Goal: Task Accomplishment & Management: Use online tool/utility

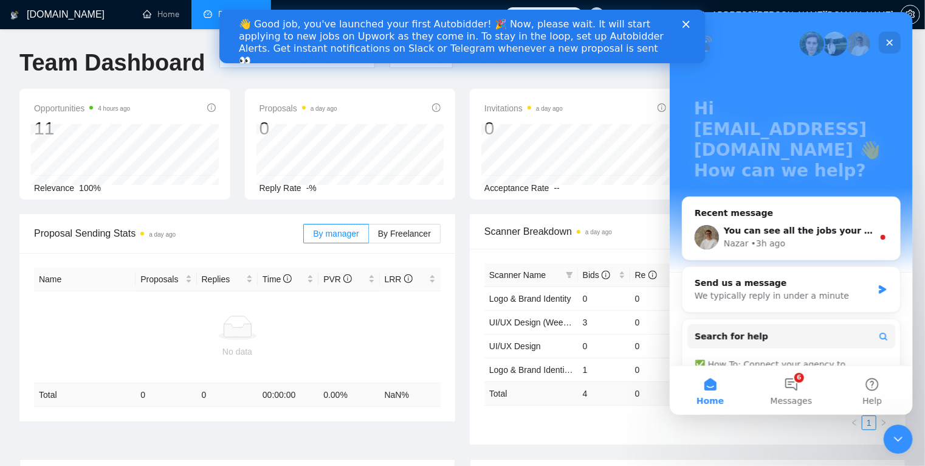
scroll to position [114, 0]
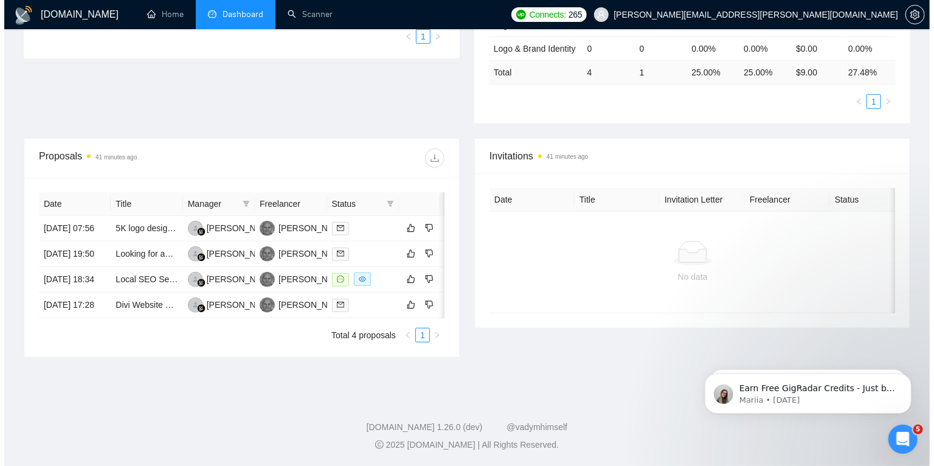
scroll to position [0, 19]
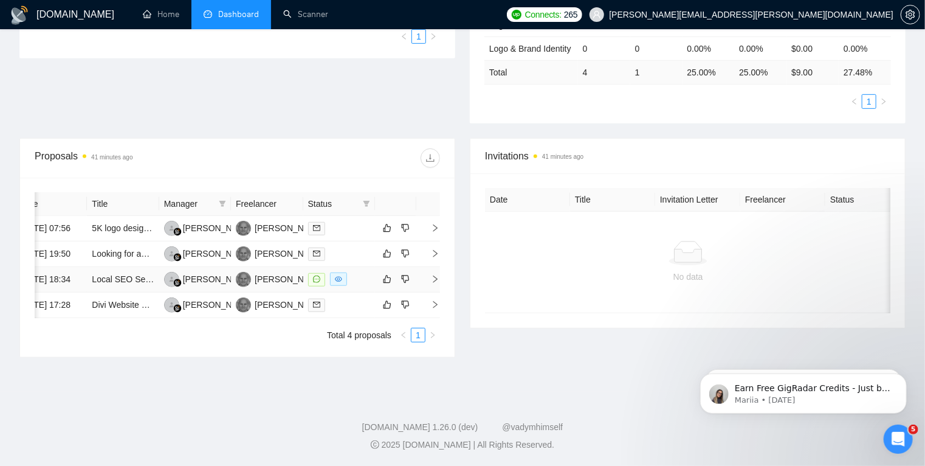
click at [435, 275] on icon "right" at bounding box center [435, 279] width 9 height 9
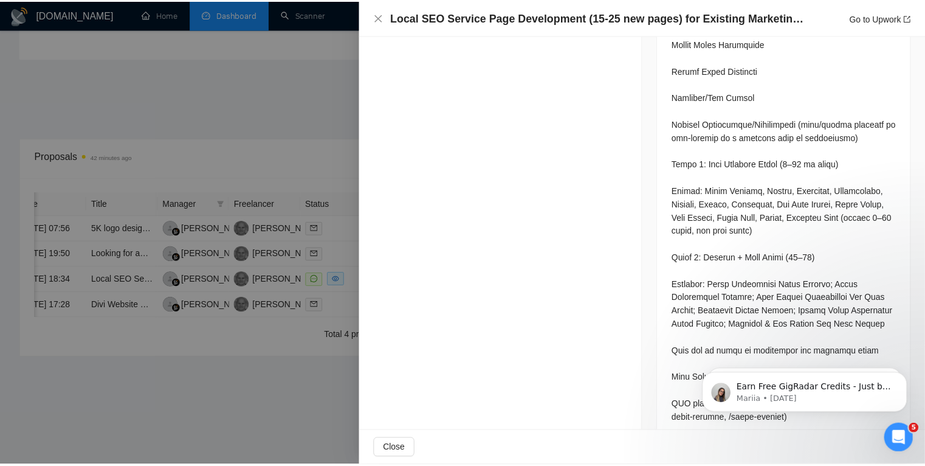
scroll to position [1014, 0]
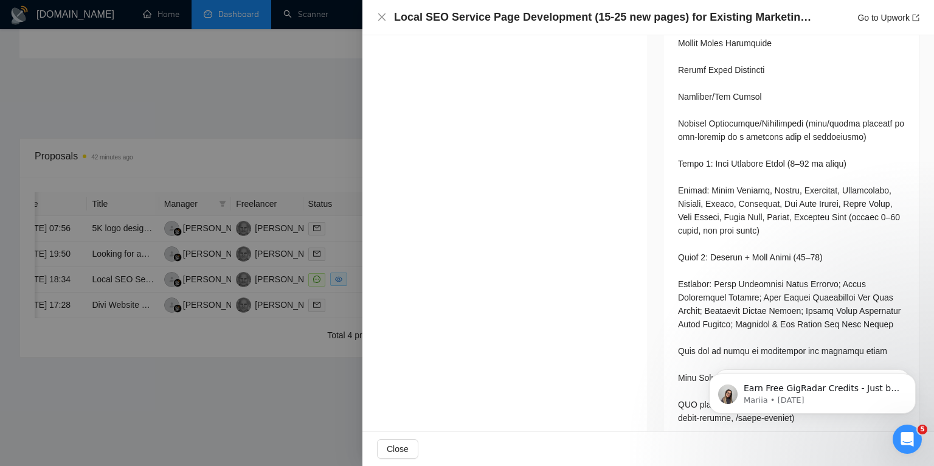
click at [209, 384] on div at bounding box center [467, 233] width 934 height 466
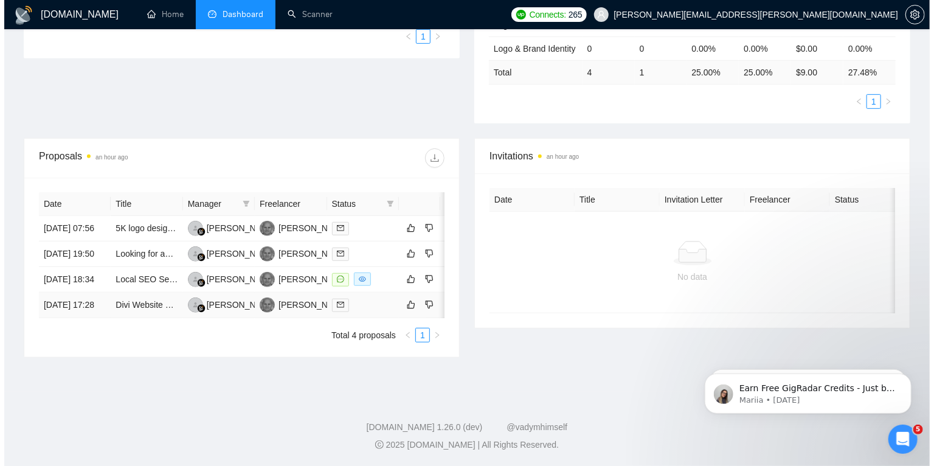
scroll to position [0, 19]
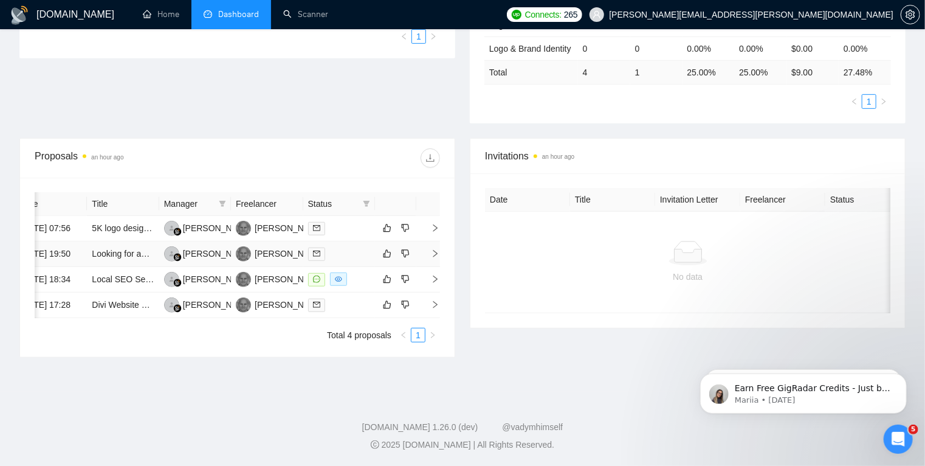
click at [434, 252] on icon "right" at bounding box center [435, 253] width 9 height 9
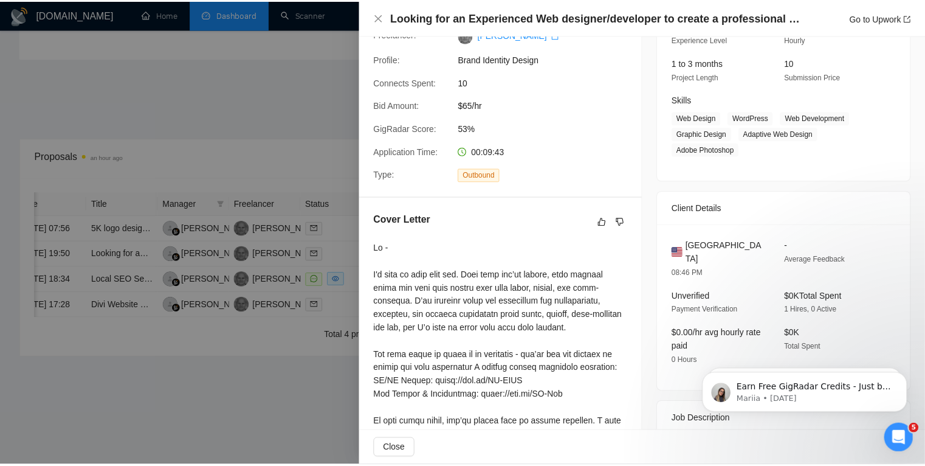
scroll to position [141, 0]
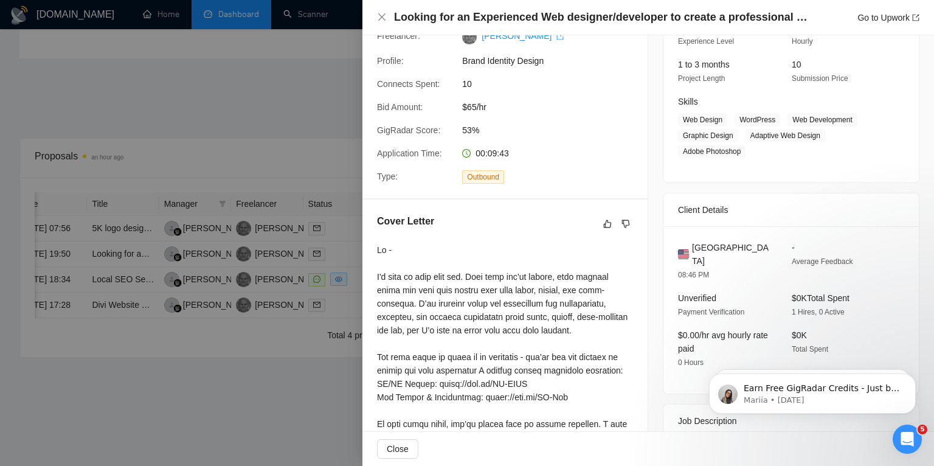
click at [283, 402] on div at bounding box center [467, 233] width 934 height 466
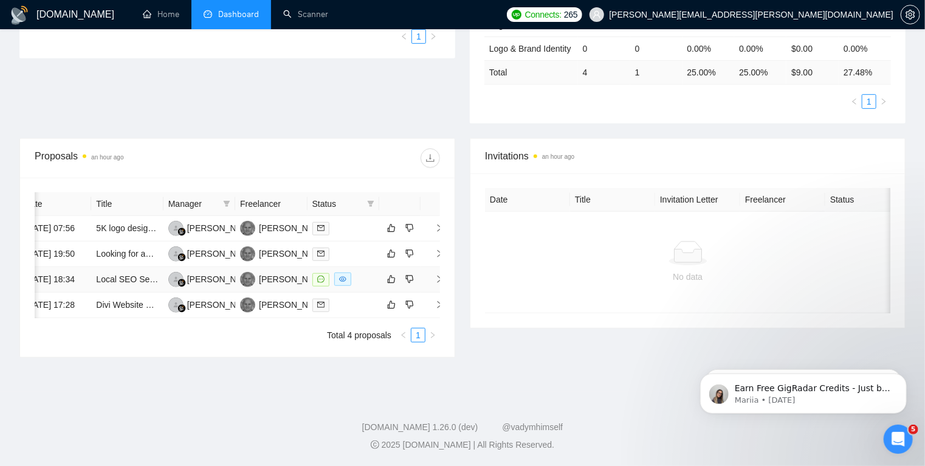
scroll to position [0, 19]
click at [433, 283] on icon "right" at bounding box center [435, 279] width 9 height 9
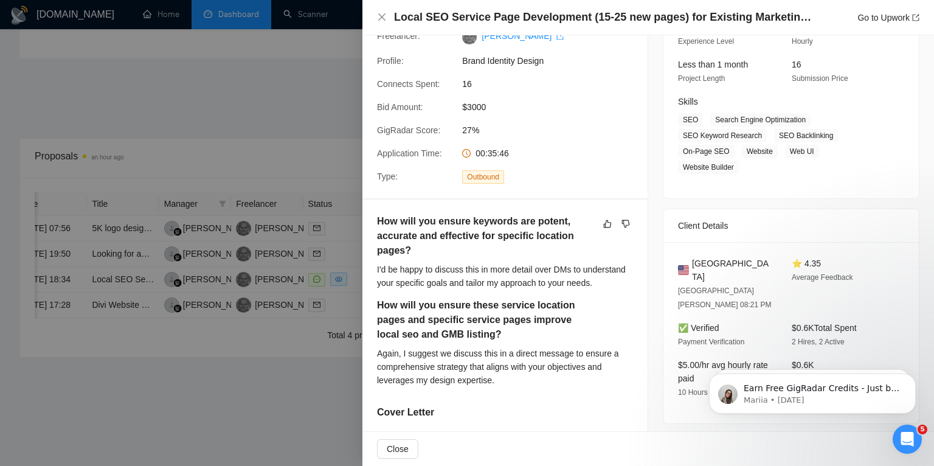
click at [295, 412] on div at bounding box center [467, 233] width 934 height 466
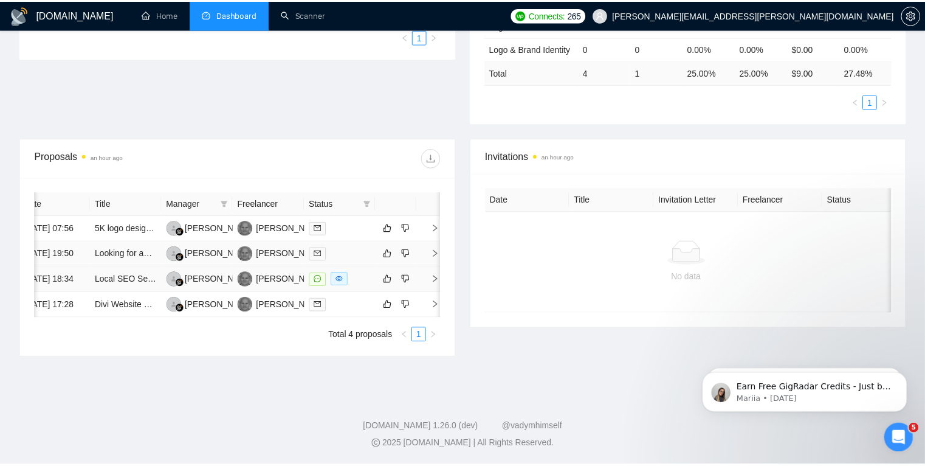
scroll to position [0, 15]
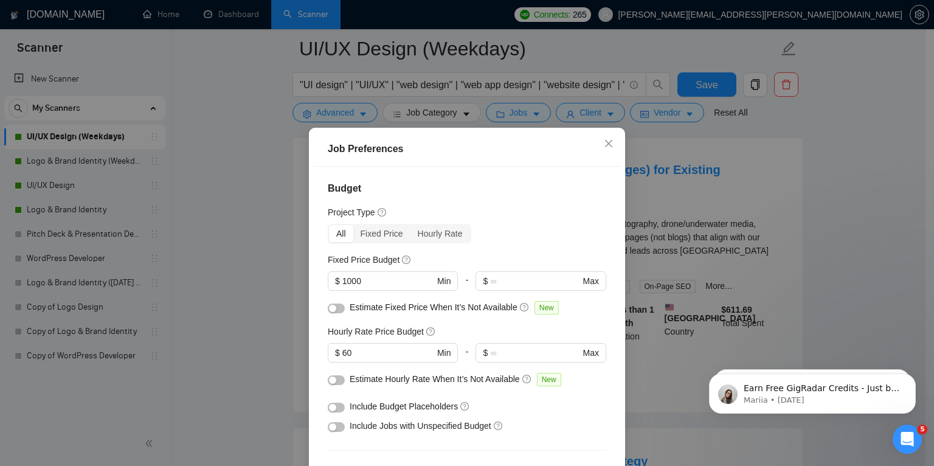
click at [218, 252] on div "Job Preferences Budget Project Type All Fixed Price Hourly Rate Fixed Price Bud…" at bounding box center [467, 233] width 934 height 466
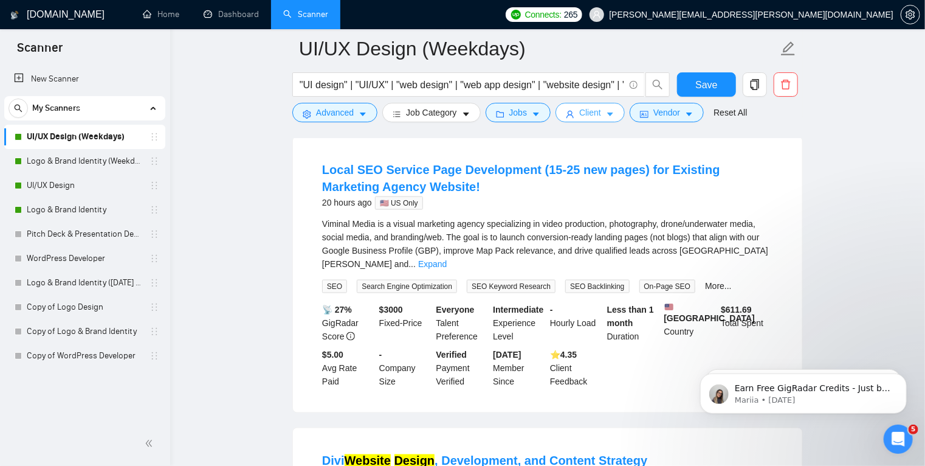
click at [606, 112] on icon "caret-down" at bounding box center [610, 114] width 9 height 9
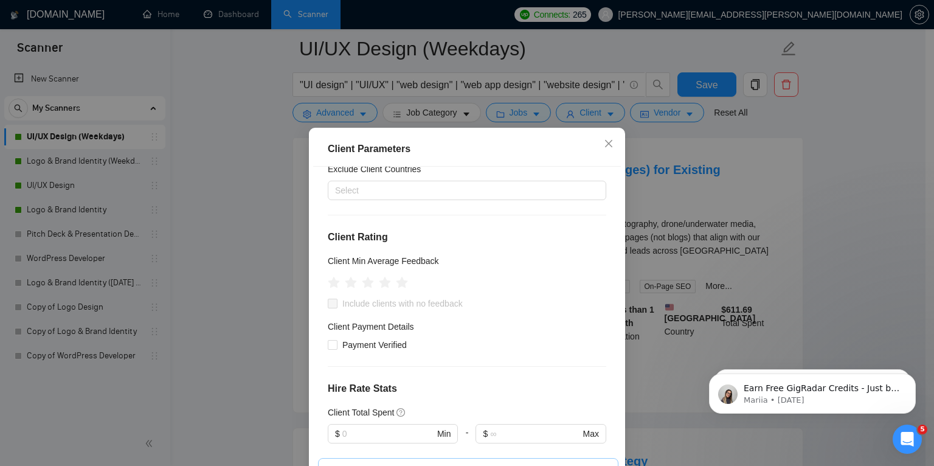
scroll to position [142, 0]
click at [330, 339] on input "Payment Verified" at bounding box center [332, 343] width 9 height 9
checkbox input "true"
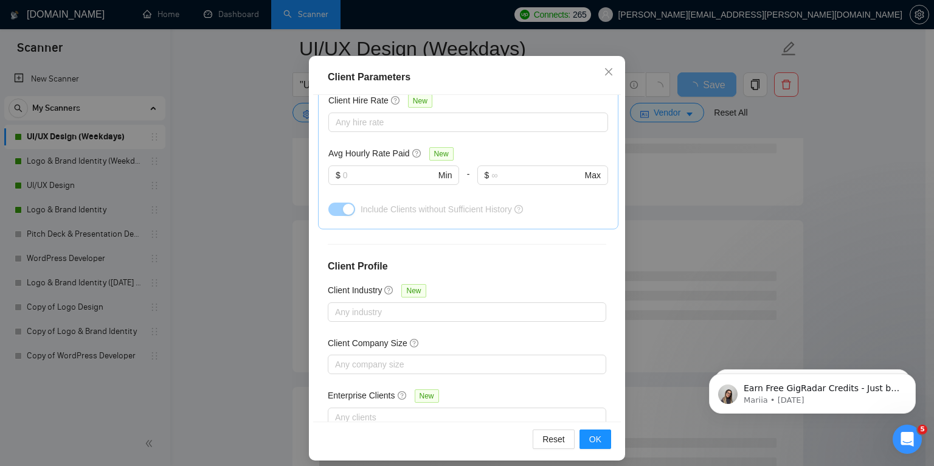
scroll to position [80, 0]
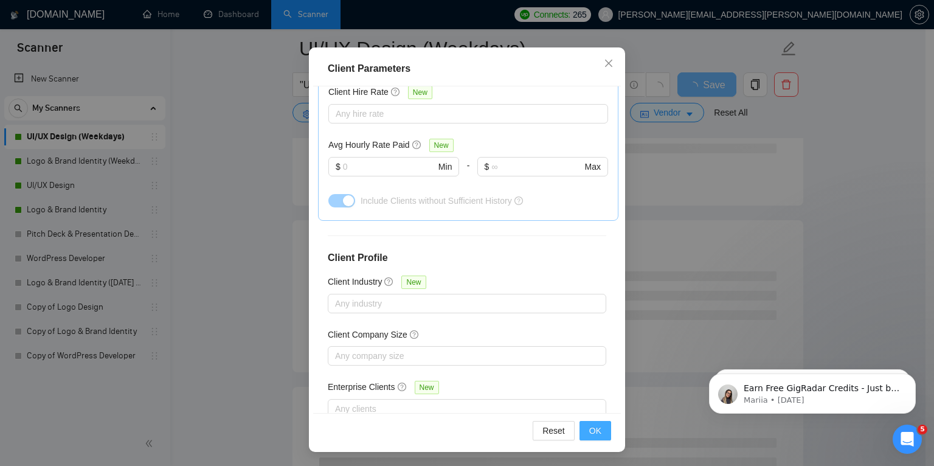
click at [591, 431] on span "OK" at bounding box center [595, 430] width 12 height 13
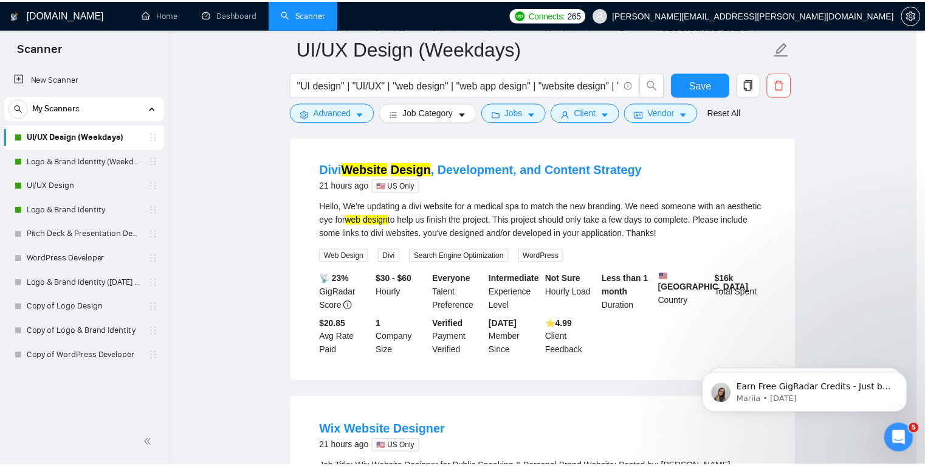
scroll to position [25, 0]
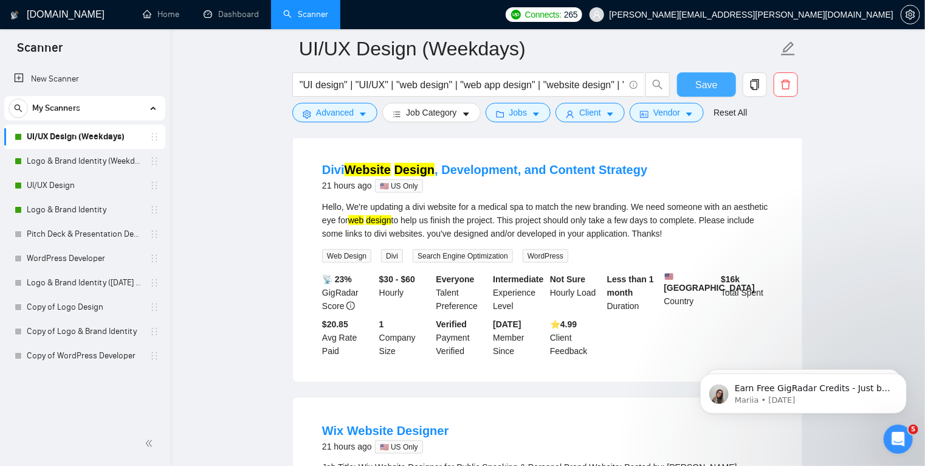
click at [713, 83] on span "Save" at bounding box center [707, 84] width 22 height 15
click at [83, 157] on link "Logo & Brand Identity (Weekdays)" at bounding box center [85, 161] width 116 height 24
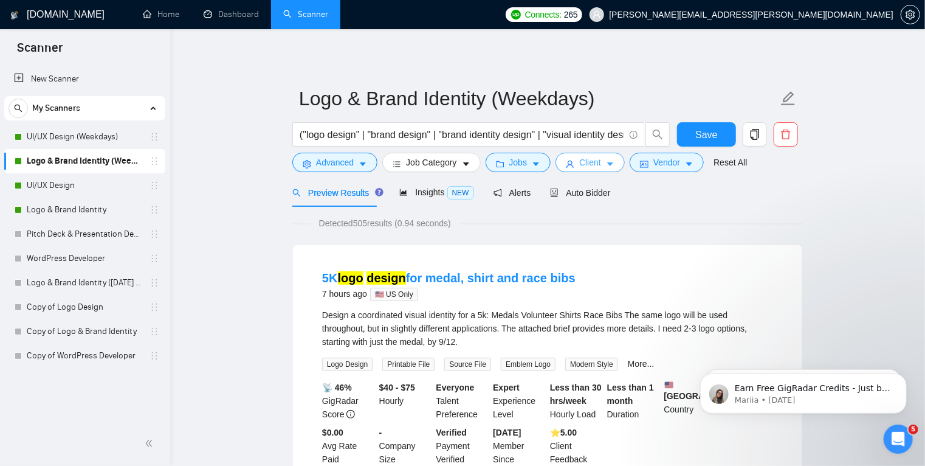
click at [610, 165] on button "Client" at bounding box center [590, 162] width 69 height 19
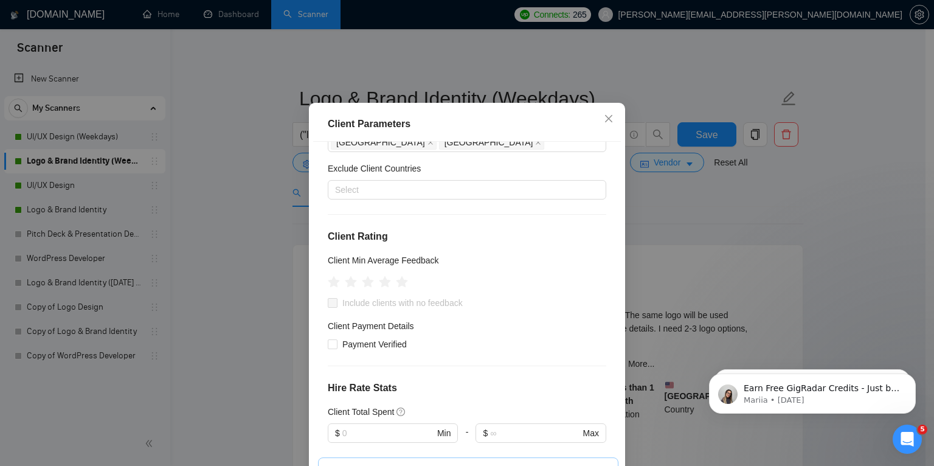
scroll to position [115, 0]
drag, startPoint x: 331, startPoint y: 349, endPoint x: 518, endPoint y: 376, distance: 189.2
click at [518, 376] on div "Client Location Include Client Countries United States United Kingdom Australia…" at bounding box center [467, 305] width 308 height 326
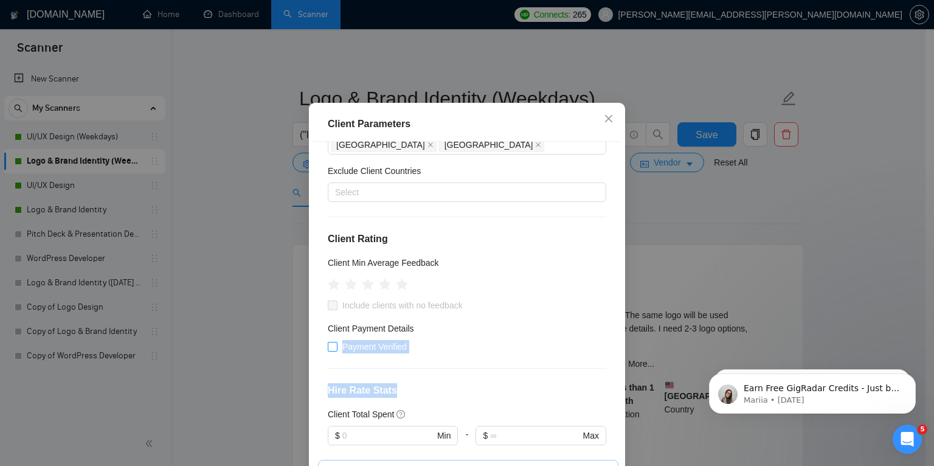
drag, startPoint x: 518, startPoint y: 376, endPoint x: 328, endPoint y: 353, distance: 191.2
click at [328, 353] on div "Client Location Include Client Countries United States United Kingdom Australia…" at bounding box center [467, 305] width 308 height 326
click at [328, 350] on input "Payment Verified" at bounding box center [332, 346] width 9 height 9
checkbox input "true"
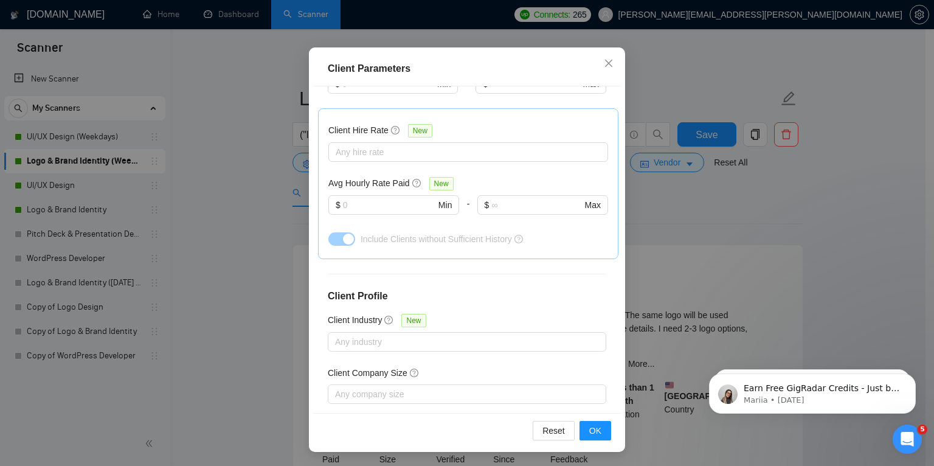
scroll to position [466, 0]
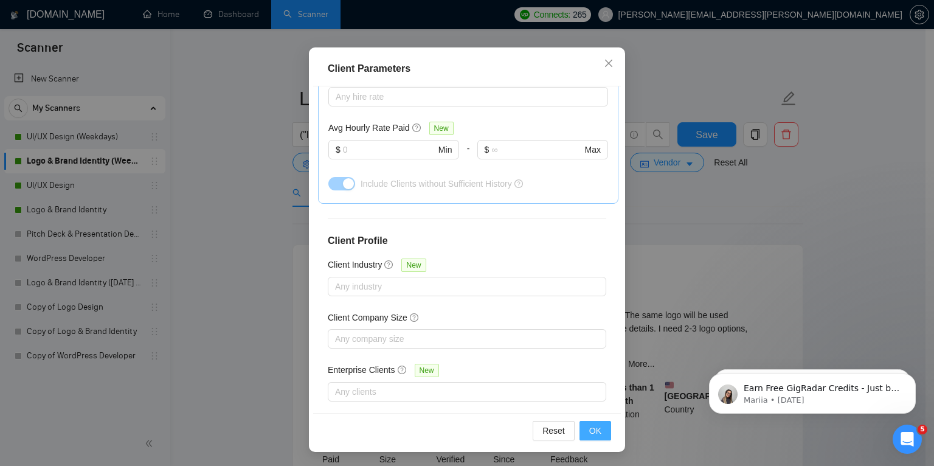
click at [595, 429] on span "OK" at bounding box center [595, 430] width 12 height 13
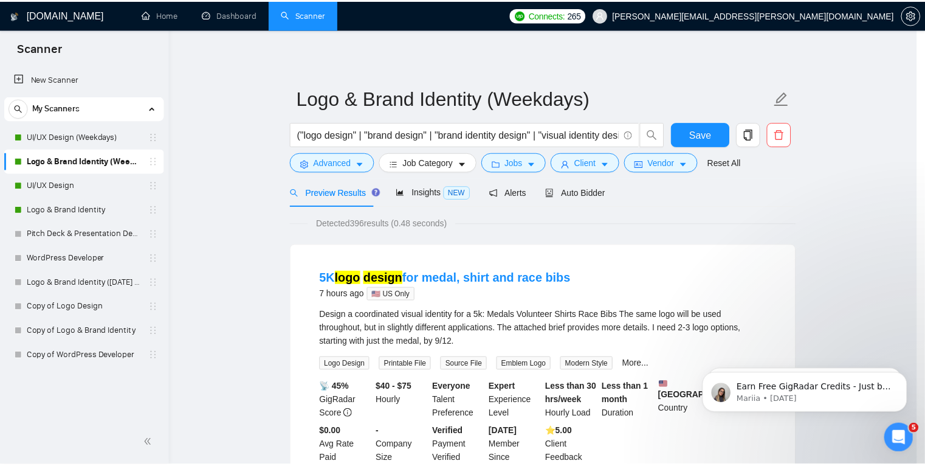
scroll to position [25, 0]
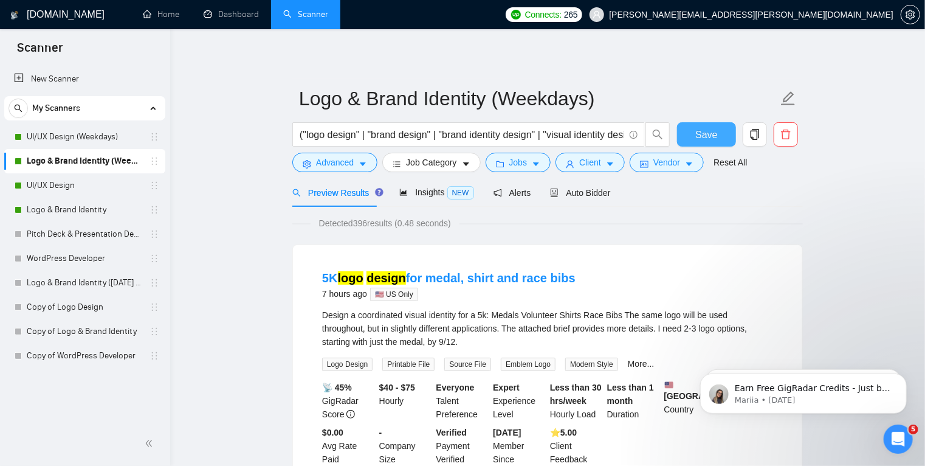
click at [720, 137] on button "Save" at bounding box center [706, 134] width 59 height 24
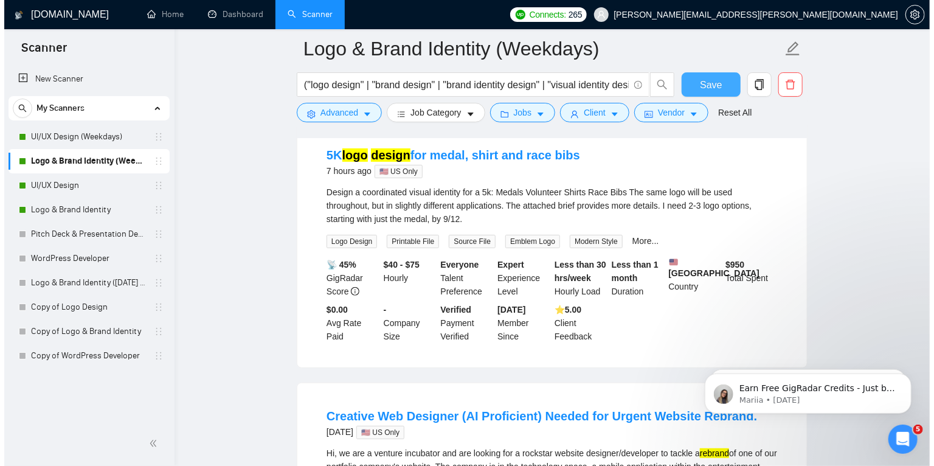
scroll to position [136, 0]
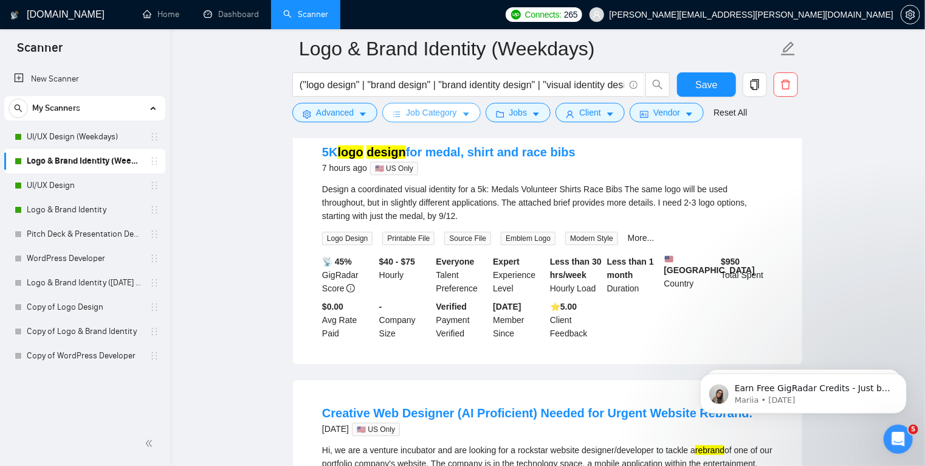
click at [457, 111] on button "Job Category" at bounding box center [431, 112] width 98 height 19
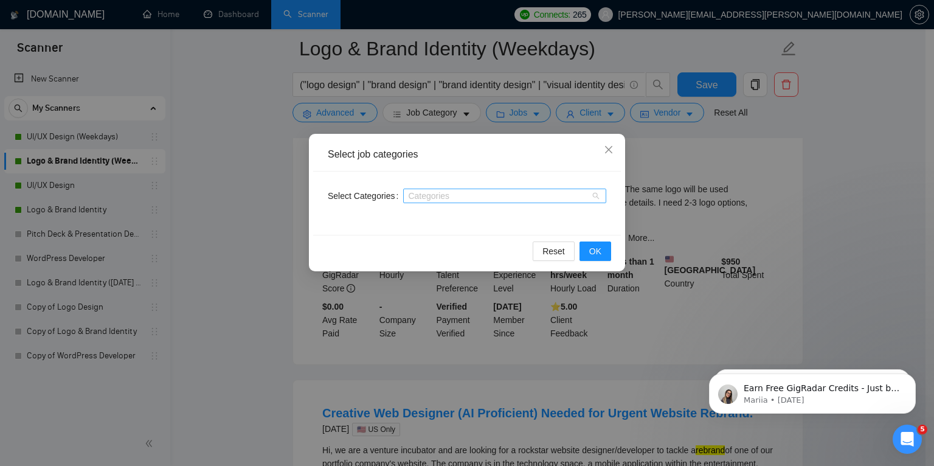
click at [433, 199] on div at bounding box center [498, 196] width 185 height 10
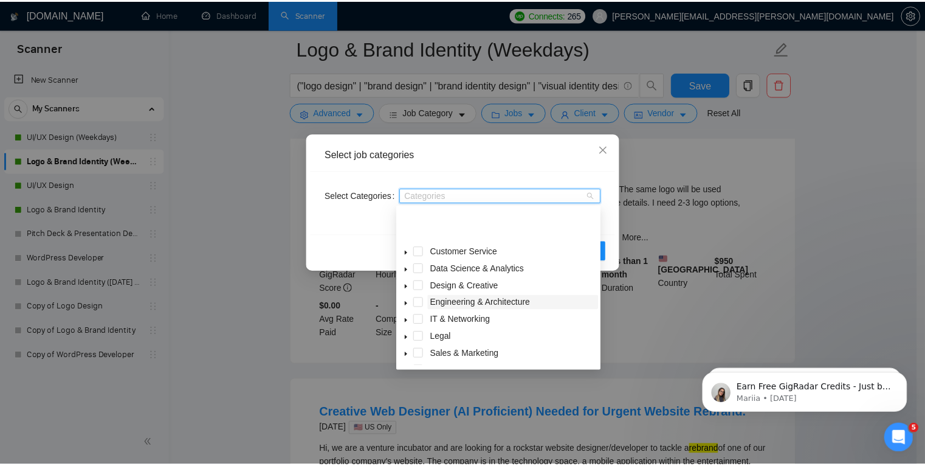
scroll to position [49, 0]
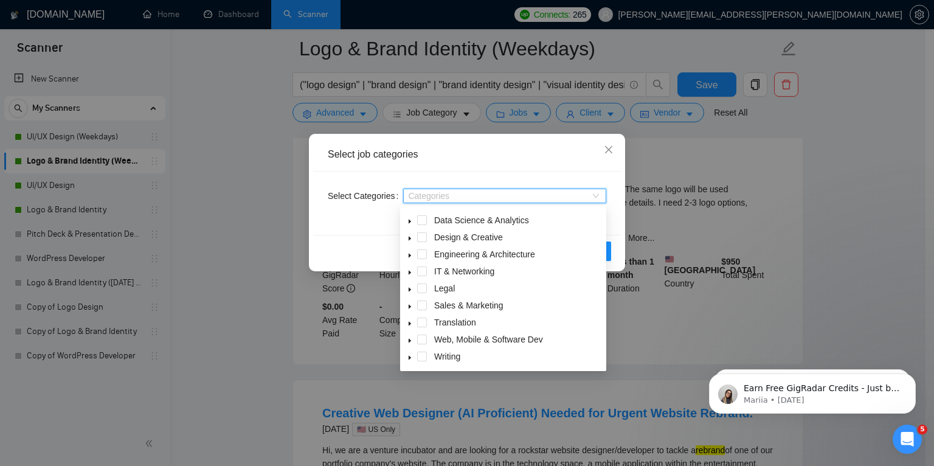
click at [242, 221] on div "Select job categories Select Categories Categories Reset OK" at bounding box center [467, 233] width 934 height 466
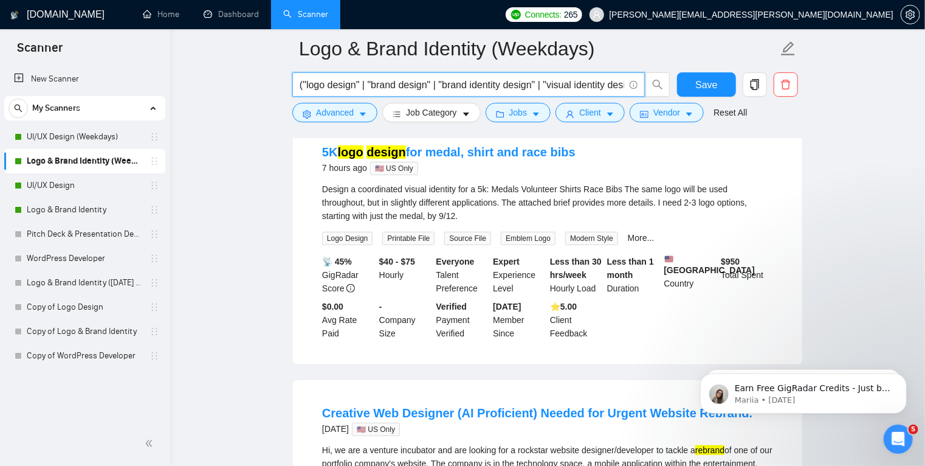
click at [593, 83] on input "("logo design" | "brand design" | "brand identity design" | "visual identity de…" at bounding box center [462, 84] width 325 height 15
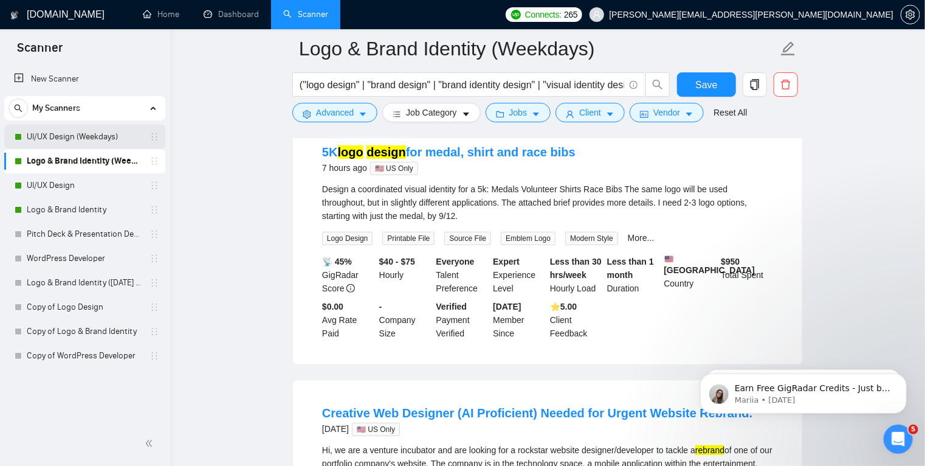
click at [123, 138] on link "UI/UX Design (Weekdays)" at bounding box center [85, 137] width 116 height 24
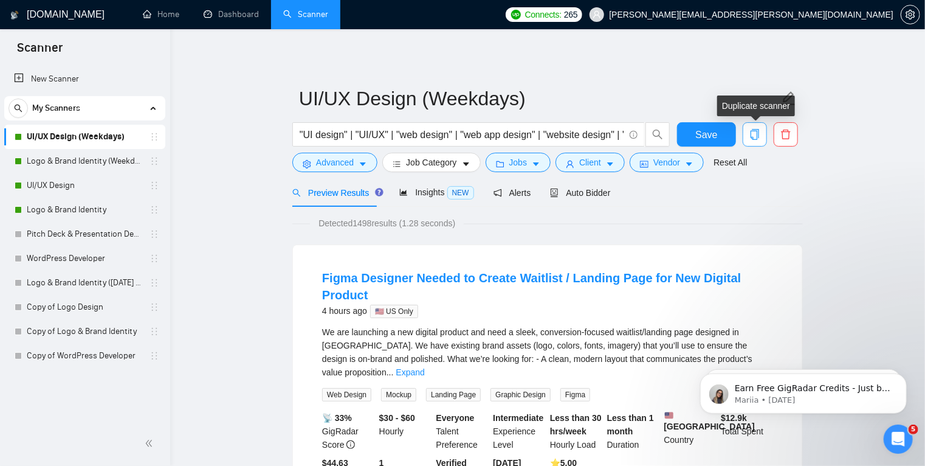
click at [754, 136] on icon "copy" at bounding box center [755, 134] width 11 height 11
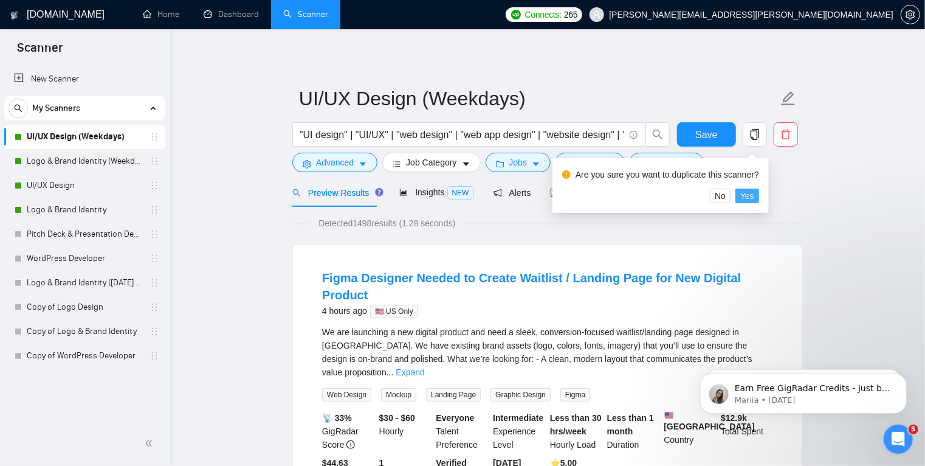
click at [748, 198] on span "Yes" at bounding box center [748, 195] width 14 height 13
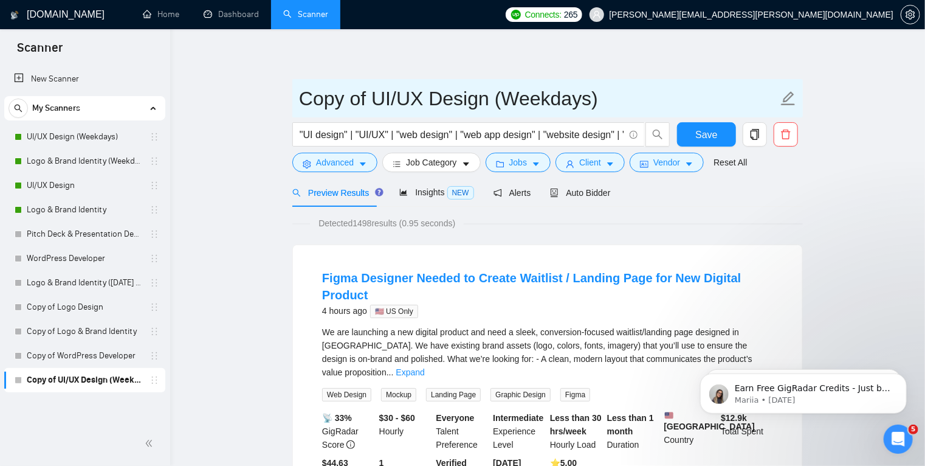
drag, startPoint x: 491, startPoint y: 100, endPoint x: 277, endPoint y: 112, distance: 213.7
type input "Webflow (Weekdays)"
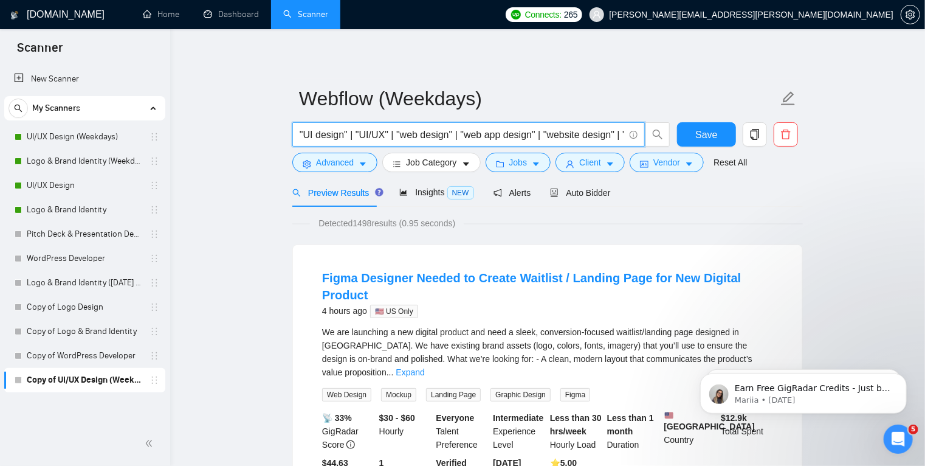
click at [587, 136] on input ""UI design" | "UI/UX" | "web design" | "web app design" | "website design" | "l…" at bounding box center [462, 134] width 325 height 15
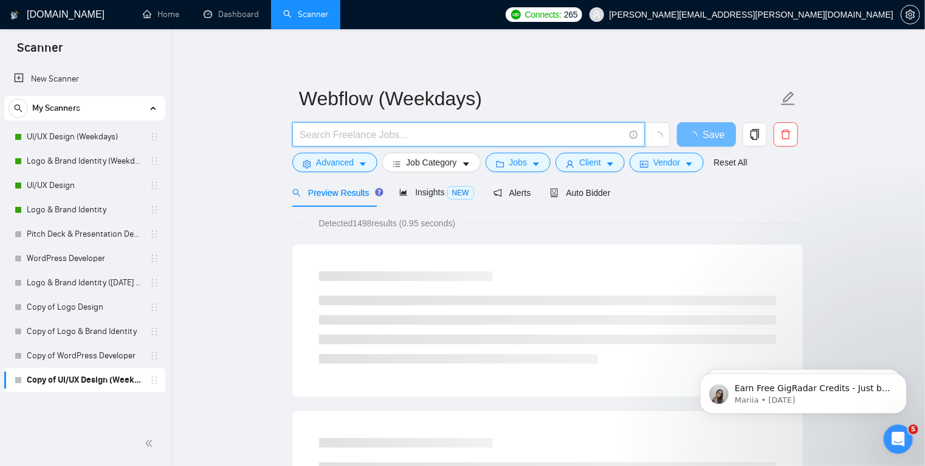
paste input ""webflow" | "webflow website" | "webflow site" | "webflow developer" | "webflow…"
click at [343, 134] on input ""webflow" | "webflow website" | "webflow site" | "webflow developer" | "webflow…" at bounding box center [462, 134] width 325 height 15
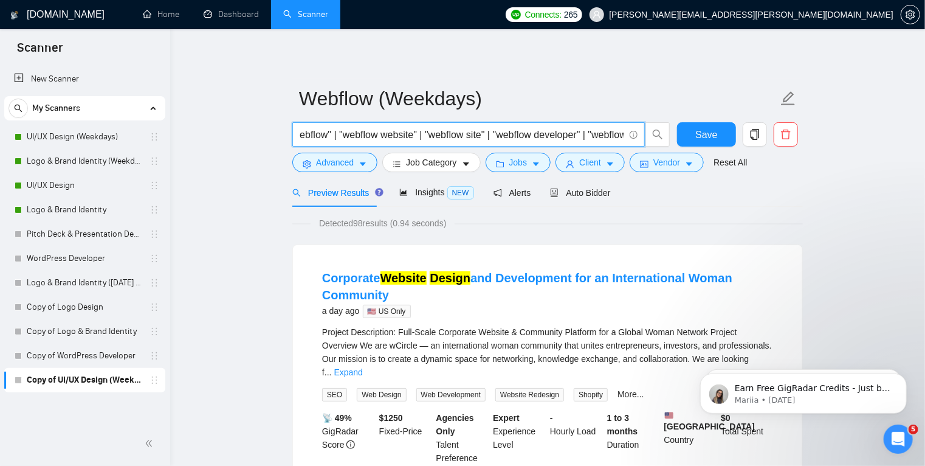
scroll to position [0, 0]
click at [522, 133] on input ""webflow" | "webflow website" | "webflow site" | "webflow developer" | "webflow…" at bounding box center [462, 134] width 325 height 15
type input ""webflow" | "webflow website" | "webflow site" | "webflow developer" | "webflow…"
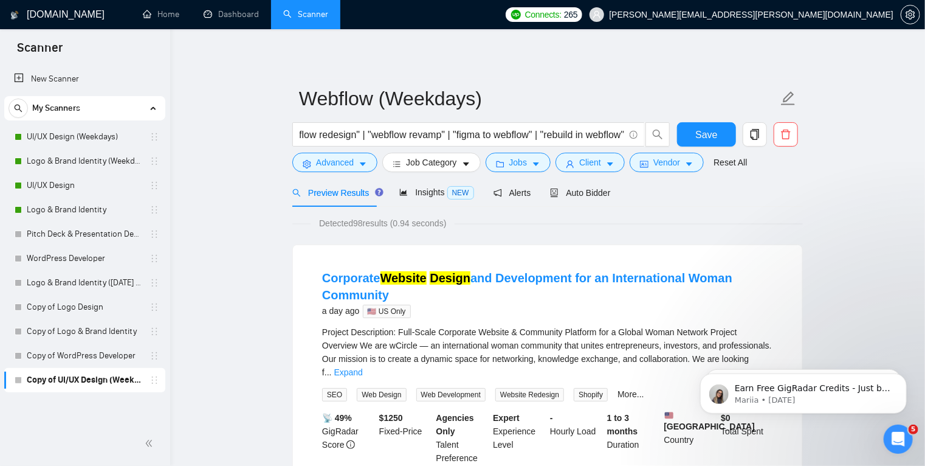
scroll to position [0, 0]
click at [705, 136] on span "Save" at bounding box center [707, 134] width 22 height 15
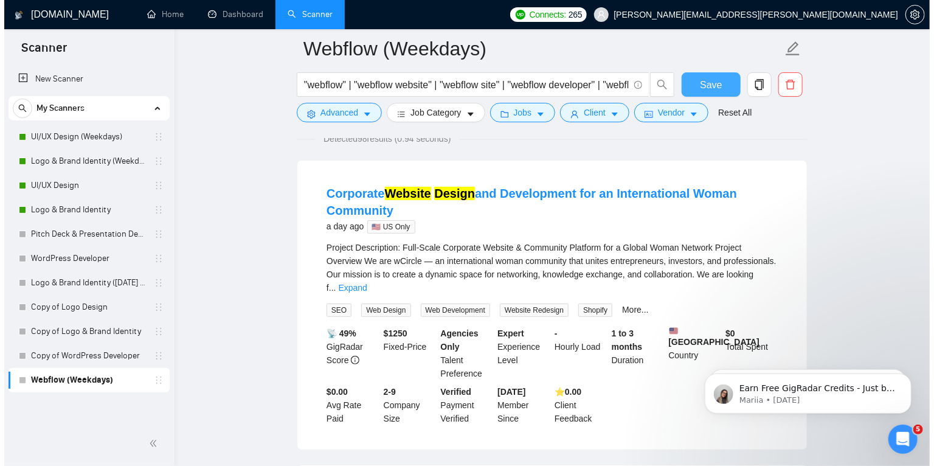
scroll to position [28, 0]
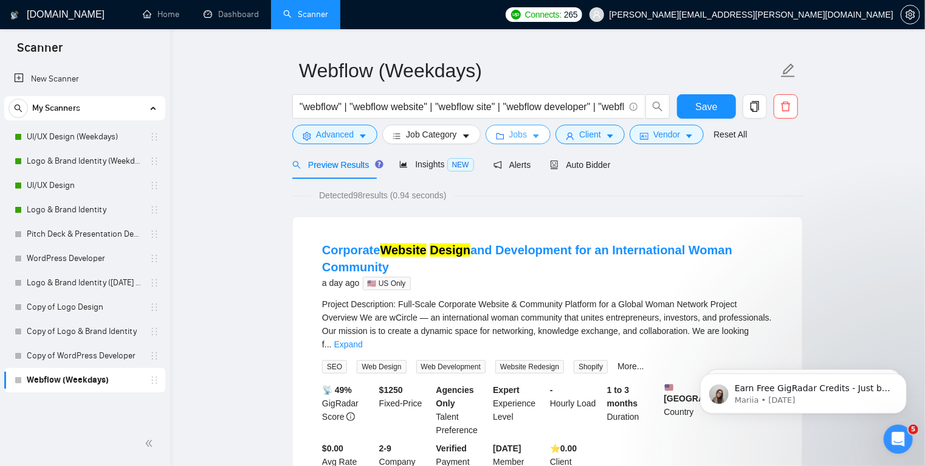
click at [534, 134] on icon "caret-down" at bounding box center [536, 136] width 9 height 9
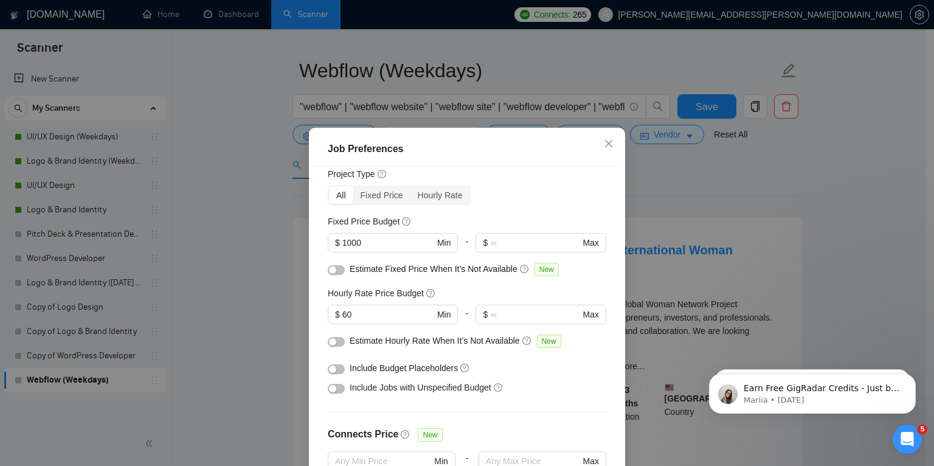
scroll to position [0, 0]
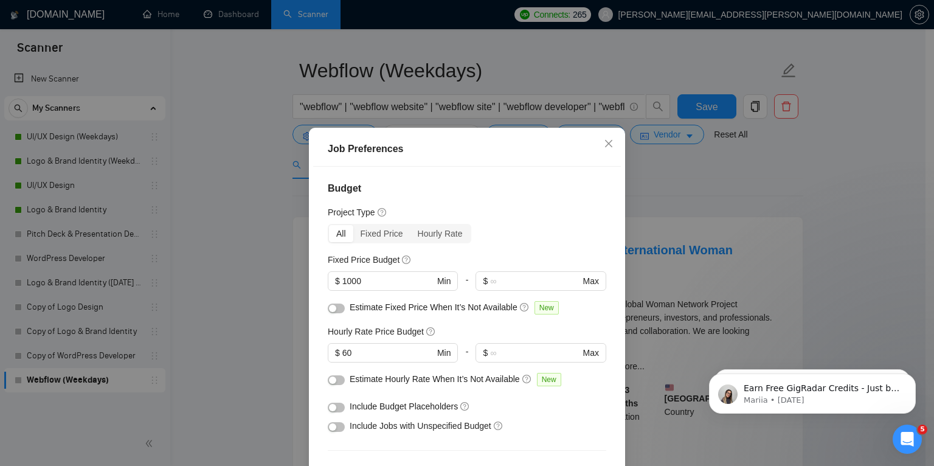
click at [671, 201] on div "Job Preferences Budget Project Type All Fixed Price Hourly Rate Fixed Price Bud…" at bounding box center [467, 233] width 934 height 466
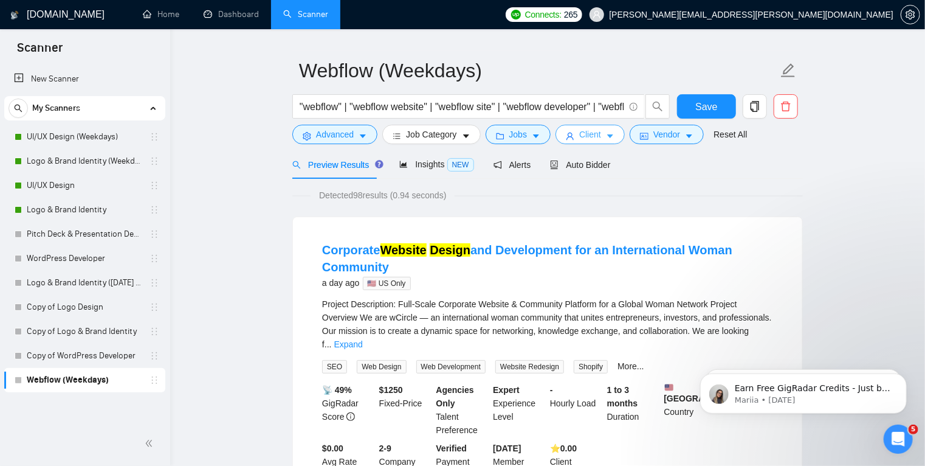
click at [607, 135] on icon "caret-down" at bounding box center [610, 137] width 6 height 4
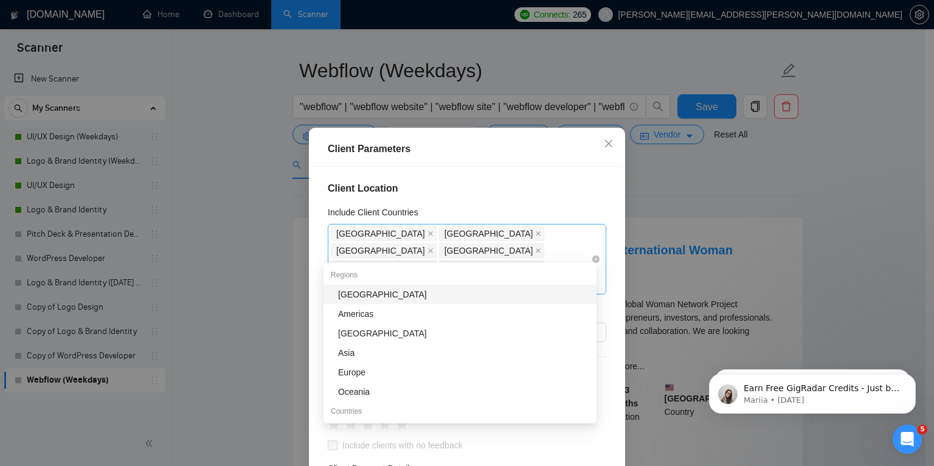
click at [560, 255] on div "United States United Kingdom Australia New Zealand Canada Singapore Ireland" at bounding box center [461, 259] width 260 height 68
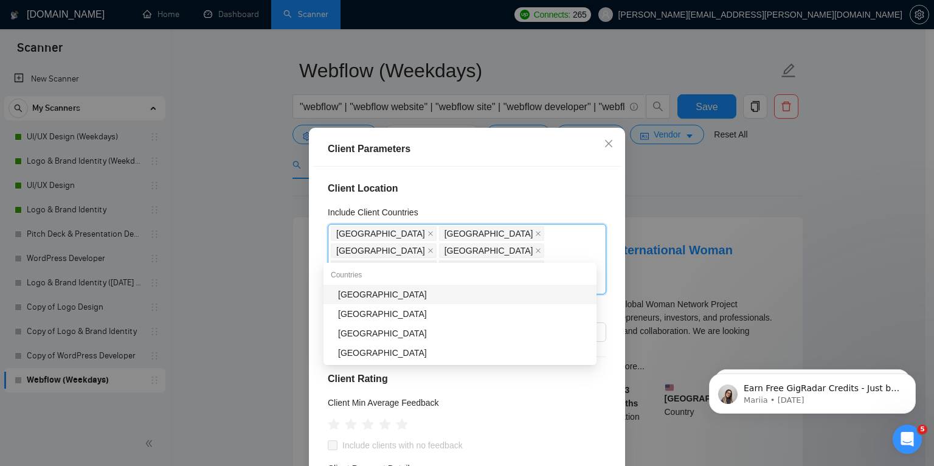
type input "swi"
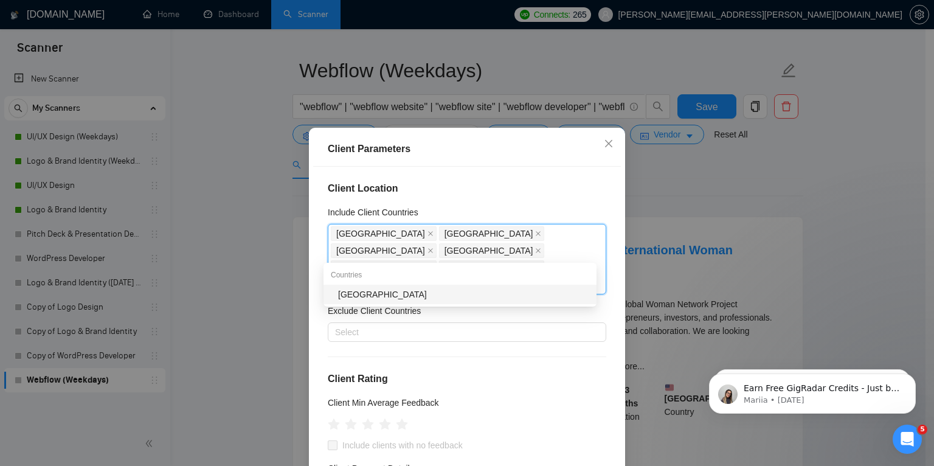
click at [555, 288] on div "Switzerland" at bounding box center [463, 294] width 251 height 13
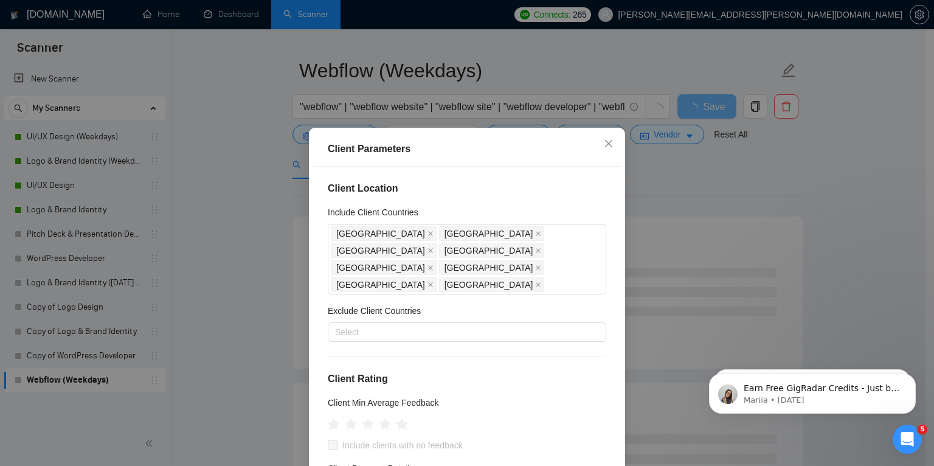
click at [604, 277] on div "Client Location Include Client Countries United States United Kingdom Australia…" at bounding box center [467, 330] width 308 height 326
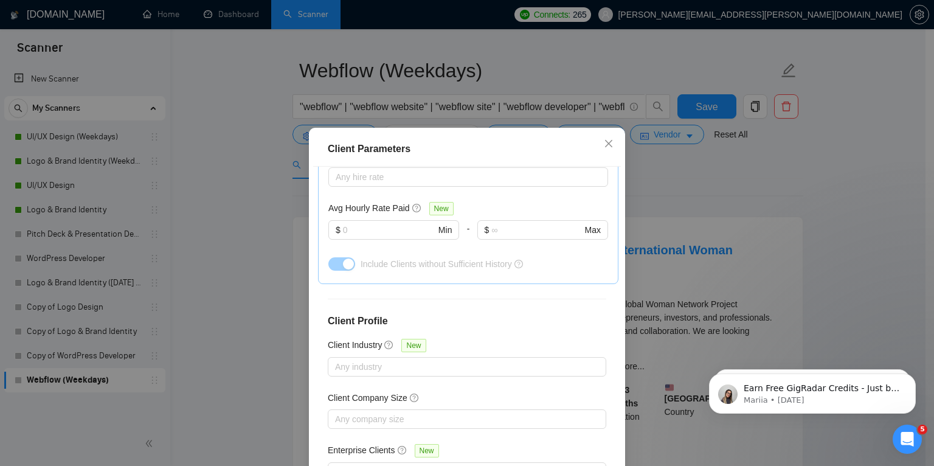
scroll to position [80, 0]
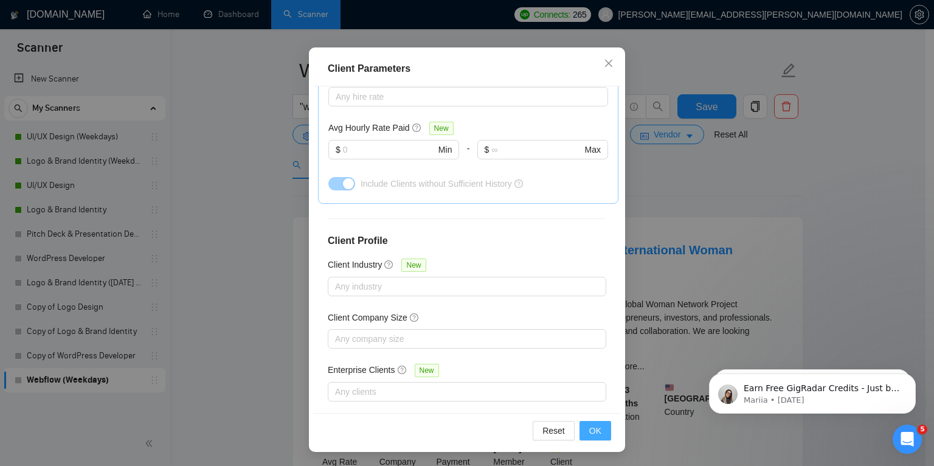
click at [590, 429] on span "OK" at bounding box center [595, 430] width 12 height 13
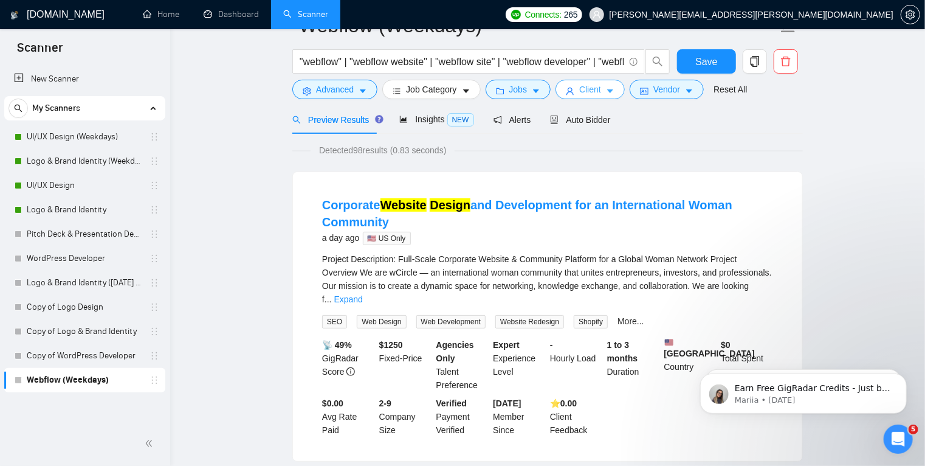
scroll to position [0, 0]
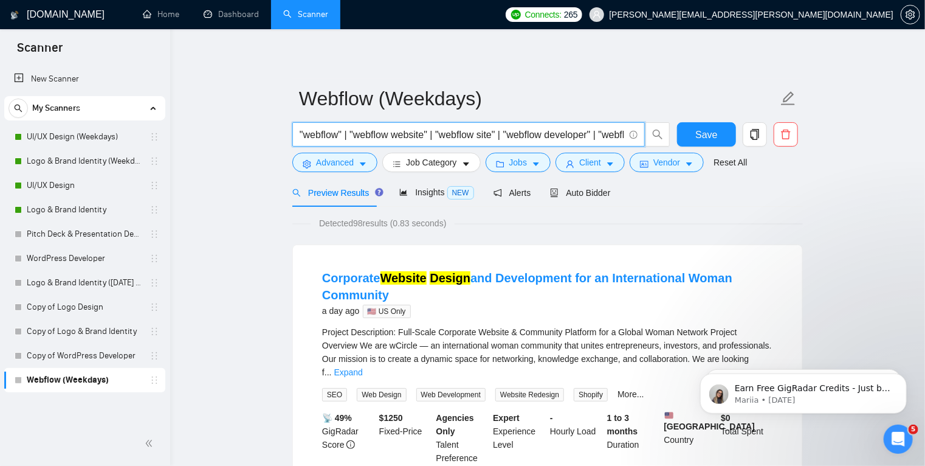
click at [534, 134] on input ""webflow" | "webflow website" | "webflow site" | "webflow developer" | "webflow…" at bounding box center [462, 134] width 325 height 15
click at [590, 133] on input ""webflow" | "webflow website" | "webflow site" | "webflow developer" | "webflow…" at bounding box center [462, 134] width 325 height 15
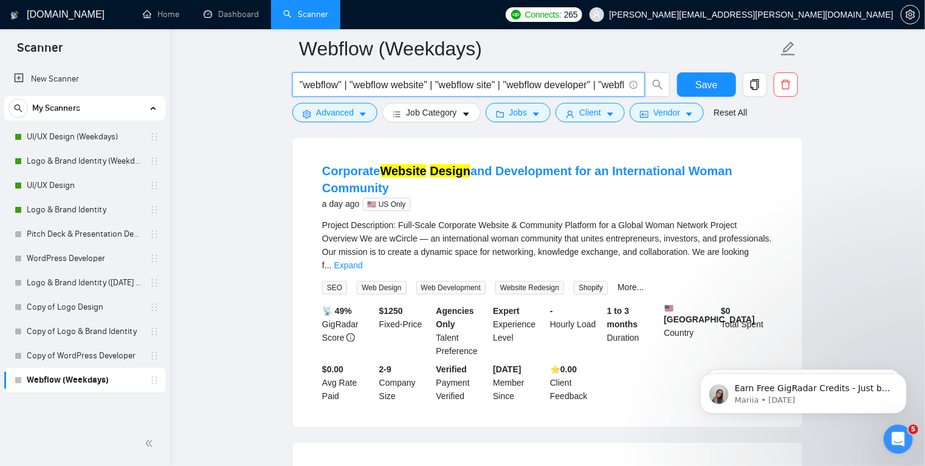
scroll to position [117, 0]
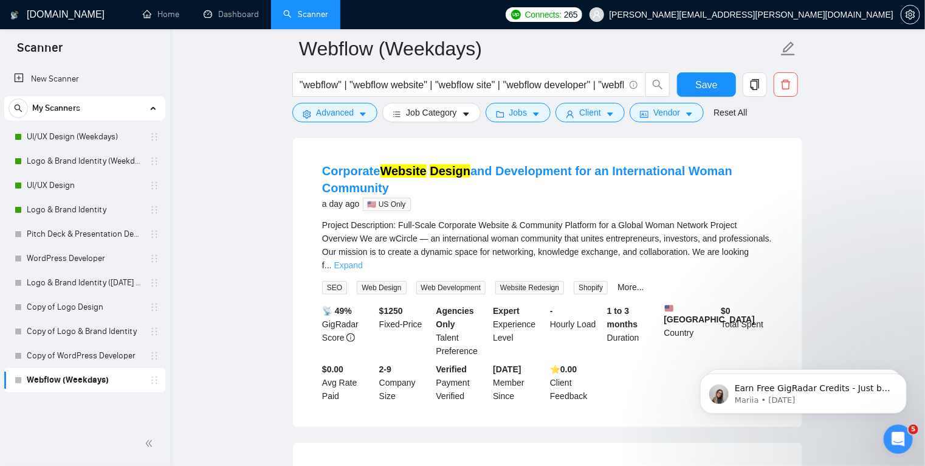
click at [363, 260] on link "Expand" at bounding box center [348, 265] width 29 height 10
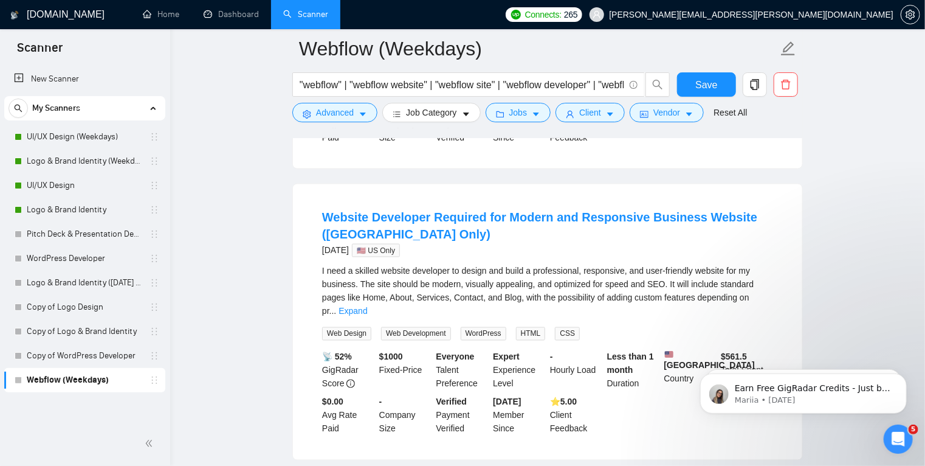
scroll to position [904, 0]
click at [367, 306] on link "Expand" at bounding box center [353, 311] width 29 height 10
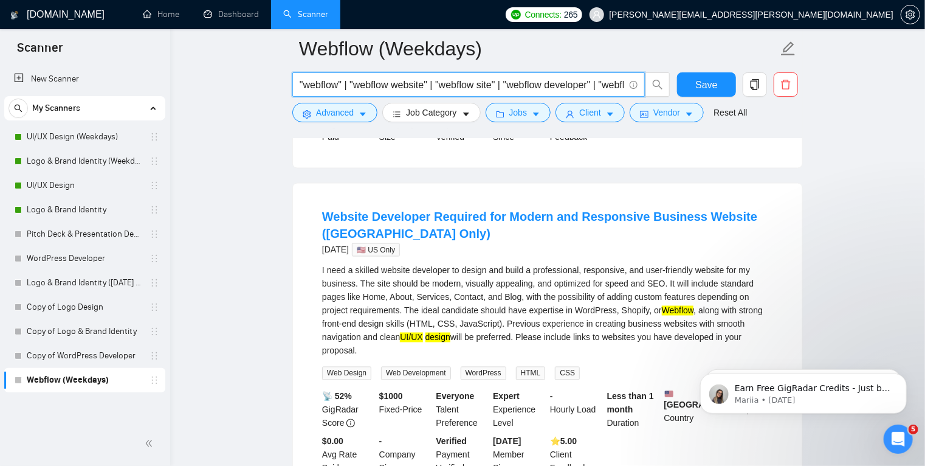
click at [562, 83] on input ""webflow" | "webflow website" | "webflow site" | "webflow developer" | "webflow…" at bounding box center [462, 84] width 325 height 15
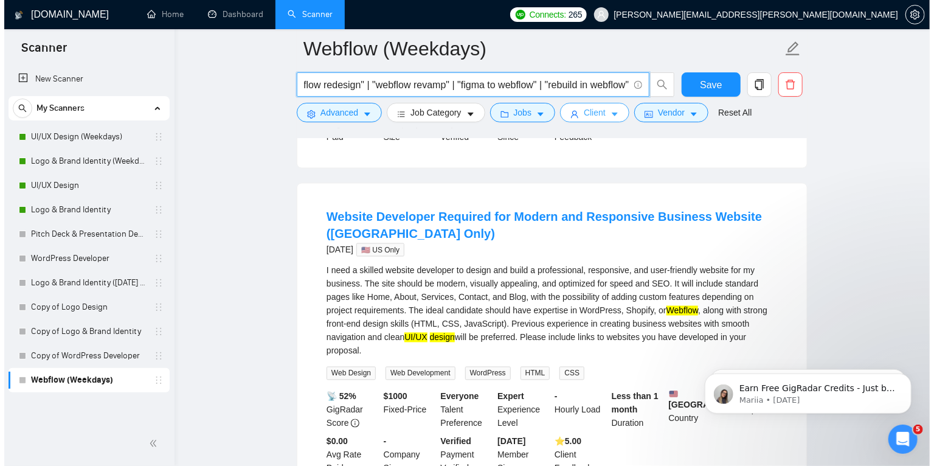
scroll to position [0, 0]
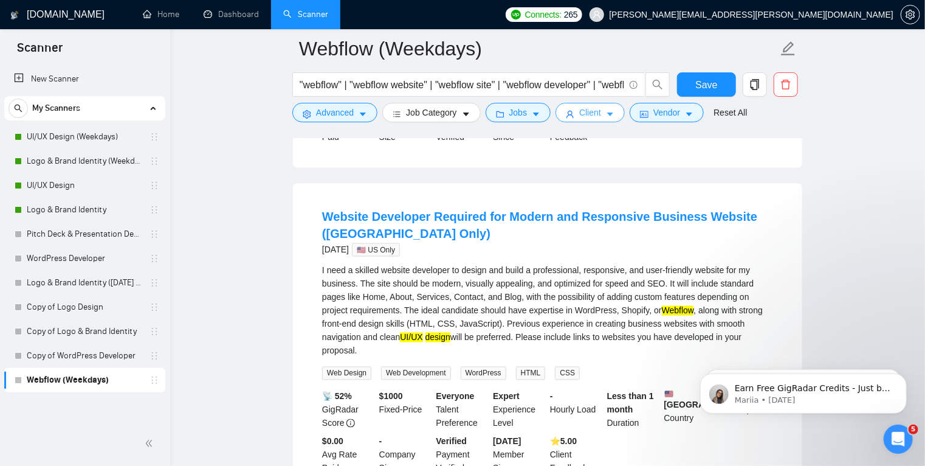
click at [607, 114] on icon "caret-down" at bounding box center [610, 115] width 6 height 4
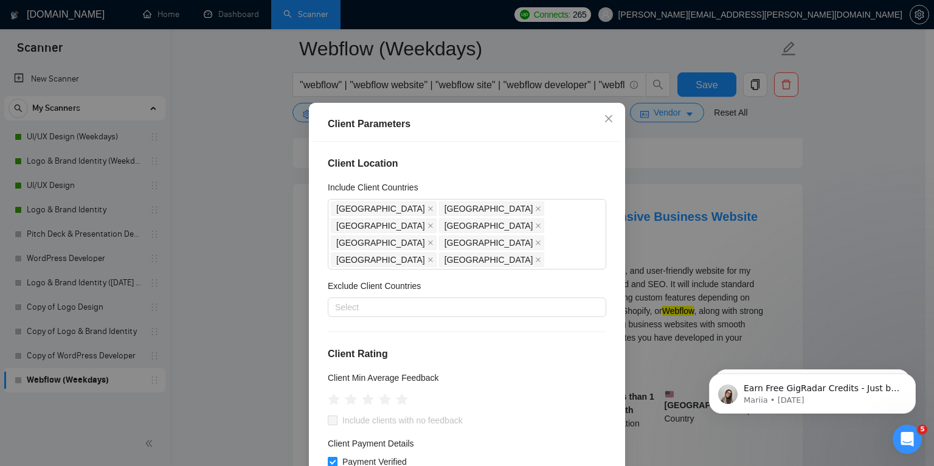
click at [695, 128] on div "Client Parameters Client Location Include Client Countries United States United…" at bounding box center [467, 233] width 934 height 466
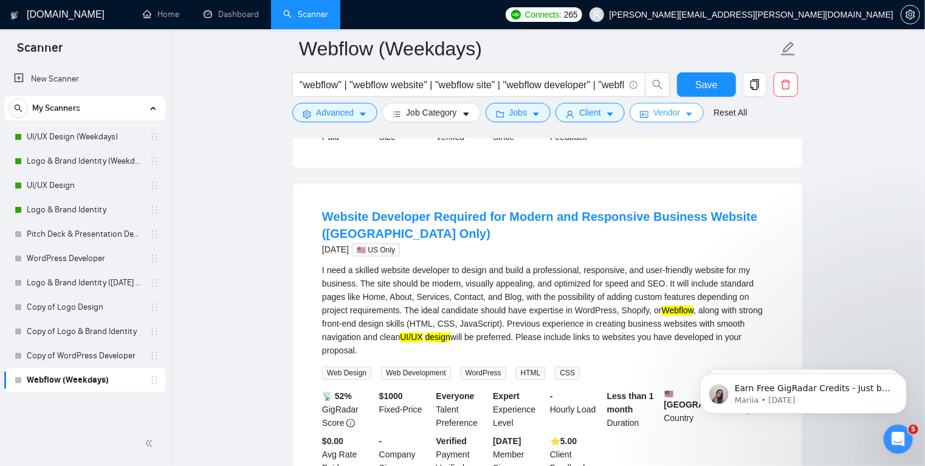
click at [686, 114] on icon "caret-down" at bounding box center [689, 115] width 6 height 4
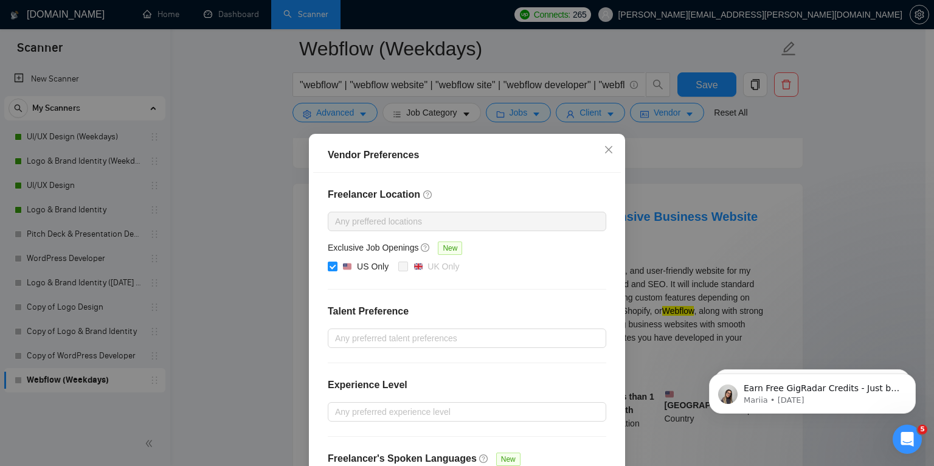
scroll to position [96, 0]
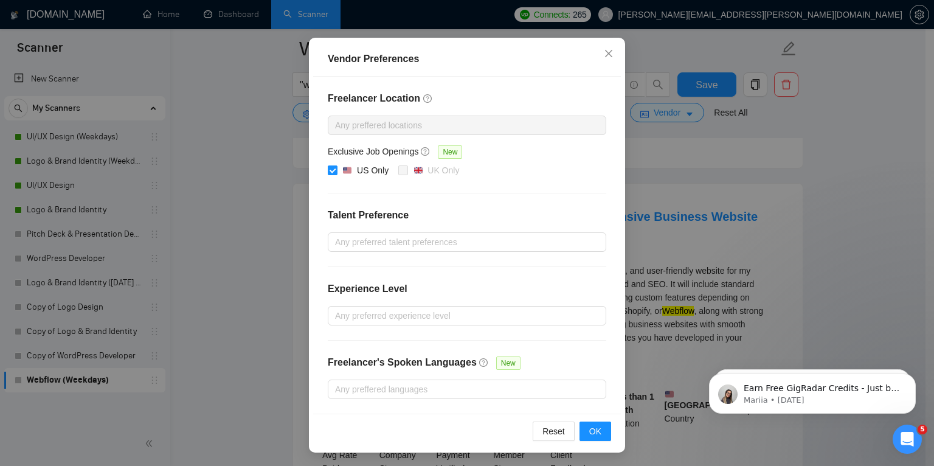
click at [755, 150] on div "Vendor Preferences Freelancer Location Any preffered locations Exclusive Job Op…" at bounding box center [467, 233] width 934 height 466
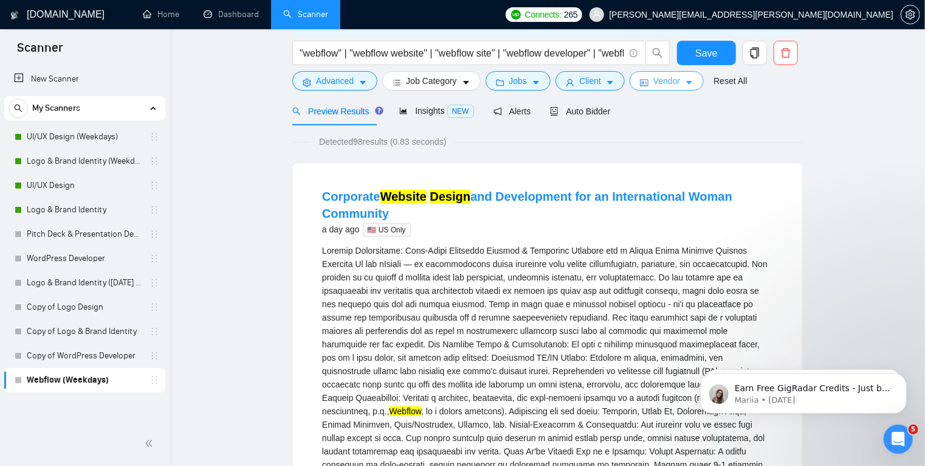
scroll to position [0, 0]
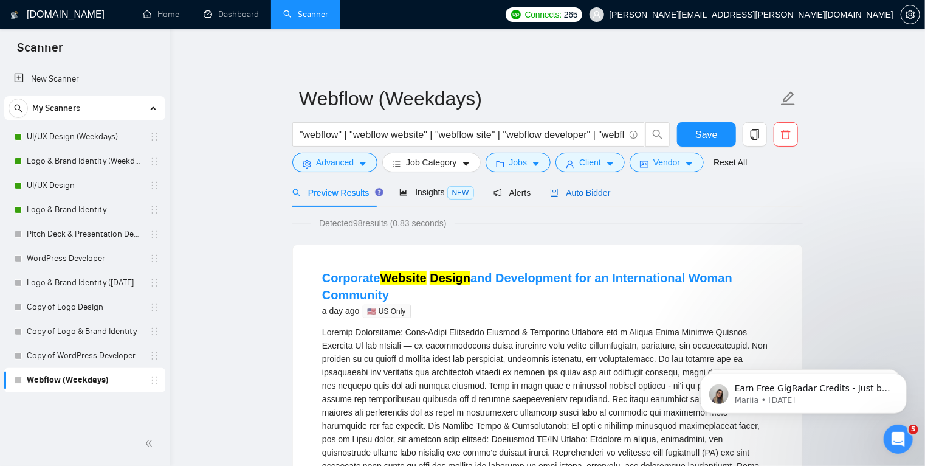
click at [579, 196] on span "Auto Bidder" at bounding box center [580, 193] width 60 height 10
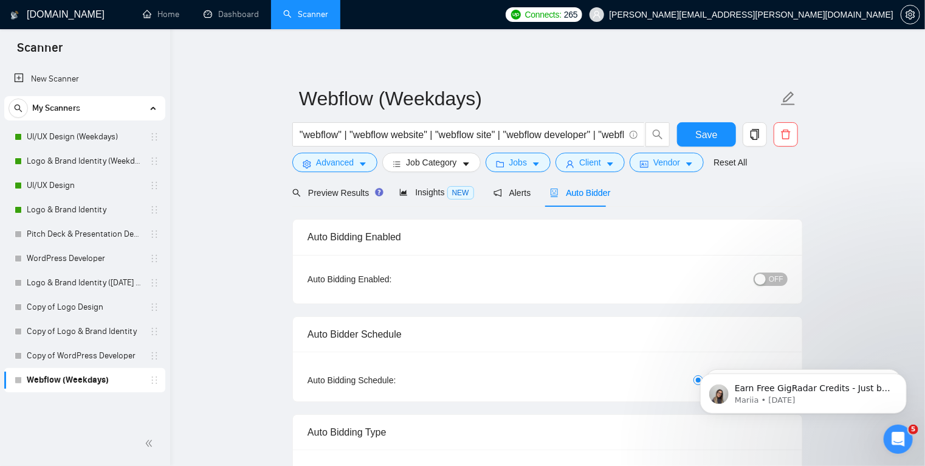
radio input "false"
radio input "true"
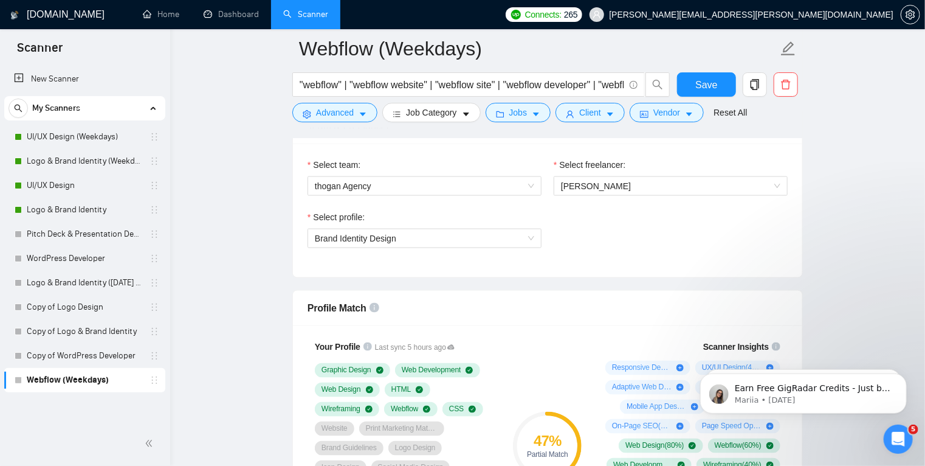
scroll to position [793, 0]
click at [493, 236] on span "Brand Identity Design" at bounding box center [424, 239] width 219 height 18
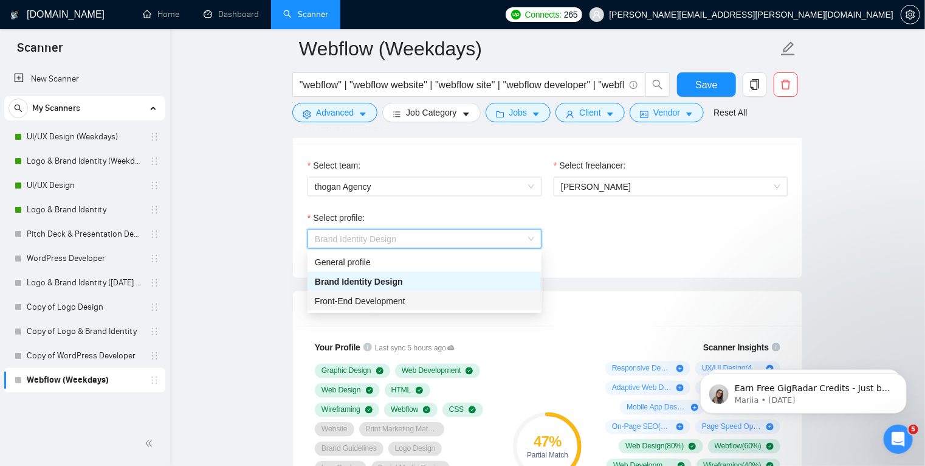
click at [466, 300] on div "Front-End Development" at bounding box center [424, 300] width 219 height 13
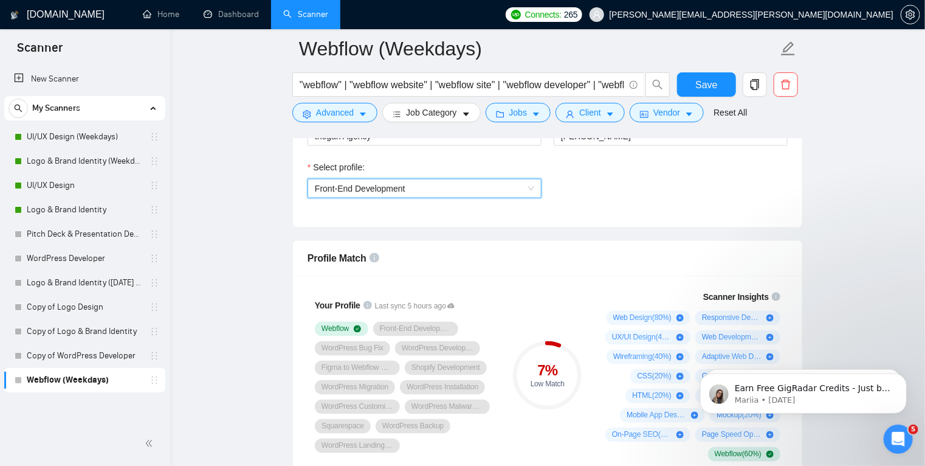
scroll to position [844, 0]
click at [498, 188] on span "Front-End Development" at bounding box center [424, 188] width 219 height 18
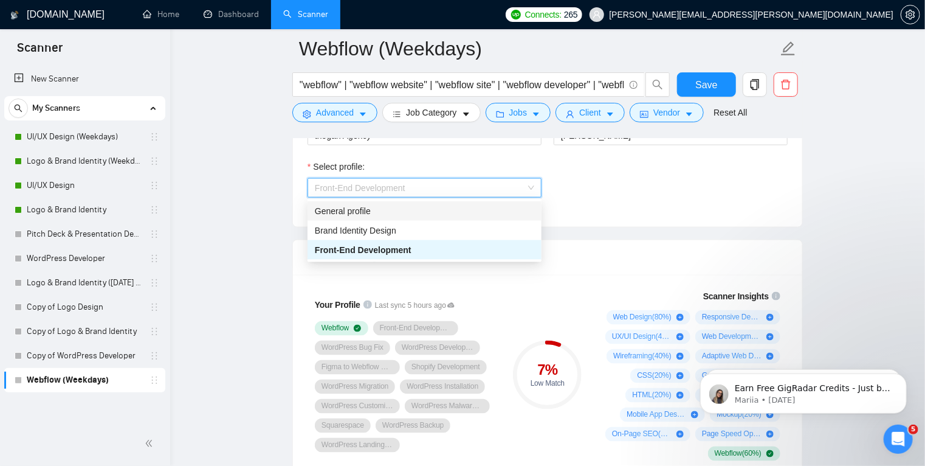
click at [483, 212] on div "General profile" at bounding box center [424, 210] width 219 height 13
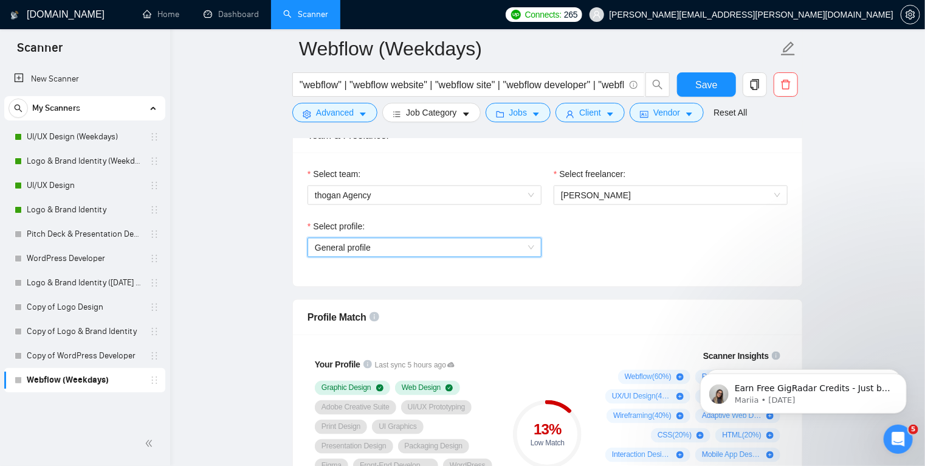
scroll to position [782, 0]
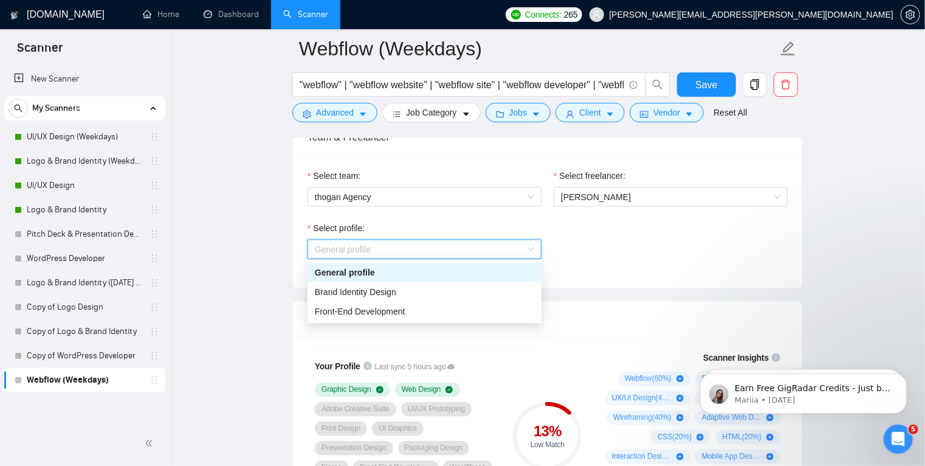
click at [526, 249] on span "General profile" at bounding box center [424, 249] width 219 height 18
click at [482, 319] on div "Front-End Development" at bounding box center [425, 311] width 234 height 19
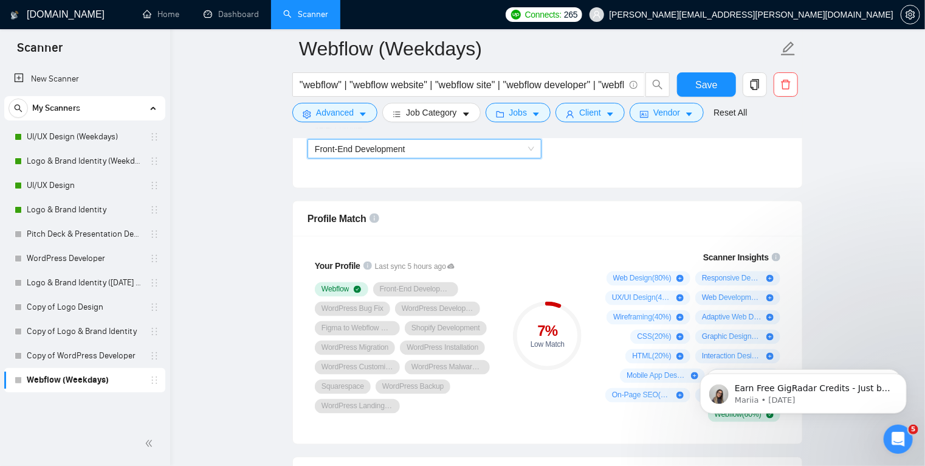
scroll to position [888, 0]
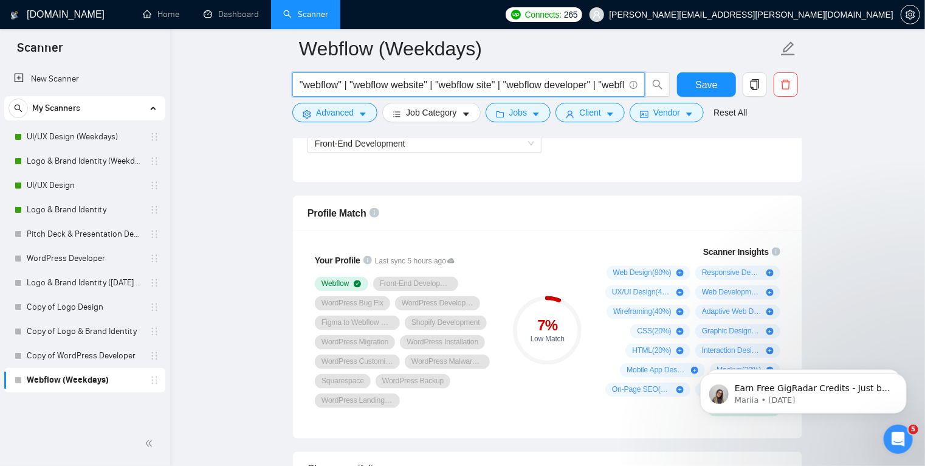
click at [589, 85] on input ""webflow" | "webflow website" | "webflow site" | "webflow developer" | "webflow…" at bounding box center [462, 84] width 325 height 15
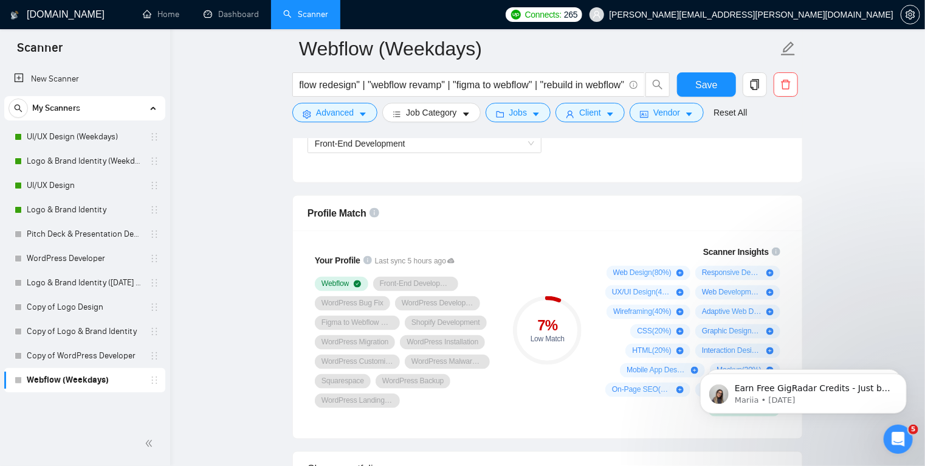
scroll to position [0, 0]
click at [630, 205] on div "Profile Match" at bounding box center [548, 213] width 480 height 35
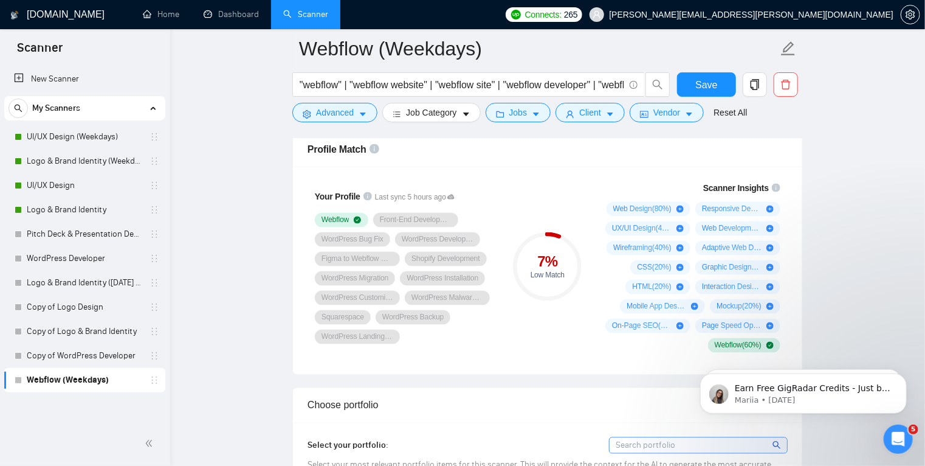
scroll to position [951, 0]
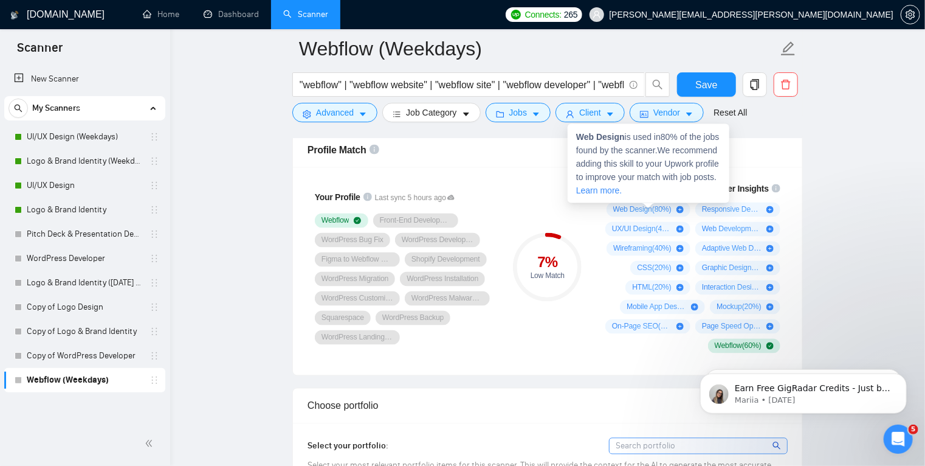
drag, startPoint x: 651, startPoint y: 207, endPoint x: 615, endPoint y: 207, distance: 35.3
click at [615, 207] on span "Web Design ( 80 %)" at bounding box center [642, 210] width 58 height 10
drag, startPoint x: 615, startPoint y: 207, endPoint x: 640, endPoint y: 209, distance: 25.0
click at [640, 209] on span "Web Design ( 80 %)" at bounding box center [642, 210] width 58 height 10
drag, startPoint x: 614, startPoint y: 208, endPoint x: 651, endPoint y: 208, distance: 37.1
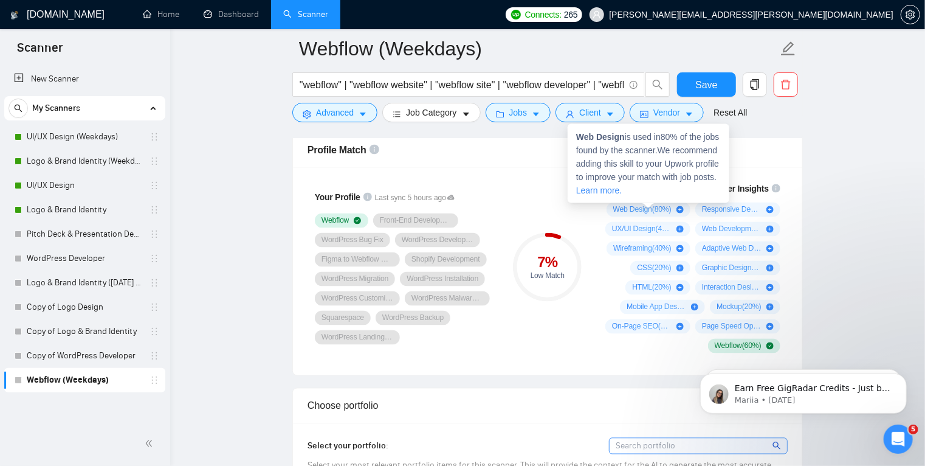
click at [651, 208] on span "Web Design ( 80 %)" at bounding box center [642, 210] width 58 height 10
click at [679, 207] on icon "plus-circle" at bounding box center [680, 209] width 7 height 7
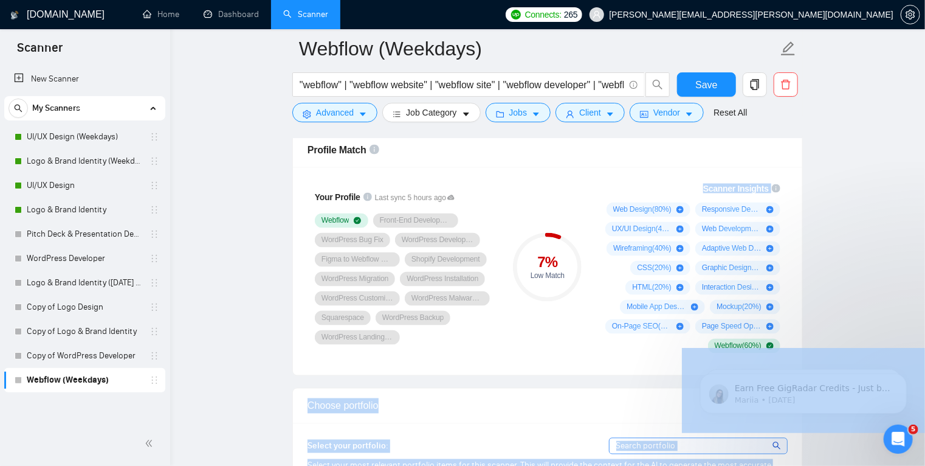
drag, startPoint x: 629, startPoint y: 158, endPoint x: 637, endPoint y: 166, distance: 10.8
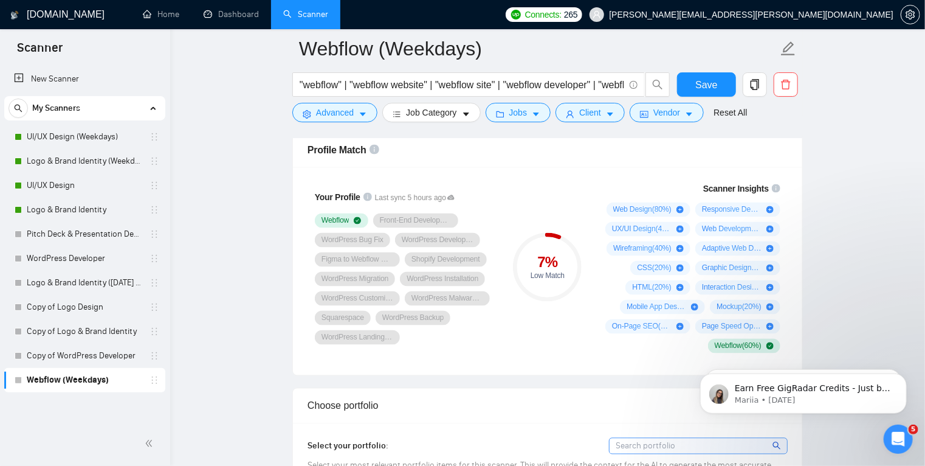
click at [637, 167] on div "Your Profile Last sync 5 hours ago Webflow Front-End Development WordPress Bug …" at bounding box center [547, 271] width 509 height 208
drag, startPoint x: 601, startPoint y: 199, endPoint x: 785, endPoint y: 328, distance: 224.5
click at [785, 328] on div "Scanner Insights Web Design ( 80 %) Responsive Design ( 40 %) UX/UI Design ( 40…" at bounding box center [690, 267] width 195 height 186
click at [600, 205] on div "Scanner Insights Web Design ( 80 %) Responsive Design ( 40 %) UX/UI Design ( 40…" at bounding box center [690, 267] width 195 height 186
drag, startPoint x: 598, startPoint y: 204, endPoint x: 793, endPoint y: 344, distance: 239.9
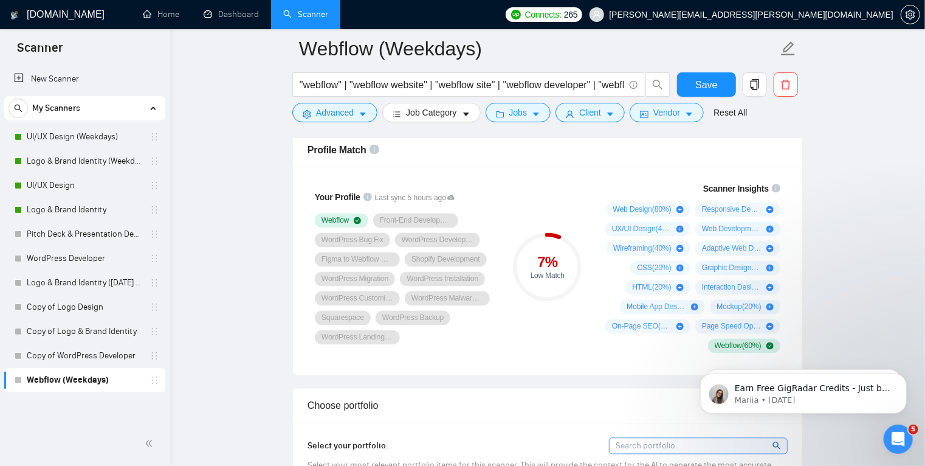
click at [793, 344] on div "Your Profile Last sync 5 hours ago Webflow Front-End Development WordPress Bug …" at bounding box center [547, 271] width 509 height 208
drag, startPoint x: 793, startPoint y: 344, endPoint x: 786, endPoint y: 210, distance: 133.9
click at [786, 210] on div "Your Profile Last sync 5 hours ago Webflow Front-End Development WordPress Bug …" at bounding box center [547, 271] width 509 height 208
click at [786, 210] on div "Scanner Insights Web Design ( 80 %) Responsive Design ( 40 %) UX/UI Design ( 40…" at bounding box center [690, 267] width 195 height 186
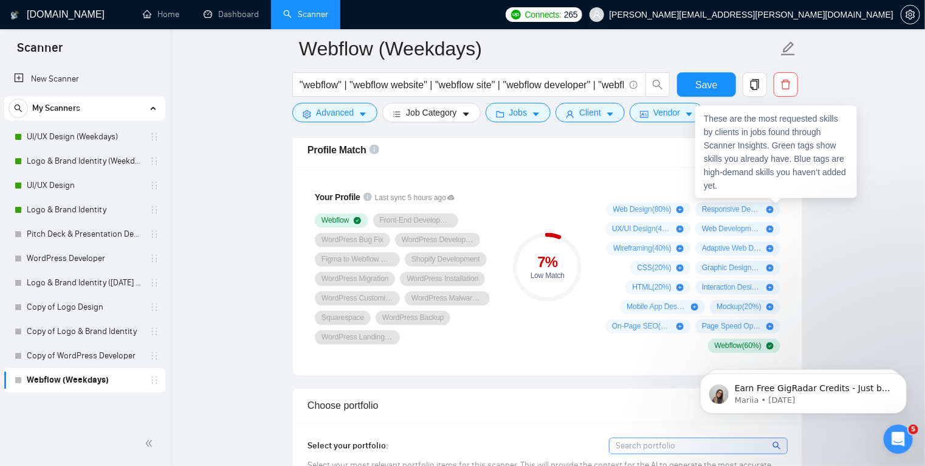
click at [776, 185] on icon "info-circle" at bounding box center [776, 188] width 9 height 9
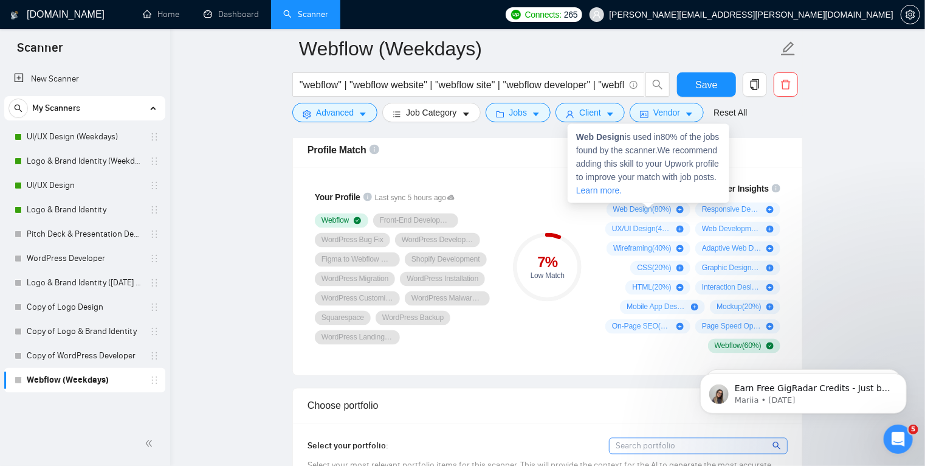
click at [613, 139] on strong "Web Design" at bounding box center [600, 137] width 49 height 10
drag, startPoint x: 576, startPoint y: 136, endPoint x: 625, endPoint y: 138, distance: 48.7
click at [625, 138] on span "Web Design is used in 80 % of the jobs found by the scanner. We recommend addin…" at bounding box center [647, 163] width 143 height 63
copy strong "Web Design"
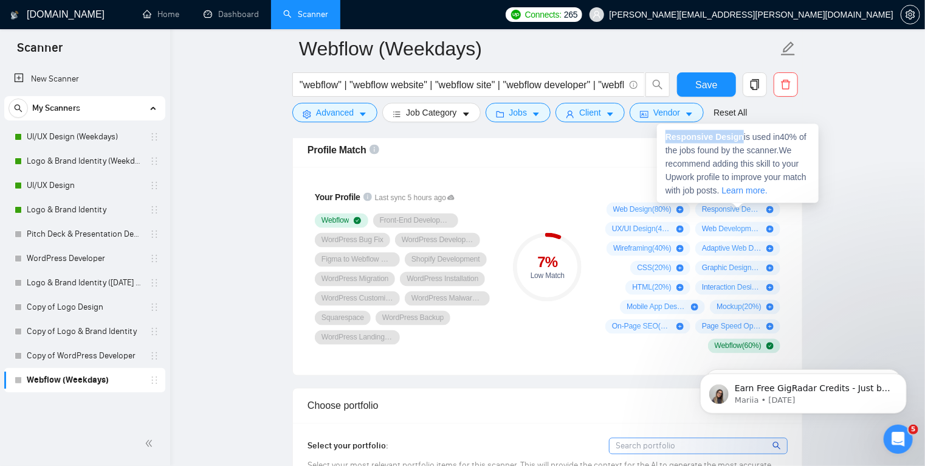
drag, startPoint x: 666, startPoint y: 137, endPoint x: 741, endPoint y: 138, distance: 74.2
click at [741, 138] on span "Responsive Design is used in 40 % of the jobs found by the scanner. We recommen…" at bounding box center [736, 163] width 141 height 63
copy strong "Responsive Design"
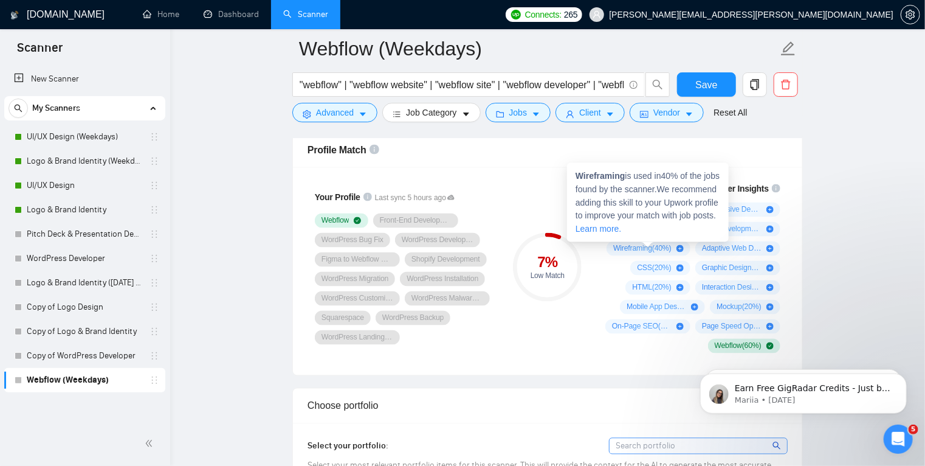
click at [591, 177] on strong "Wireframing" at bounding box center [601, 176] width 50 height 10
copy strong "Wireframing"
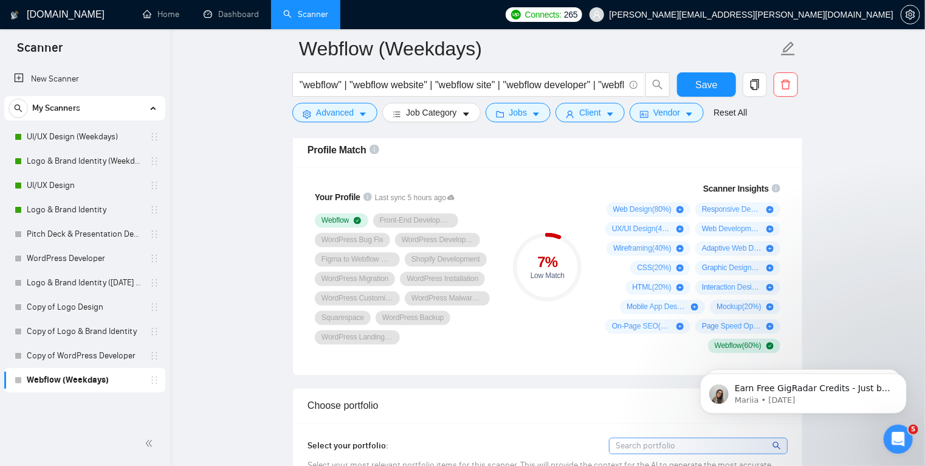
click at [793, 236] on div "Scanner Insights Web Design ( 80 %) Responsive Design ( 40 %) UX/UI Design ( 40…" at bounding box center [691, 267] width 204 height 186
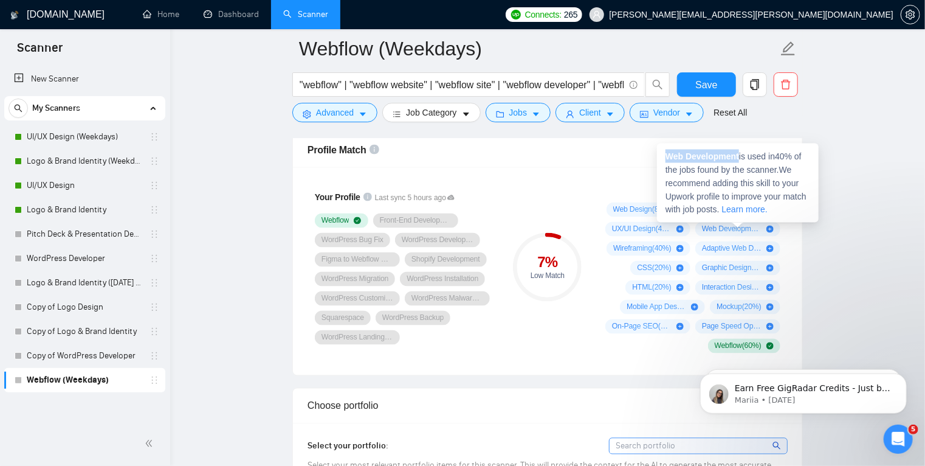
drag, startPoint x: 667, startPoint y: 153, endPoint x: 739, endPoint y: 157, distance: 72.5
click at [739, 157] on strong "Web Development" at bounding box center [703, 156] width 74 height 10
copy strong "Web Development"
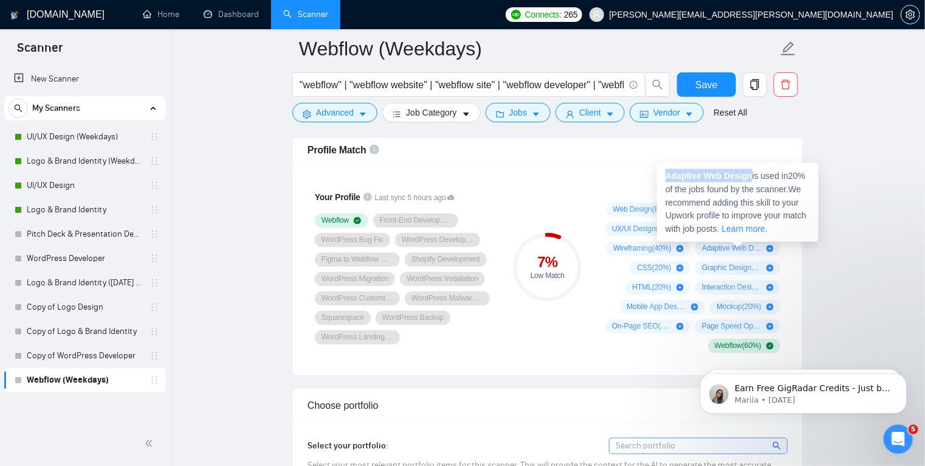
drag, startPoint x: 666, startPoint y: 175, endPoint x: 751, endPoint y: 177, distance: 85.1
click at [751, 177] on span "Adaptive Web Design is used in 20 % of the jobs found by the scanner. We recomm…" at bounding box center [736, 202] width 141 height 63
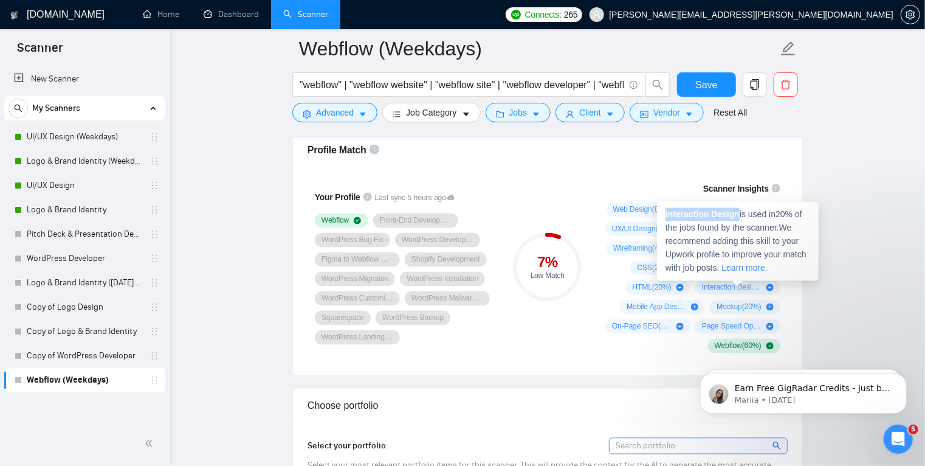
drag, startPoint x: 665, startPoint y: 214, endPoint x: 738, endPoint y: 216, distance: 73.6
click at [738, 216] on div "Interaction Design is used in 20 % of the jobs found by the scanner. We recomme…" at bounding box center [738, 241] width 162 height 79
copy strong "Interaction Design"
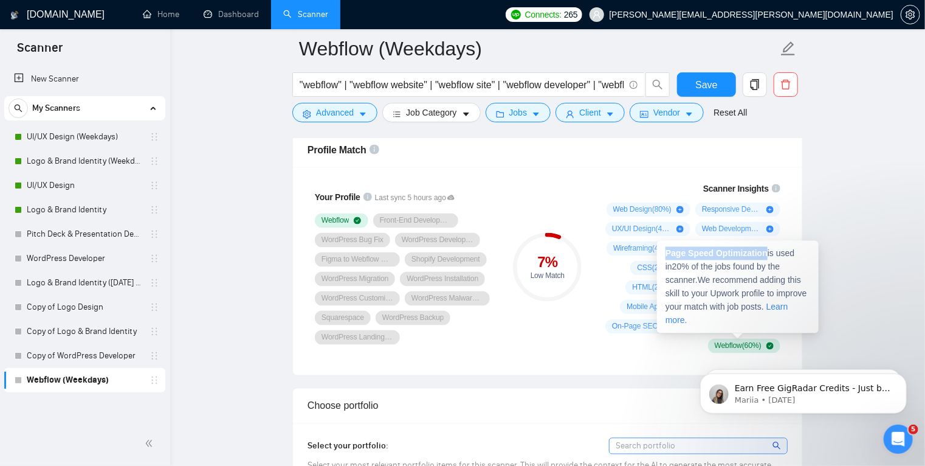
drag, startPoint x: 666, startPoint y: 250, endPoint x: 766, endPoint y: 254, distance: 99.8
click at [766, 254] on strong "Page Speed Optimization" at bounding box center [717, 254] width 102 height 10
copy strong "Page Speed Optimization"
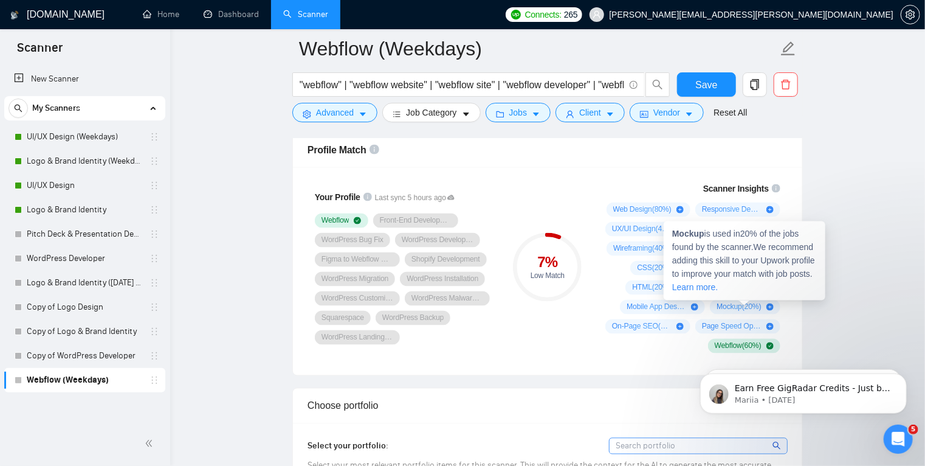
click at [694, 234] on strong "Mockup" at bounding box center [688, 234] width 32 height 10
copy strong "Mockup"
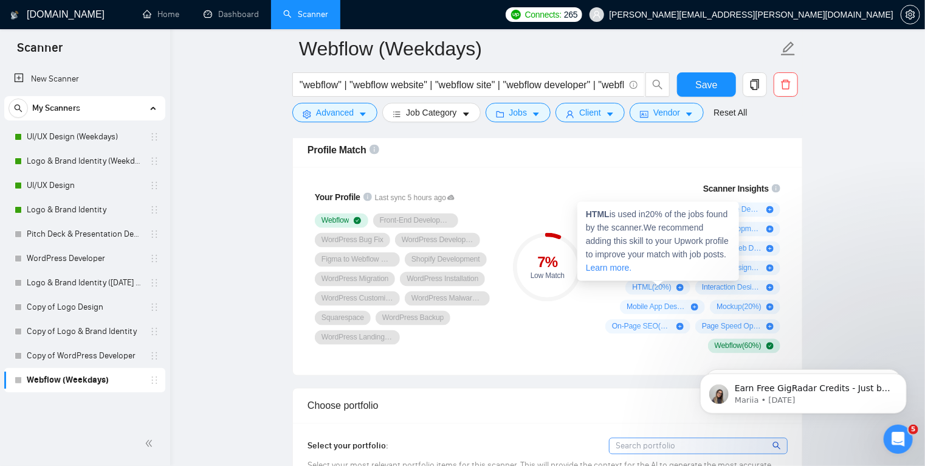
click at [598, 213] on strong "HTML" at bounding box center [598, 215] width 24 height 10
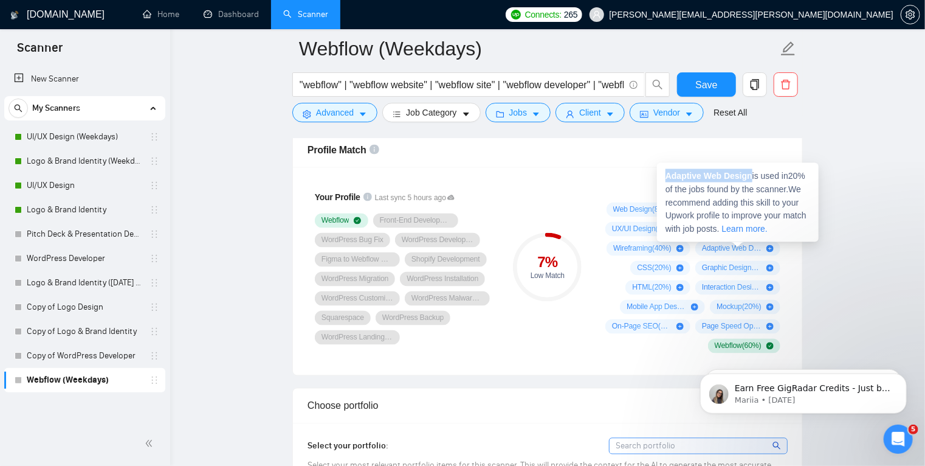
drag, startPoint x: 666, startPoint y: 176, endPoint x: 752, endPoint y: 180, distance: 86.4
click at [752, 180] on span "Adaptive Web Design is used in 20 % of the jobs found by the scanner. We recomm…" at bounding box center [736, 202] width 141 height 63
copy strong "Adaptive Web Design"
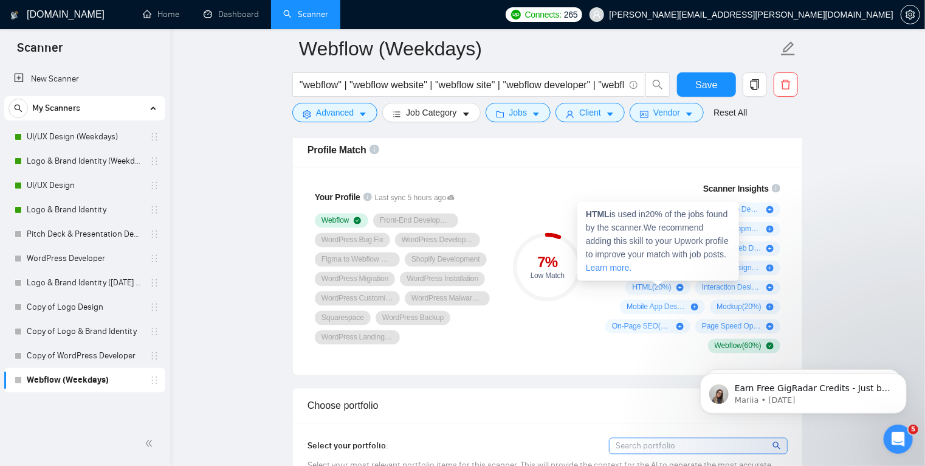
click at [644, 285] on span "HTML ( 20 %)" at bounding box center [651, 288] width 39 height 10
click at [600, 216] on strong "HTML" at bounding box center [598, 215] width 24 height 10
copy strong "HTML"
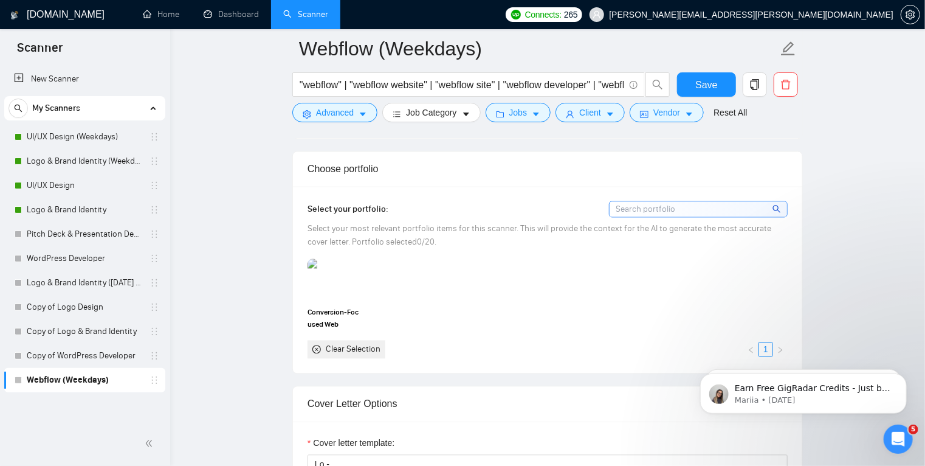
scroll to position [1188, 0]
click at [704, 79] on span "Save" at bounding box center [707, 84] width 22 height 15
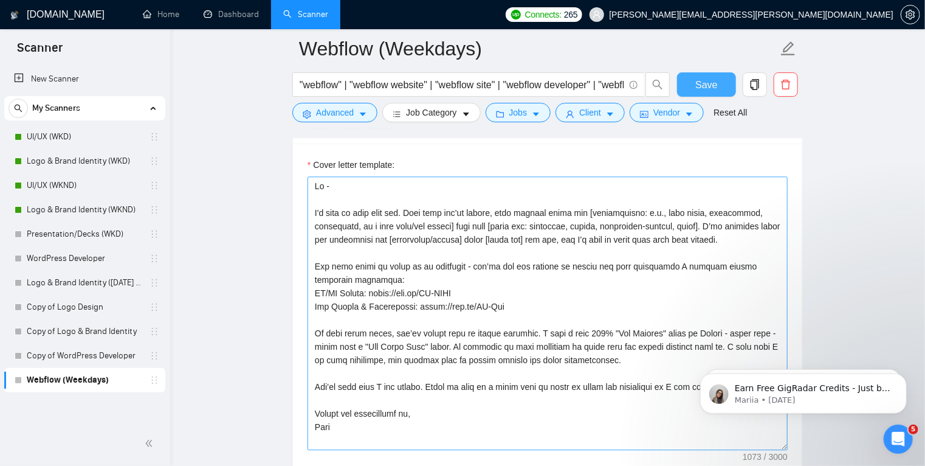
scroll to position [1462, 0]
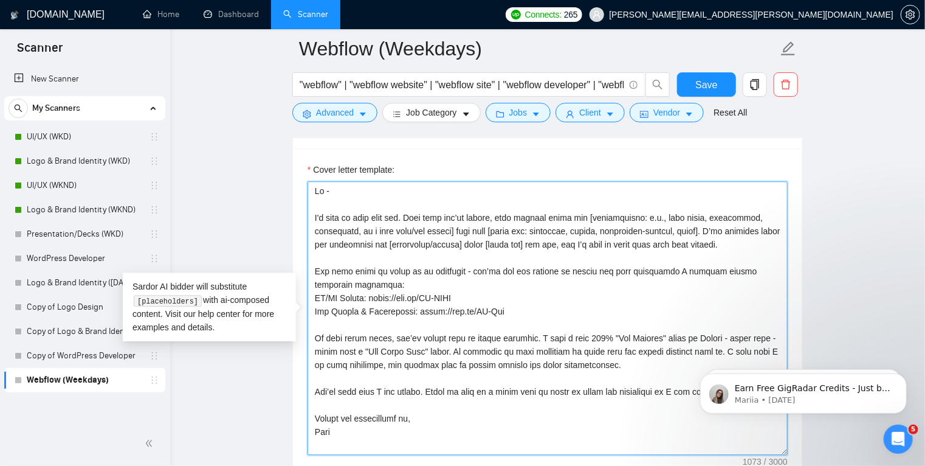
drag, startPoint x: 728, startPoint y: 246, endPoint x: 314, endPoint y: 218, distance: 415.0
click at [314, 218] on textarea "Cover letter template:" at bounding box center [548, 318] width 480 height 274
paste textarea "From what you’ve shared, this project calls for [deliverables] that feel [style…"
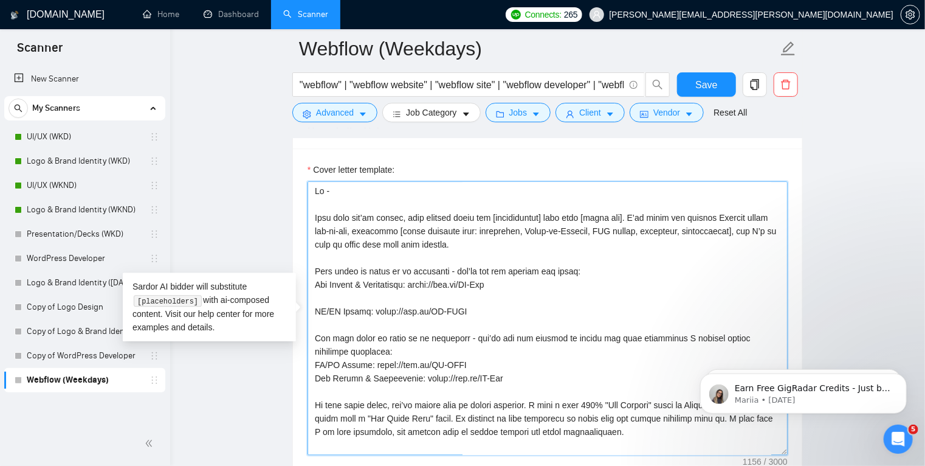
click at [462, 244] on textarea "Cover letter template:" at bounding box center [548, 318] width 480 height 274
click at [537, 280] on textarea "Cover letter template:" at bounding box center [548, 318] width 480 height 274
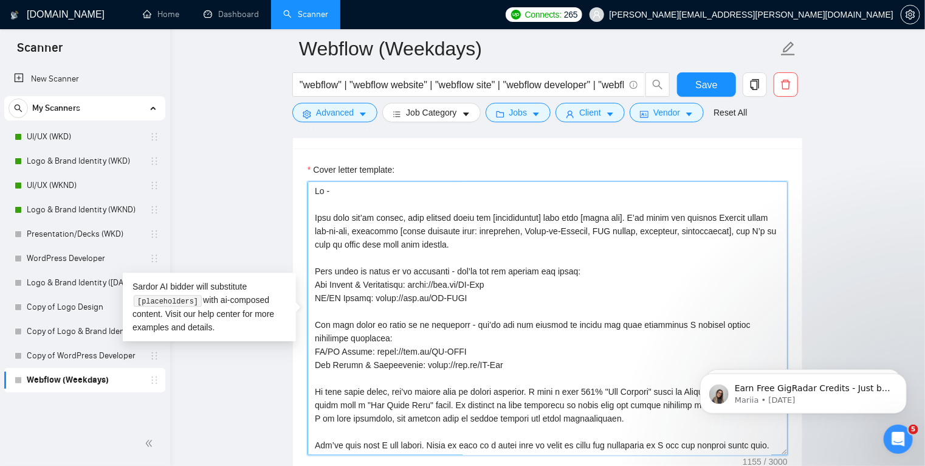
drag, startPoint x: 533, startPoint y: 360, endPoint x: 545, endPoint y: 292, distance: 69.1
click at [545, 292] on textarea "Cover letter template:" at bounding box center [548, 318] width 480 height 274
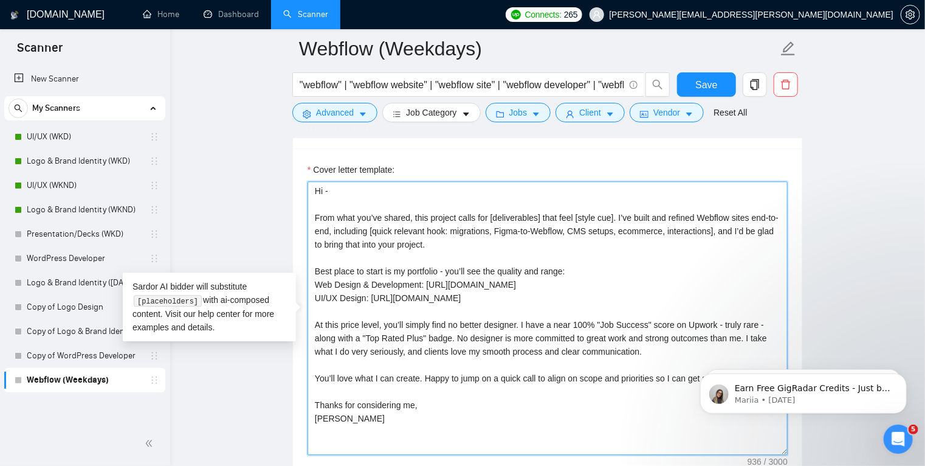
click at [486, 323] on textarea "Hi - From what you’ve shared, this project calls for [deliverables] that feel […" at bounding box center [548, 318] width 480 height 274
click at [552, 322] on textarea "Hi - From what you’ve shared, this project calls for [deliverables] that feel […" at bounding box center [548, 318] width 480 height 274
type textarea "Hi - From what you’ve shared, this project calls for [deliverables] that feel […"
click at [516, 325] on textarea "Hi - From what you’ve shared, this project calls for [deliverables] that feel […" at bounding box center [548, 318] width 480 height 274
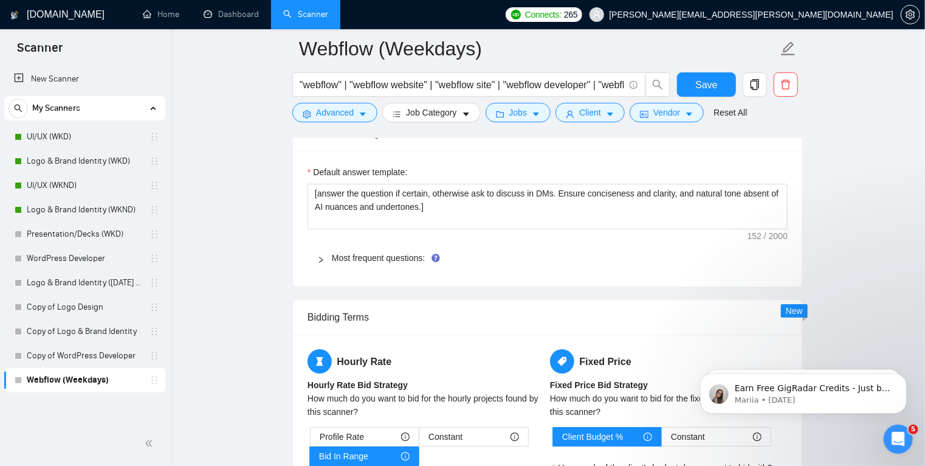
scroll to position [1845, 0]
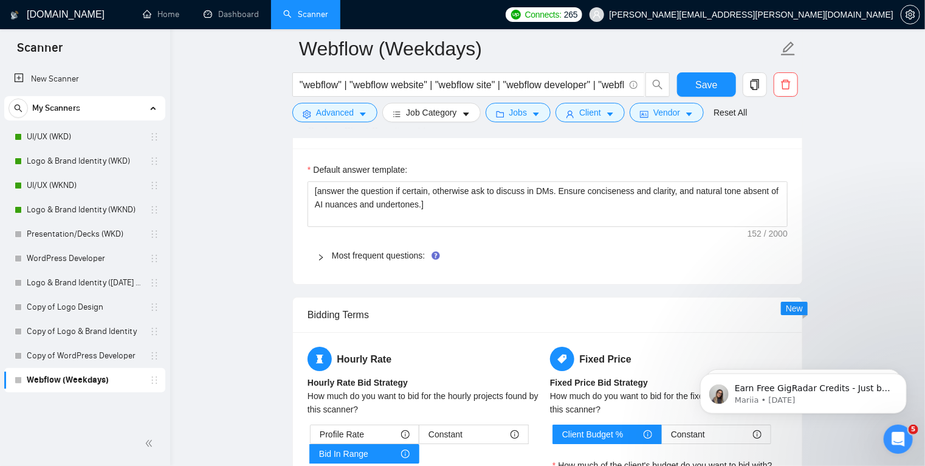
click at [320, 254] on icon "right" at bounding box center [320, 257] width 7 height 7
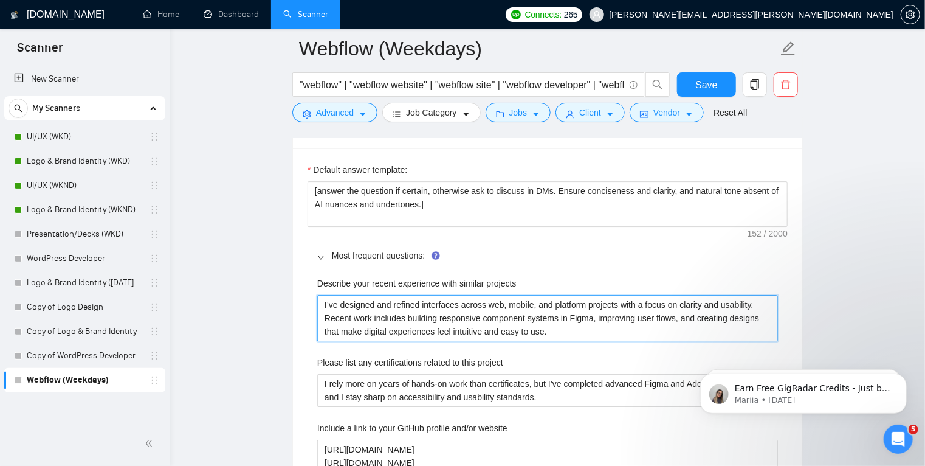
click at [562, 315] on projects "I’ve designed and refined interfaces across web, mobile, and platform projects …" at bounding box center [547, 318] width 461 height 46
click at [396, 314] on projects "I’ve designed and refined interfaces across web, mobile, and platform projects …" at bounding box center [547, 318] width 461 height 46
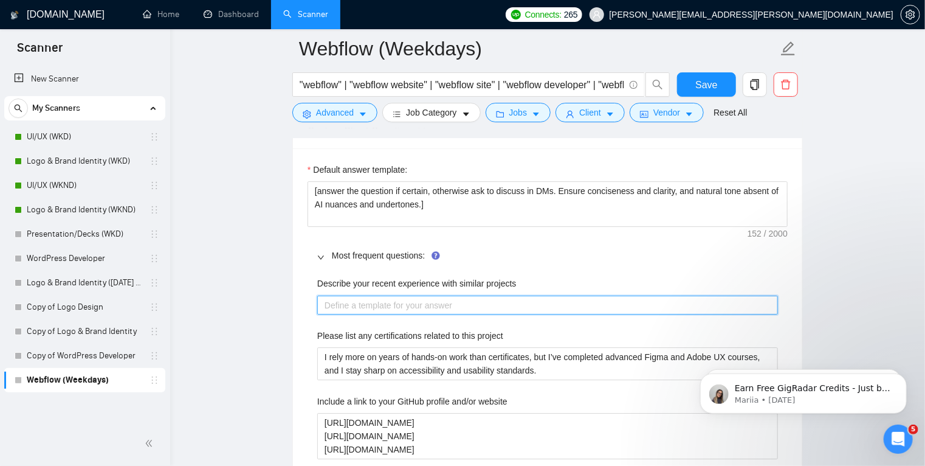
paste projects "I’ve delivered Webflow builds across marketing sites, product pages, and conten…"
type projects "I’ve delivered Webflow builds across marketing sites, product pages, and conten…"
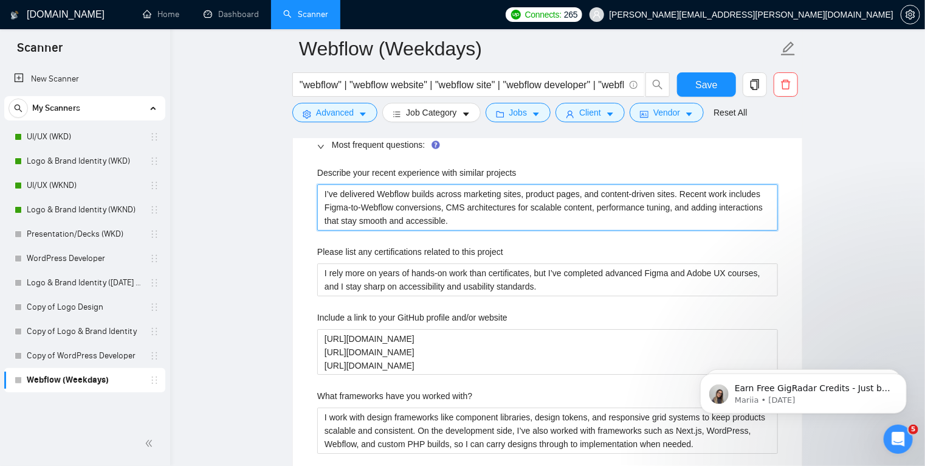
scroll to position [1956, 0]
type projects "I’ve delivered Webflow builds across marketing sites, product pages, and conten…"
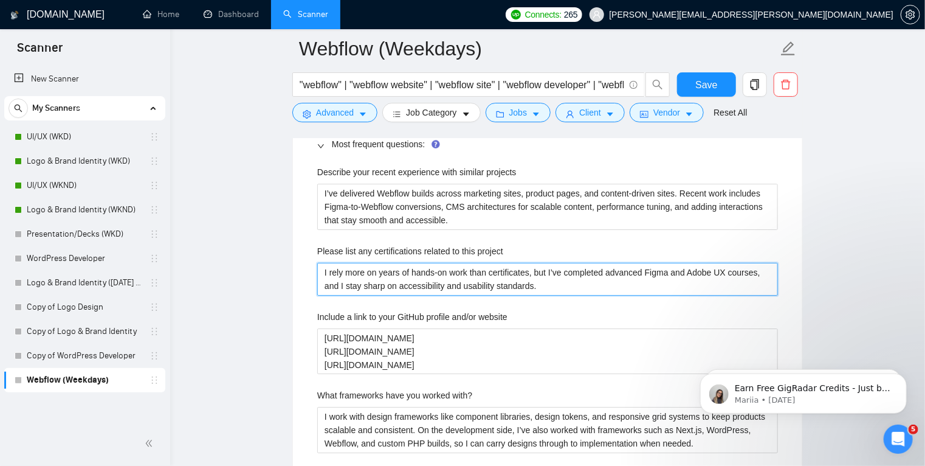
click at [466, 288] on project "I rely more on years of hands-on work than certificates, but I’ve completed adv…" at bounding box center [547, 279] width 461 height 33
paste project "No formal certifications — just solid front-end design and development experien…"
type project "No formal certifications — just solid front-end design and development experien…"
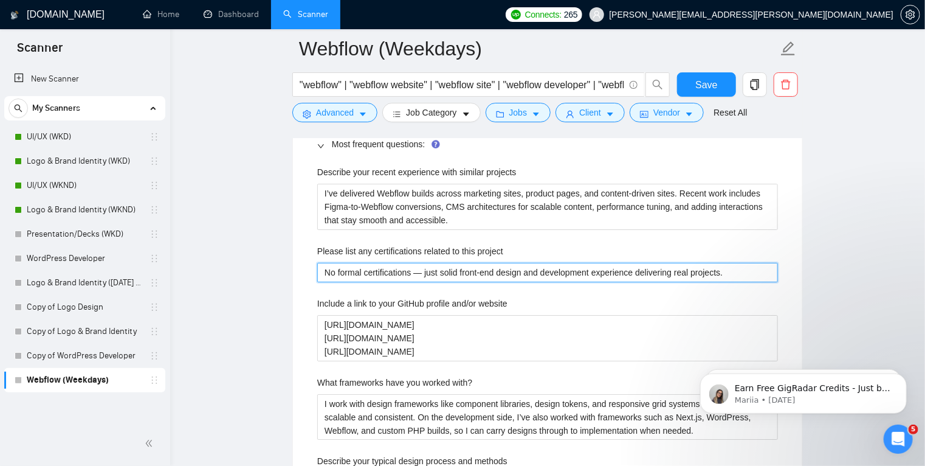
click at [421, 272] on project "No formal certifications — just solid front-end design and development experien…" at bounding box center [547, 272] width 461 height 19
type project "No formal certifications just solid front-end design and development experience…"
type project "No formal certifications - just solid front-end design and development experien…"
click at [489, 270] on project "No formal certifications - just solid front-end design and development experien…" at bounding box center [547, 272] width 461 height 19
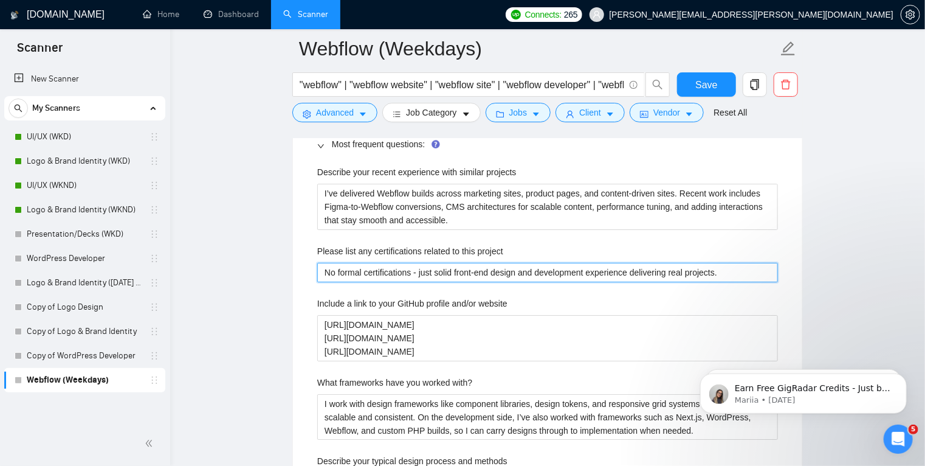
drag, startPoint x: 457, startPoint y: 269, endPoint x: 490, endPoint y: 272, distance: 32.9
click at [490, 272] on project "No formal certifications - just solid front-end design and development experien…" at bounding box center [547, 272] width 461 height 19
type project "No formal certifications - just solid W design and development experience deliv…"
type project "No formal certifications - just solid Web design and development experience del…"
type project "No formal certifications - just solid Webf design and development experience de…"
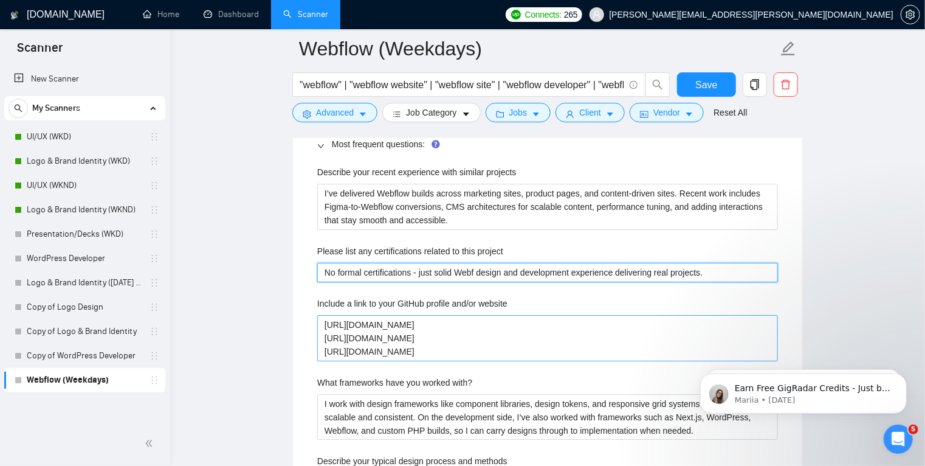
type project "No formal certifications - just solid Webfl design and development experience d…"
type project "No formal certifications - just solid Webflo design and development experience …"
click at [629, 272] on project "No formal certifications - just solid Webflow design and development experience…" at bounding box center [547, 272] width 461 height 19
type project "No formal certifications - just solid Webflow design and development experience…"
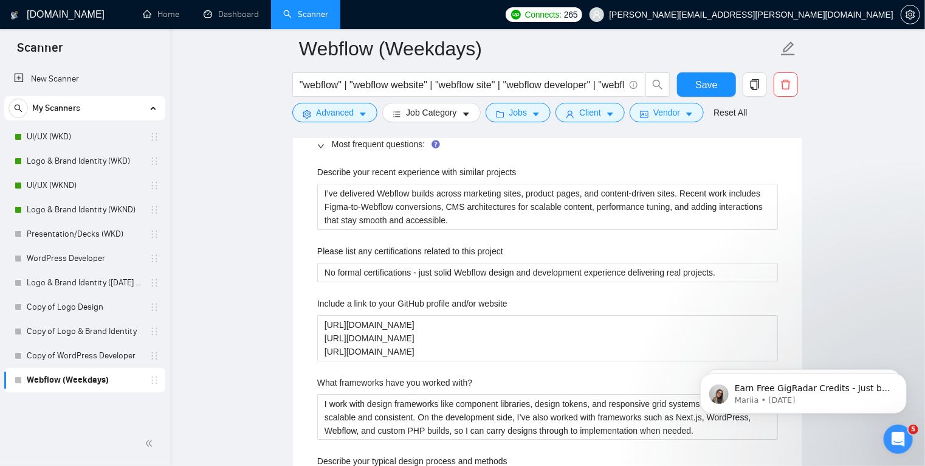
click at [807, 255] on main "Webflow (Weekdays) "webflow" | "webflow website" | "webflow site" | "webflow de…" at bounding box center [548, 250] width 716 height 4316
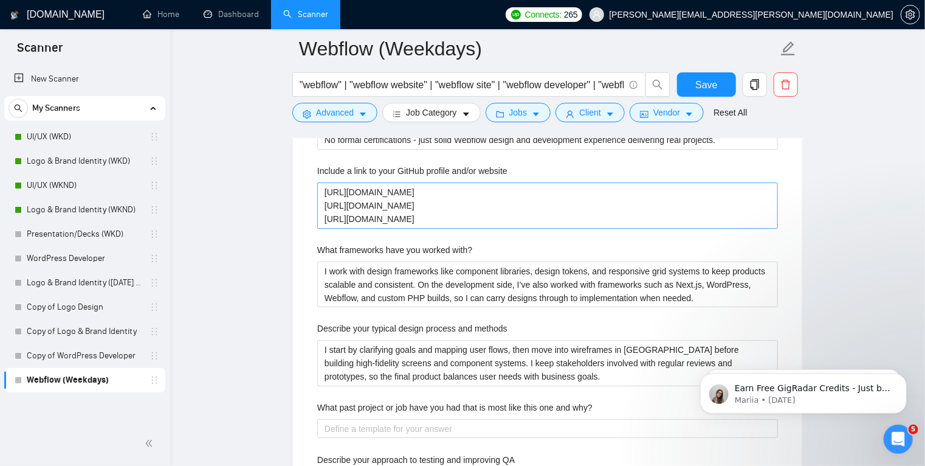
scroll to position [2090, 0]
click at [325, 190] on website "[URL][DOMAIN_NAME] [URL][DOMAIN_NAME] [URL][DOMAIN_NAME]" at bounding box center [547, 205] width 461 height 46
type website "[URL][DOMAIN_NAME] [URL][DOMAIN_NAME] [URL][DOMAIN_NAME]"
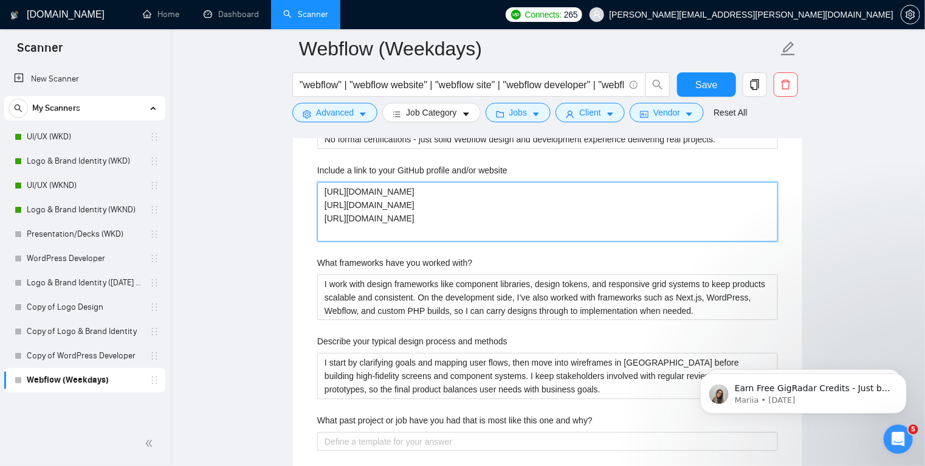
type website "N https://bit.ly/TH-UIUX https://bit.ly/TH-Web https://bit.ly/TH-MasterPortfolio"
type website "Na https://bit.ly/TH-UIUX https://bit.ly/TH-Web https://bit.ly/TH-MasterPortfol…"
type website "N? https://bit.ly/TH-UIUX https://bit.ly/TH-Web https://bit.ly/TH-MasterPortfol…"
type website "N?A https://bit.ly/TH-UIUX https://bit.ly/TH-Web https://bit.ly/TH-MasterPortfo…"
type website "N? https://bit.ly/TH-UIUX https://bit.ly/TH-Web https://bit.ly/TH-MasterPortfol…"
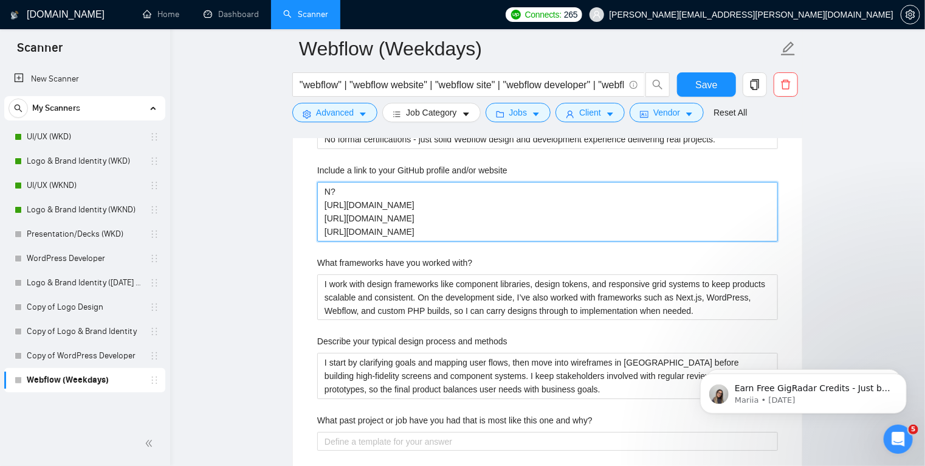
type website "N https://bit.ly/TH-UIUX https://bit.ly/TH-Web https://bit.ly/TH-MasterPortfolio"
type website "N/ https://bit.ly/TH-UIUX https://bit.ly/TH-Web https://bit.ly/TH-MasterPortfol…"
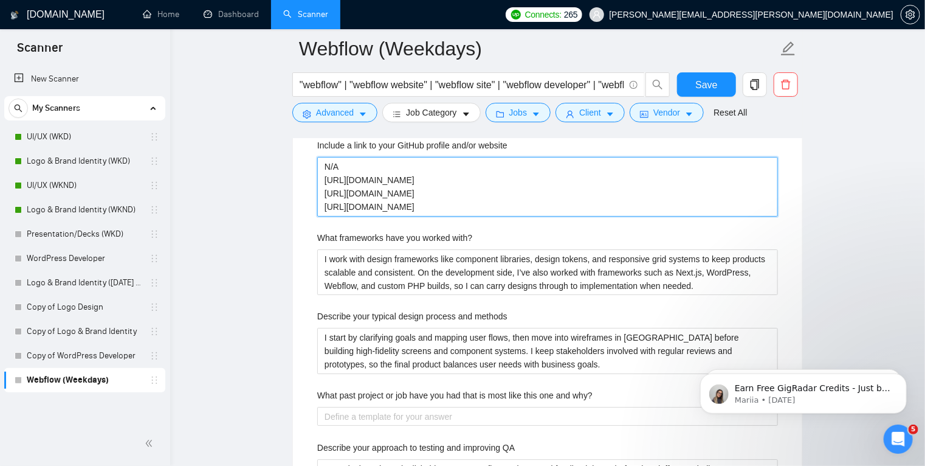
drag, startPoint x: 464, startPoint y: 204, endPoint x: 469, endPoint y: 190, distance: 15.2
click at [469, 190] on website "N/A https://bit.ly/TH-UIUX https://bit.ly/TH-Web https://bit.ly/TH-MasterPortfo…" at bounding box center [547, 187] width 461 height 60
type website "N/A https://bit.ly/TH-UIUX https://bit.ly/TH-Web https://bit.ly/TH-MasterPortfo…"
click at [432, 232] on label "What frameworks have you worked with?" at bounding box center [394, 237] width 155 height 13
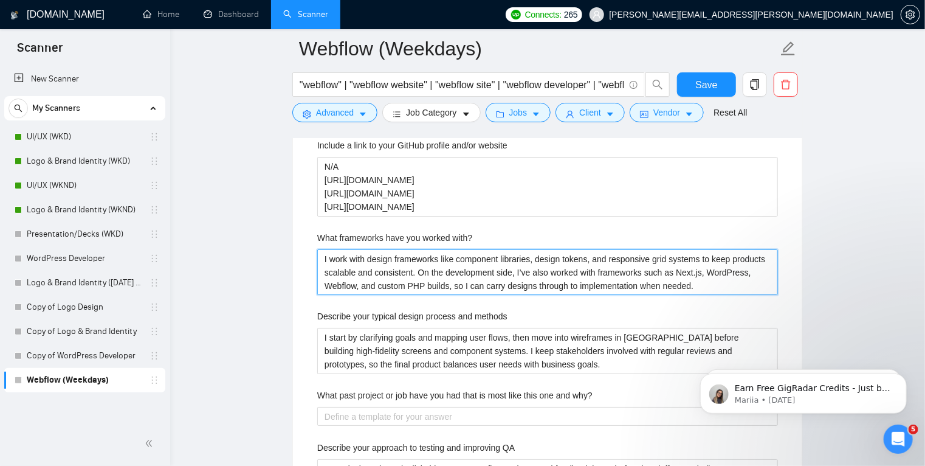
click at [432, 249] on with\? "I work with design frameworks like component libraries, design tokens, and resp…" at bounding box center [547, 272] width 461 height 46
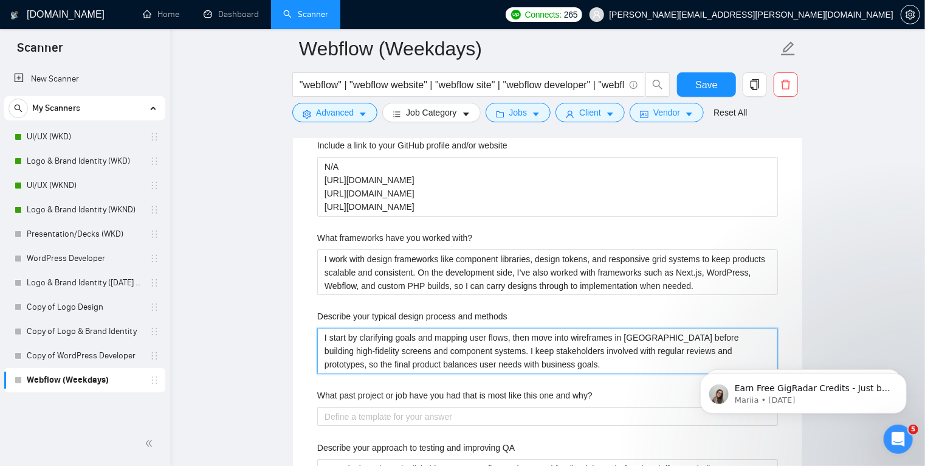
click at [384, 333] on methods "I start by clarifying goals and mapping user flows, then move into wireframes i…" at bounding box center [547, 351] width 461 height 46
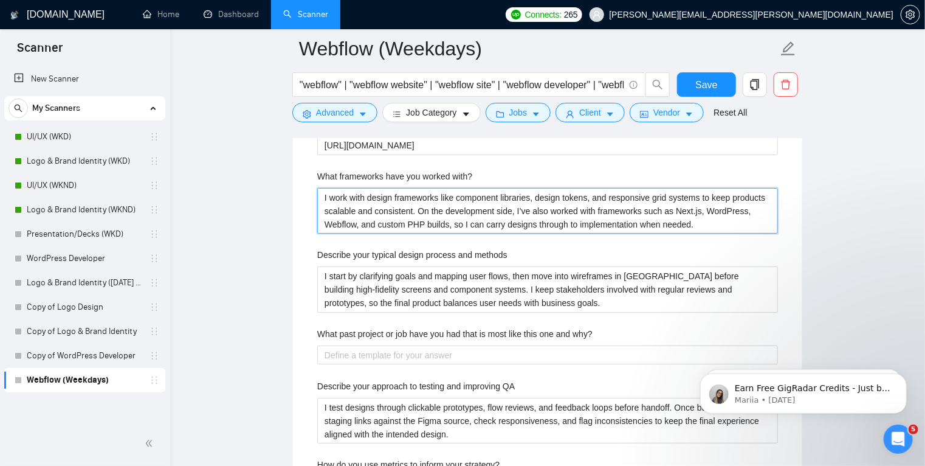
click at [461, 219] on with\? "I work with design frameworks like component libraries, design tokens, and resp…" at bounding box center [547, 211] width 461 height 46
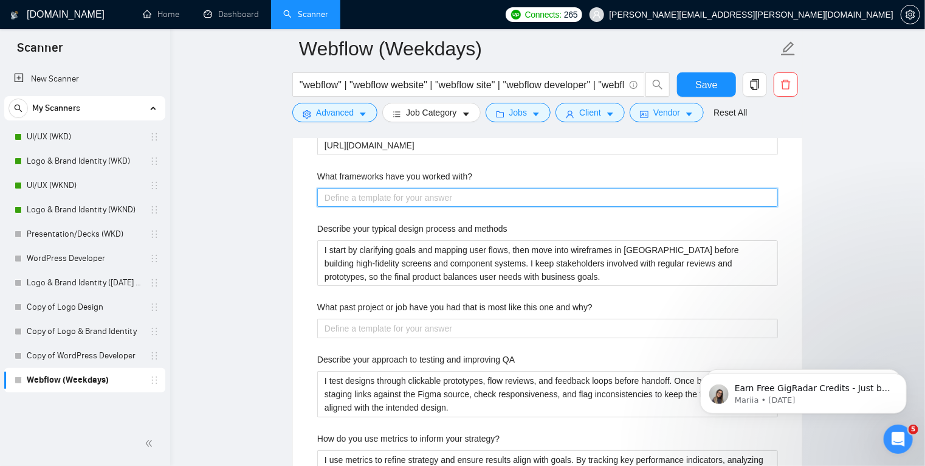
paste with\? "I stick to scalable patterns: reusable, structured components, clear class nami…"
type with\? "I stick to scalable patterns: reusable, structured components, clear class nami…"
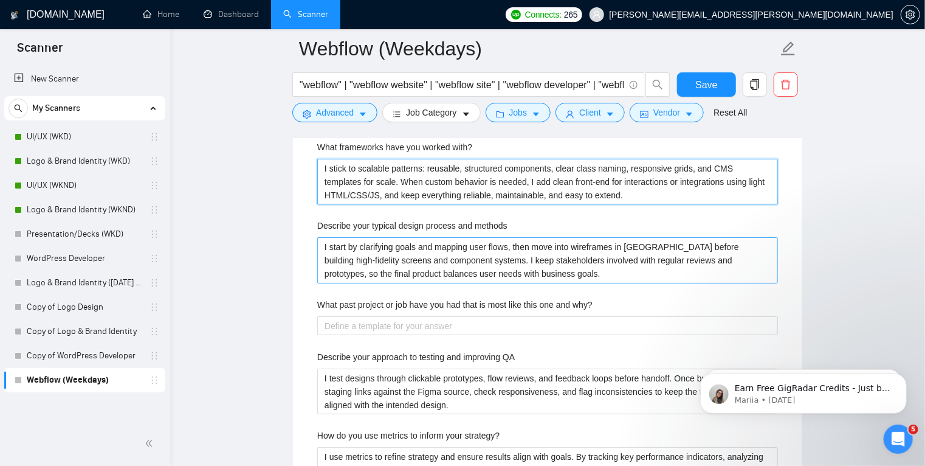
scroll to position [2206, 0]
type with\? "I stick to scalable patterns: reusable, structured components, clear class nami…"
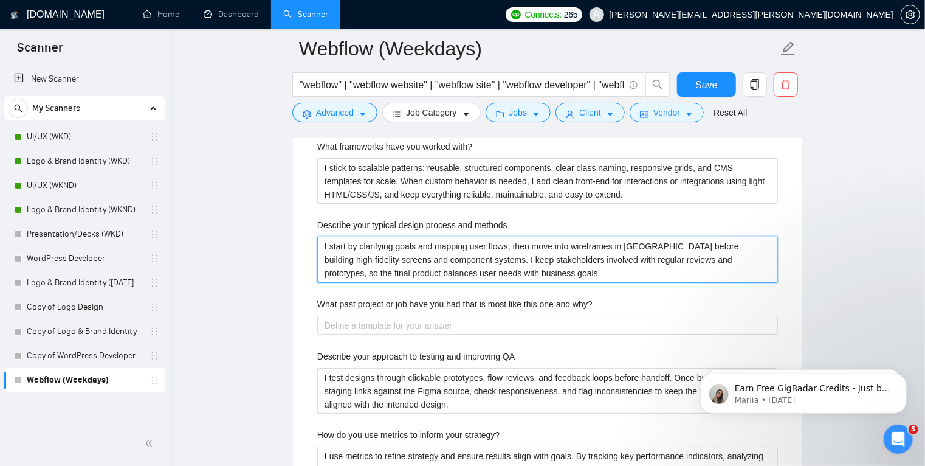
click at [406, 265] on methods "I start by clarifying goals and mapping user flows, then move into wireframes i…" at bounding box center [547, 260] width 461 height 46
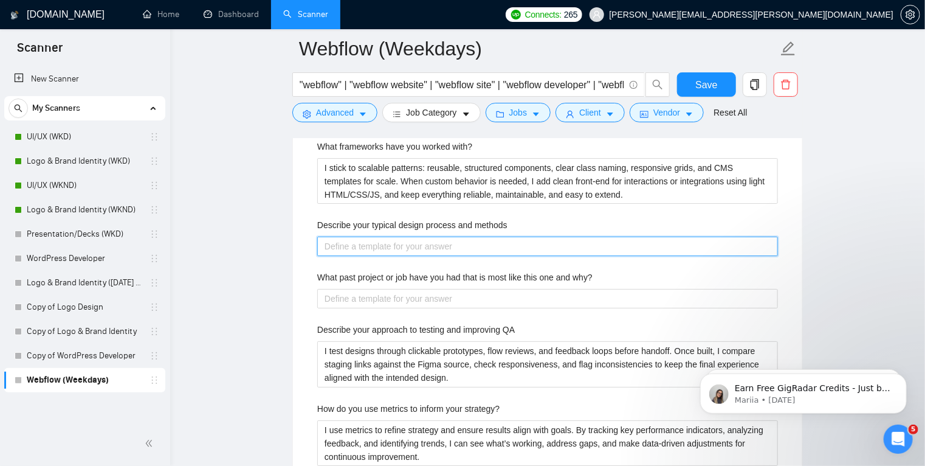
paste methods "Align goals and content, map flows and sitemap, define the CMS, then build comp…"
type methods "Align goals and content, map flows and sitemap, define the CMS, then build comp…"
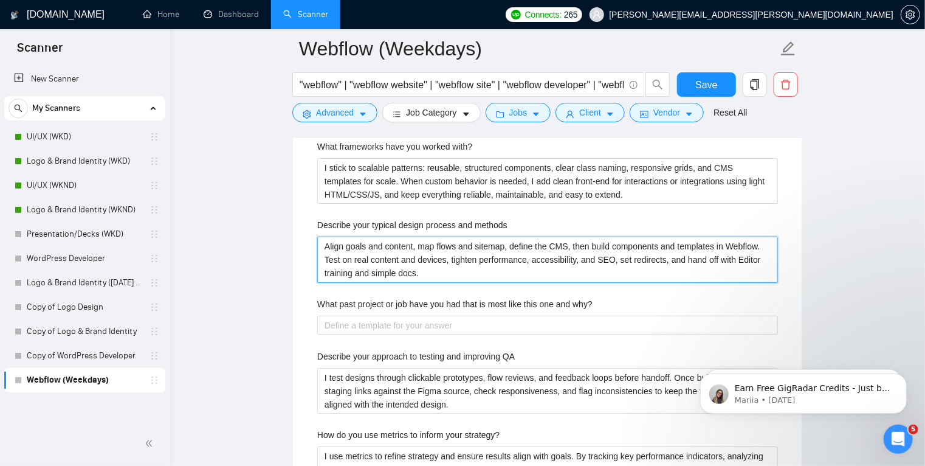
type methods "Align goals and content, map flows and sitemap, define the CMS, then build comp…"
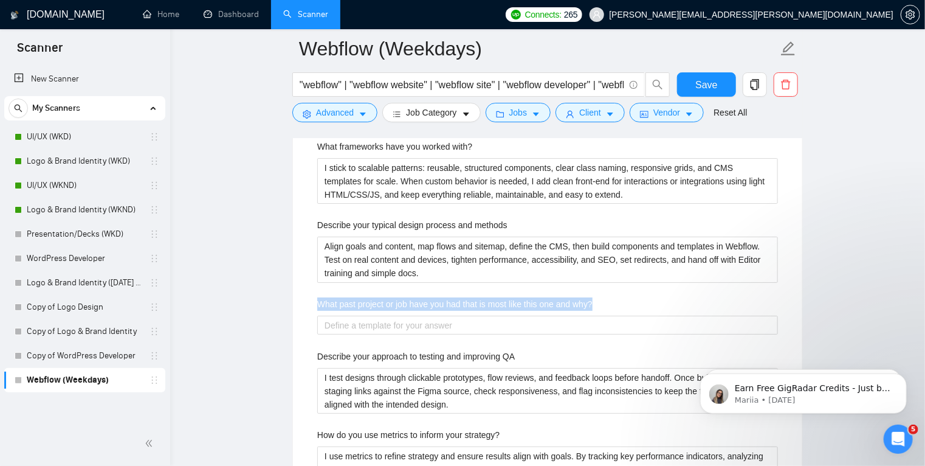
drag, startPoint x: 315, startPoint y: 298, endPoint x: 630, endPoint y: 298, distance: 315.5
click at [630, 298] on div "Describe your recent experience with similar projects I’ve delivered Webflow bu…" at bounding box center [548, 362] width 480 height 906
copy label "What past project or job have you had that is most like this one and why?"
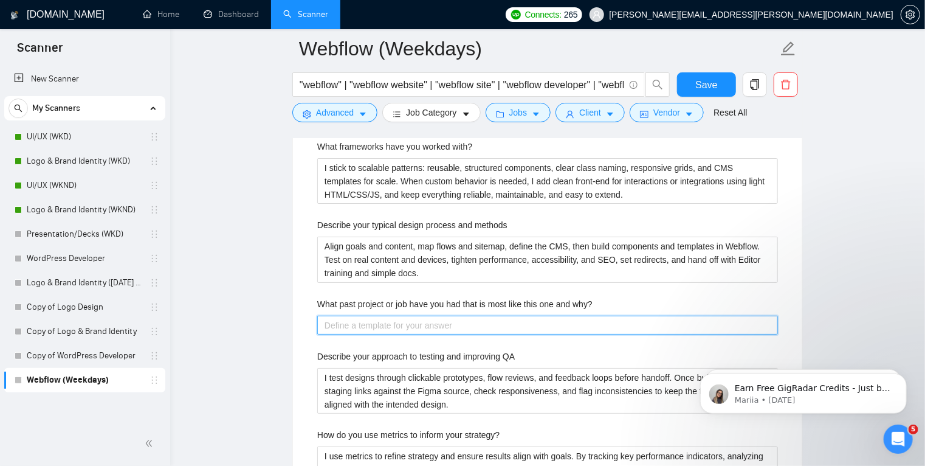
click at [481, 329] on why\? "What past project or job have you had that is most like this one and why?" at bounding box center [547, 325] width 461 height 19
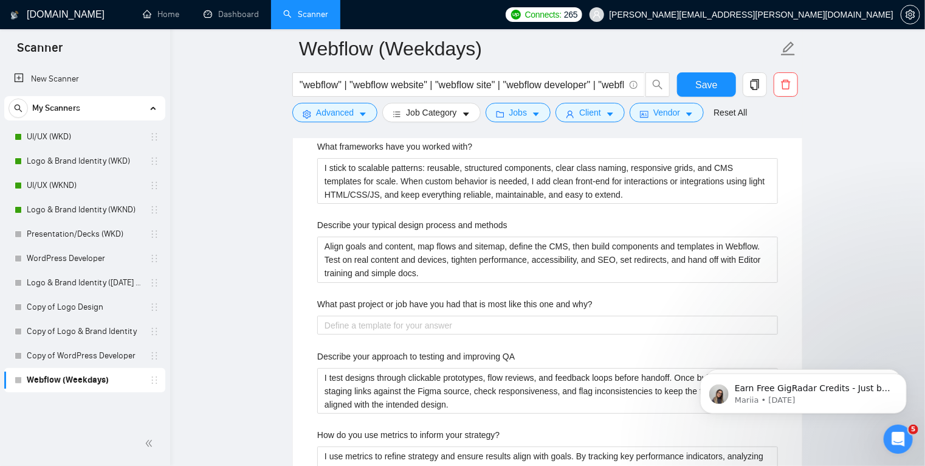
click at [636, 294] on div "Describe your recent experience with similar projects I’ve delivered Webflow bu…" at bounding box center [548, 362] width 480 height 906
drag, startPoint x: 314, startPoint y: 295, endPoint x: 623, endPoint y: 299, distance: 308.9
click at [623, 299] on div "Describe your recent experience with similar projects I’ve delivered Webflow bu…" at bounding box center [548, 362] width 480 height 906
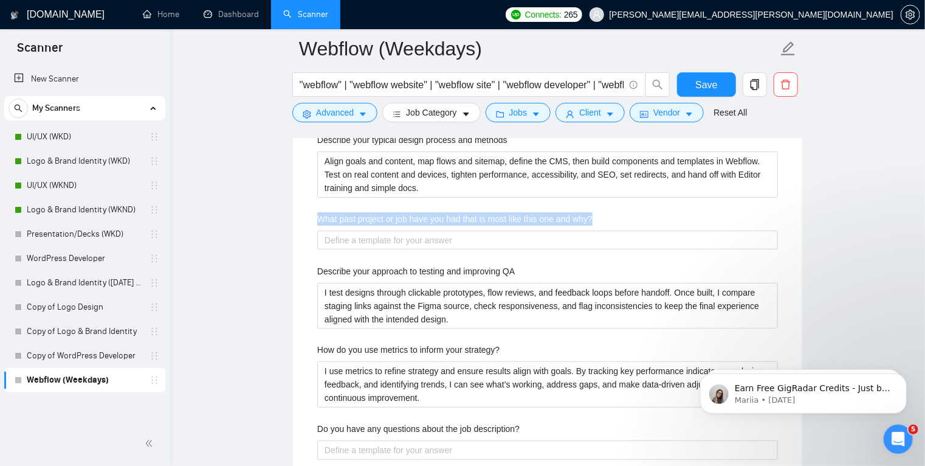
scroll to position [2291, 0]
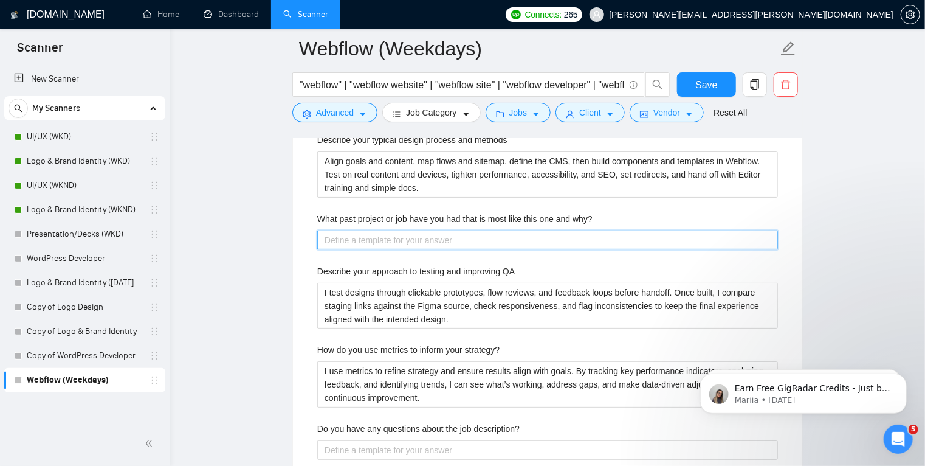
click at [424, 235] on why\? "What past project or job have you had that is most like this one and why?" at bounding box center [547, 239] width 461 height 19
paste why\? "I’ve led comparable Webflow projects end-to-end — new builds, redesigns, and mi…"
type why\? "I’ve led comparable Webflow projects end-to-end — new builds, redesigns, and mi…"
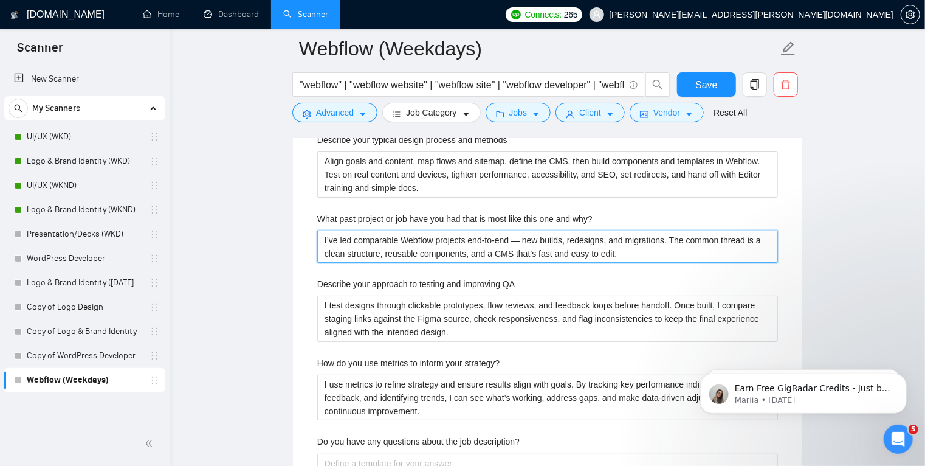
type why\? "I’ve led comparable Webflow projects end-to-end — new builds, redesigns, and mi…"
paste why\? "happy to point you to the most relevant on a quick call."
type why\? "I’ve led comparable Webflow projects end-to-end — new builds, redesigns, and mi…"
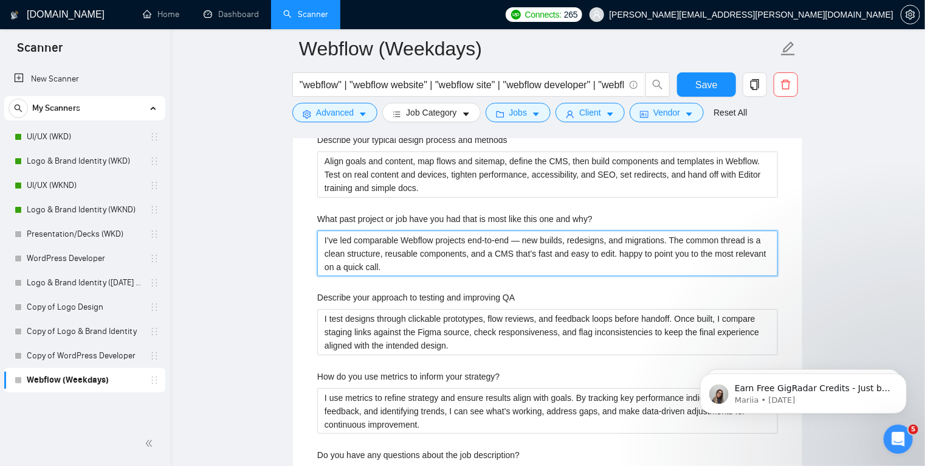
click at [619, 248] on why\? "I’ve led comparable Webflow projects end-to-end — new builds, redesigns, and mi…" at bounding box center [547, 253] width 461 height 46
type why\? "I’ve led comparable Webflow projects end-to-end — new builds, redesigns, and mi…"
click at [523, 238] on why\? "I’ve led comparable Webflow projects end-to-end — new builds, redesigns, and mi…" at bounding box center [547, 253] width 461 height 46
type why\? "I’ve led comparable Webflow projects end-to-end —new builds, redesigns, and mig…"
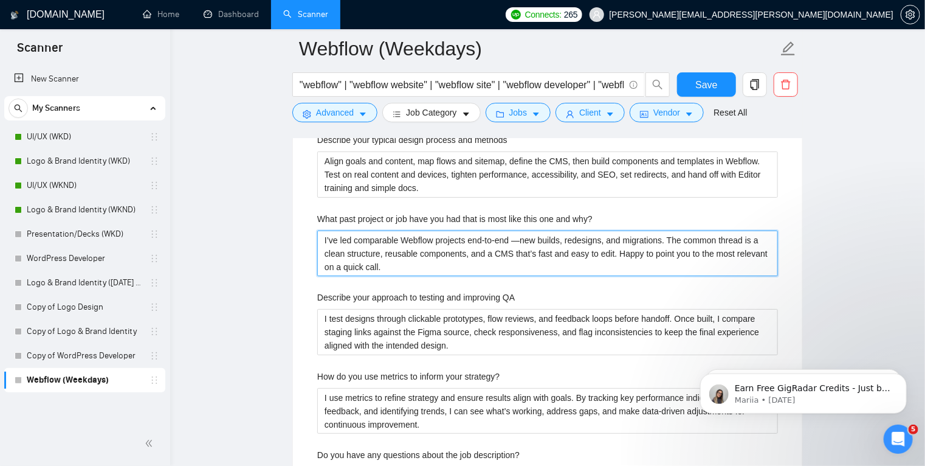
type why\? "I’ve led comparable Webflow projects end-to-end new builds, redesigns, and migr…"
type why\? "I’ve led comparable Webflow projects end-to-end -new builds, redesigns, and mig…"
click at [711, 248] on why\? "I’ve led comparable Webflow projects end-to-end - new builds, redesigns, and mi…" at bounding box center [547, 253] width 461 height 46
click at [427, 254] on why\? "I’ve led comparable Webflow projects end-to-end - new builds, redesigns, and mi…" at bounding box center [547, 253] width 461 height 46
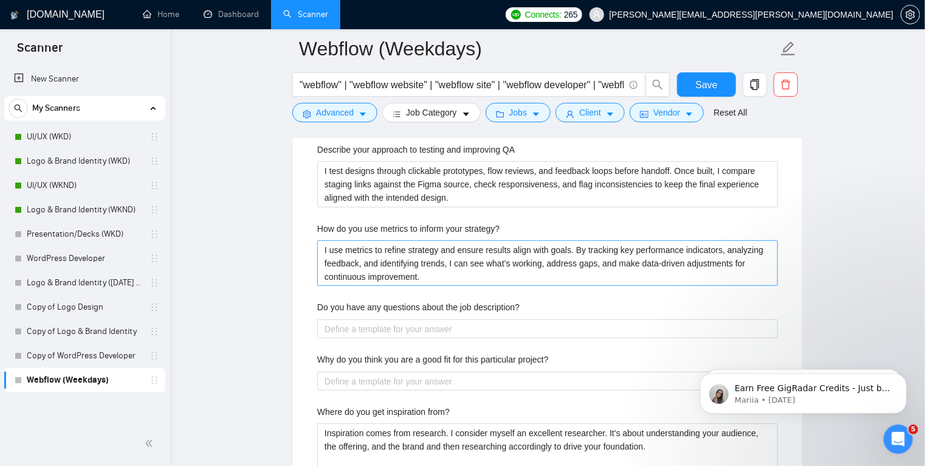
scroll to position [2439, 0]
type why\? "I’ve led comparable Webflow projects end-to-end - new builds, redesigns, and mi…"
click at [437, 276] on strategy\? "I use metrics to refine strategy and ensure results align with goals. By tracki…" at bounding box center [547, 263] width 461 height 46
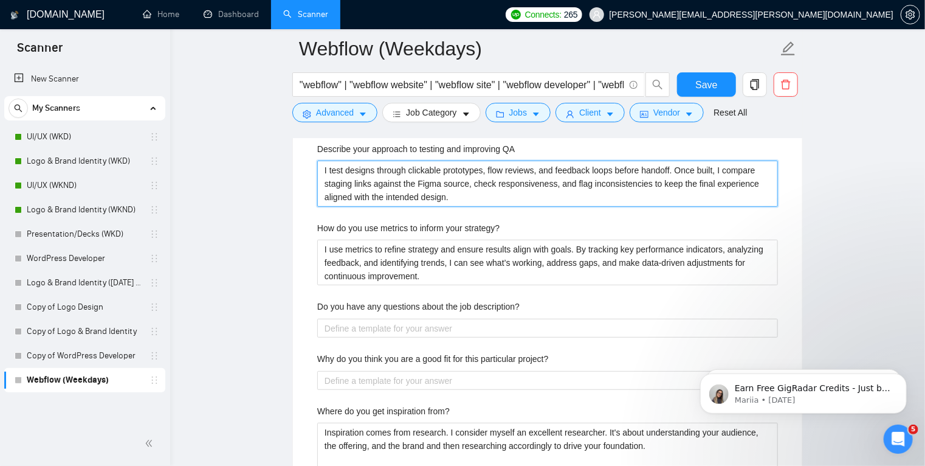
click at [410, 181] on QA "I test designs through clickable prototypes, flow reviews, and feedback loops b…" at bounding box center [547, 184] width 461 height 46
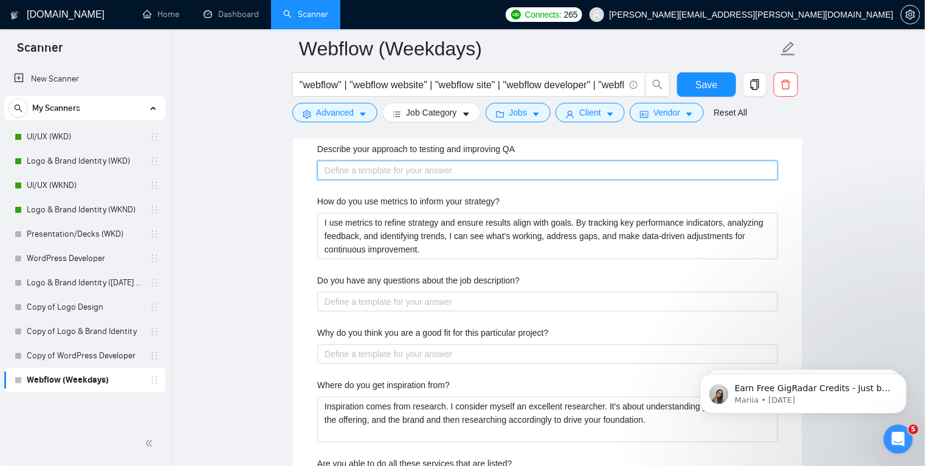
paste QA "I run QA in layers. First I check core journeys, forms, links, interactions, an…"
type QA "I run QA in layers. First I check core journeys, forms, links, interactions, an…"
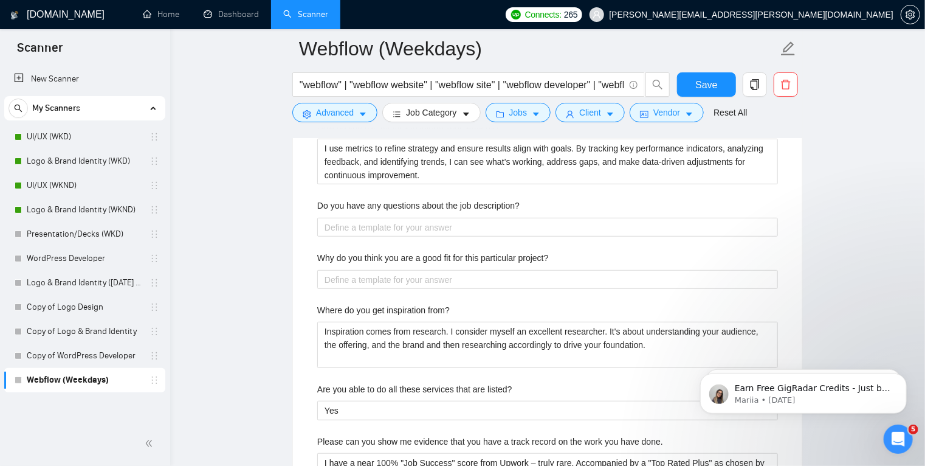
scroll to position [2554, 0]
type QA "I run QA in layers. First I check core journeys, forms, links, interactions, an…"
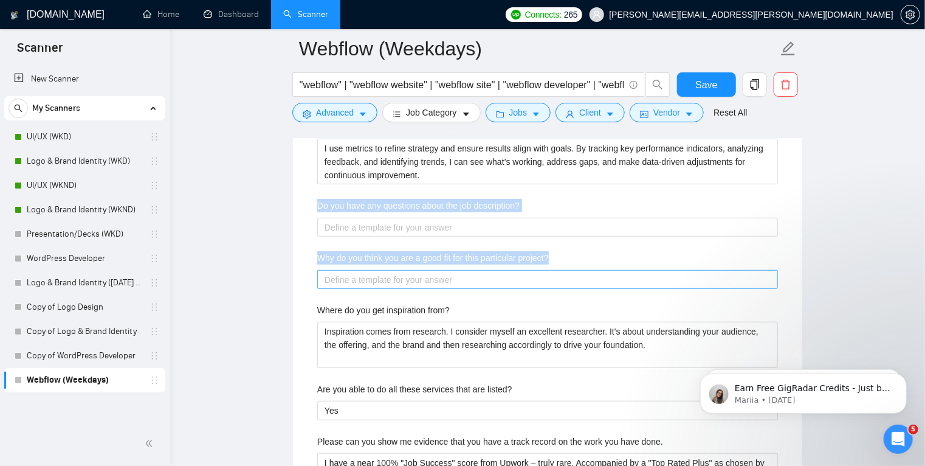
drag, startPoint x: 315, startPoint y: 199, endPoint x: 589, endPoint y: 271, distance: 282.8
click at [589, 271] on div "Describe your recent experience with similar projects I’ve delivered Webflow bu…" at bounding box center [548, 34] width 480 height 946
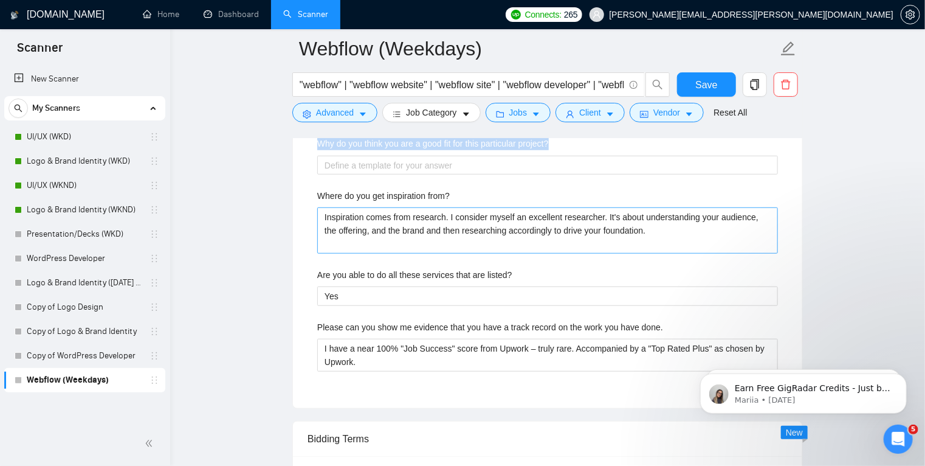
scroll to position [2626, 0]
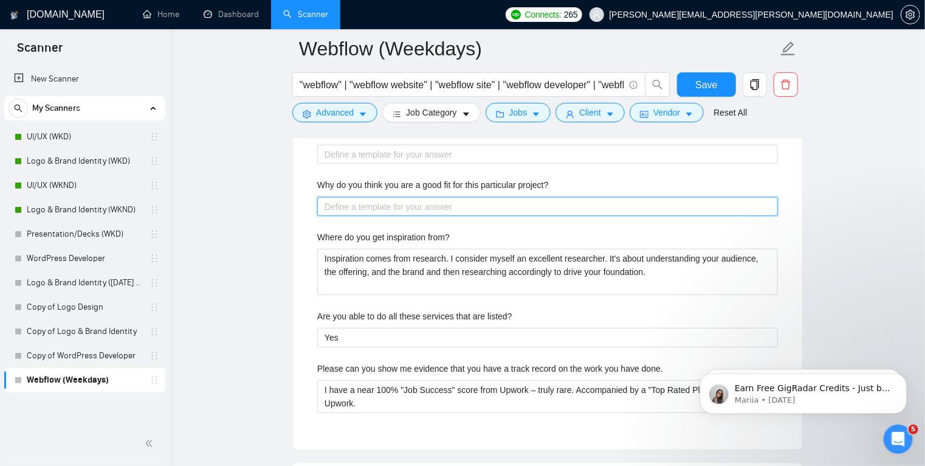
click at [375, 209] on project\? "Why do you think you are a good fit for this particular project?" at bounding box center [547, 206] width 461 height 19
paste project\? "I handle Webflow end to end. I can design or work from approved files, set a cl…"
type project\? "I handle Webflow end to end. I can design or work from approved files, set a cl…"
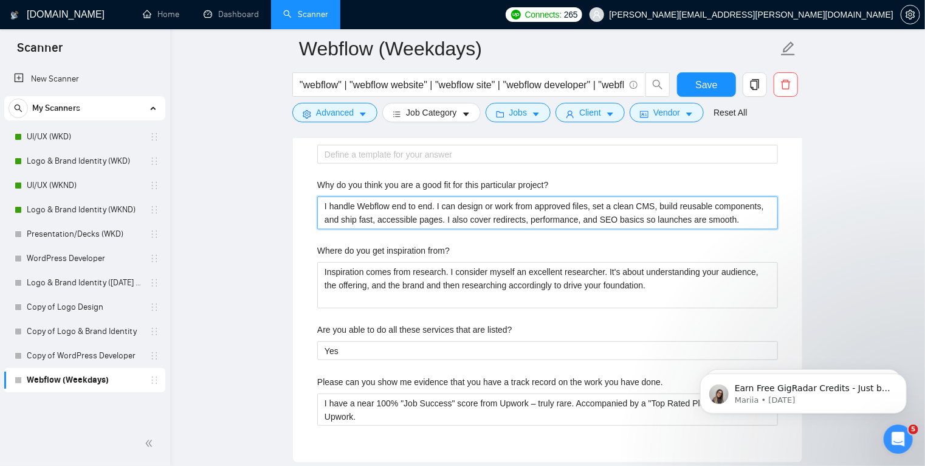
click at [489, 216] on project\? "I handle Webflow end to end. I can design or work from approved files, set a cl…" at bounding box center [547, 212] width 461 height 33
type project\? "I handle Webflow end to end. I can design or work from approved files, set a cl…"
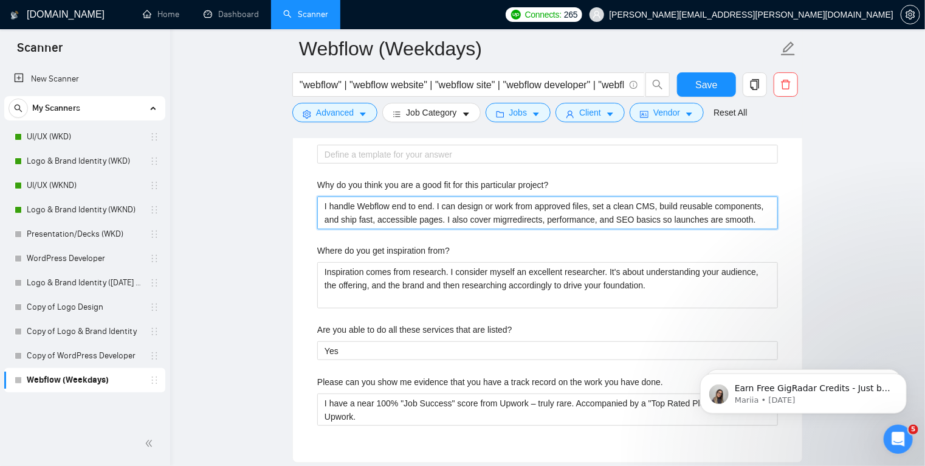
type project\? "I handle Webflow end to end. I can design or work from approved files, set a cl…"
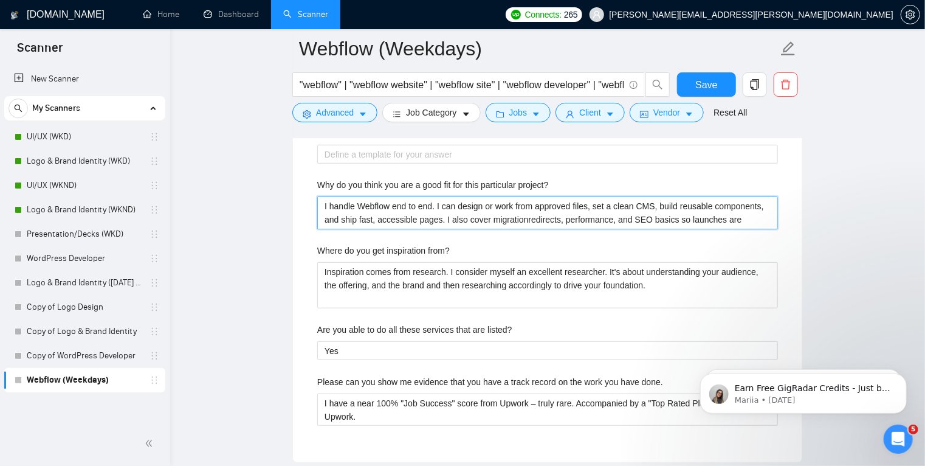
type project\? "I handle Webflow end to end. I can design or work from approved files, set a cl…"
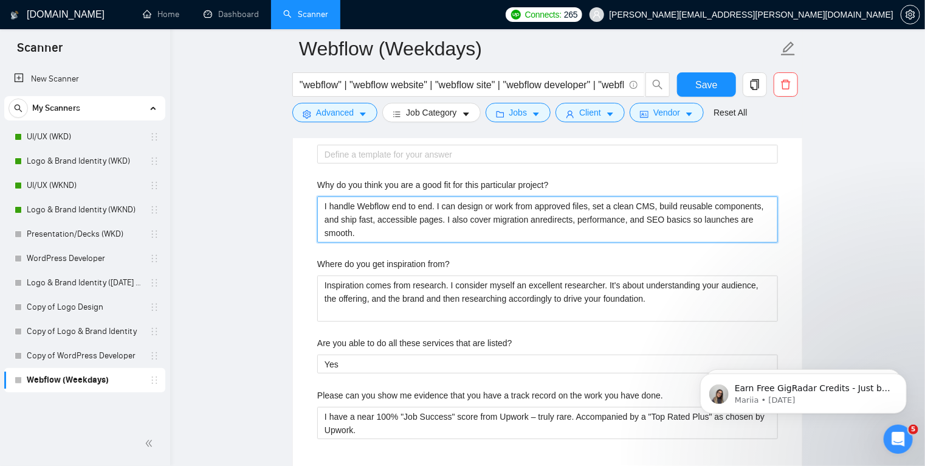
type project\? "I handle Webflow end to end. I can design or work from approved files, set a cl…"
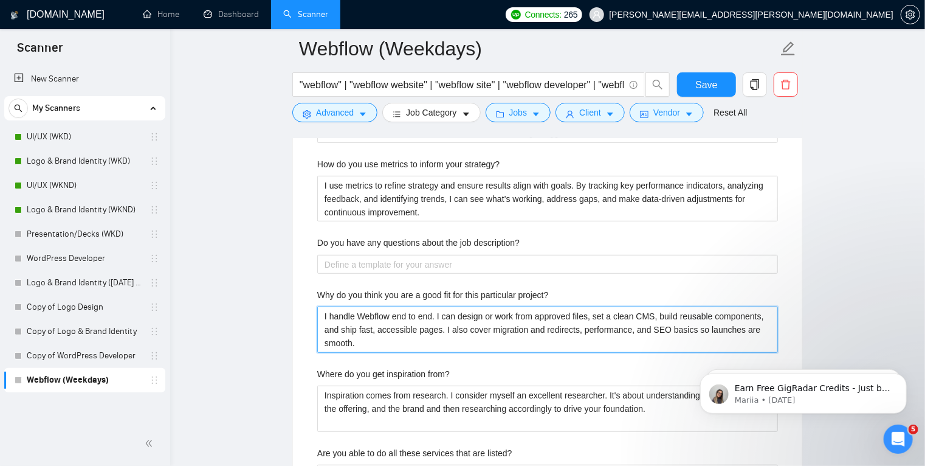
scroll to position [2514, 0]
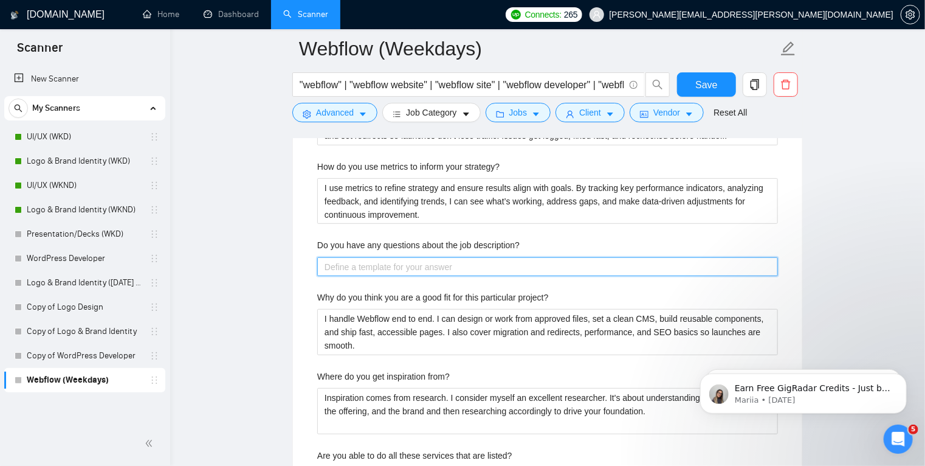
click at [358, 260] on description\? "Do you have any questions about the job description?" at bounding box center [547, 266] width 461 height 19
paste description\? "“Nothing pressing at this stage — once I see a bit more detail or we connect on…"
type description\? "“Nothing pressing at this stage — once I see a bit more detail or we connect on…"
click at [326, 264] on description\? "“Nothing pressing at this stage — once I see a bit more detail or we connect on…" at bounding box center [547, 266] width 461 height 19
type description\? "Nothing pressing at this stage — once I see a bit more detail or we connect on …"
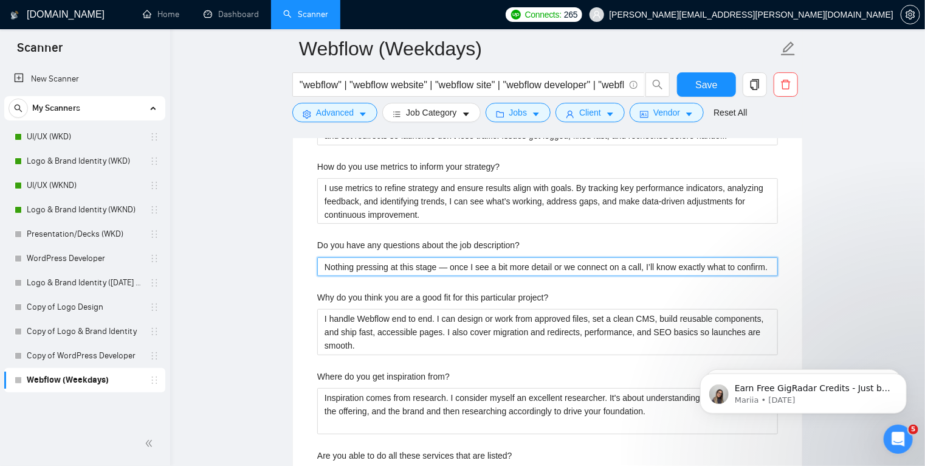
click at [446, 265] on description\? "Nothing pressing at this stage — once I see a bit more detail or we connect on …" at bounding box center [547, 266] width 461 height 19
type description\? "Nothing pressing at this stage once I see a bit more detail or we connect on a …"
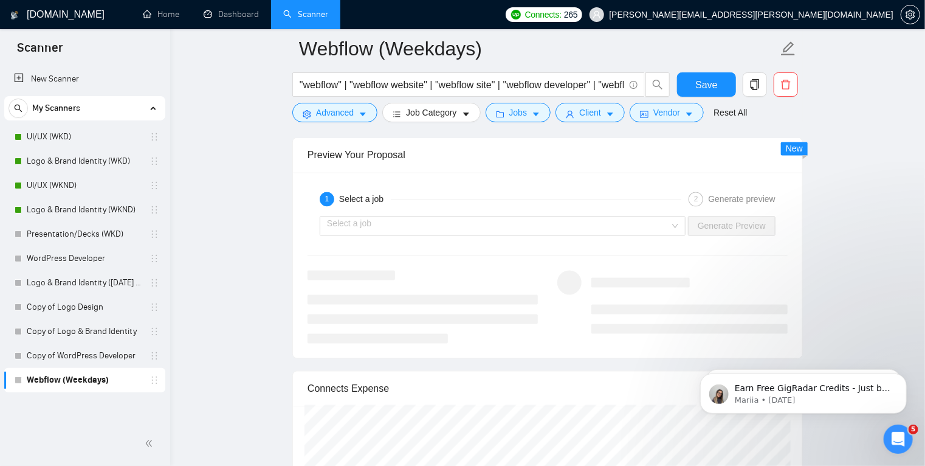
scroll to position [3408, 0]
type description\? "Nothing pressing at this stage - once I see a bit more detail or we connect on …"
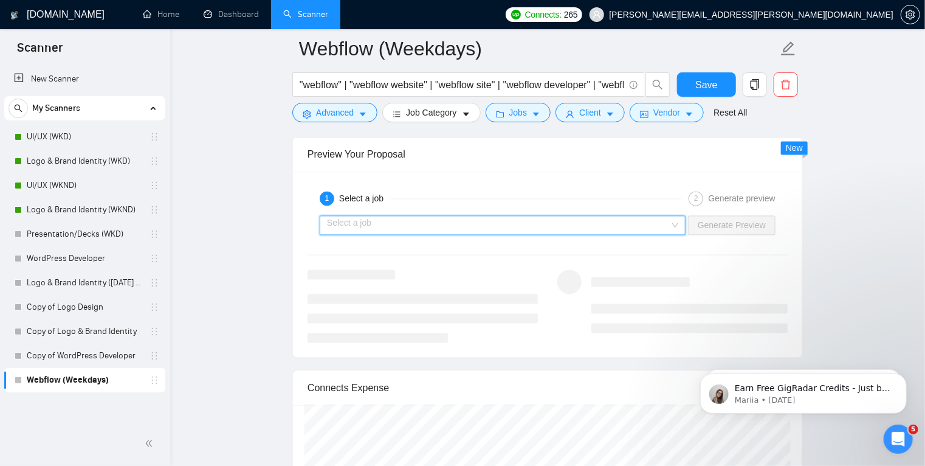
click at [626, 222] on input "search" at bounding box center [498, 225] width 343 height 18
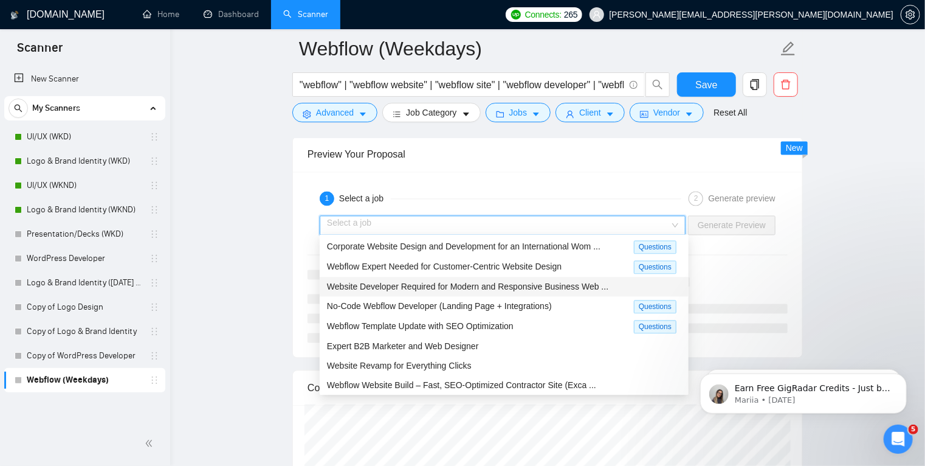
click at [437, 289] on span "Website Developer Required for Modern and Responsive Business Web ..." at bounding box center [467, 287] width 281 height 10
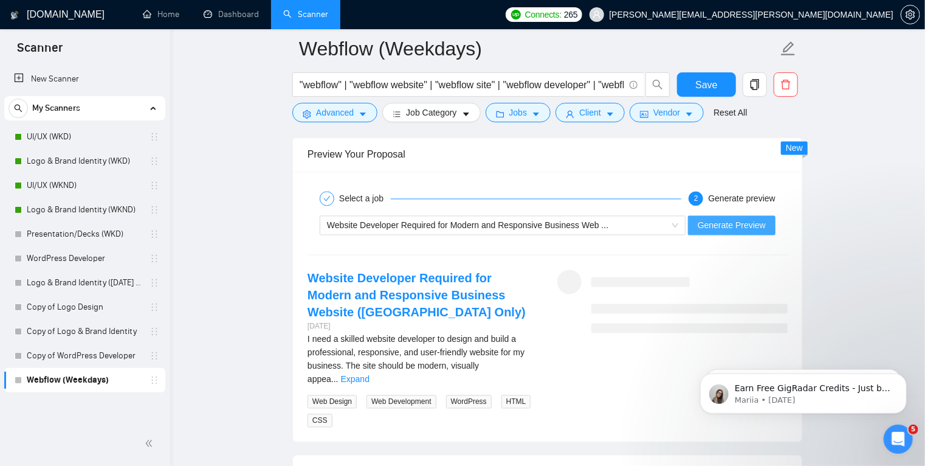
click at [730, 223] on span "Generate Preview" at bounding box center [732, 225] width 68 height 13
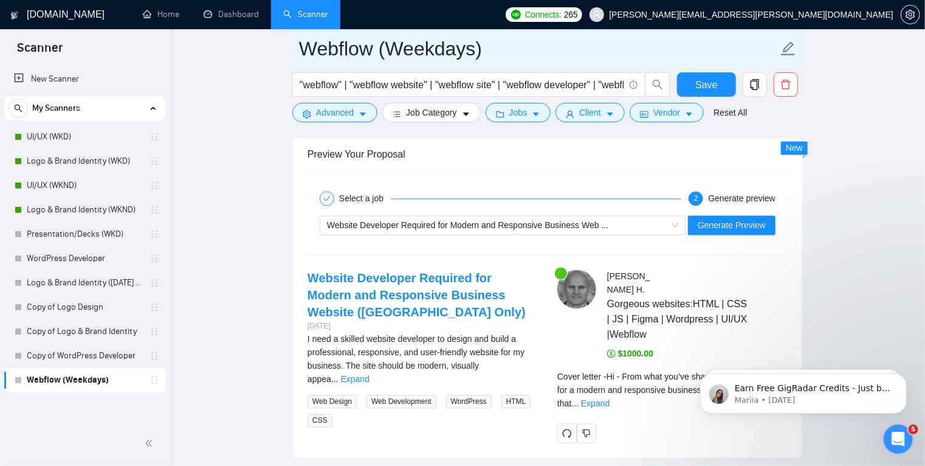
click at [492, 53] on input "Webflow (Weekdays)" at bounding box center [538, 48] width 479 height 30
drag, startPoint x: 477, startPoint y: 54, endPoint x: 404, endPoint y: 54, distance: 72.3
click at [404, 54] on input "Webflow (Weekdays)" at bounding box center [538, 48] width 479 height 30
type input "Webflow (WKD)"
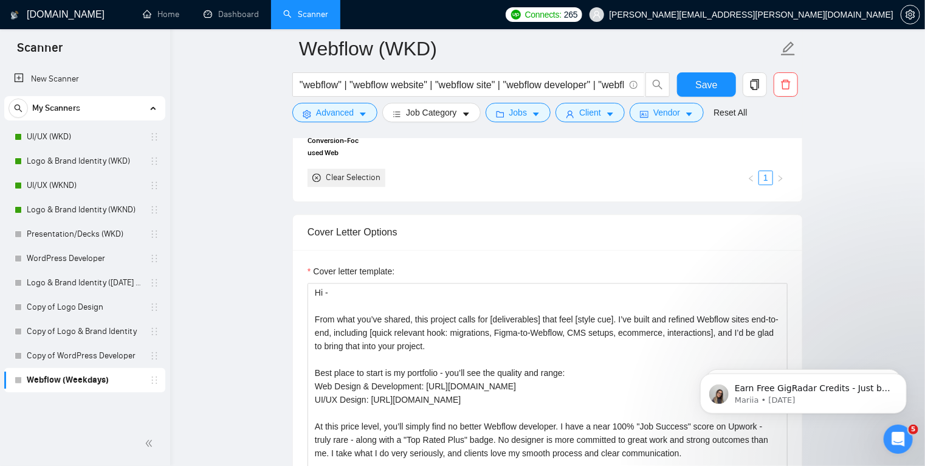
scroll to position [1359, 0]
click at [315, 320] on textarea "Hi - From what you’ve shared, this project calls for [deliverables] that feel […" at bounding box center [548, 420] width 480 height 274
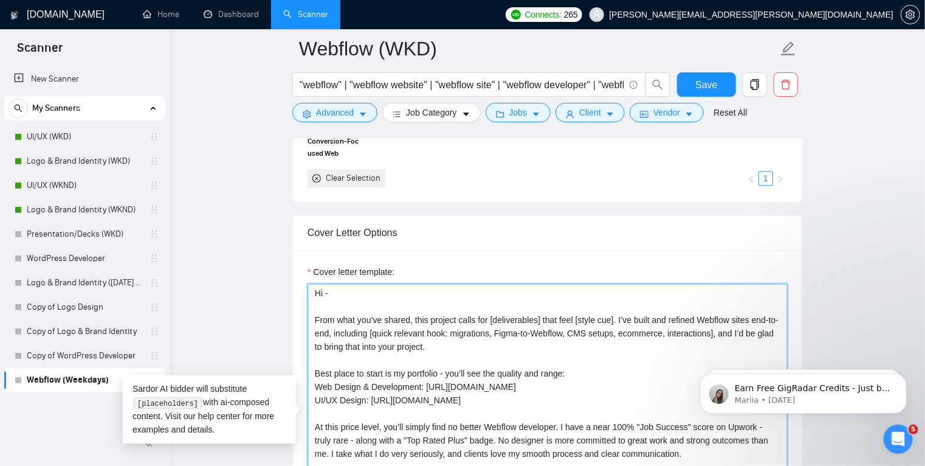
paste textarea "I'd love to work with you."
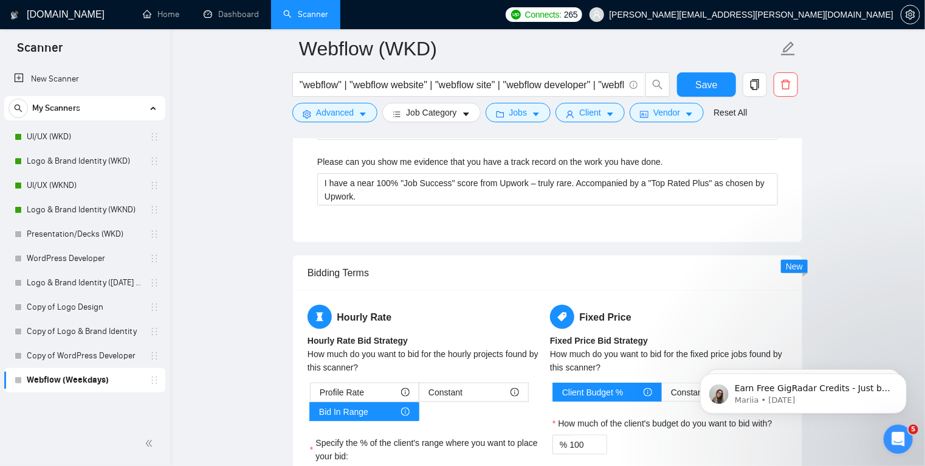
scroll to position [2861, 0]
type textarea "Hi - I'd love to work with you. From what you’ve shared, this project calls for…"
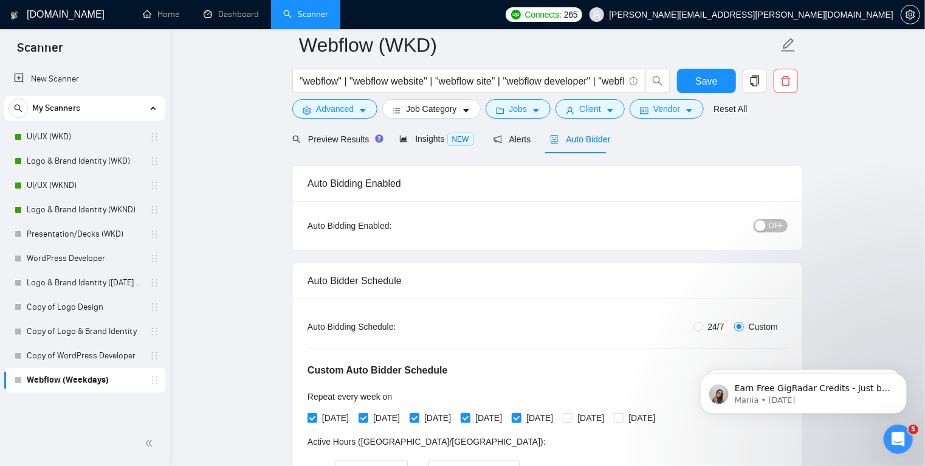
scroll to position [44, 0]
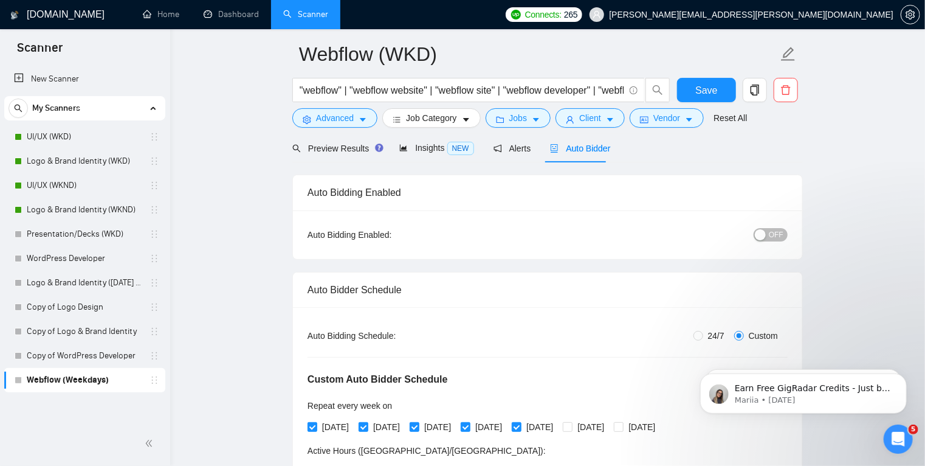
click at [772, 233] on span "OFF" at bounding box center [776, 234] width 15 height 13
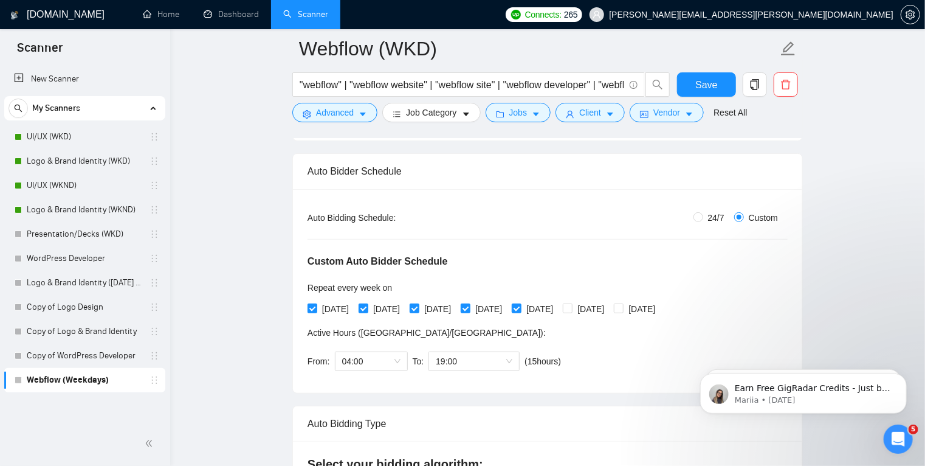
scroll to position [173, 0]
click at [714, 83] on span "Save" at bounding box center [707, 84] width 22 height 15
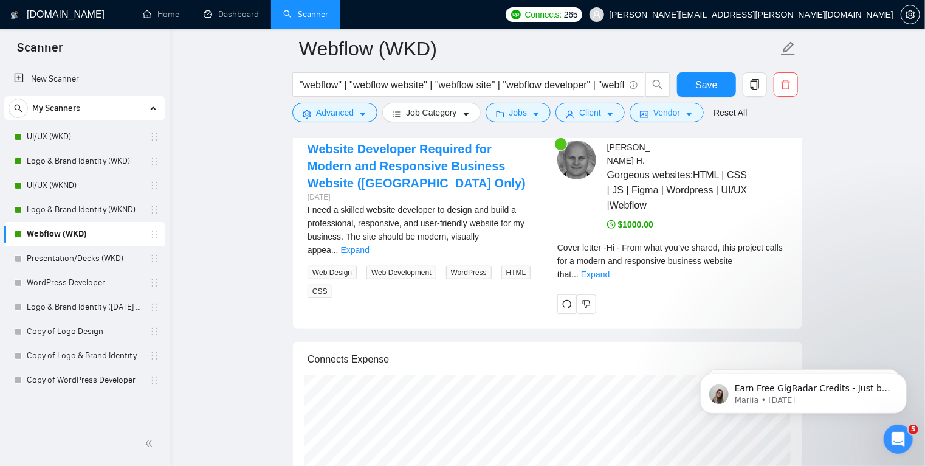
scroll to position [2565, 0]
click at [370, 244] on link "Expand" at bounding box center [355, 249] width 29 height 10
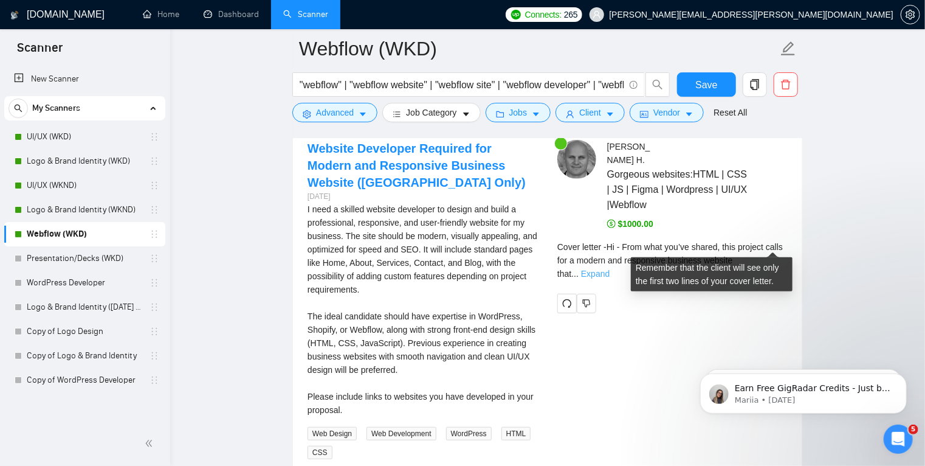
click at [610, 269] on link "Expand" at bounding box center [595, 274] width 29 height 10
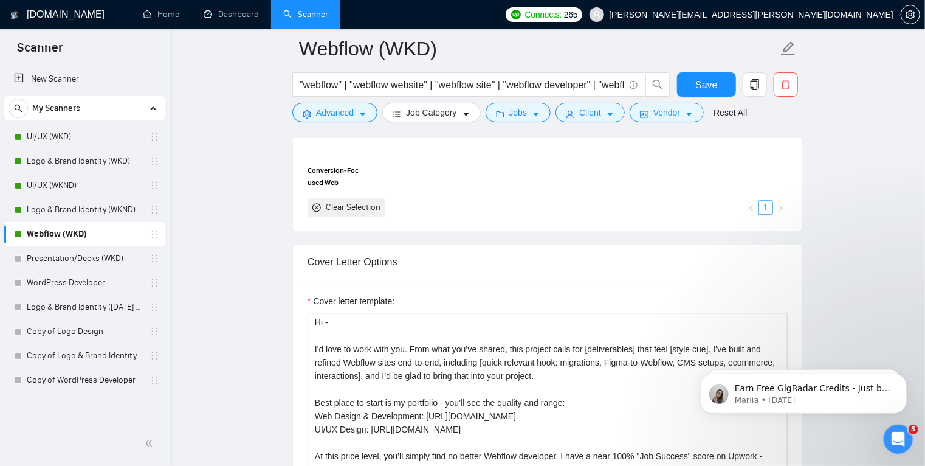
scroll to position [1330, 0]
click at [102, 209] on link "Logo & Brand Identity (WKND)" at bounding box center [85, 210] width 116 height 24
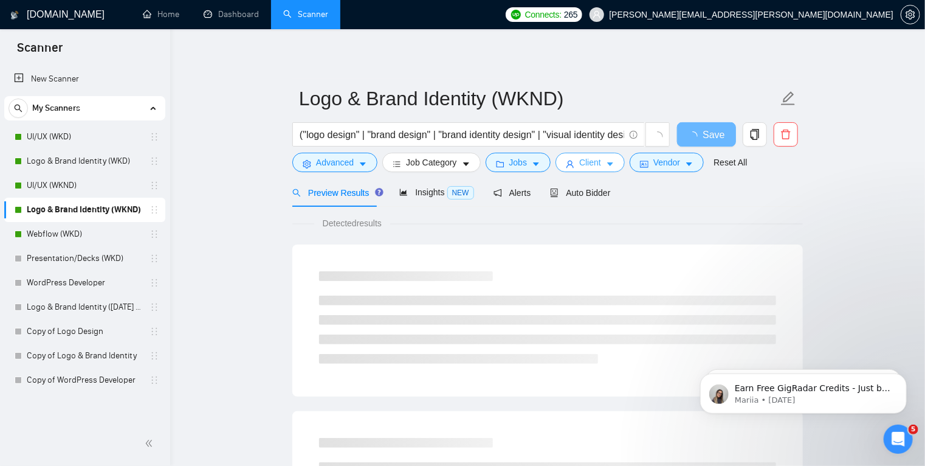
click at [610, 164] on button "Client" at bounding box center [590, 162] width 69 height 19
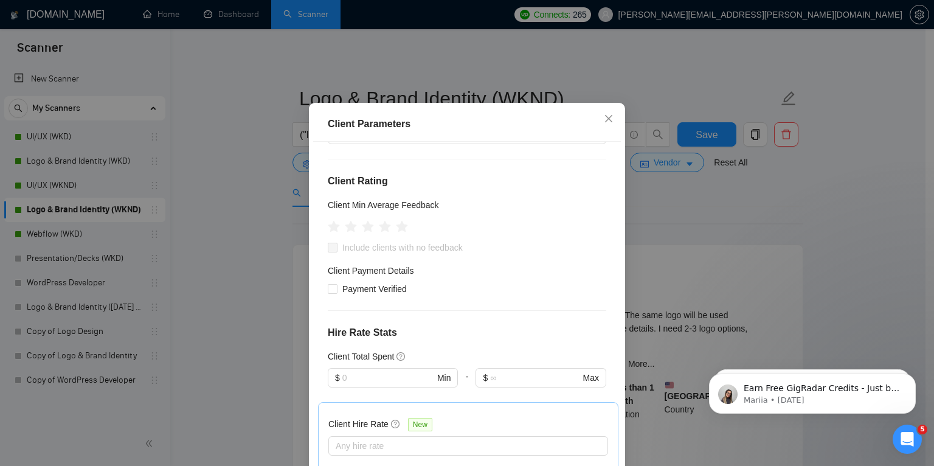
scroll to position [152, 0]
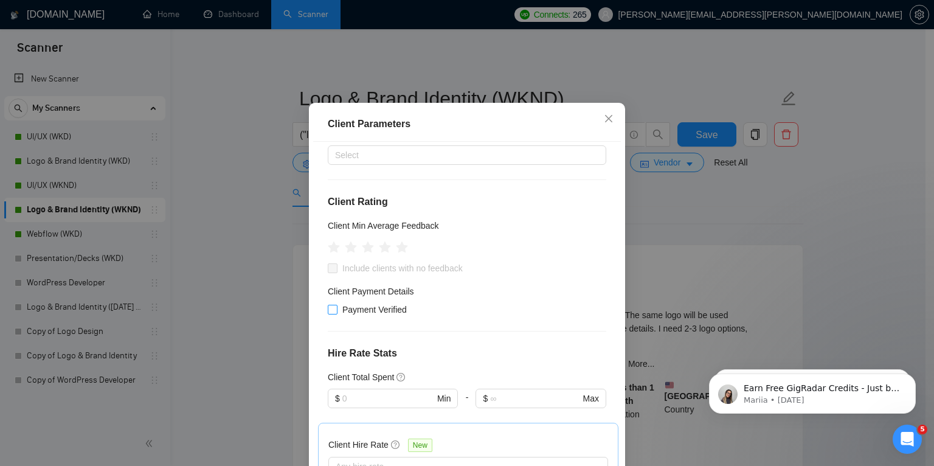
click at [328, 313] on input "Payment Verified" at bounding box center [332, 309] width 9 height 9
checkbox input "true"
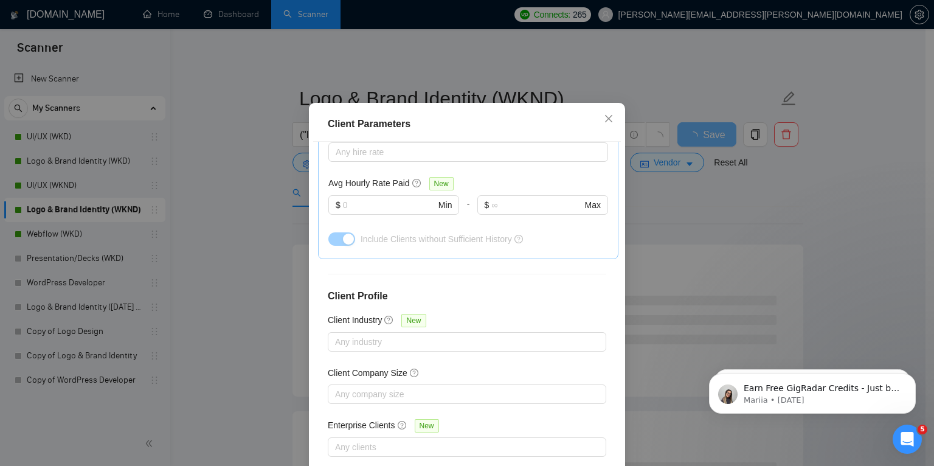
scroll to position [80, 0]
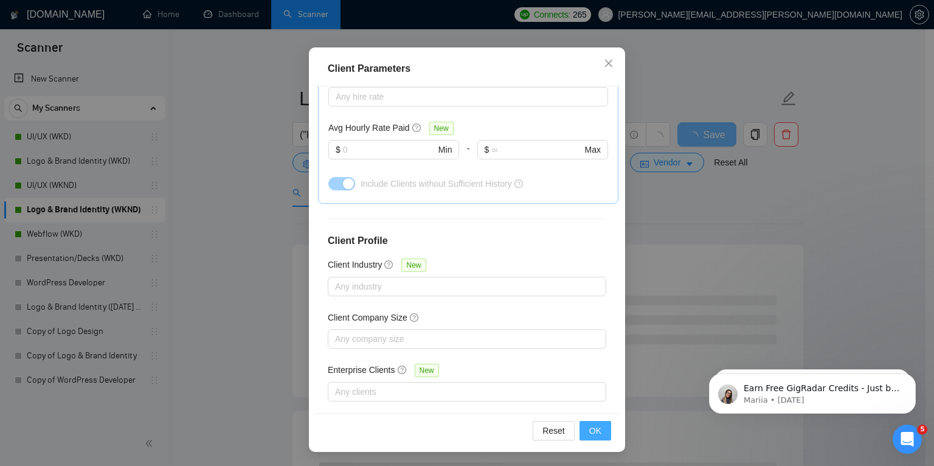
click at [591, 429] on span "OK" at bounding box center [595, 430] width 12 height 13
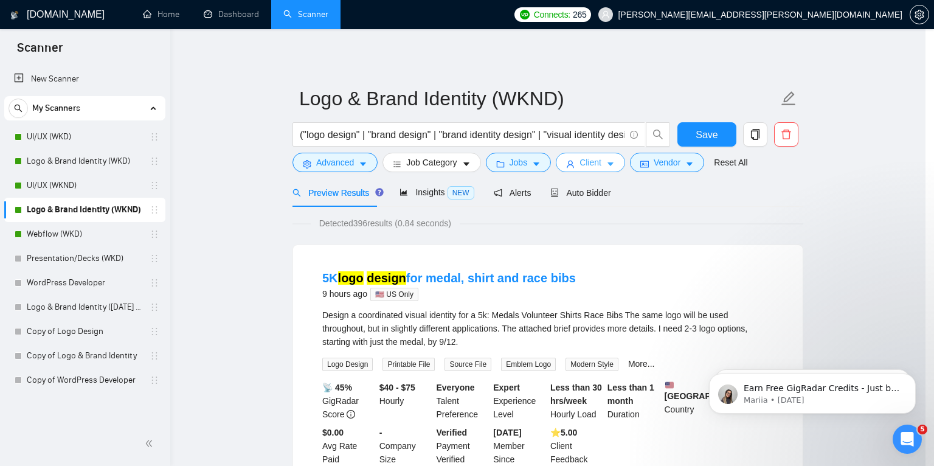
scroll to position [0, 0]
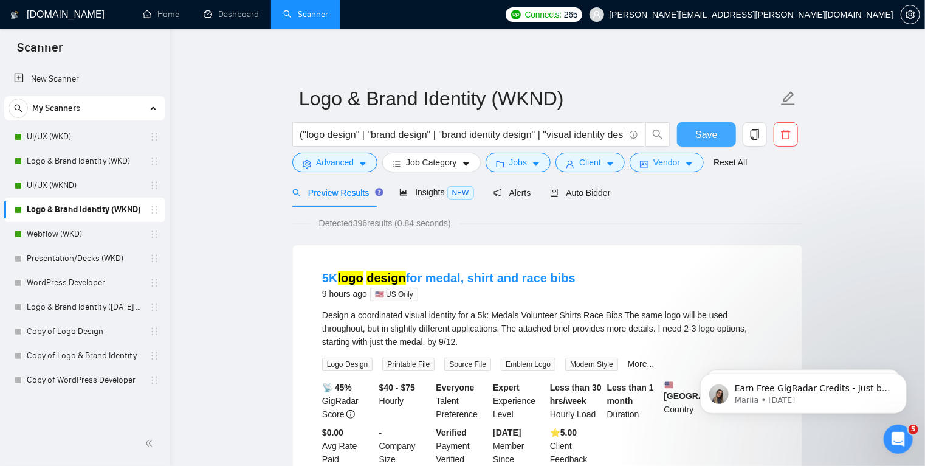
click at [703, 135] on span "Save" at bounding box center [707, 134] width 22 height 15
click at [89, 233] on link "Webflow (WKD)" at bounding box center [85, 234] width 116 height 24
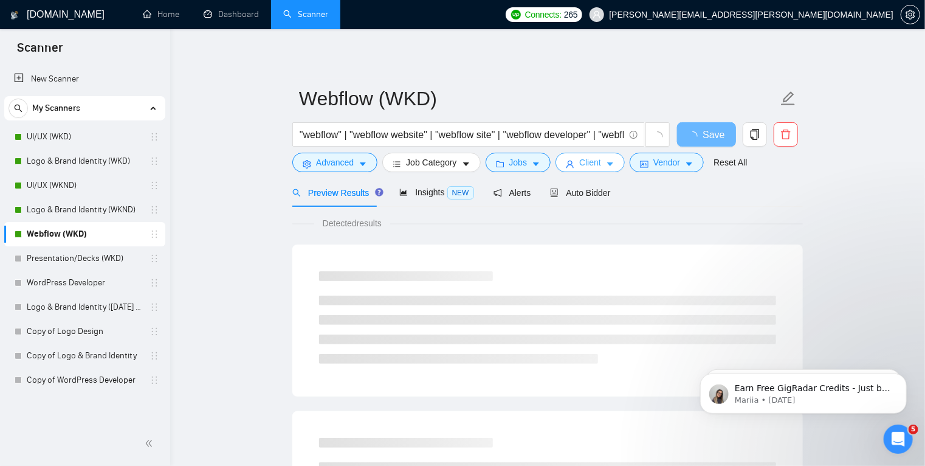
click at [592, 165] on span "Client" at bounding box center [590, 162] width 22 height 13
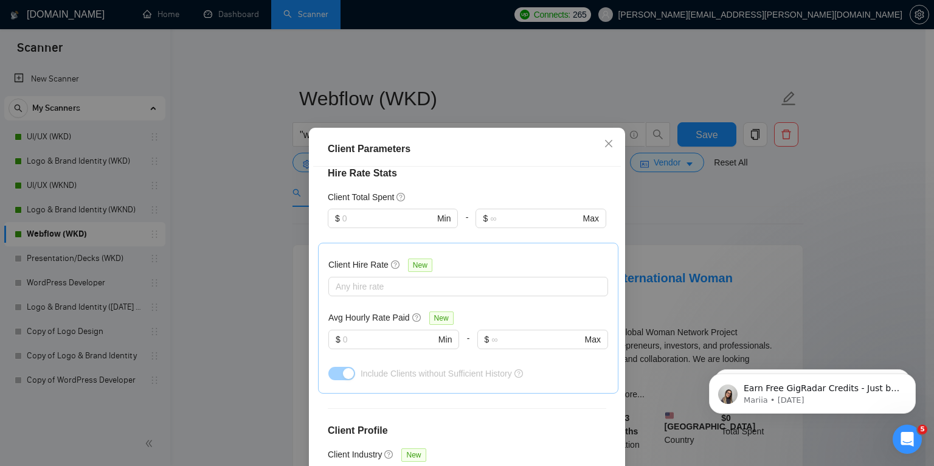
scroll to position [360, 0]
click at [187, 304] on div "Client Parameters Client Location Include Client Countries United States United…" at bounding box center [467, 233] width 934 height 466
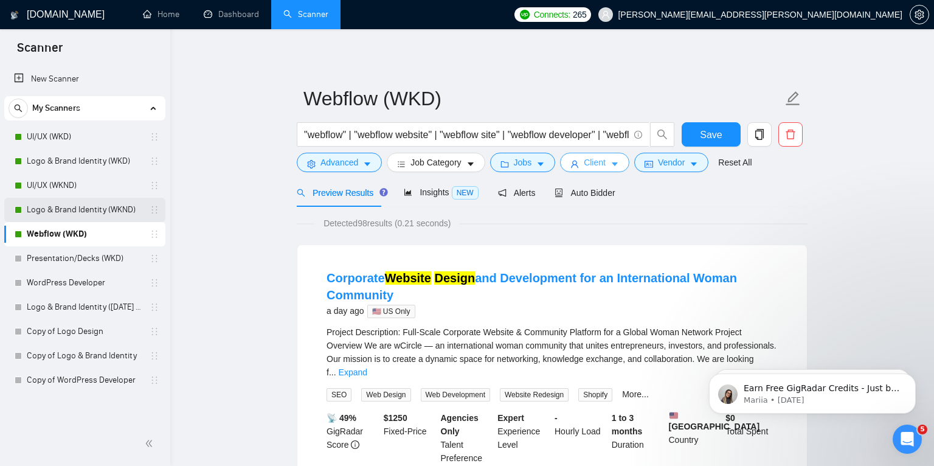
scroll to position [0, 0]
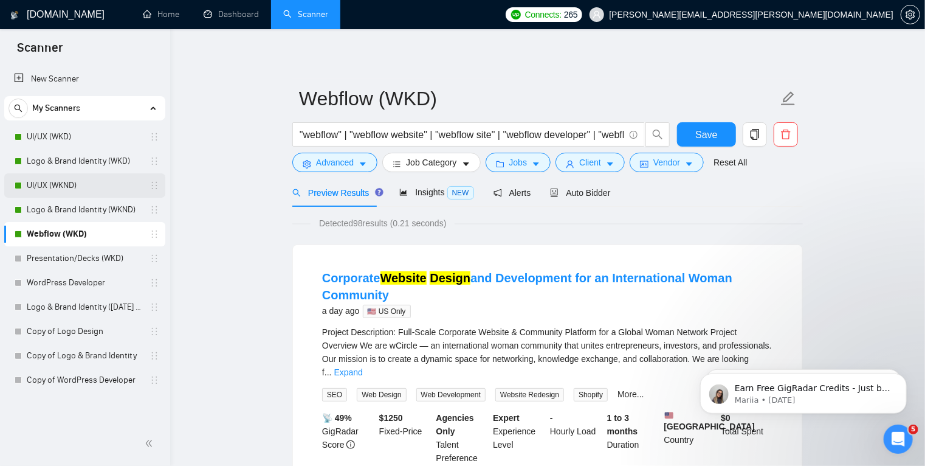
click at [93, 186] on link "UI/UX (WKND)" at bounding box center [85, 185] width 116 height 24
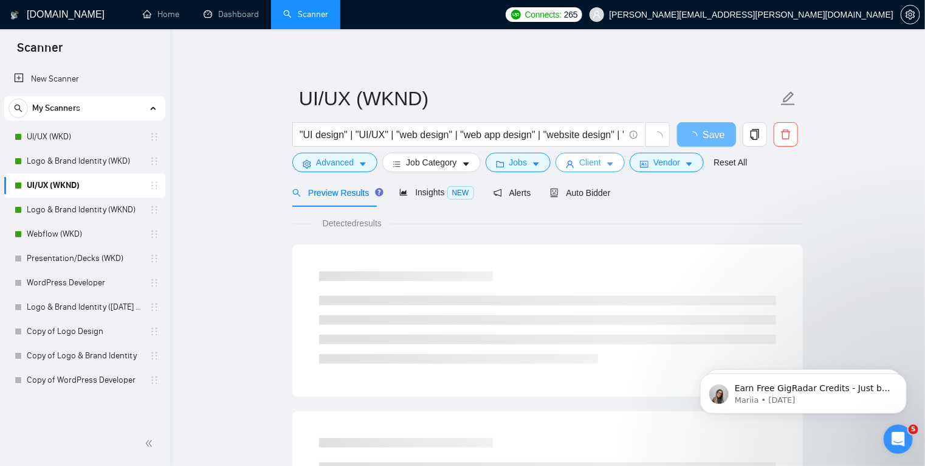
click at [606, 161] on icon "caret-down" at bounding box center [610, 164] width 9 height 9
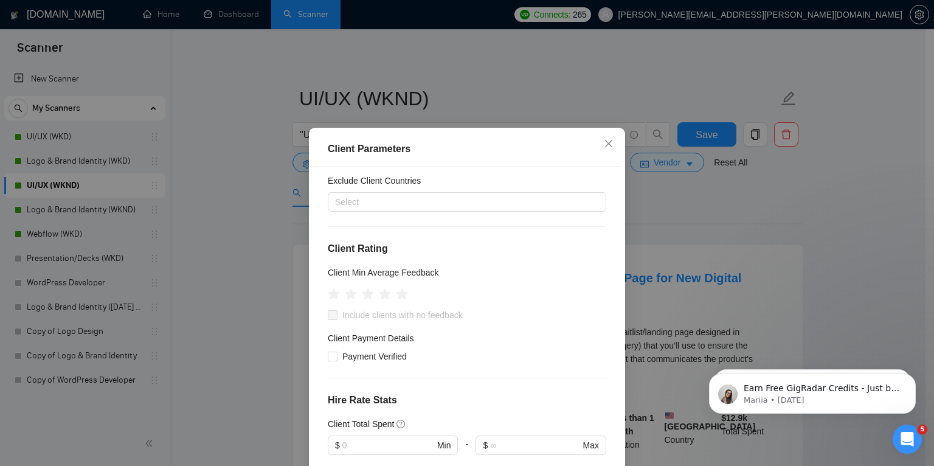
scroll to position [128, 0]
click at [328, 354] on input "Payment Verified" at bounding box center [332, 358] width 9 height 9
checkbox input "true"
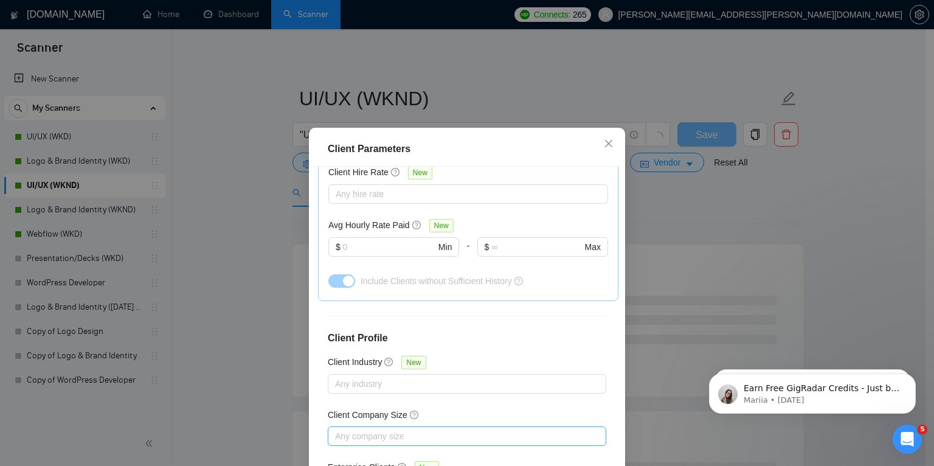
scroll to position [80, 0]
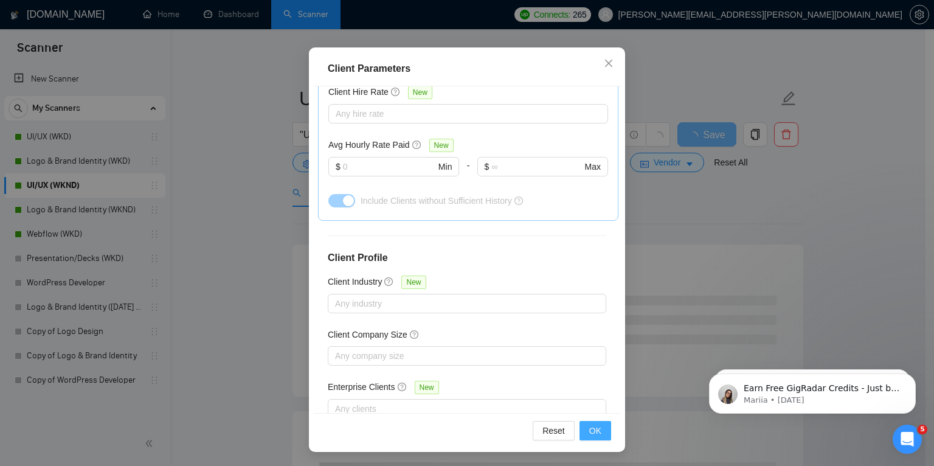
click at [592, 430] on span "OK" at bounding box center [595, 430] width 12 height 13
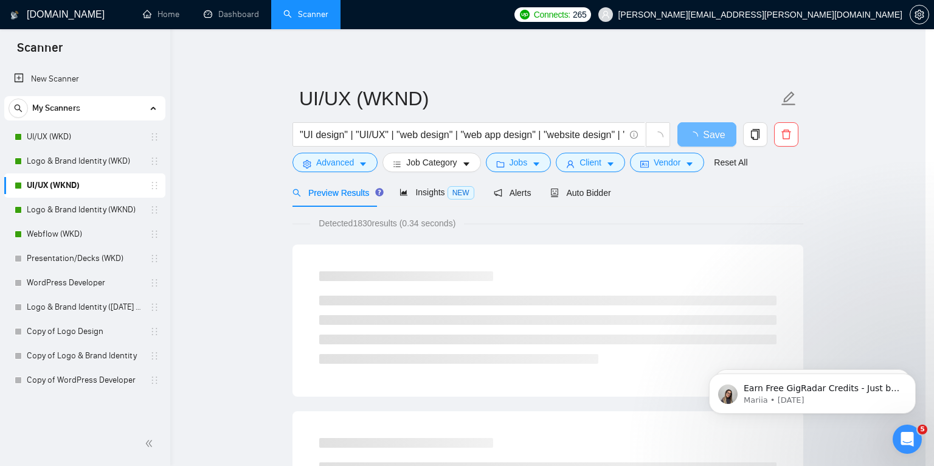
scroll to position [25, 0]
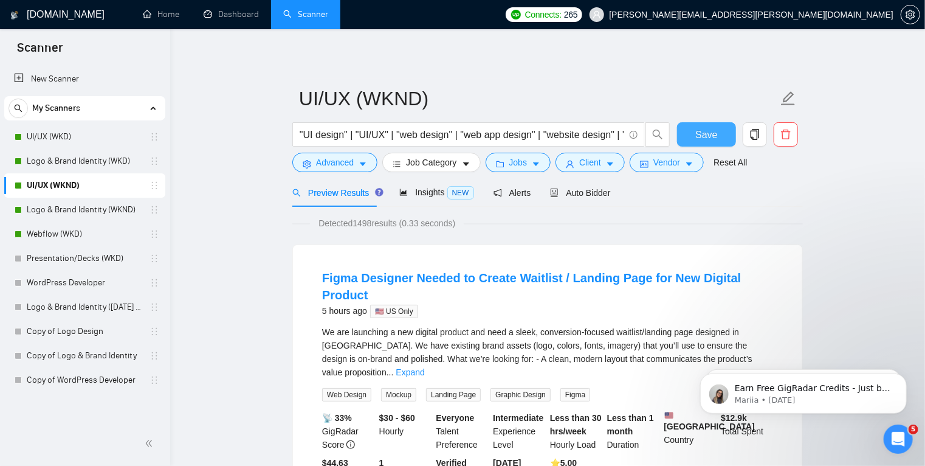
click at [705, 135] on span "Save" at bounding box center [707, 134] width 22 height 15
click at [93, 157] on link "Logo & Brand Identity (WKD)" at bounding box center [85, 161] width 116 height 24
click at [88, 160] on link "Logo & Brand Identity (WKD)" at bounding box center [85, 161] width 116 height 24
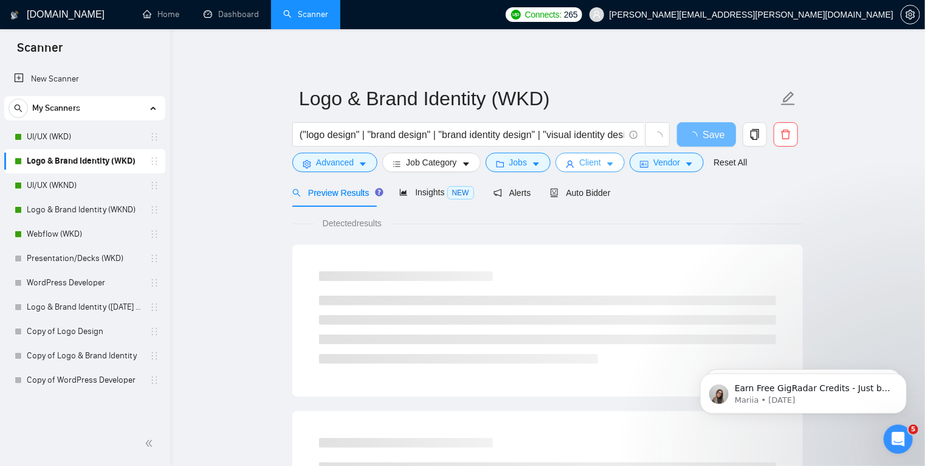
click at [606, 161] on icon "caret-down" at bounding box center [610, 164] width 9 height 9
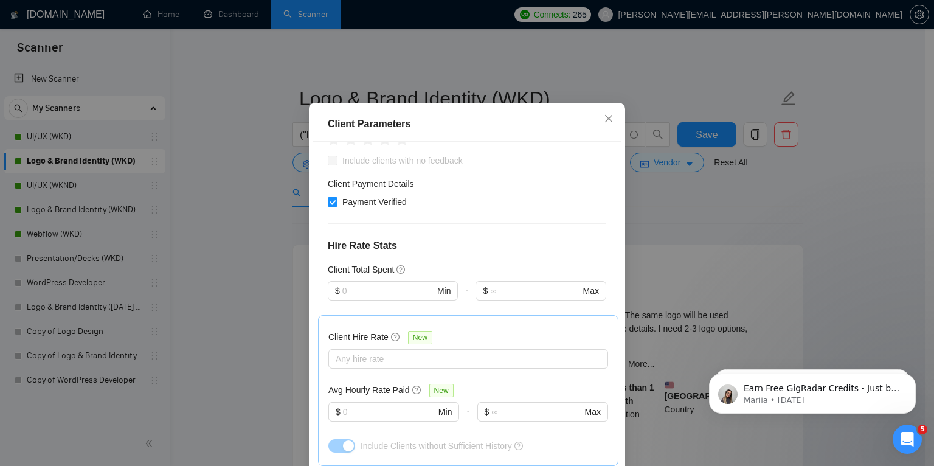
scroll to position [259, 0]
click at [226, 222] on div "Client Parameters Client Location Include Client Countries United States United…" at bounding box center [467, 233] width 934 height 466
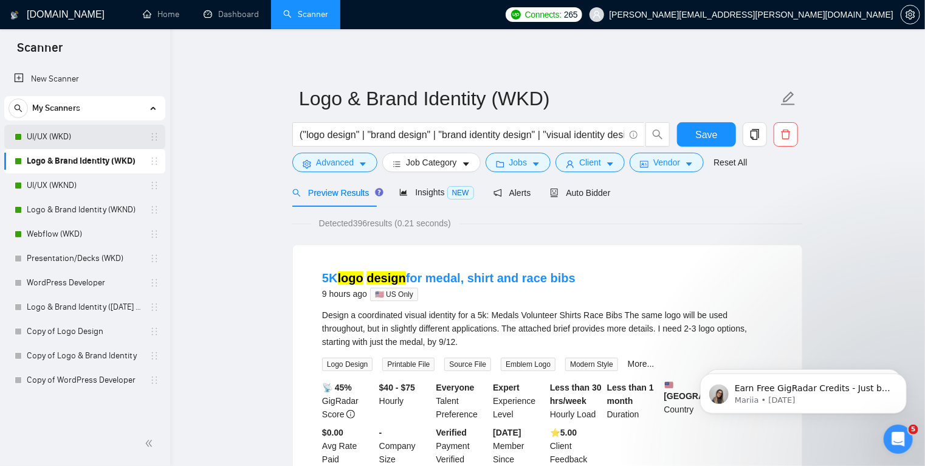
click at [95, 136] on link "UI/UX (WKD)" at bounding box center [85, 137] width 116 height 24
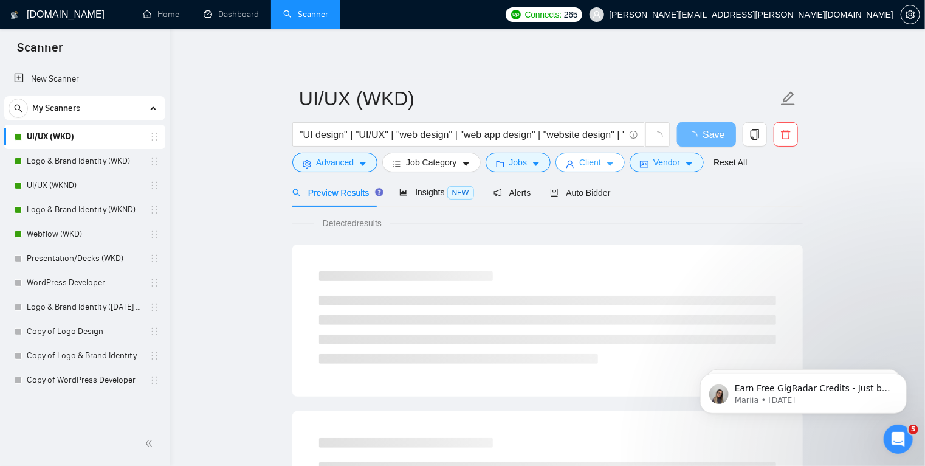
click at [599, 165] on button "Client" at bounding box center [590, 162] width 69 height 19
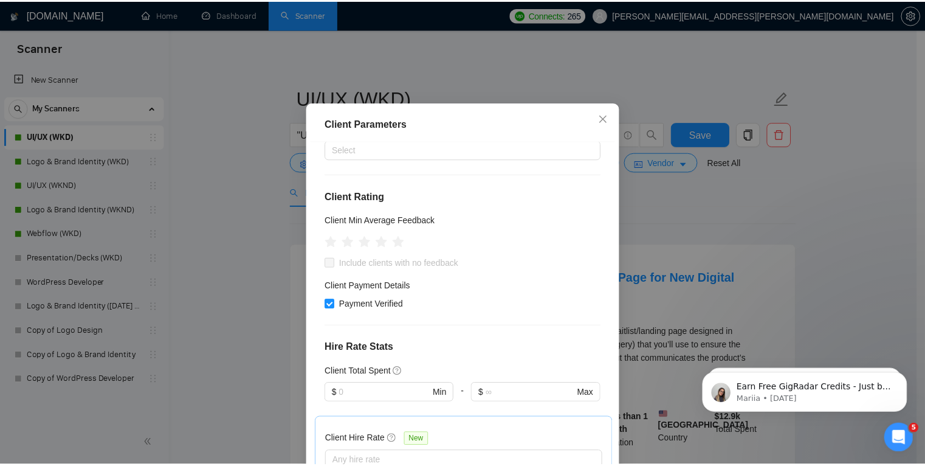
scroll to position [146, 0]
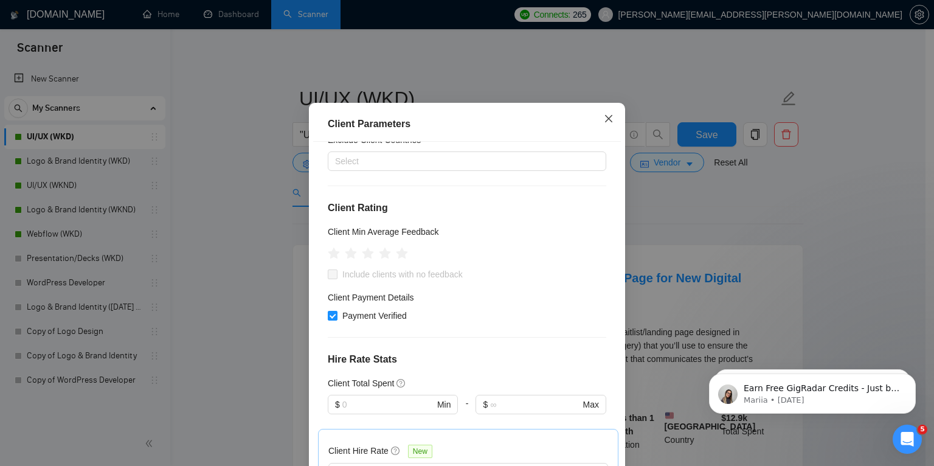
click at [607, 123] on icon "close" at bounding box center [609, 119] width 10 height 10
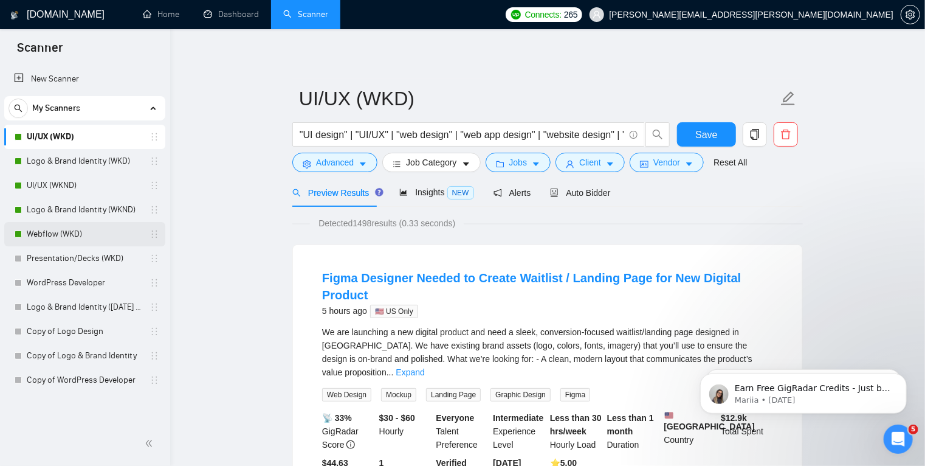
click at [94, 233] on link "Webflow (WKD)" at bounding box center [85, 234] width 116 height 24
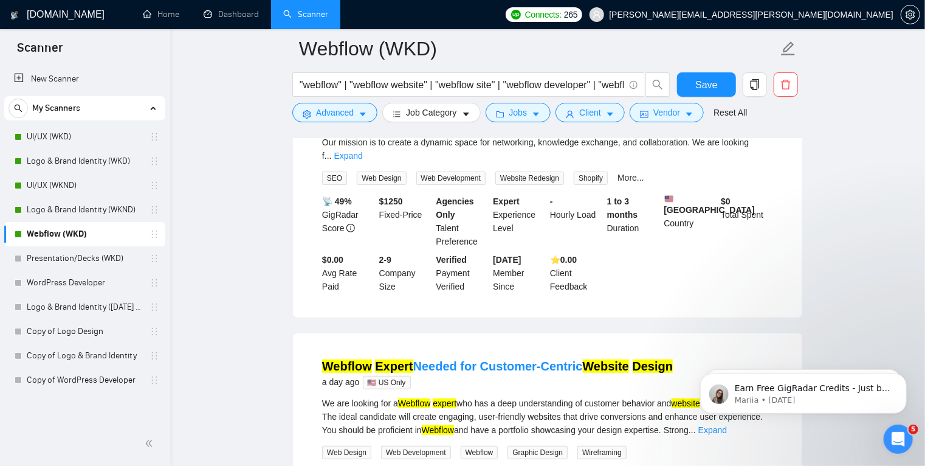
scroll to position [245, 0]
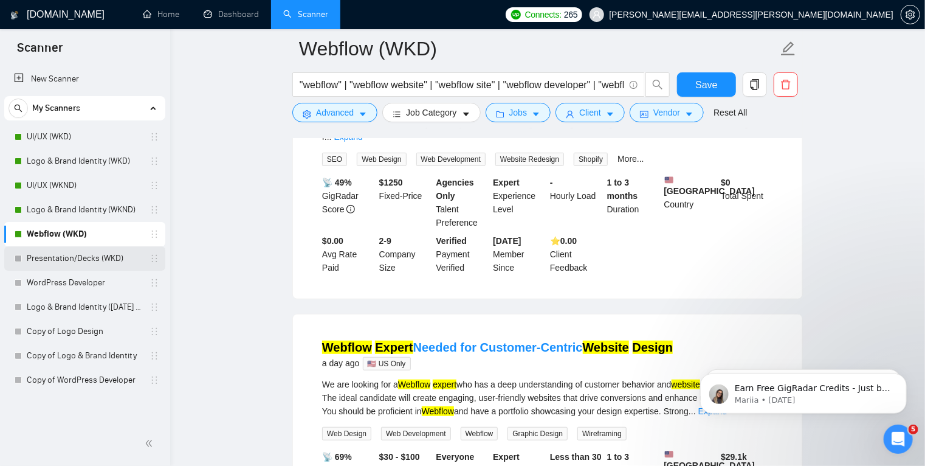
click at [80, 258] on link "Presentation/Decks (WKD)" at bounding box center [85, 258] width 116 height 24
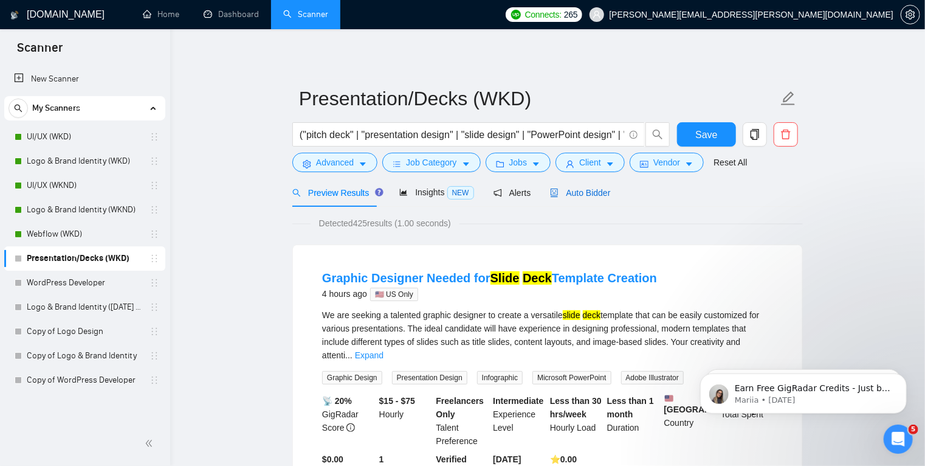
click at [580, 196] on span "Auto Bidder" at bounding box center [580, 193] width 60 height 10
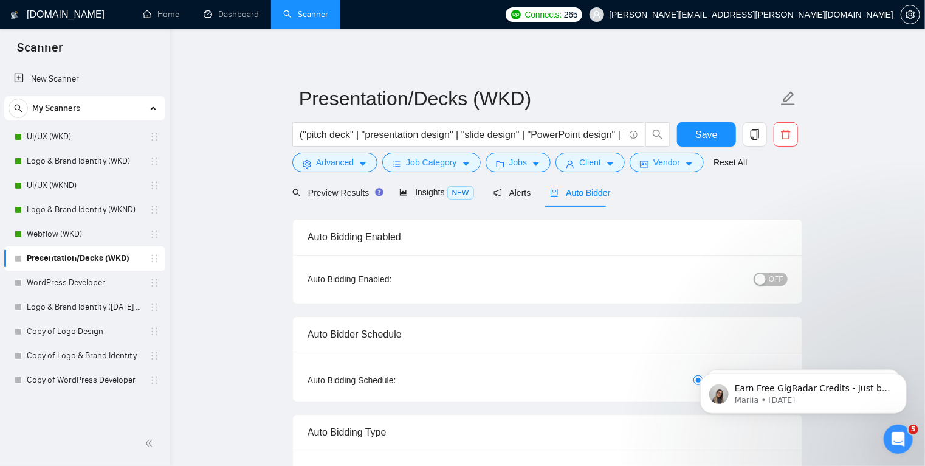
radio input "false"
radio input "true"
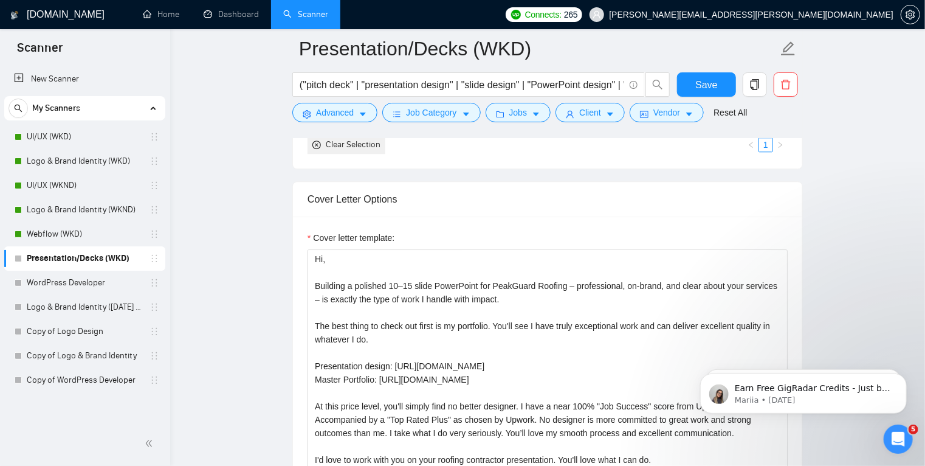
scroll to position [1, 0]
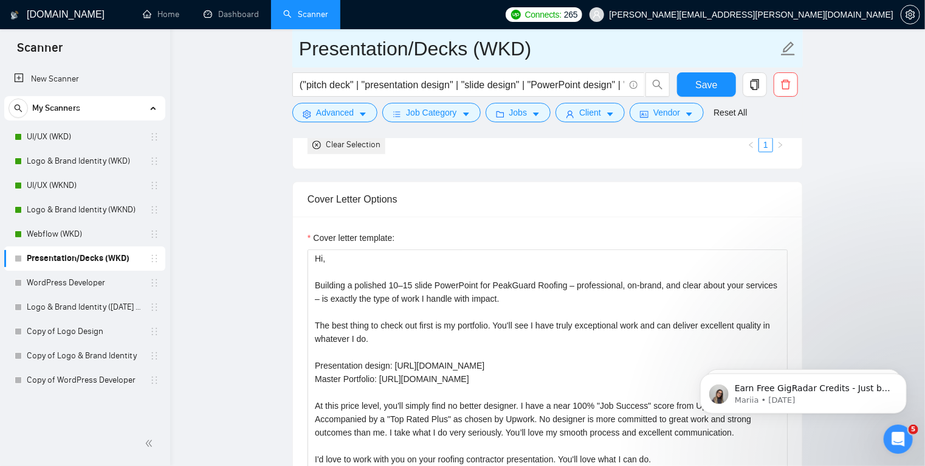
drag, startPoint x: 297, startPoint y: 41, endPoint x: 474, endPoint y: 50, distance: 177.8
click at [474, 50] on span "Presentation/Decks (WKD)" at bounding box center [547, 48] width 511 height 38
drag, startPoint x: 474, startPoint y: 50, endPoint x: 305, endPoint y: 52, distance: 169.0
click at [305, 52] on input "Presentation/Decks (WKD)" at bounding box center [538, 48] width 479 height 30
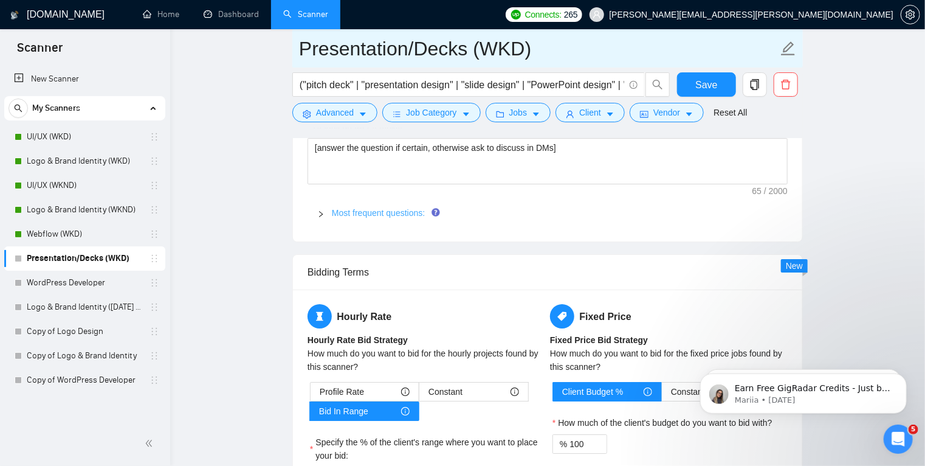
scroll to position [2011, 0]
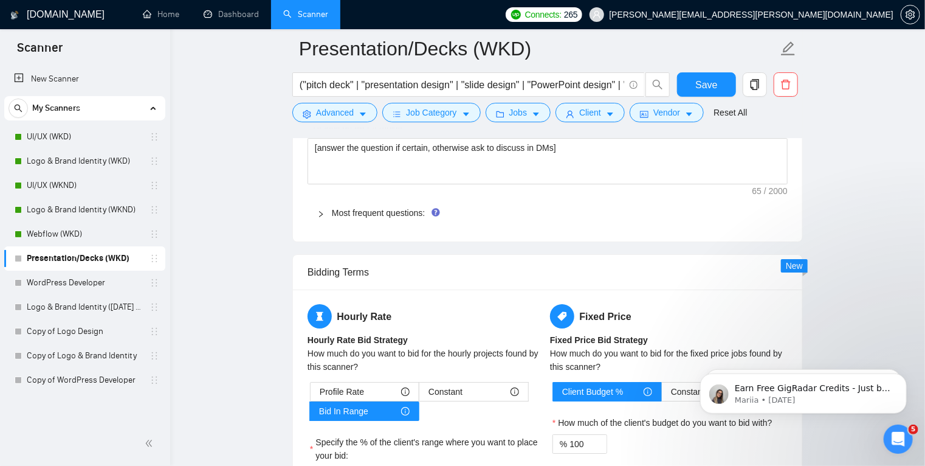
click at [318, 216] on div at bounding box center [324, 212] width 15 height 13
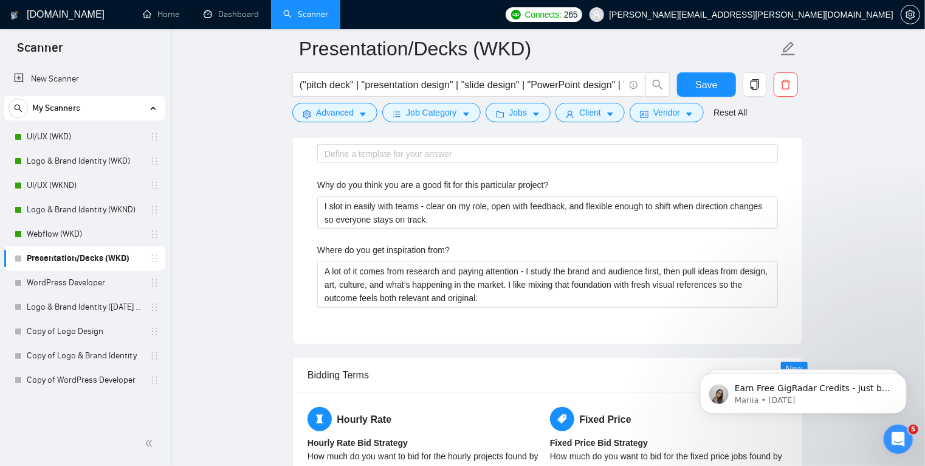
scroll to position [2645, 0]
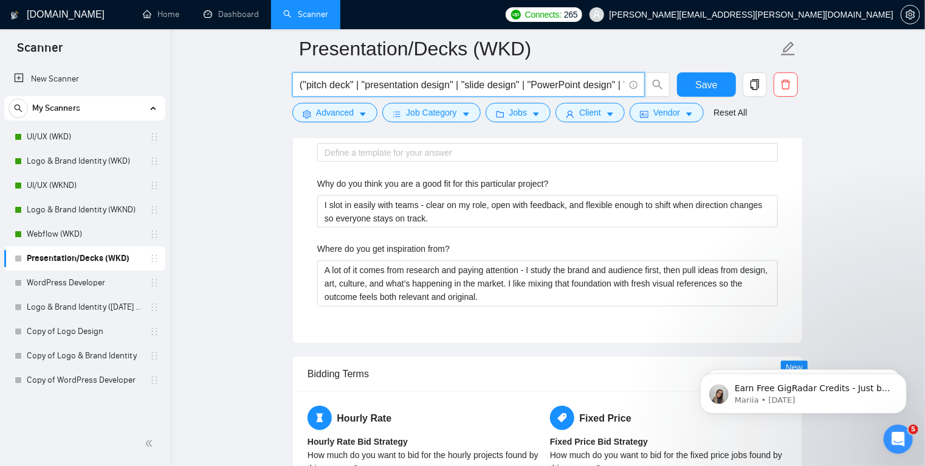
click at [482, 80] on input "("pitch deck" | "presentation design" | "slide design" | "PowerPoint design" | …" at bounding box center [462, 84] width 325 height 15
drag, startPoint x: 441, startPoint y: 84, endPoint x: 520, endPoint y: 85, distance: 79.7
click at [520, 85] on input "("pitch deck" | "presentation design" | "slide design" | "PowerPoint design" | …" at bounding box center [462, 84] width 325 height 15
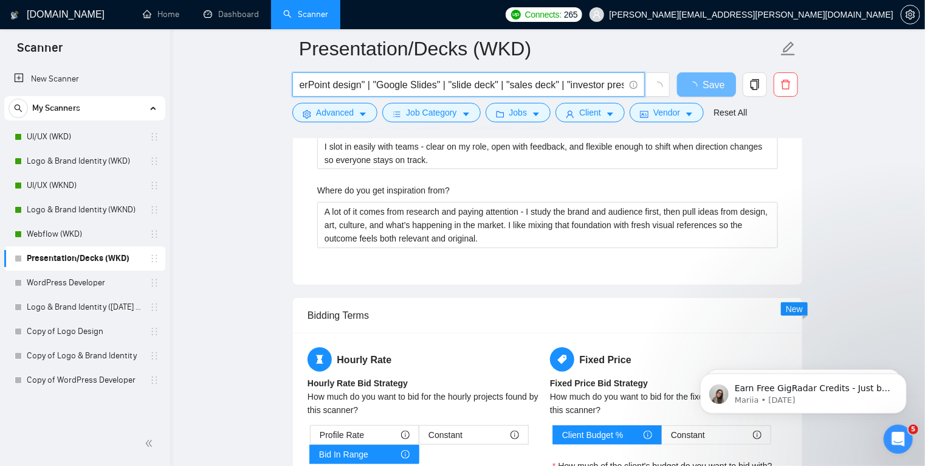
click at [599, 82] on input "("pitch deck" | "presentation design" | "slide design" | "PowerPoint design" | …" at bounding box center [462, 84] width 325 height 15
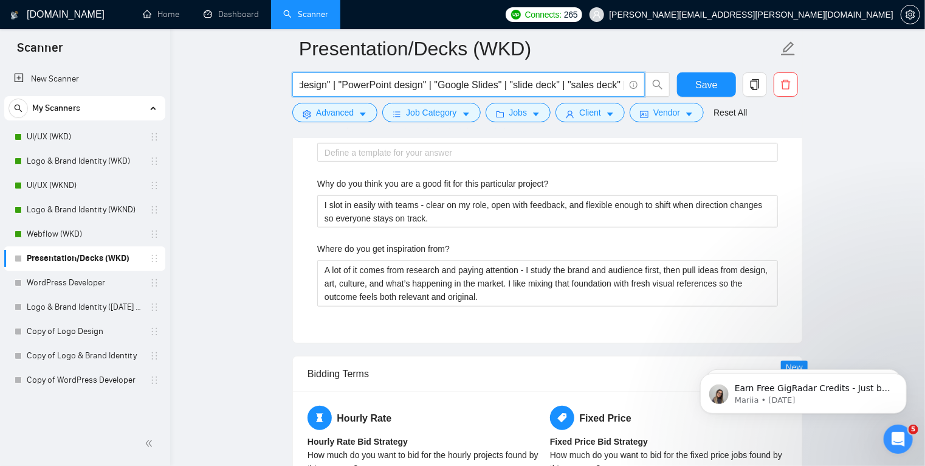
scroll to position [0, 357]
drag, startPoint x: 457, startPoint y: 83, endPoint x: 554, endPoint y: 83, distance: 97.3
click at [554, 83] on input "("pitch deck" | "presentation design" | "slide design" | "PowerPoint design" | …" at bounding box center [462, 84] width 325 height 15
click at [621, 83] on input "("pitch deck" | "presentation design" | "slide design" | "PowerPoint design" | …" at bounding box center [462, 84] width 325 height 15
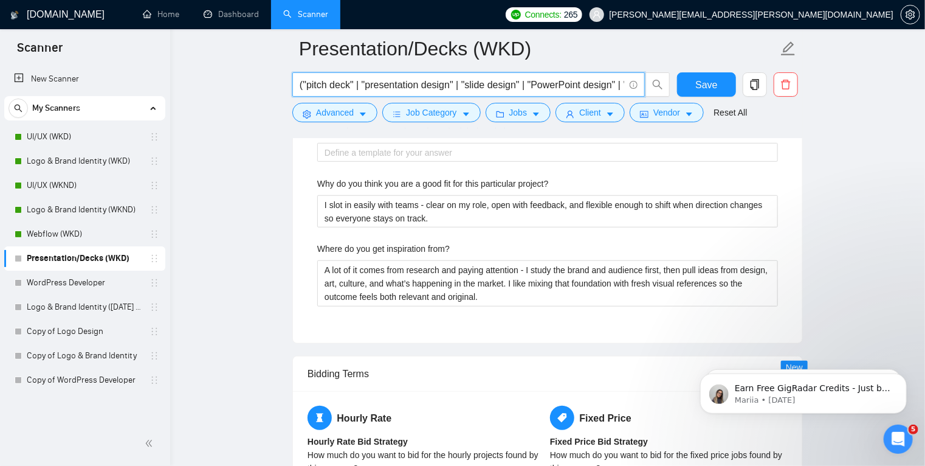
click at [613, 85] on input "("pitch deck" | "presentation design" | "slide design" | "PowerPoint design" | …" at bounding box center [462, 84] width 325 height 15
click at [564, 82] on input "("pitch deck" | "presentation design" | "slide design" | "PowerPoint design" | …" at bounding box center [462, 84] width 325 height 15
paste input "investor presentation"""
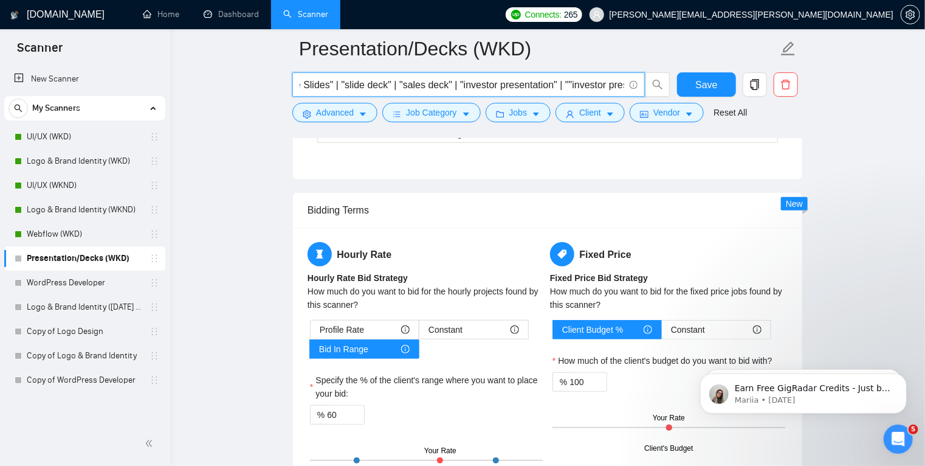
scroll to position [0, 398]
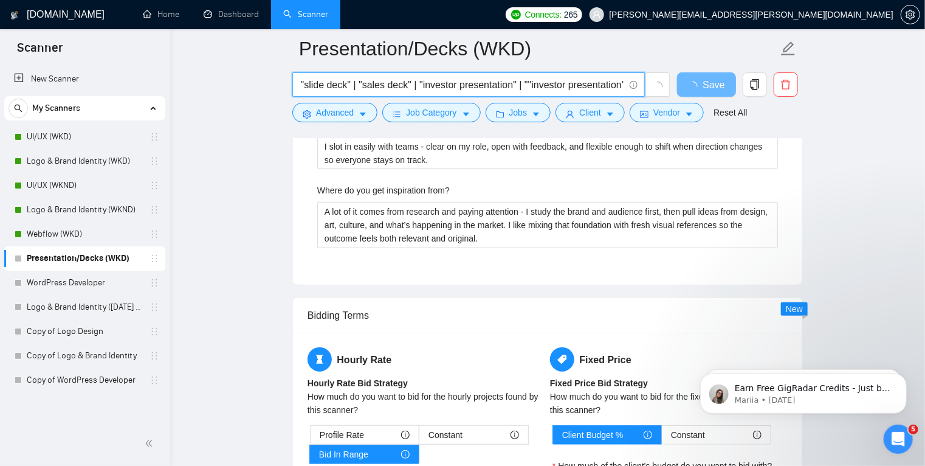
click at [528, 84] on input "("pitch deck" | "presentation design" | "slide design" | "PowerPoint design" | …" at bounding box center [462, 84] width 325 height 15
drag, startPoint x: 601, startPoint y: 85, endPoint x: 545, endPoint y: 87, distance: 55.4
click at [545, 87] on input "("pitch deck" | "presentation design" | "slide design" | "PowerPoint design" | …" at bounding box center [462, 84] width 325 height 15
click at [564, 85] on input "("pitch deck" | "presentation design" | "slide design" | "PowerPoint design" | …" at bounding box center [462, 84] width 325 height 15
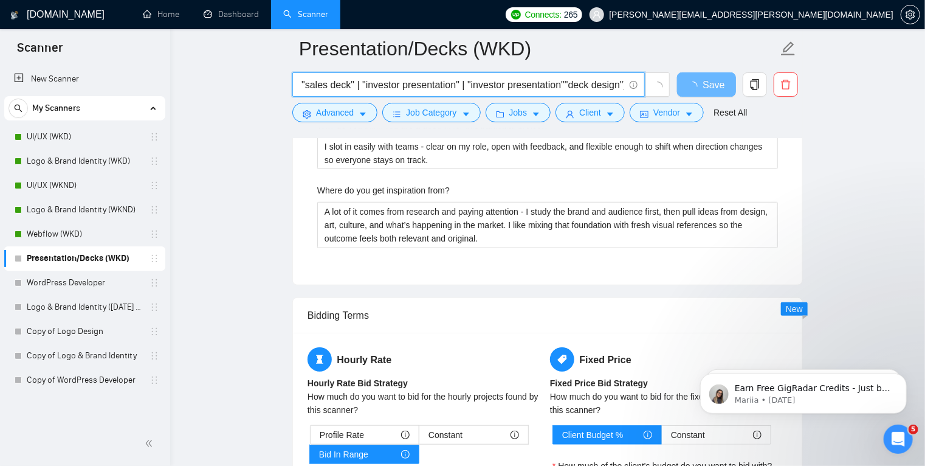
type input "("pitch deck" | "presentation design" | "slide design" | "PowerPoint design" | …"
drag, startPoint x: 556, startPoint y: 85, endPoint x: 511, endPoint y: 85, distance: 45.0
click at [511, 85] on input "("pitch deck" | "presentation design" | "slide design" | "PowerPoint design" | …" at bounding box center [462, 84] width 325 height 15
type input "("pitch deck" | "presentation design" | "slide design" | "PowerPoint design" | …"
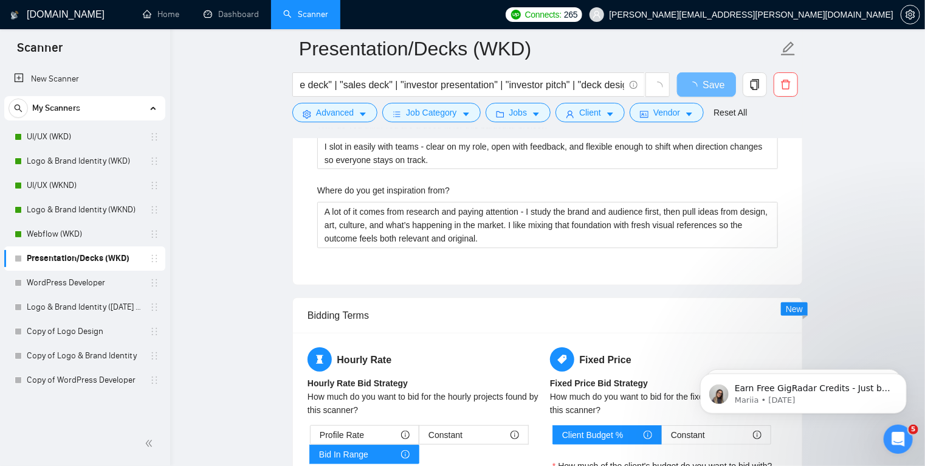
scroll to position [0, 0]
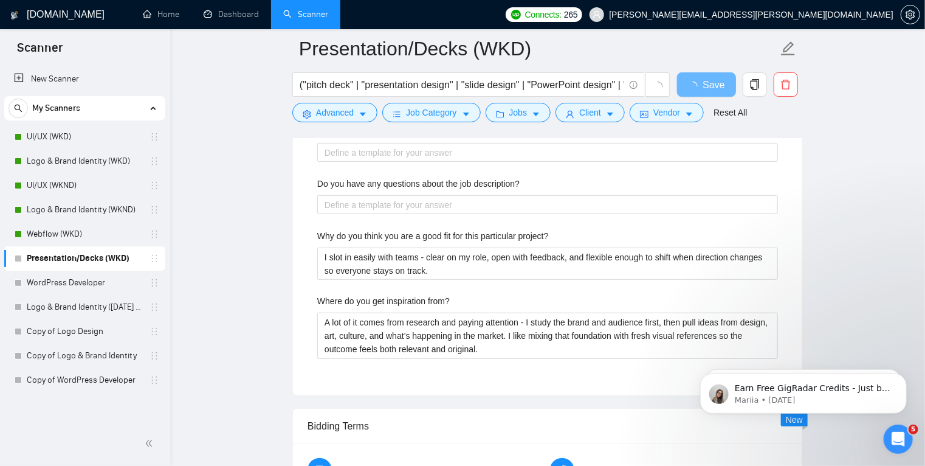
scroll to position [2534, 0]
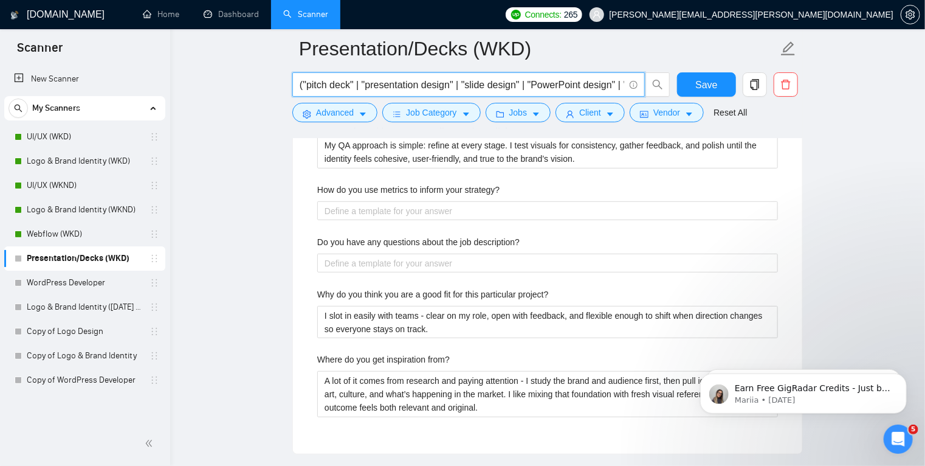
click at [575, 85] on input "("pitch deck" | "presentation design" | "slide design" | "PowerPoint design" | …" at bounding box center [462, 84] width 325 height 15
click at [623, 85] on input "("pitch deck" | "presentation design" | "slide design" | "PowerPoint design" | …" at bounding box center [462, 84] width 325 height 15
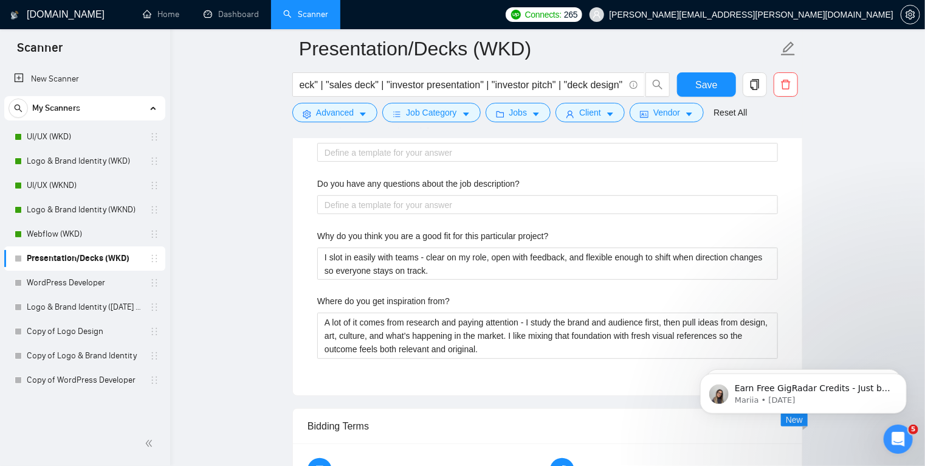
scroll to position [0, 0]
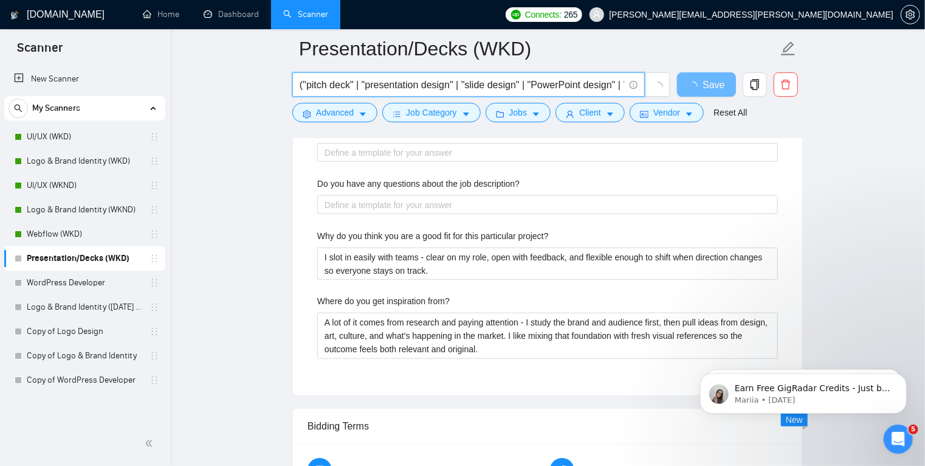
click at [622, 90] on input "("pitch deck" | "presentation design" | "slide design" | "PowerPoint design" | …" at bounding box center [462, 84] width 325 height 15
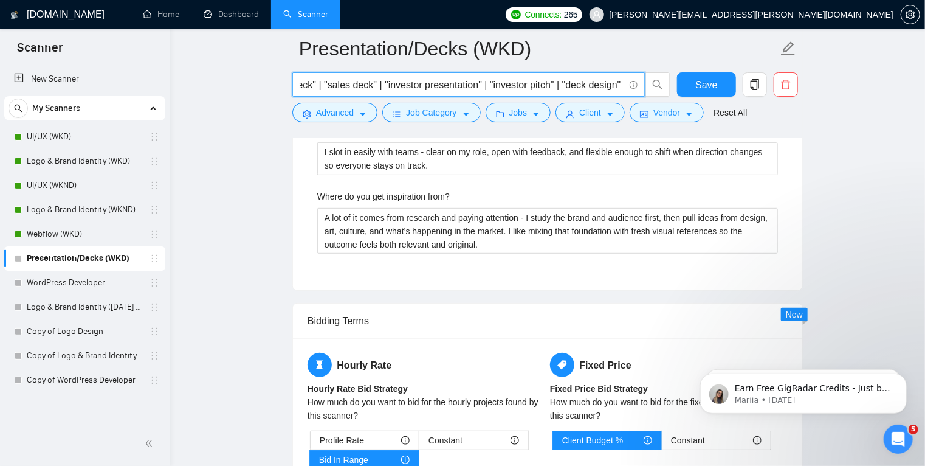
scroll to position [0, 436]
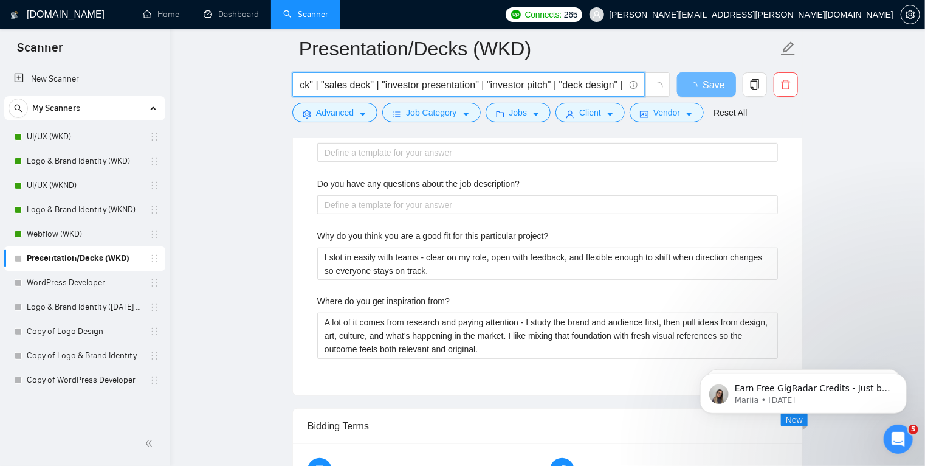
paste input ""business presentation""
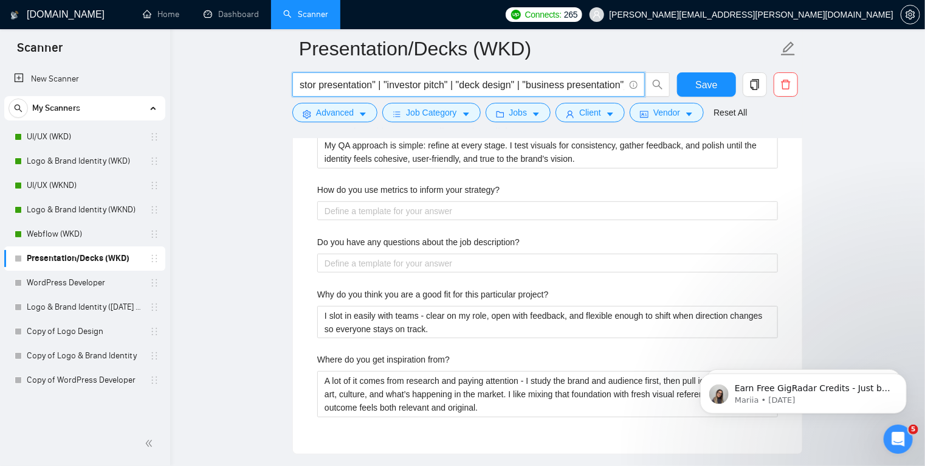
scroll to position [0, 0]
click at [548, 86] on input "("pitch deck" | "presentation design" | "slide design" | "PowerPoint design" | …" at bounding box center [462, 84] width 325 height 15
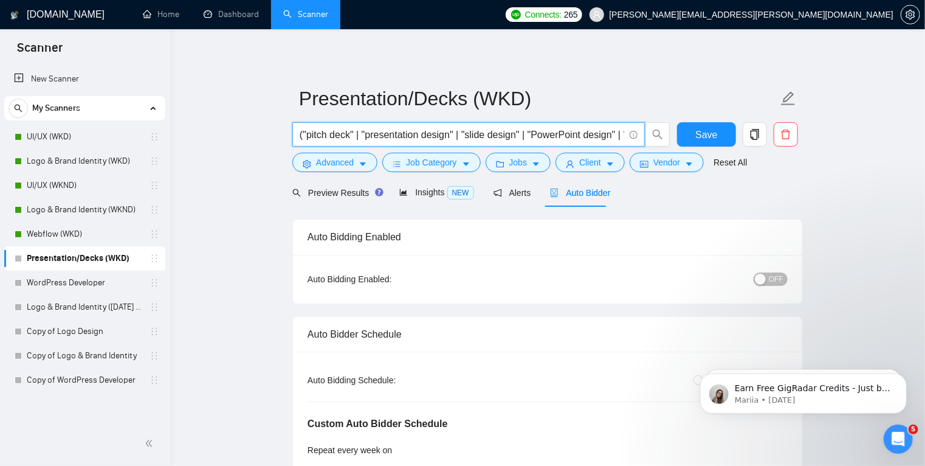
click at [599, 137] on input "("pitch deck" | "presentation design" | "slide design" | "PowerPoint design" | …" at bounding box center [462, 134] width 325 height 15
click at [516, 131] on input "("pitch deck" | "presentation design" | "slide design" | "PowerPoint design" | …" at bounding box center [462, 134] width 325 height 15
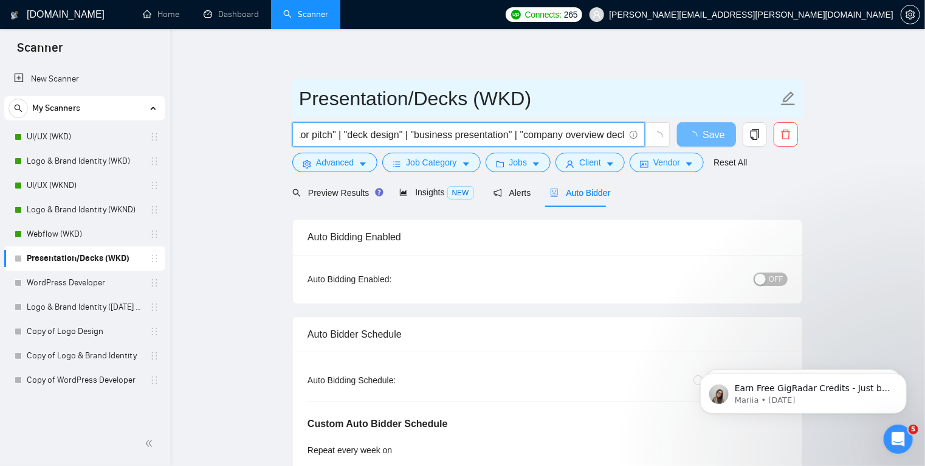
type input "("pitch deck" | "presentation design" | "slide design" | "PowerPoint design" | …"
click at [622, 92] on input "Presentation/Decks (WKD)" at bounding box center [538, 98] width 479 height 30
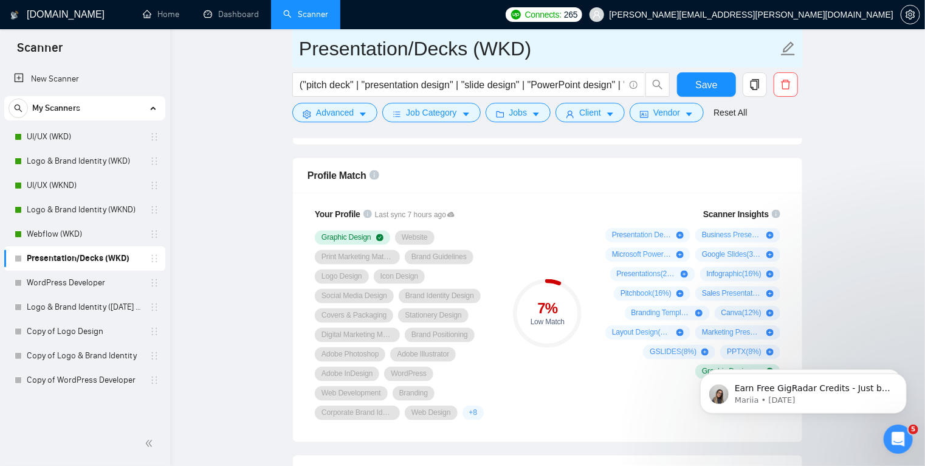
scroll to position [832, 0]
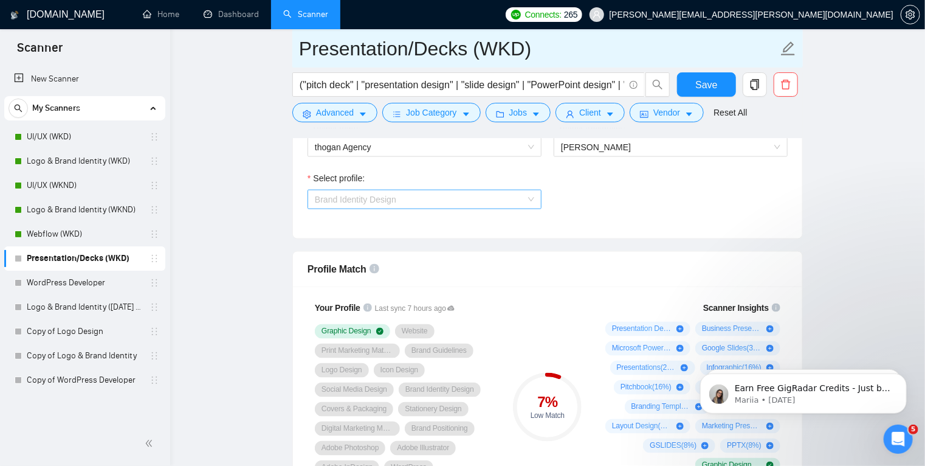
click at [530, 198] on span "Brand Identity Design" at bounding box center [424, 199] width 219 height 18
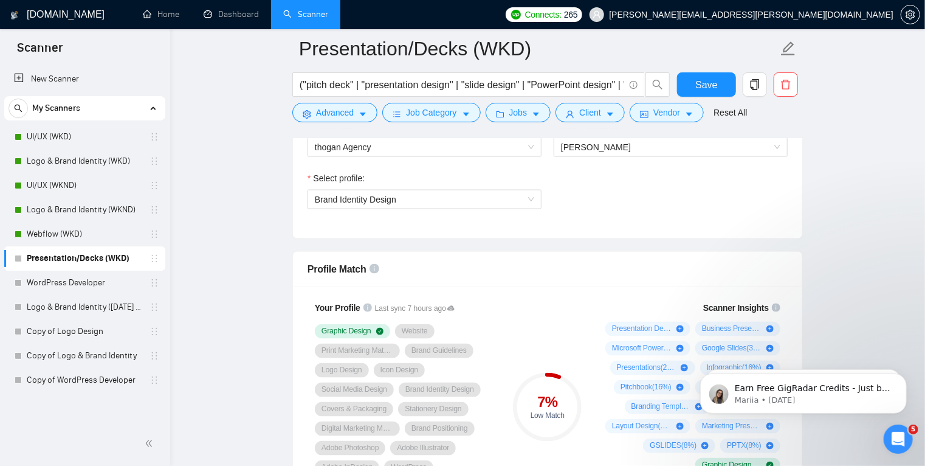
click at [604, 218] on div "Select profile: Brand Identity Design" at bounding box center [548, 197] width 492 height 52
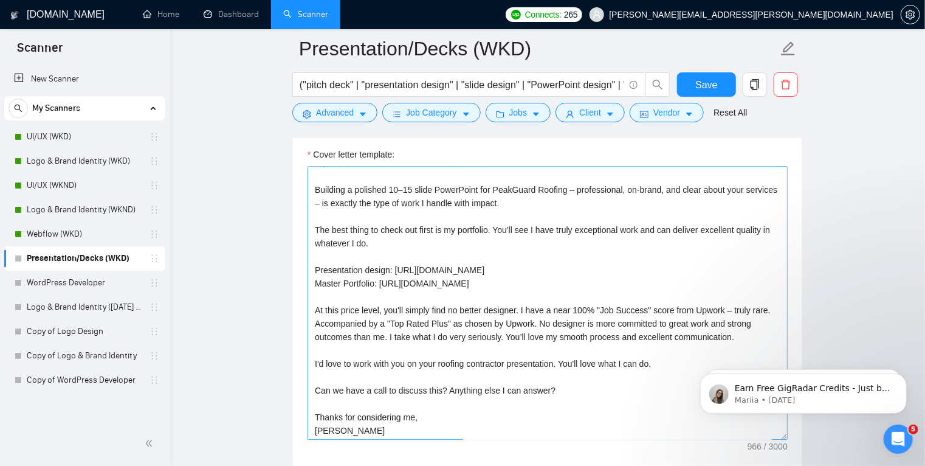
scroll to position [0, 0]
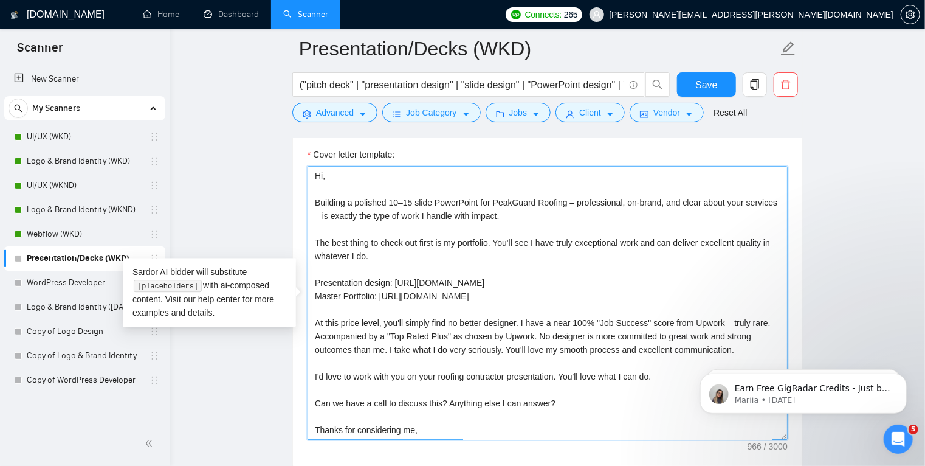
drag, startPoint x: 514, startPoint y: 297, endPoint x: 306, endPoint y: 202, distance: 228.3
click at [306, 202] on div "Cover letter template: Hi, Building a polished 10–15 slide PowerPoint for PeakG…" at bounding box center [547, 301] width 509 height 336
click at [426, 292] on textarea "Hi, Building a polished 10–15 slide PowerPoint for PeakGuard Roofing – professi…" at bounding box center [548, 303] width 480 height 274
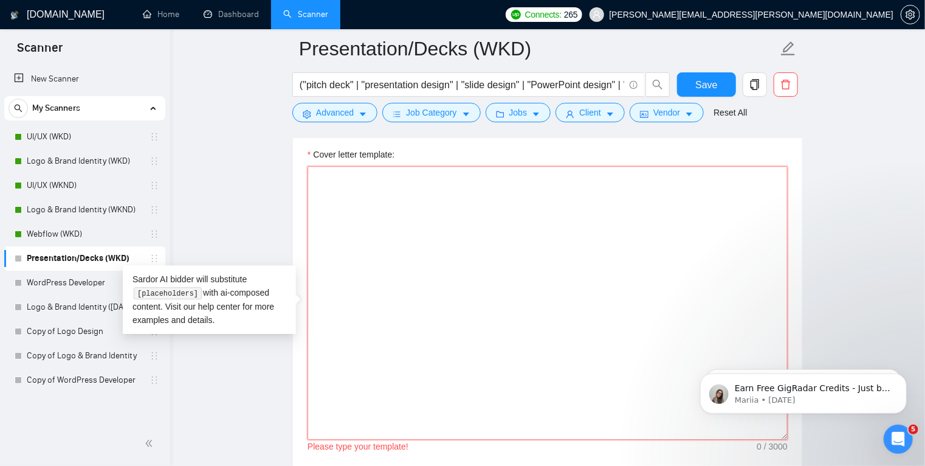
paste textarea "Lo - I'd sita co adip elit sed. Doei temp inc’ut labore, etdo magnaal enima min…"
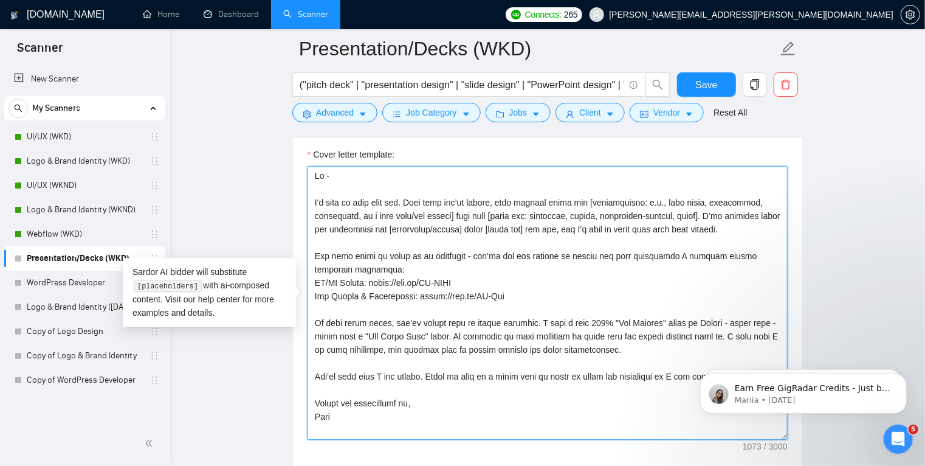
drag, startPoint x: 411, startPoint y: 200, endPoint x: 508, endPoint y: 291, distance: 132.5
click at [508, 291] on textarea "Cover letter template:" at bounding box center [548, 303] width 480 height 274
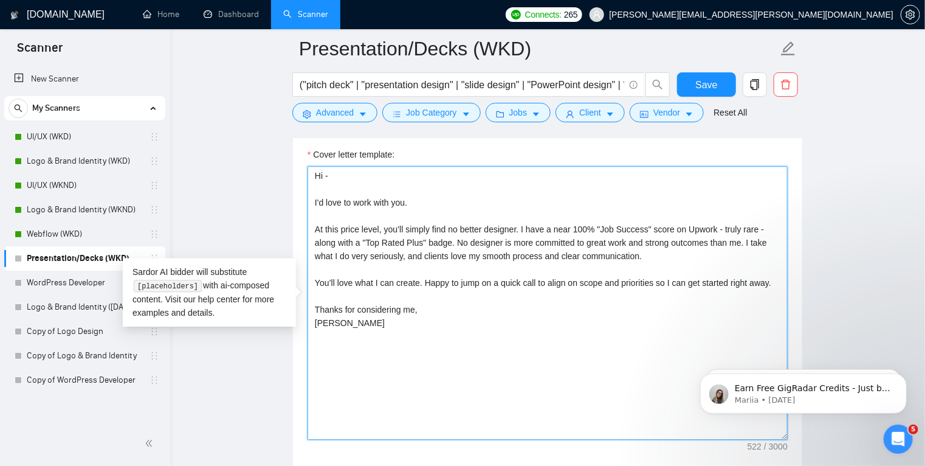
paste textarea "From what you’ve shared, this project calls for [deck type: pitch, investor, sa…"
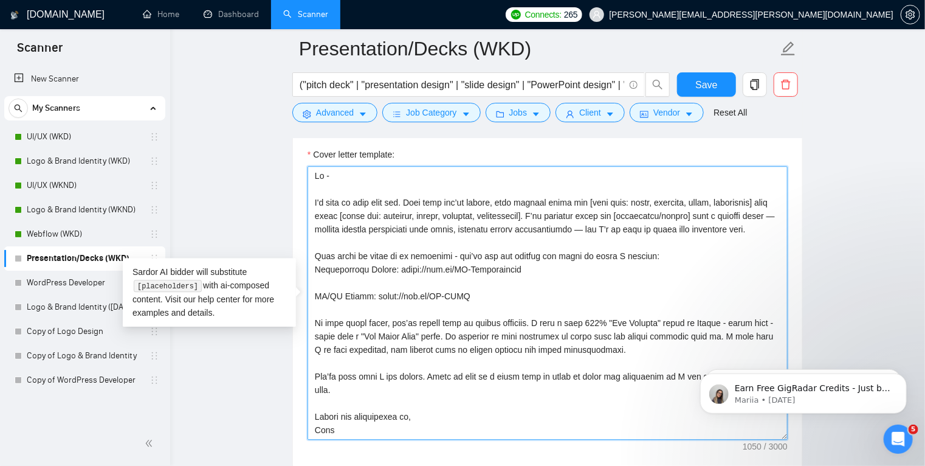
click at [520, 268] on textarea "Cover letter template:" at bounding box center [548, 303] width 480 height 274
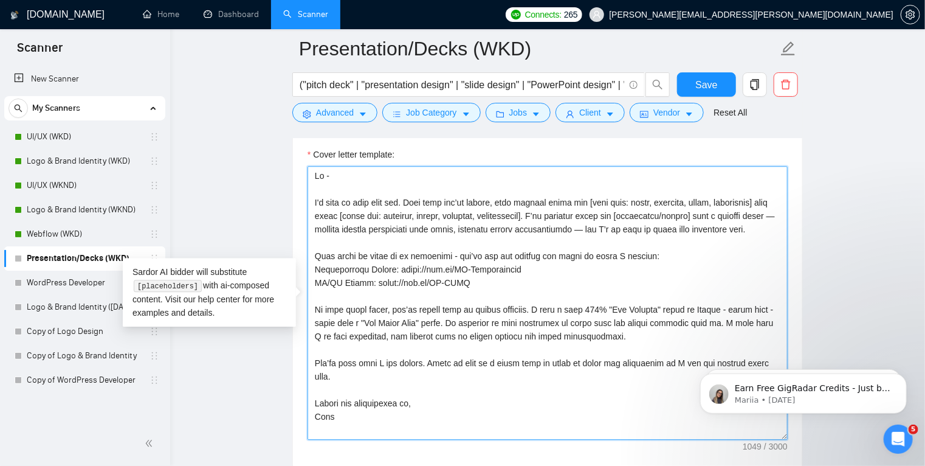
click at [581, 227] on textarea "Cover letter template:" at bounding box center [548, 303] width 480 height 274
click at [776, 214] on textarea "Cover letter template:" at bounding box center [548, 303] width 480 height 274
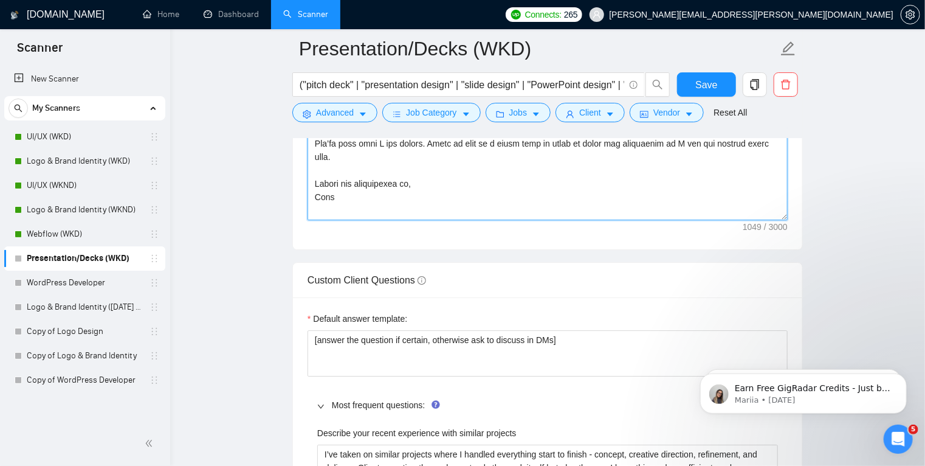
scroll to position [1820, 0]
type textarea "Hi - I'd love to work with you. From what you’ve shared, this project calls for…"
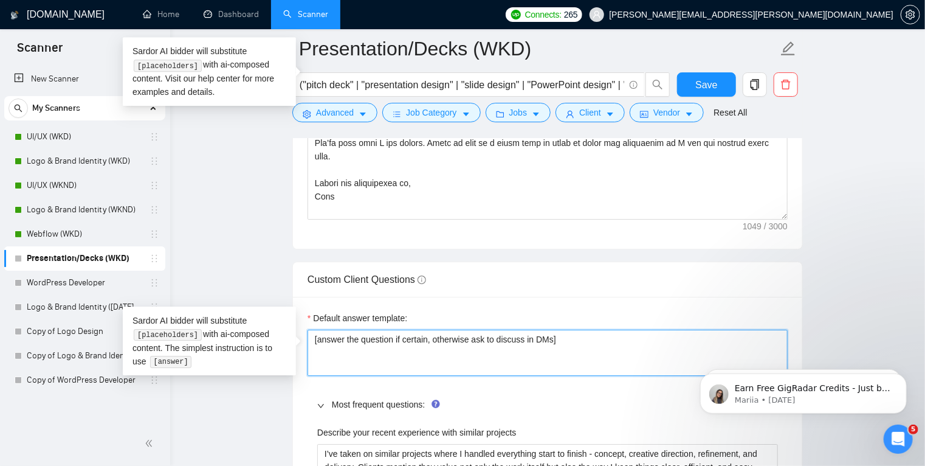
click at [413, 353] on textarea "[answer the question if certain, otherwise ask to discuss in DMs]" at bounding box center [548, 353] width 480 height 46
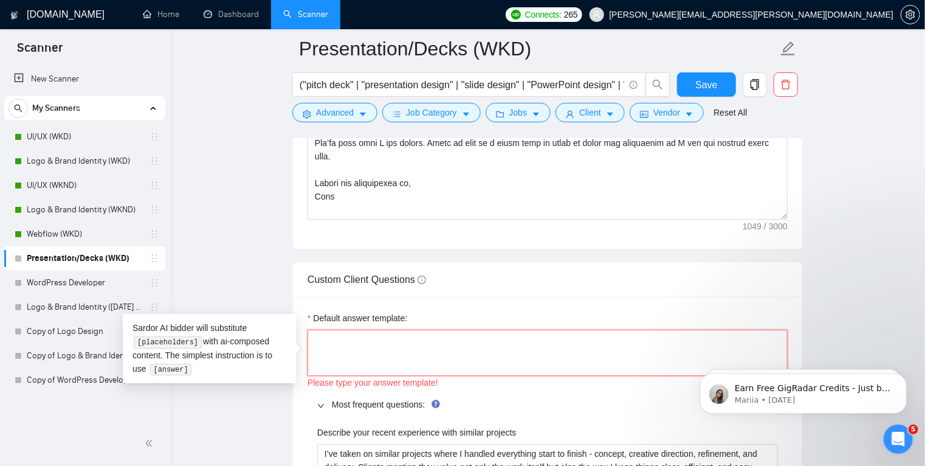
paste textarea "[answer the question if certain, otherwise ask to discuss in DMs. Ensure concis…"
type textarea "[answer the question if certain, otherwise ask to discuss in DMs. Ensure concis…"
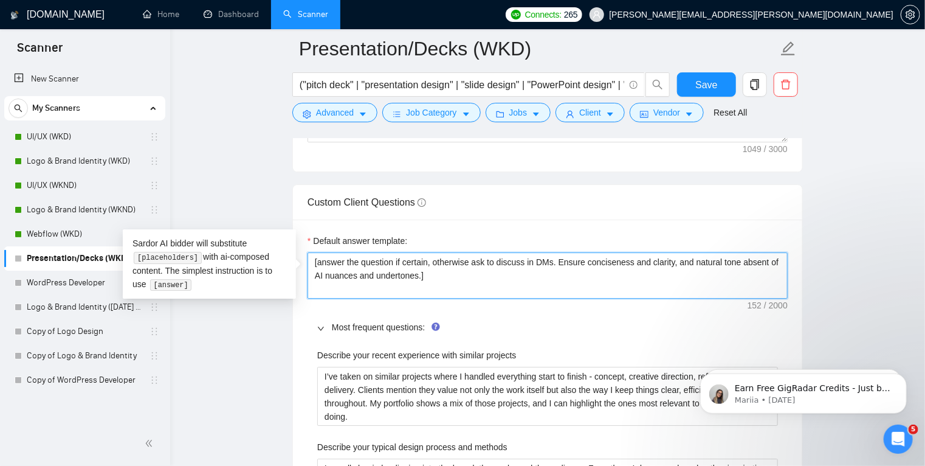
scroll to position [1901, 0]
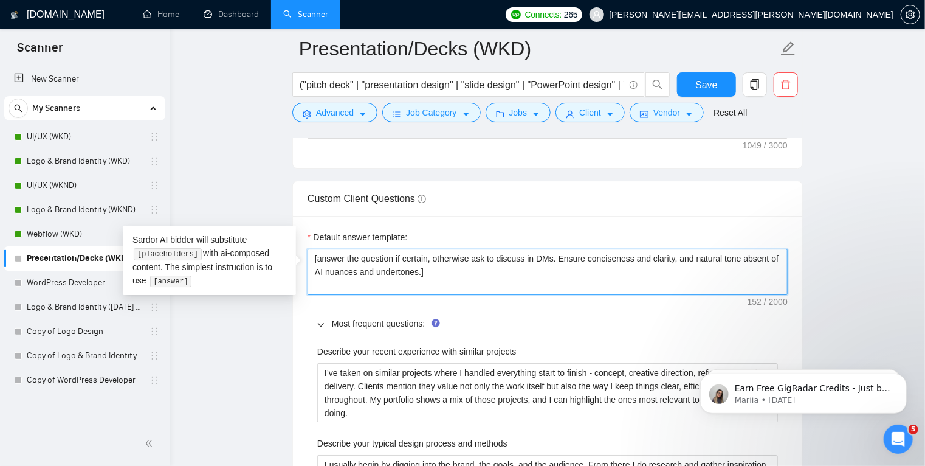
type textarea "[answer the question if certain, otherwise ask to discuss in DMs. Ensure concis…"
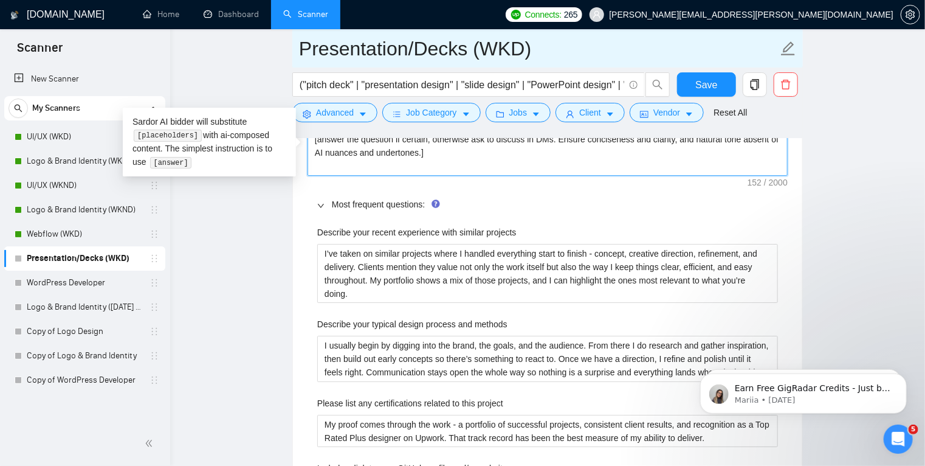
scroll to position [2020, 0]
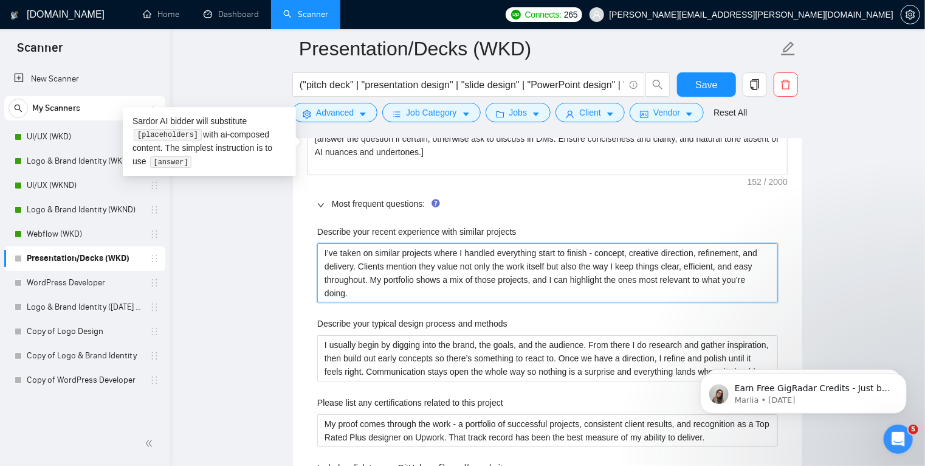
click at [385, 277] on projects "I’ve taken on similar projects where I handled everything start to finish - con…" at bounding box center [547, 273] width 461 height 60
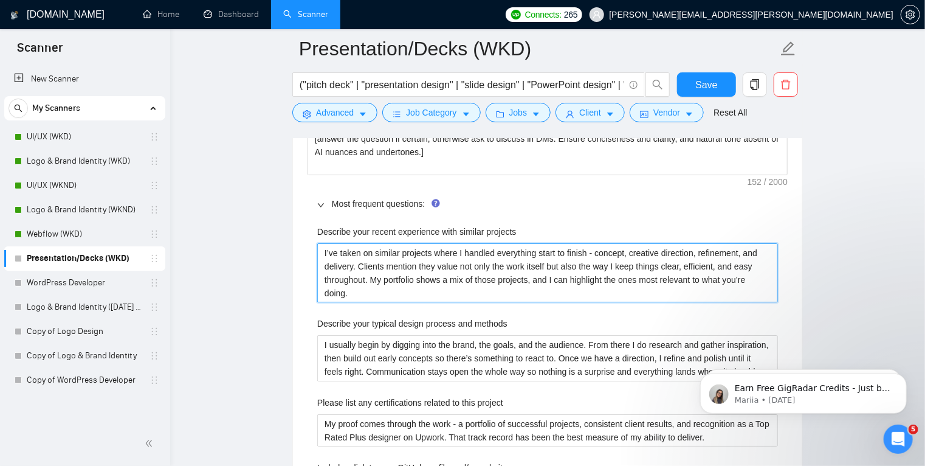
paste projects "designed investor decks, sales decks, and conference presentations across indus…"
type projects "I’ve designed investor decks, sales decks, and conference presentations across …"
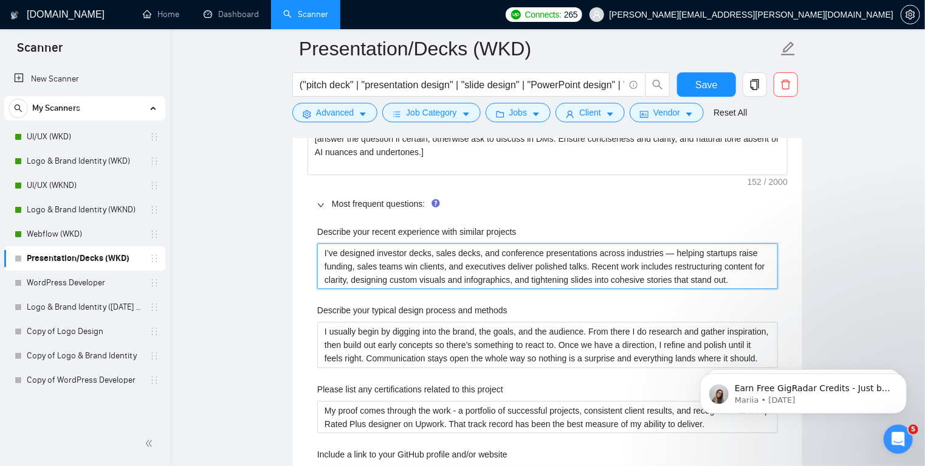
click at [664, 249] on projects "I’ve designed investor decks, sales decks, and conference presentations across …" at bounding box center [547, 266] width 461 height 46
type projects "I’ve designed investor decks, sales decks, and conference presentations across …"
click at [582, 275] on projects "I’ve designed investor decks, sales decks, and conference presentations across …" at bounding box center [547, 266] width 461 height 46
type projects "I’ve designed investor decks, sales decks, and conference presentations across …"
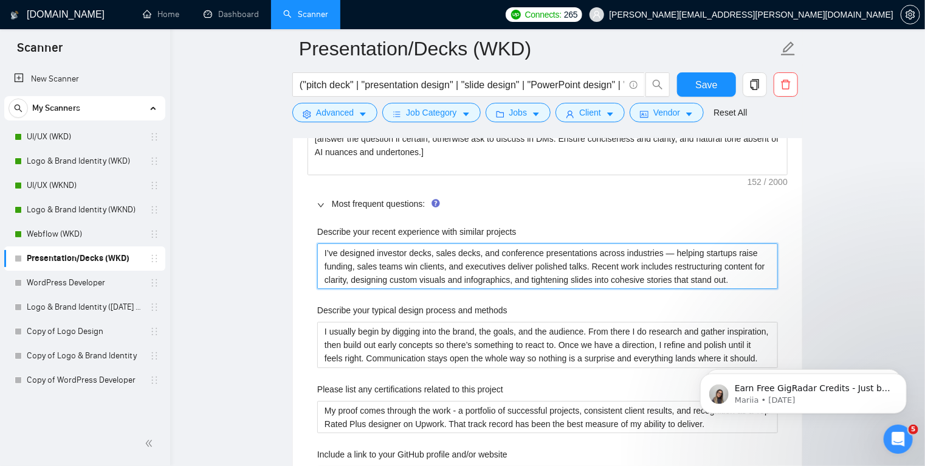
type projects "I’ve designed investor decks, sales decks, and conference presentations across …"
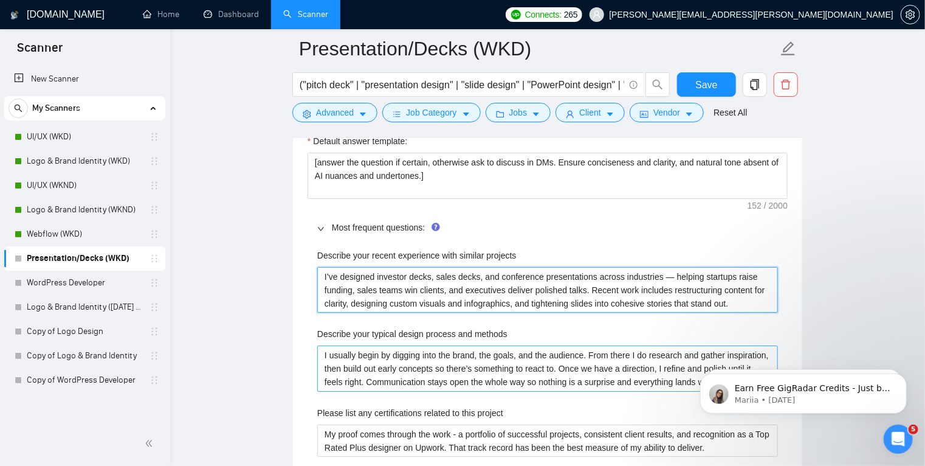
scroll to position [1992, 0]
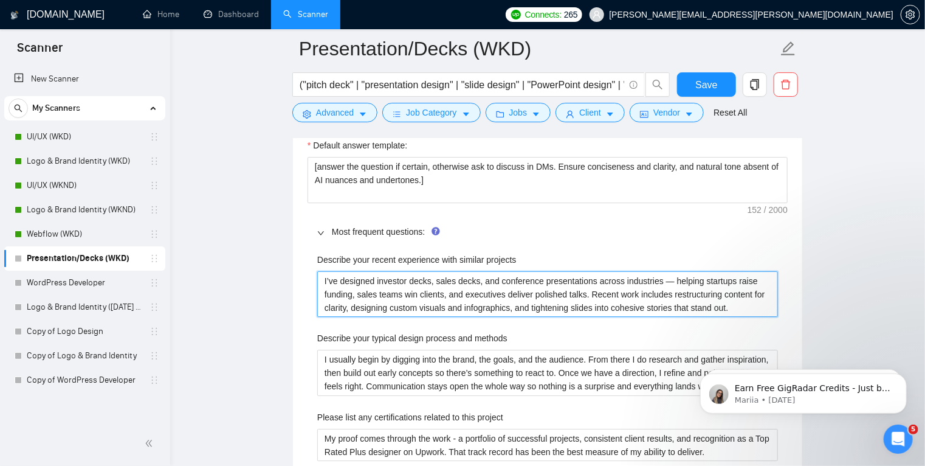
click at [443, 289] on projects "I’ve designed investor decks, sales decks, and conference presentations across …" at bounding box center [547, 294] width 461 height 46
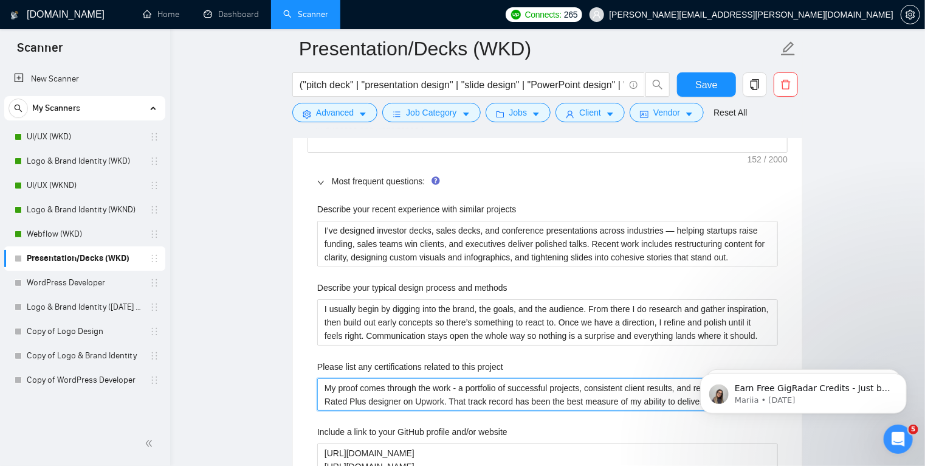
click at [440, 405] on project "My proof comes through the work - a portfolio of successful projects, consisten…" at bounding box center [547, 394] width 461 height 33
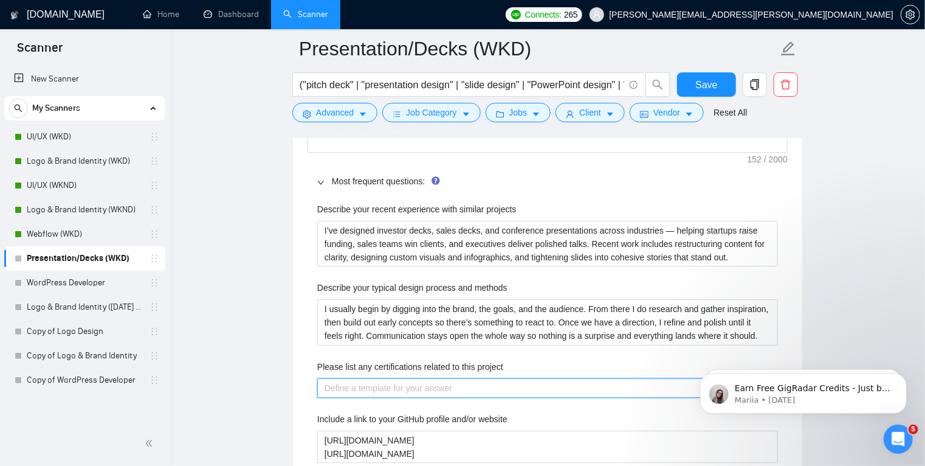
paste project "No formal certifications — just solid front-end design and development experien…"
type project "No formal certifications — just solid front-end design and development experien…"
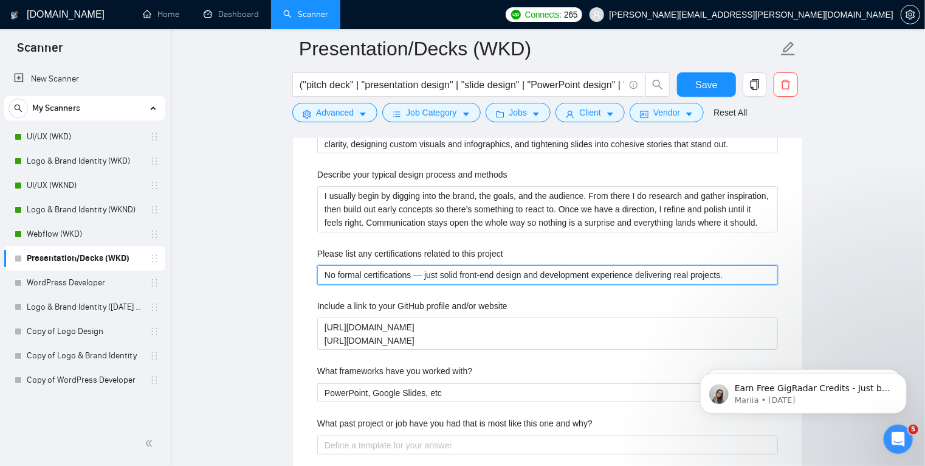
scroll to position [2156, 0]
type project "No formal certifications — just solid front-end design and development experien…"
click at [446, 272] on project "No formal certifications — just solid front-end design and development experien…" at bounding box center [547, 273] width 461 height 19
drag, startPoint x: 462, startPoint y: 273, endPoint x: 593, endPoint y: 273, distance: 131.3
click at [593, 273] on project "No formal certifications — just solid front-end design and development experien…" at bounding box center [547, 273] width 461 height 19
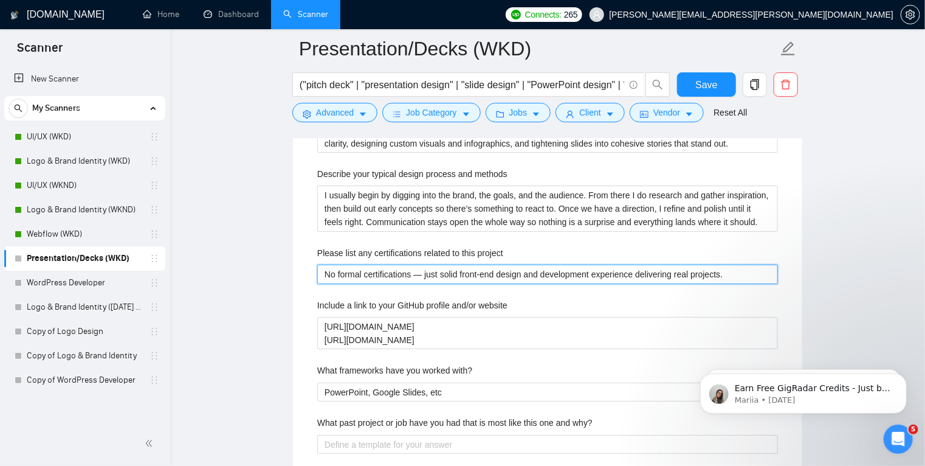
paste project "hands-on experience"
type project "No formal certifications — just solid hands-on experience experience delivering…"
drag, startPoint x: 542, startPoint y: 274, endPoint x: 582, endPoint y: 274, distance: 40.1
click at [582, 274] on project "No formal certifications — just solid hands-on experience experience delivering…" at bounding box center [547, 273] width 461 height 19
type project "No formal certifications — just solid hands-on experience delivering real proje…"
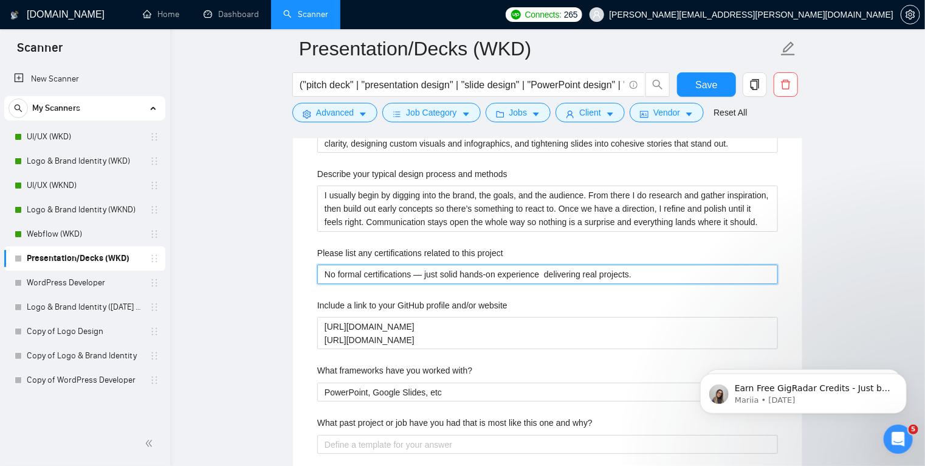
type project "No formal certifications — just solid hands-on experience delivering real proje…"
paste project "design systems, visual storytelling, and data visualization."
type project "No formal certifications — just solid hands-on experiencedesign systems, visual…"
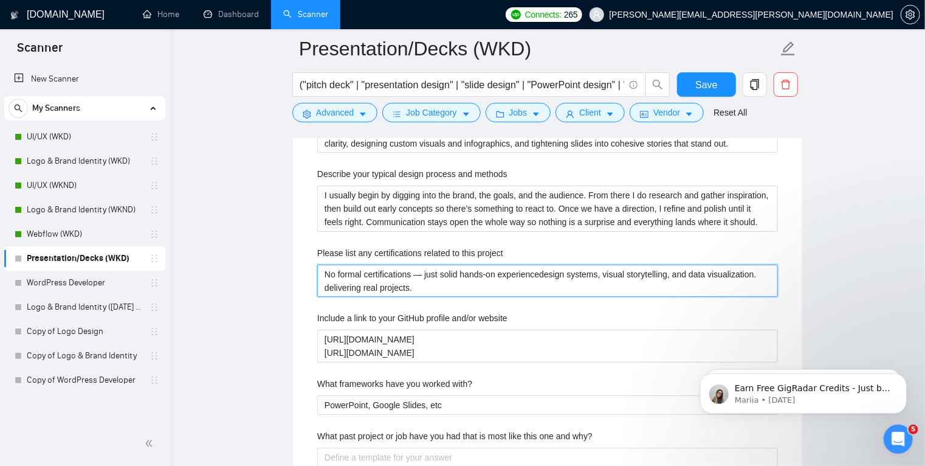
click at [540, 272] on project "No formal certifications — just solid hands-on experiencedesign systems, visual…" at bounding box center [547, 280] width 461 height 33
type project "No formal certifications — just solid hands-on experience design systems, visua…"
type project "No formal certifications — just solid hands-on experience idesign systems, visu…"
type project "No formal certifications — just solid hands-on experience indesign systems, vis…"
type project "No formal certifications — just solid hands-on experience in design systems, vi…"
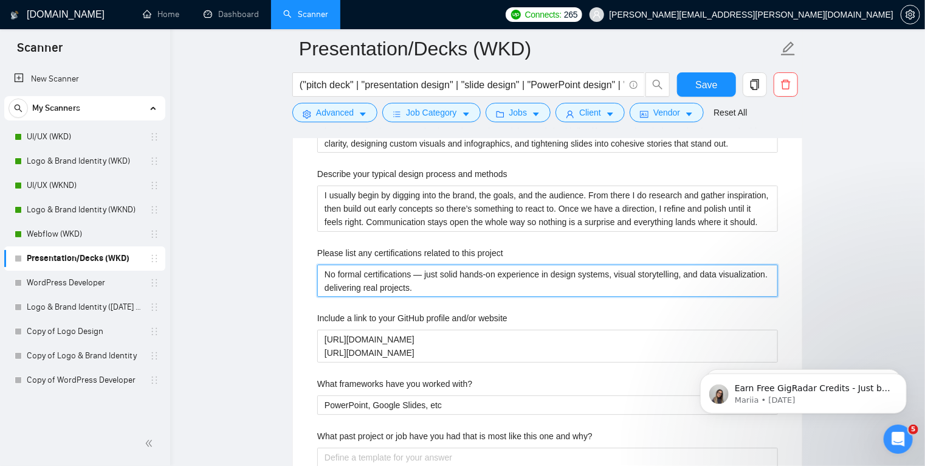
click at [765, 275] on project "No formal certifications — just solid hands-on experience in design systems, vi…" at bounding box center [547, 280] width 461 height 33
type project "No formal certifications — just solid hands-on experience in design systems, vi…"
drag, startPoint x: 459, startPoint y: 272, endPoint x: 300, endPoint y: 274, distance: 158.7
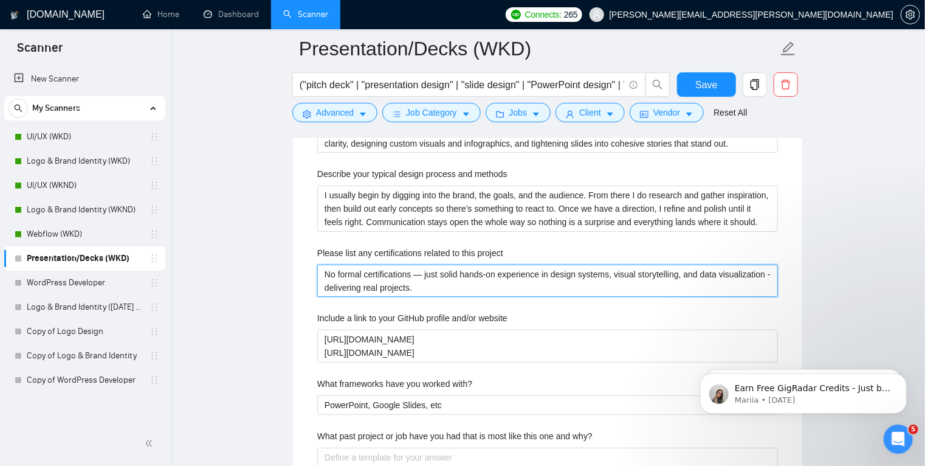
click at [300, 274] on div "Default answer template: [answer the question if certain, otherwise ask to disc…" at bounding box center [547, 389] width 509 height 858
type project "I hands-on experience in design systems, visual storytelling, and data visualiz…"
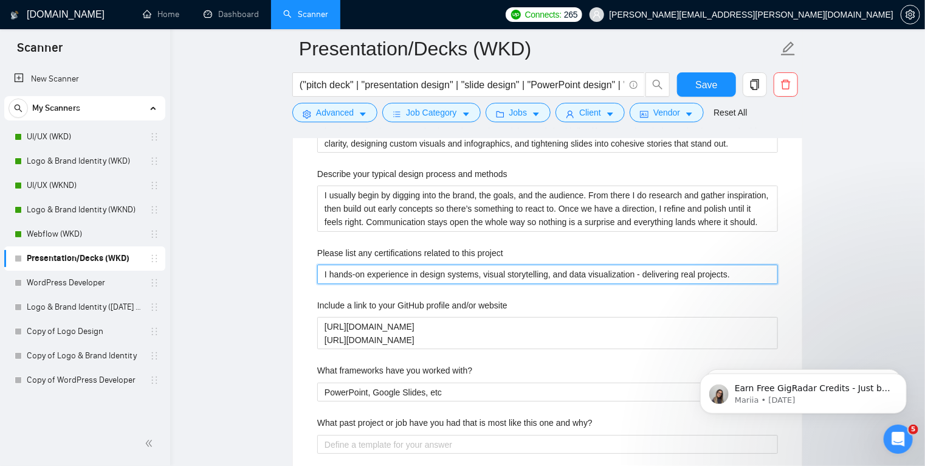
type project "I hands-on experience in design systems, visual storytelling, and data visualiz…"
type project "I r hands-on experience in design systems, visual storytelling, and data visual…"
type project "I re hands-on experience in design systems, visual storytelling, and data visua…"
type project "I rely hands-on experience in design systems, visual storytelling, and data vis…"
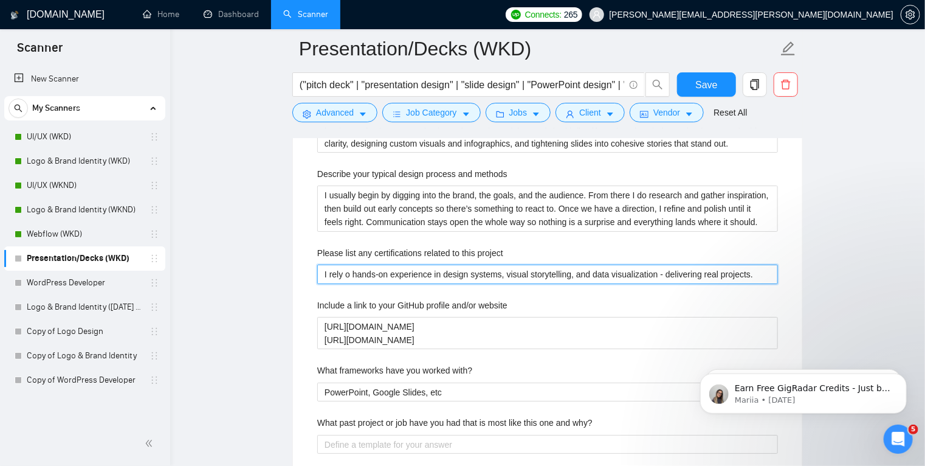
type project "I rely on hands-on experience in design systems, visual storytelling, and data …"
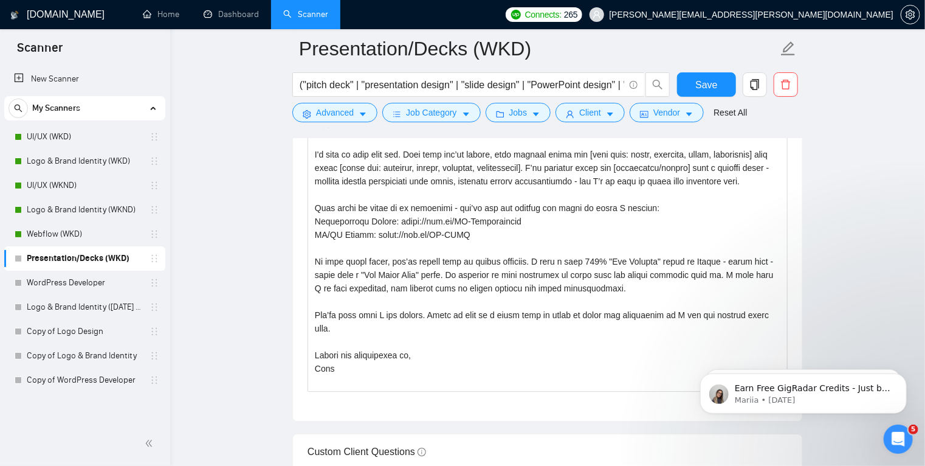
scroll to position [1647, 0]
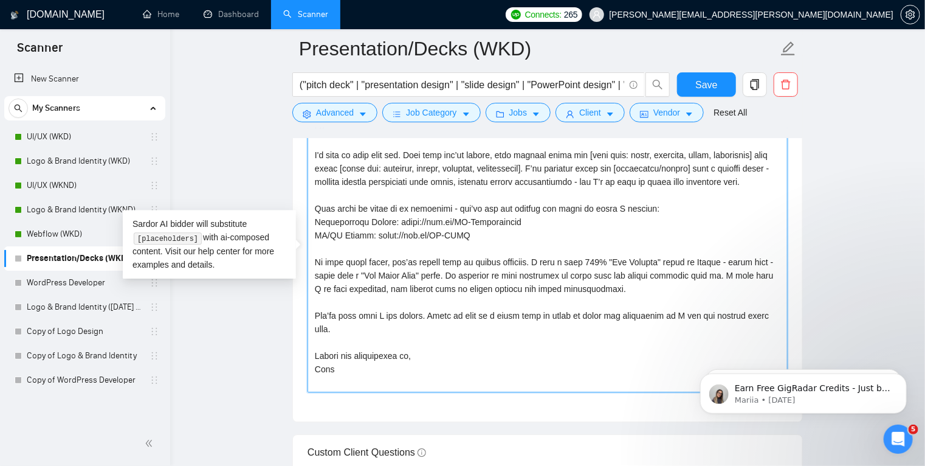
drag, startPoint x: 462, startPoint y: 236, endPoint x: 306, endPoint y: 219, distance: 157.1
click at [306, 219] on div "Cover letter template:" at bounding box center [547, 254] width 509 height 336
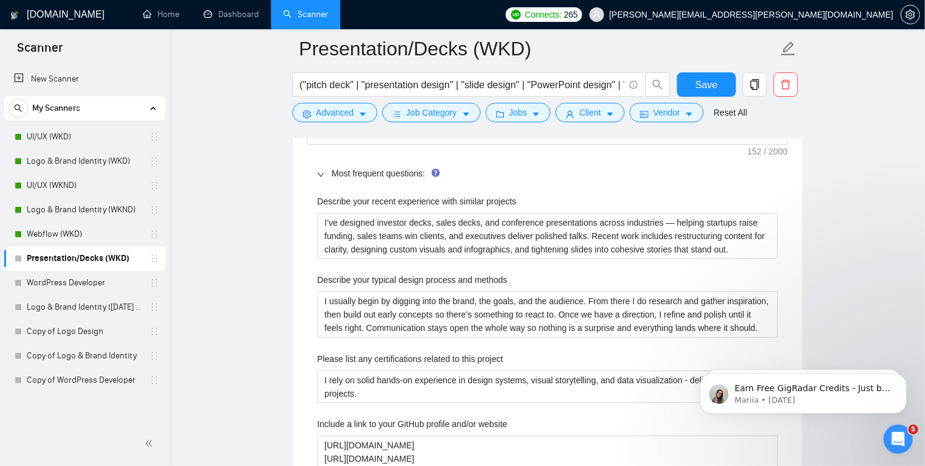
scroll to position [2090, 0]
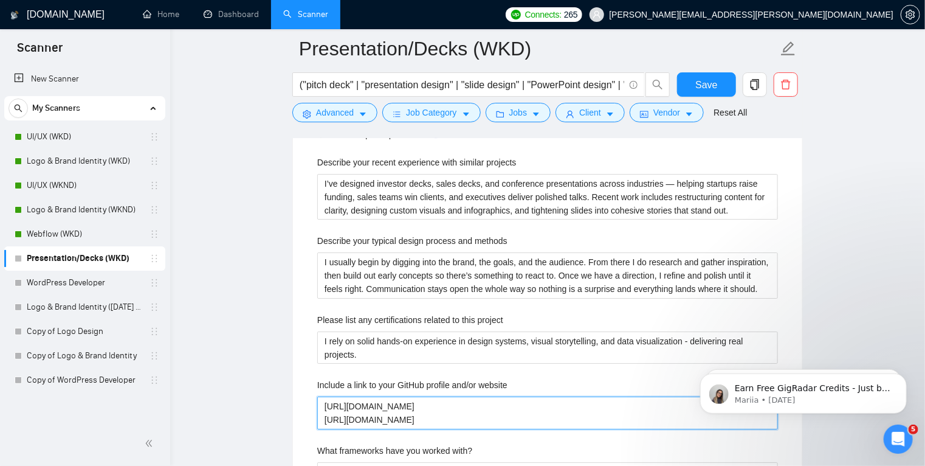
drag, startPoint x: 455, startPoint y: 421, endPoint x: 299, endPoint y: 389, distance: 158.8
click at [299, 389] on div "Default answer template: [answer the question if certain, otherwise ask to disc…" at bounding box center [547, 456] width 509 height 858
paste website "Presentation Design: https://bit.ly/TH-Presentation UI/UX Design: https://bit.l…"
drag, startPoint x: 404, startPoint y: 406, endPoint x: 261, endPoint y: 395, distance: 143.2
click at [261, 395] on main "Presentation/Decks (WKD) ("pitch deck" | "presentation design" | "slide design"…" at bounding box center [548, 93] width 716 height 4268
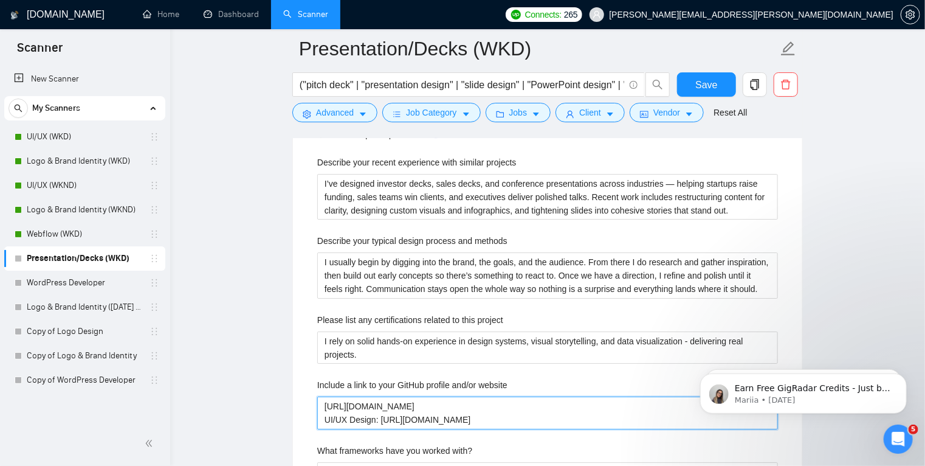
drag, startPoint x: 381, startPoint y: 418, endPoint x: 263, endPoint y: 410, distance: 118.3
click at [263, 410] on main "Presentation/Decks (WKD) ("pitch deck" | "presentation design" | "slide design"…" at bounding box center [548, 93] width 716 height 4268
click at [440, 420] on website "https://bit.ly/TH-Presentation https://bit.ly/TH-UIUX" at bounding box center [547, 412] width 461 height 33
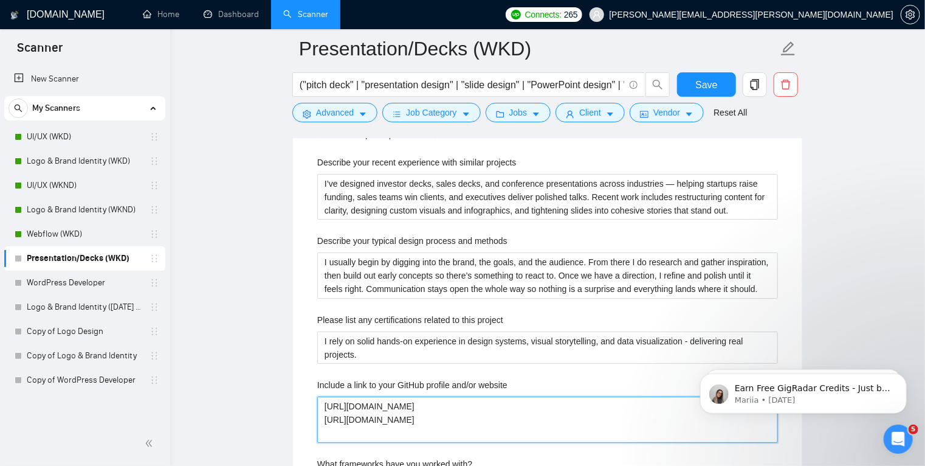
paste website "https://bit.ly/TH-MasterPortfolio"
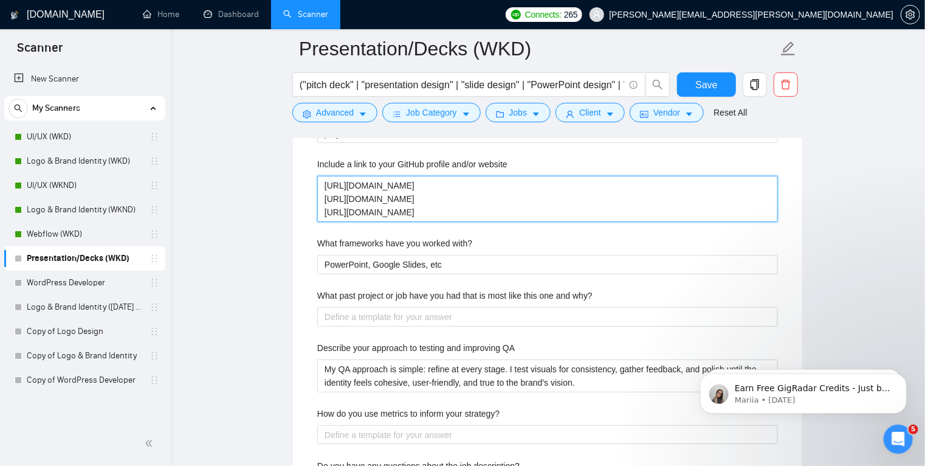
scroll to position [2310, 0]
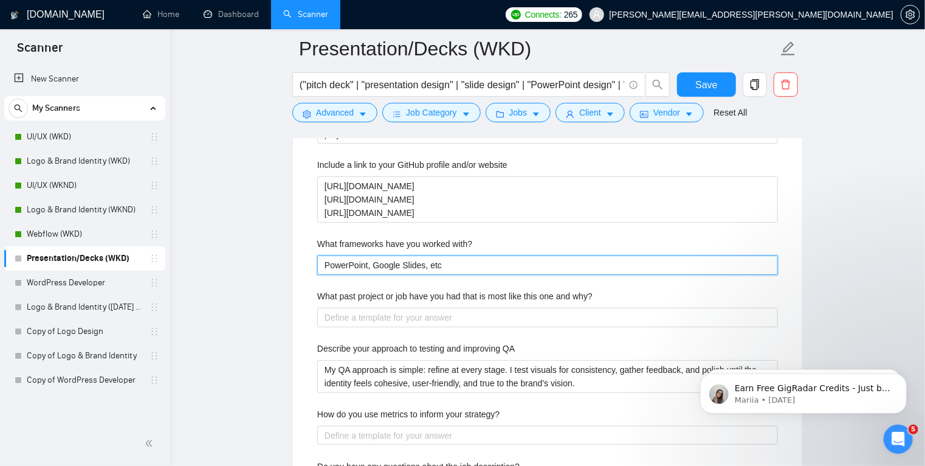
drag, startPoint x: 445, startPoint y: 263, endPoint x: 257, endPoint y: 266, distance: 187.9
paste with\? "For decks, I use frameworks like storytelling arcs, problem-solution narratives…"
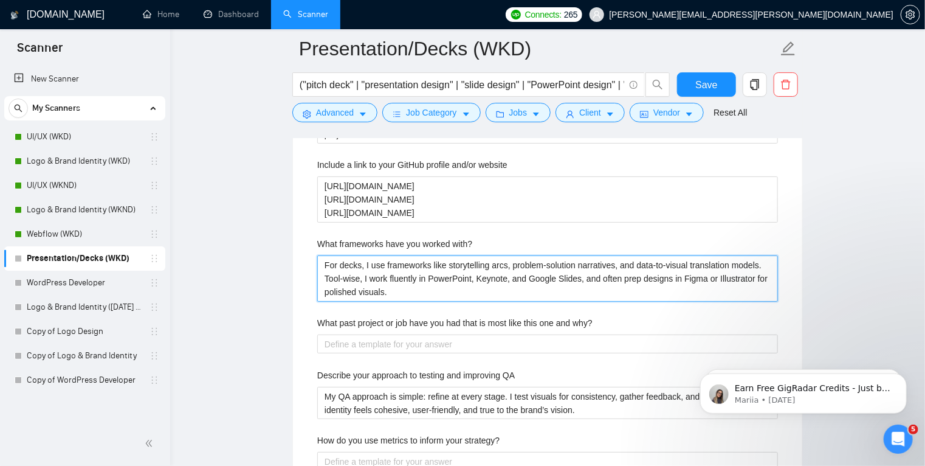
click at [489, 277] on with\? "For decks, I use frameworks like storytelling arcs, problem-solution narratives…" at bounding box center [547, 278] width 461 height 46
click at [492, 277] on with\? "For decks, I use frameworks like storytelling arcs, problem-solution narratives…" at bounding box center [547, 278] width 461 height 46
click at [537, 277] on with\? "For decks, I use frameworks like storytelling arcs, problem-solution narratives…" at bounding box center [547, 278] width 461 height 46
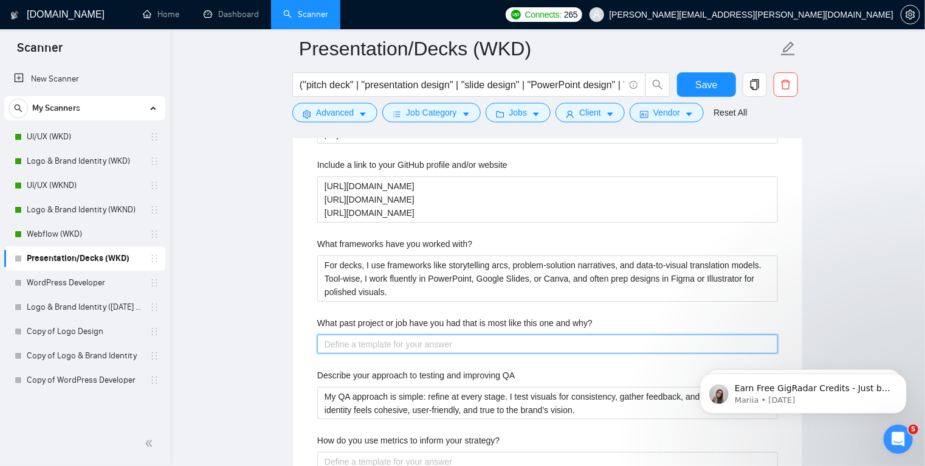
click at [393, 340] on why\? "What past project or job have you had that is most like this one and why?" at bounding box center [547, 343] width 461 height 19
paste why\? "Closest match was a pitch deck I designed for a startup preparing to raise fund…"
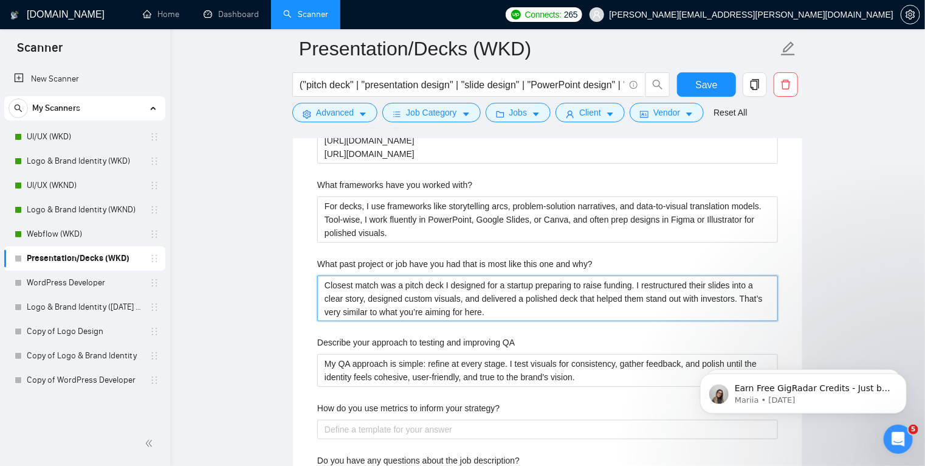
scroll to position [2404, 0]
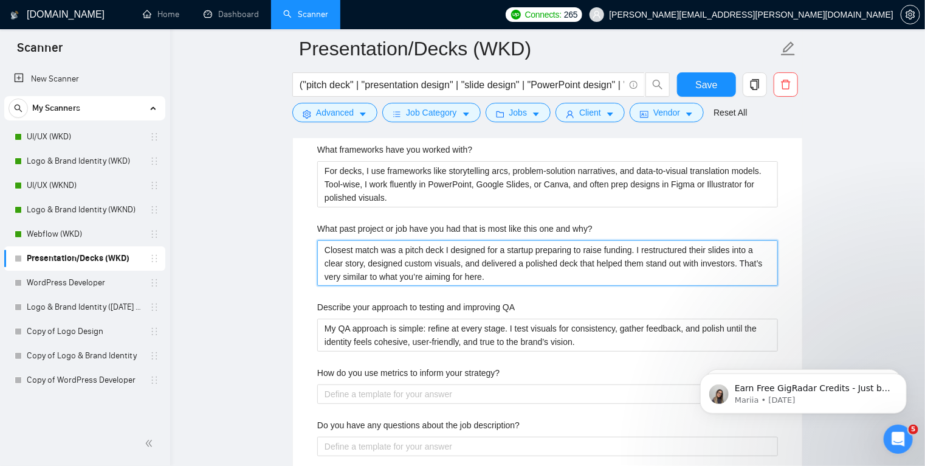
click at [492, 276] on why\? "Closest match was a pitch deck I designed for a startup preparing to raise fund…" at bounding box center [547, 263] width 461 height 46
paste why\? "resentation project where I took complex content, restructured it into a clear …"
click at [460, 274] on why\? "Closest match was a presentation project where I took complex content, restruct…" at bounding box center [547, 263] width 461 height 46
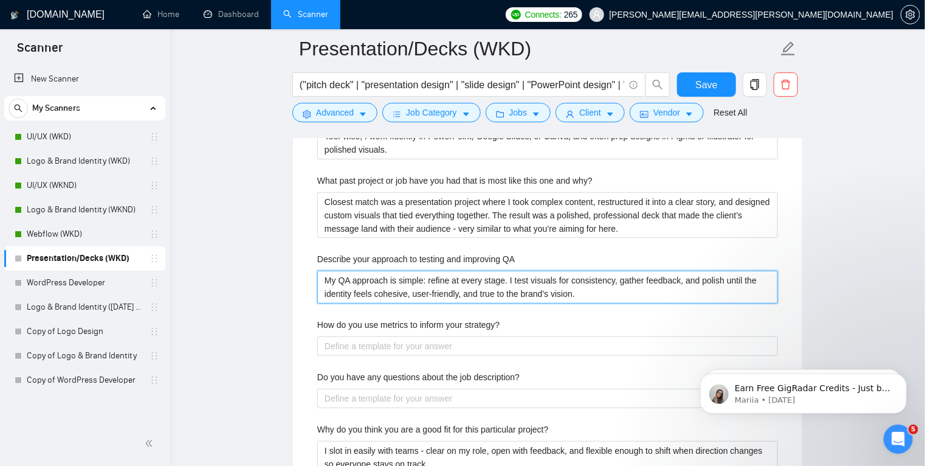
click at [469, 278] on QA "My QA approach is simple: refine at every stage. I test visuals for consistency…" at bounding box center [547, 287] width 461 height 33
paste QA "QA for decks is about clarity and consistency. I check alignment, typography, b…"
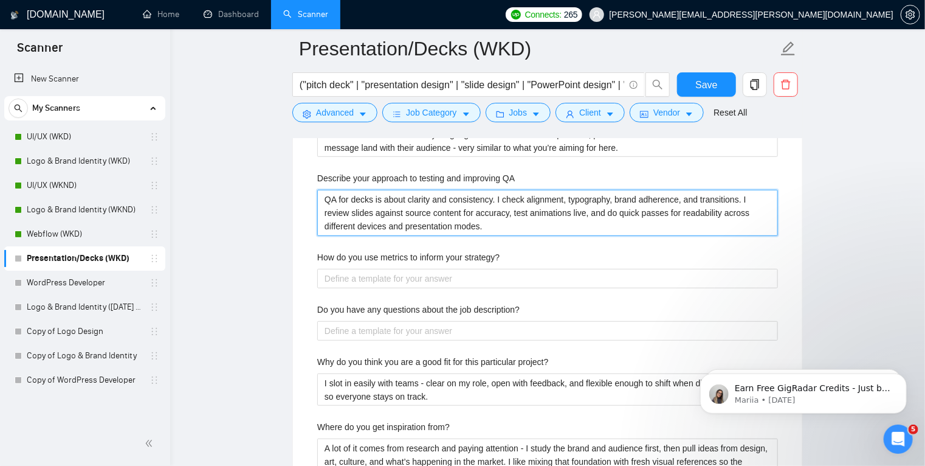
scroll to position [2533, 0]
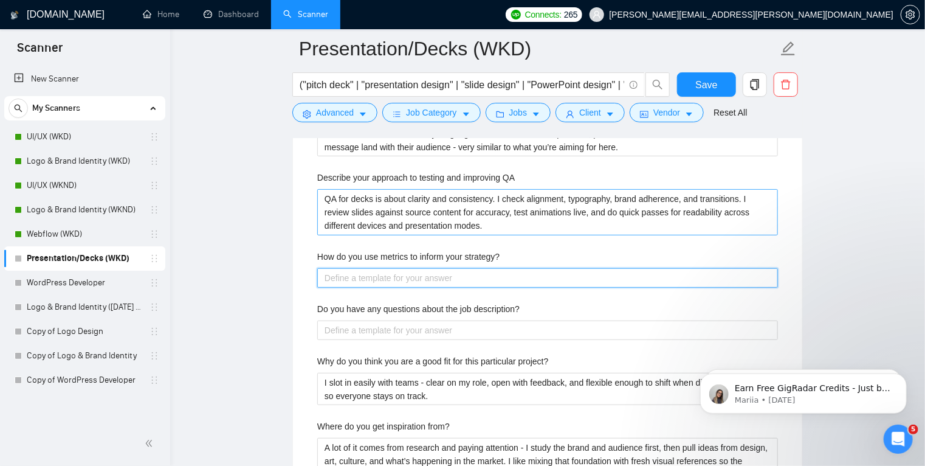
click at [469, 278] on strategy\? "How do you use metrics to inform your strategy?" at bounding box center [547, 277] width 461 height 19
paste strategy\? "I use metrics to refine strategy and ensure results align with goals. By tracki…"
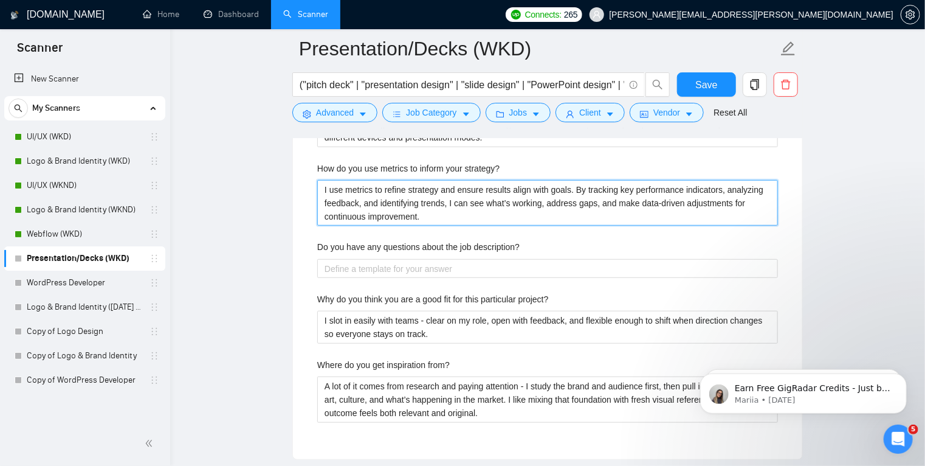
scroll to position [2622, 0]
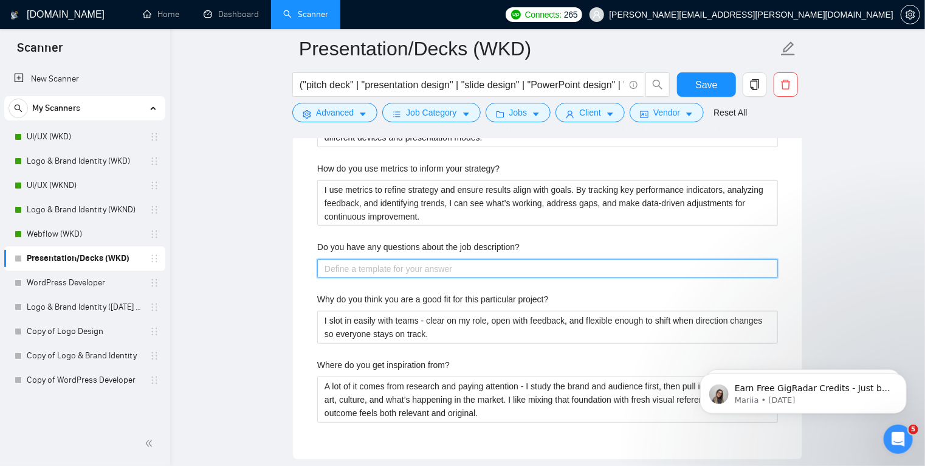
click at [442, 268] on description\? "Do you have any questions about the job description?" at bounding box center [547, 268] width 461 height 19
paste description\? "Nothing pressing at this stage — I’ll have a few clarifying questions once we c…"
click at [447, 268] on description\? "Nothing pressing at this stage — I’ll have a few clarifying questions once we c…" at bounding box center [547, 268] width 461 height 19
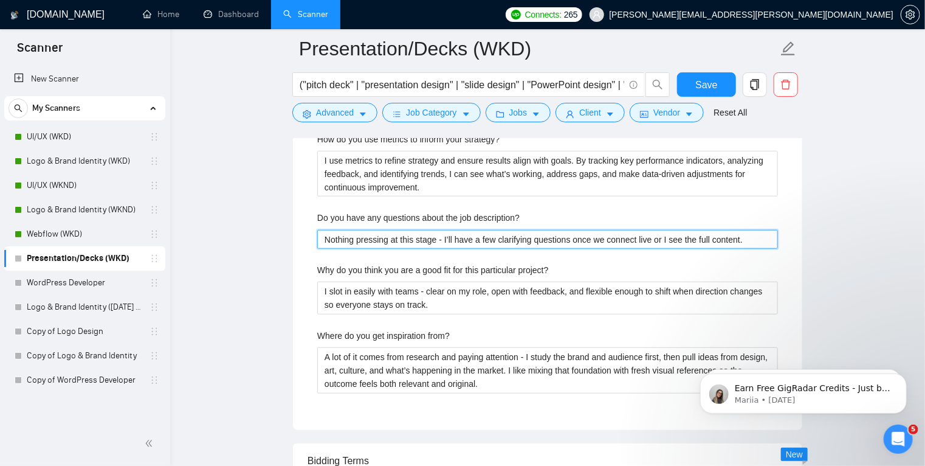
scroll to position [2653, 0]
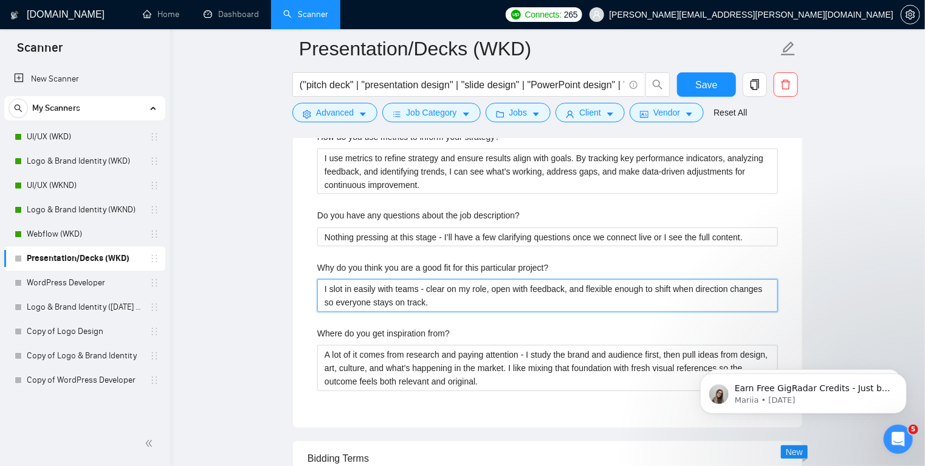
click at [447, 305] on project\? "I slot in easily with teams - clear on my role, open with feedback, and flexibl…" at bounding box center [547, 295] width 461 height 33
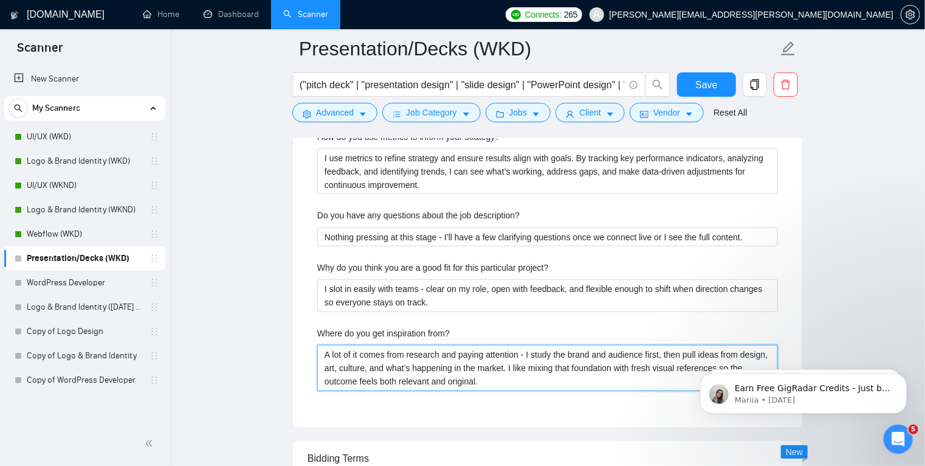
click at [424, 364] on from\? "A lot of it comes from research and paying attention - I study the brand and au…" at bounding box center [547, 368] width 461 height 46
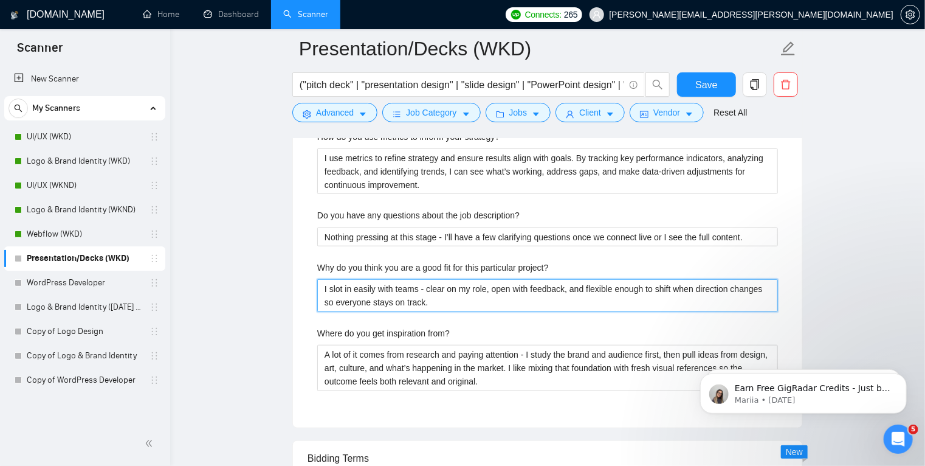
click at [448, 301] on project\? "I slot in easily with teams - clear on my role, open with feedback, and flexibl…" at bounding box center [547, 295] width 461 height 33
paste project\? "pecialize in turning complex ideas into clean, compelling presentations. I focu…"
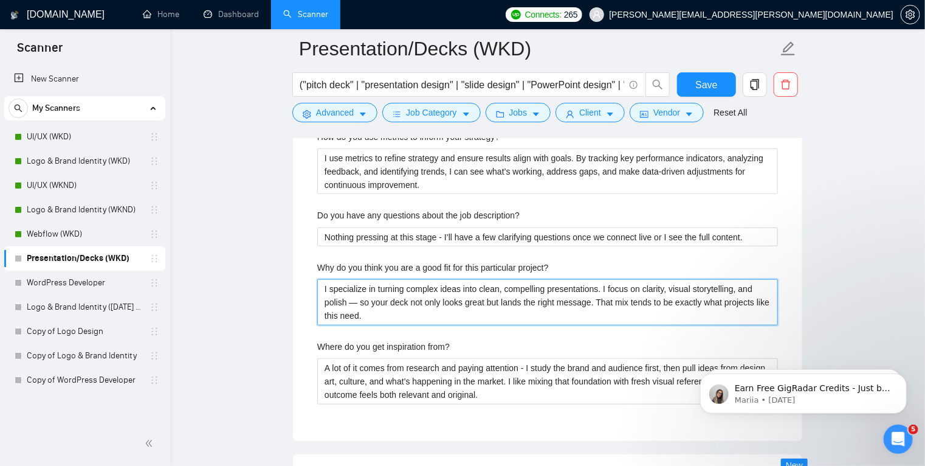
click at [358, 301] on project\? "I specialize in turning complex ideas into clean, compelling presentations. I f…" at bounding box center [547, 302] width 461 height 46
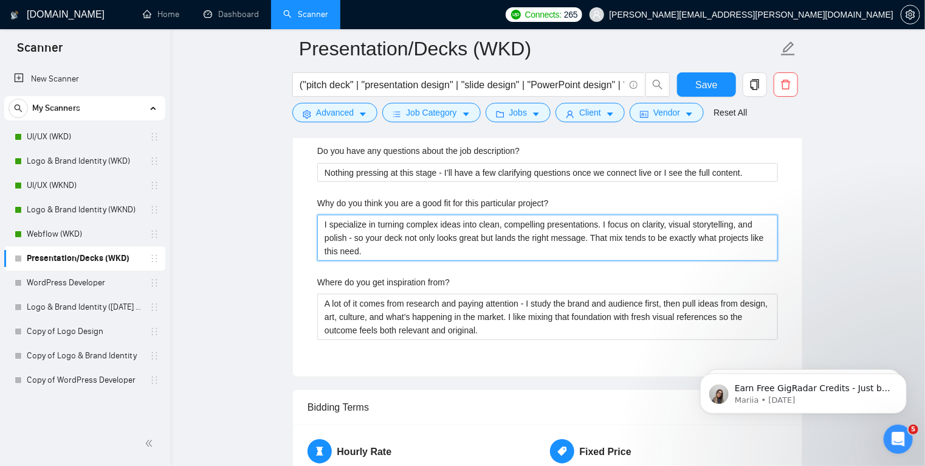
scroll to position [2718, 0]
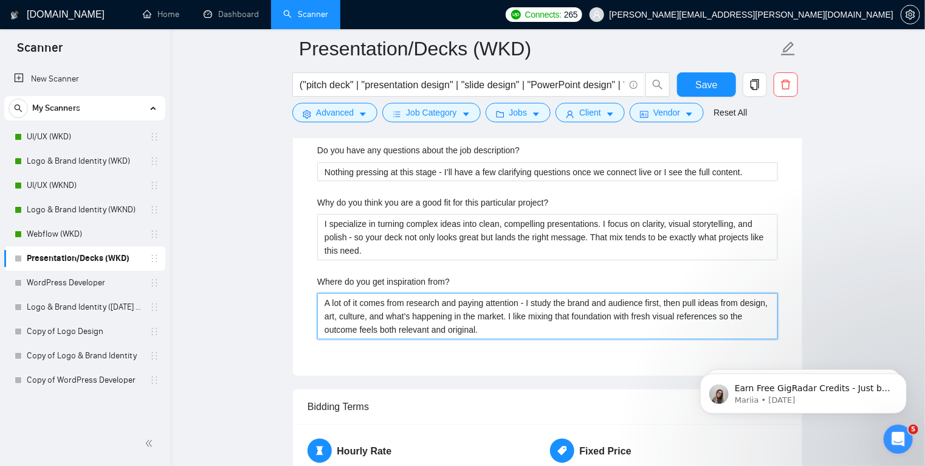
click at [477, 316] on from\? "A lot of it comes from research and paying attention - I study the brand and au…" at bounding box center [547, 316] width 461 height 46
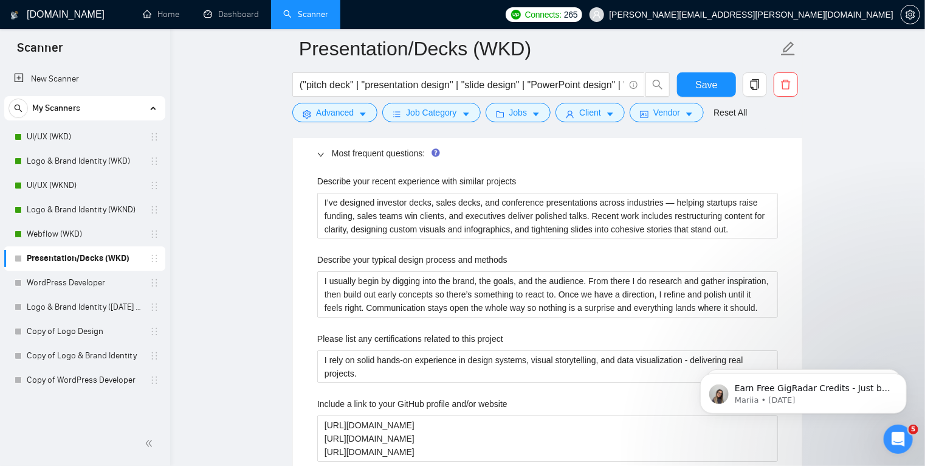
scroll to position [2068, 0]
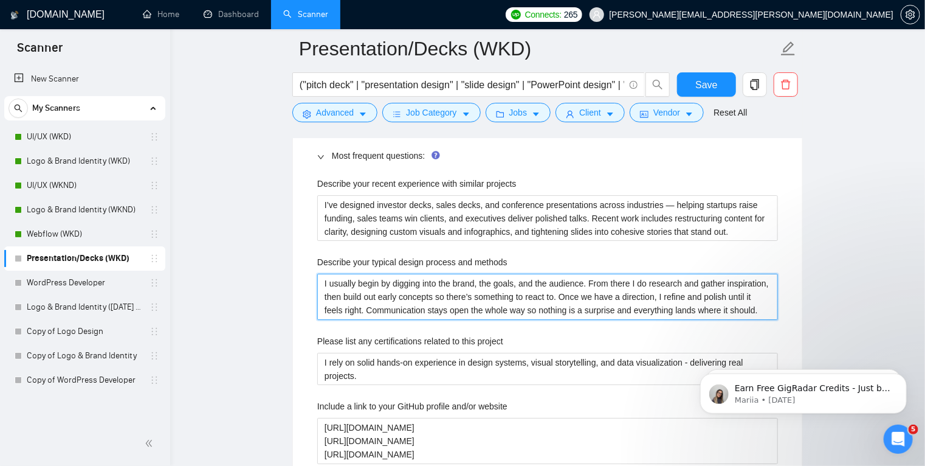
click at [406, 299] on methods "I usually begin by digging into the brand, the goals, and the audience. From th…" at bounding box center [547, 297] width 461 height 46
paste methods "start by clarifying goals and audience, then structure content into a flow that…"
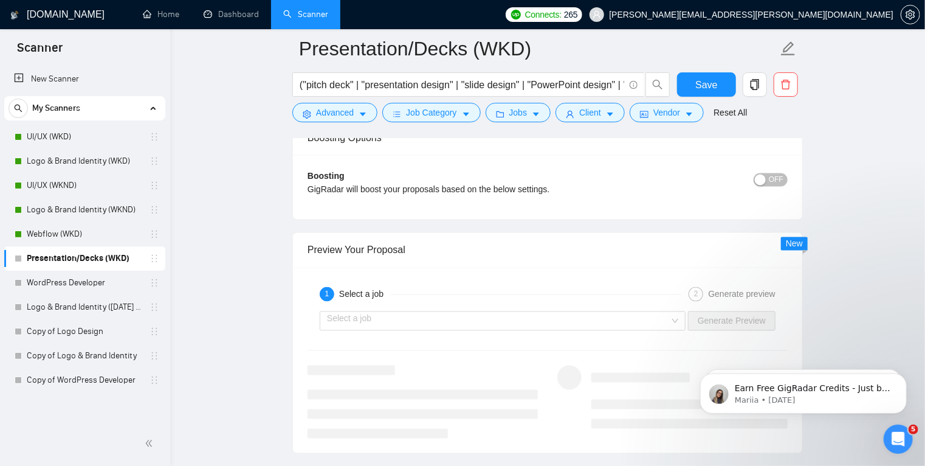
scroll to position [3356, 0]
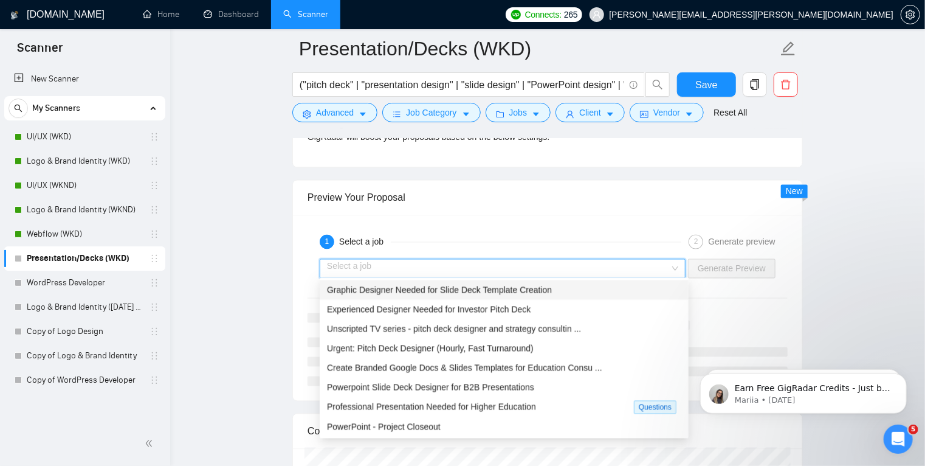
click at [433, 260] on input "search" at bounding box center [498, 269] width 343 height 18
click at [428, 308] on span "Experienced Designer Needed for Investor Pitch Deck" at bounding box center [429, 310] width 204 height 10
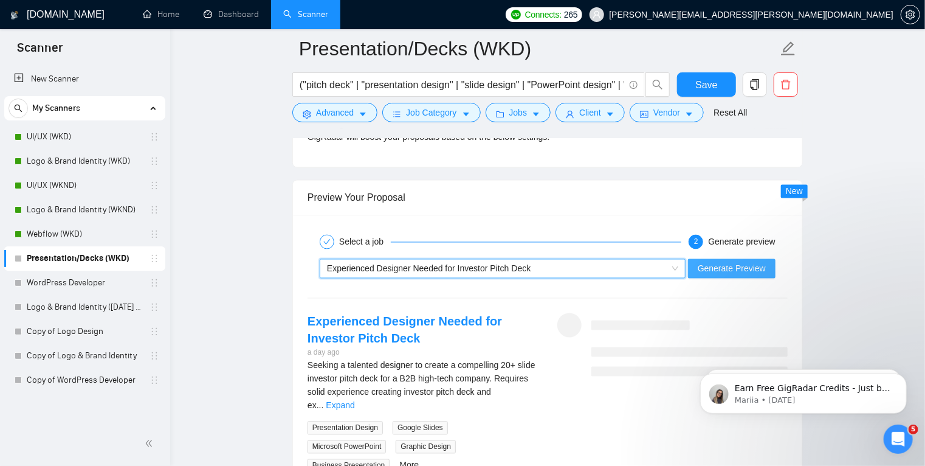
click at [706, 269] on span "Generate Preview" at bounding box center [732, 268] width 68 height 13
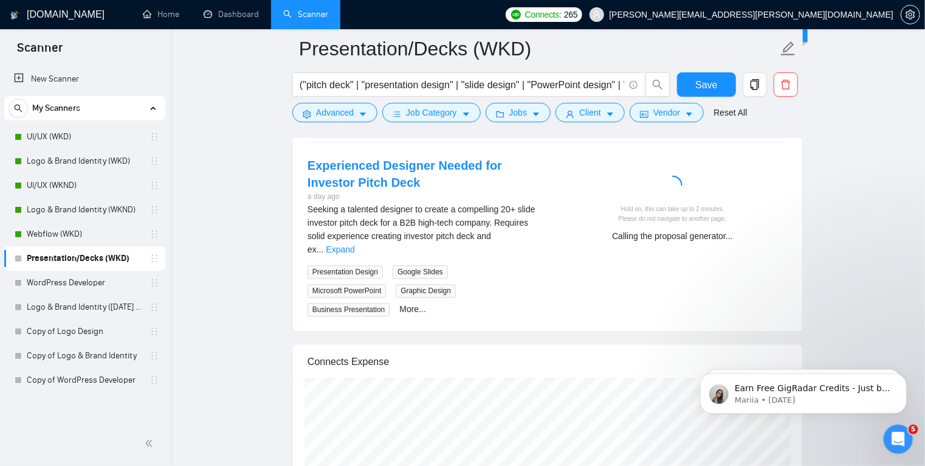
scroll to position [3513, 0]
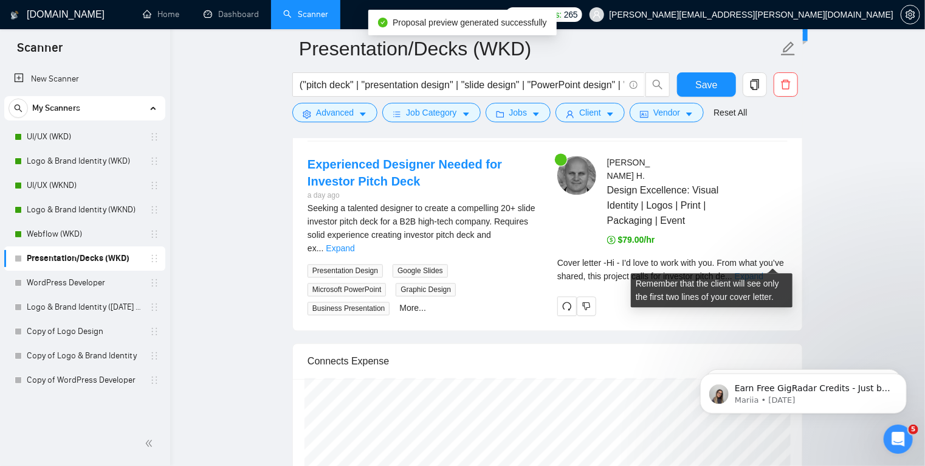
click at [764, 271] on link "Expand" at bounding box center [749, 276] width 29 height 10
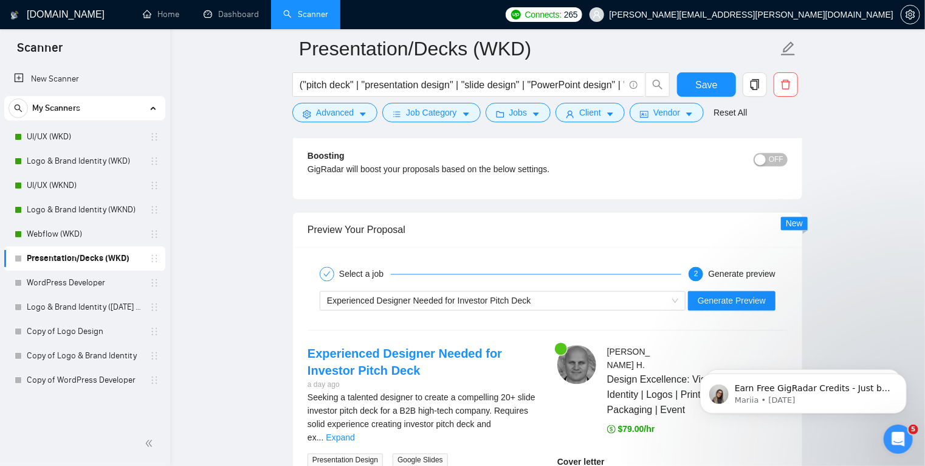
scroll to position [3317, 0]
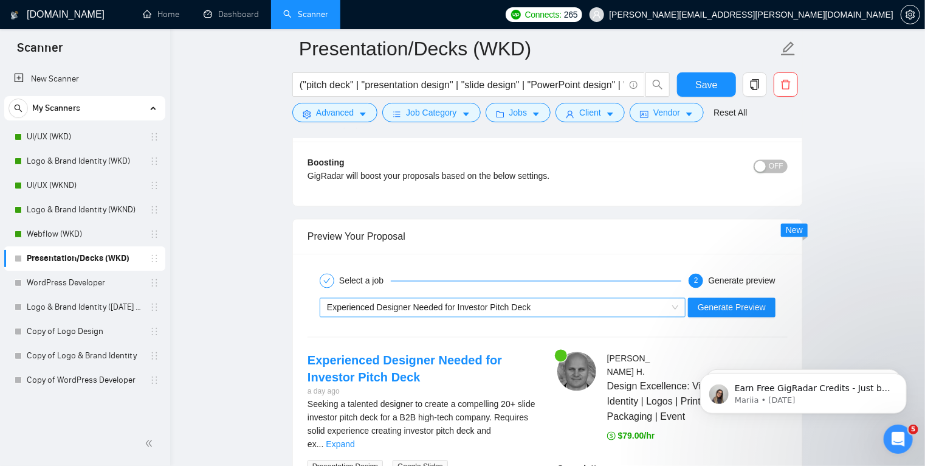
click at [472, 299] on div "Experienced Designer Needed for Investor Pitch Deck" at bounding box center [497, 308] width 340 height 18
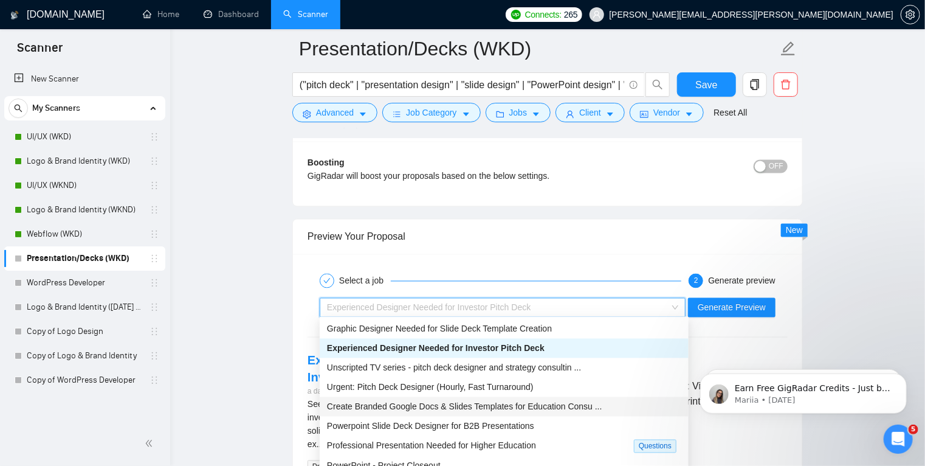
click at [424, 409] on span "Create Branded Google Docs & Slides Templates for Education Consu ..." at bounding box center [464, 407] width 275 height 10
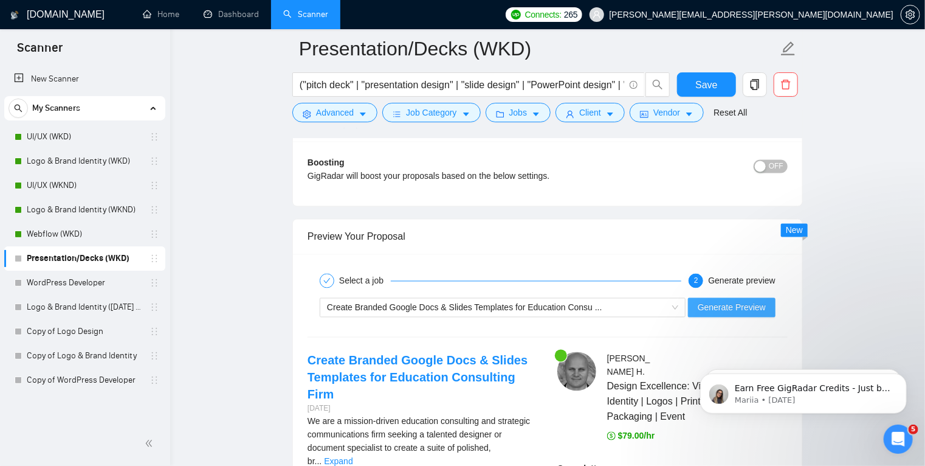
click at [725, 311] on span "Generate Preview" at bounding box center [732, 307] width 68 height 13
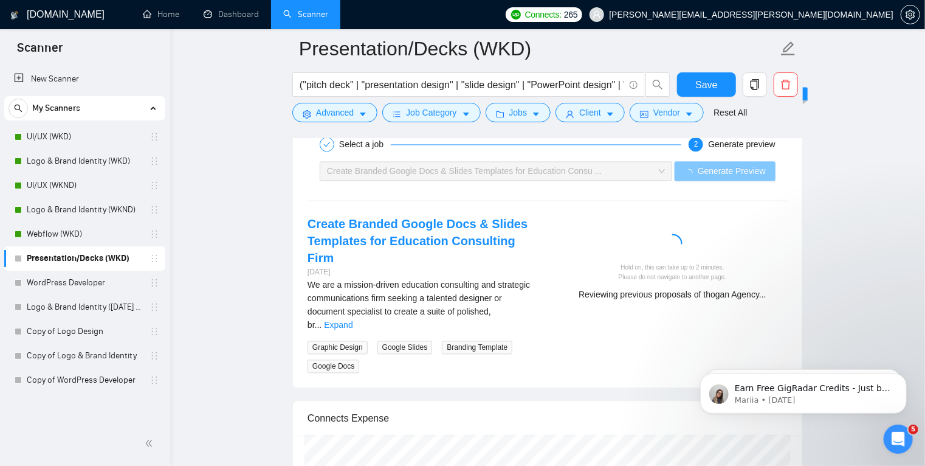
scroll to position [3456, 0]
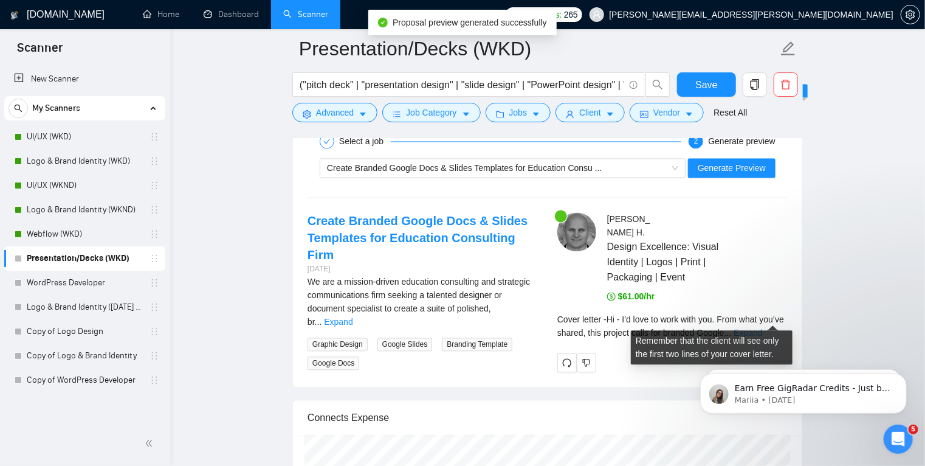
click at [762, 328] on link "Expand" at bounding box center [748, 333] width 29 height 10
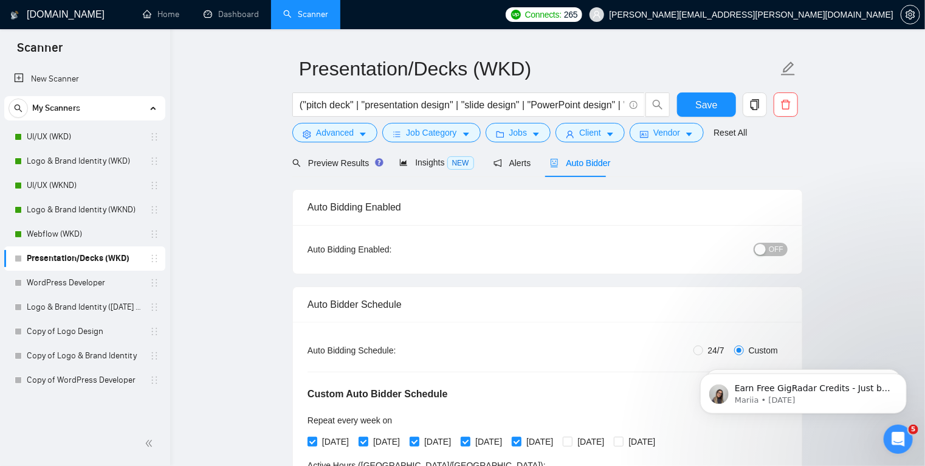
scroll to position [0, 0]
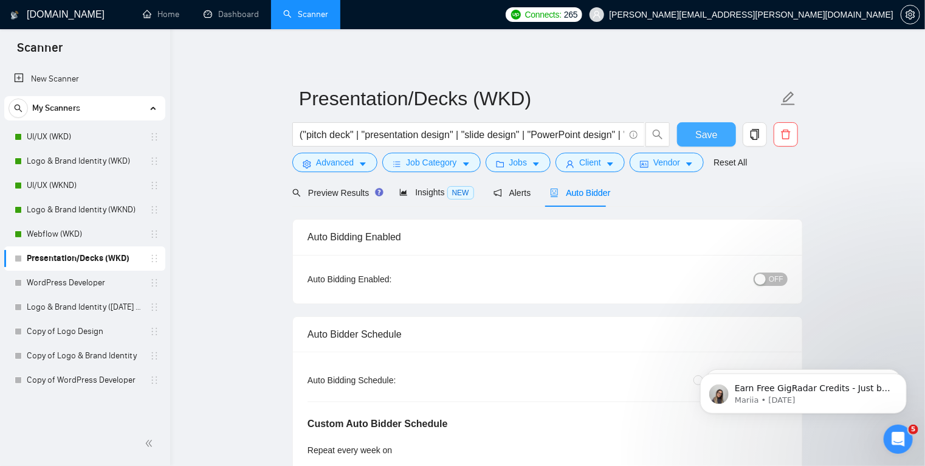
click at [720, 137] on button "Save" at bounding box center [706, 134] width 59 height 24
click at [769, 278] on button "OFF" at bounding box center [771, 278] width 34 height 13
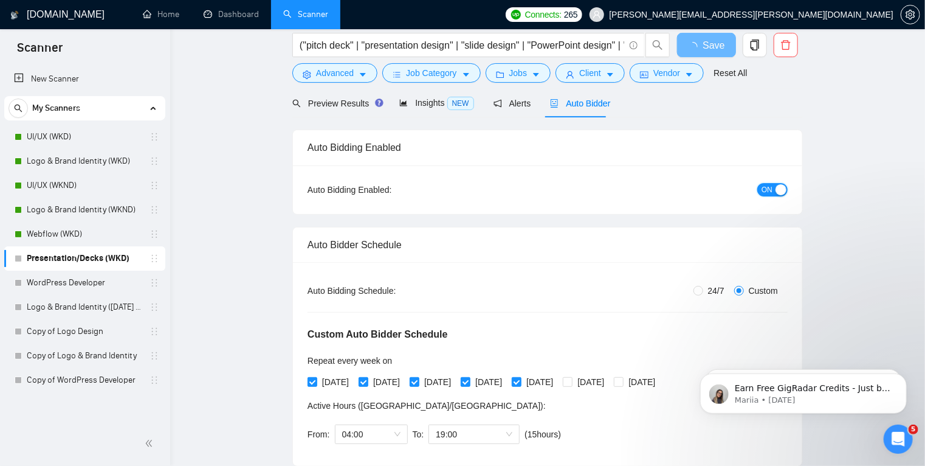
scroll to position [26, 0]
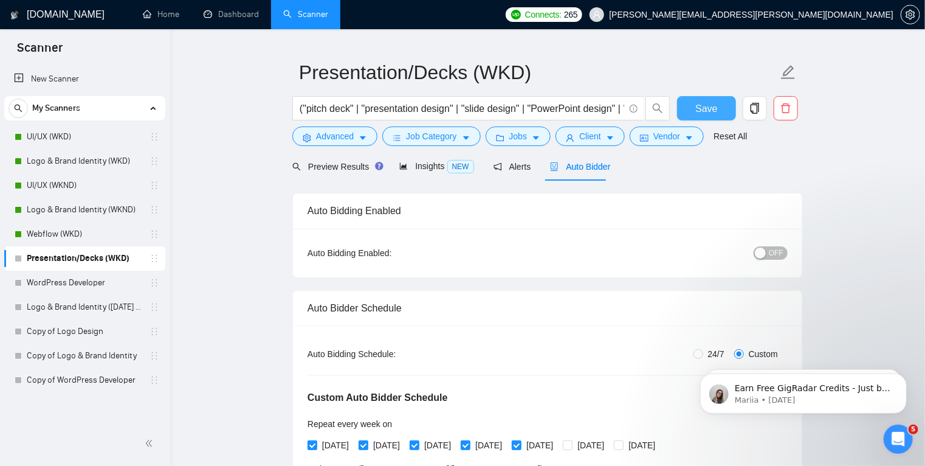
click at [702, 107] on span "Save" at bounding box center [707, 108] width 22 height 15
click at [771, 251] on button "OFF" at bounding box center [771, 252] width 34 height 13
click at [719, 117] on button "Save" at bounding box center [706, 108] width 59 height 24
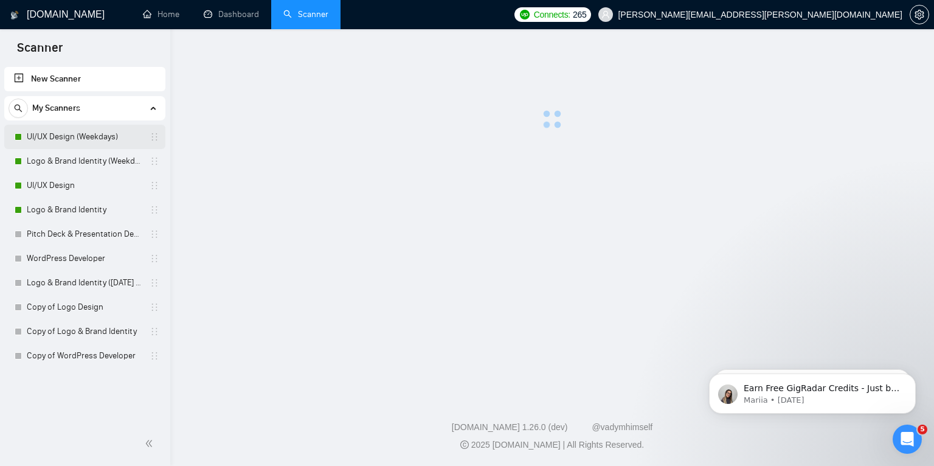
click at [67, 137] on link "UI/UX Design (Weekdays)" at bounding box center [85, 137] width 116 height 24
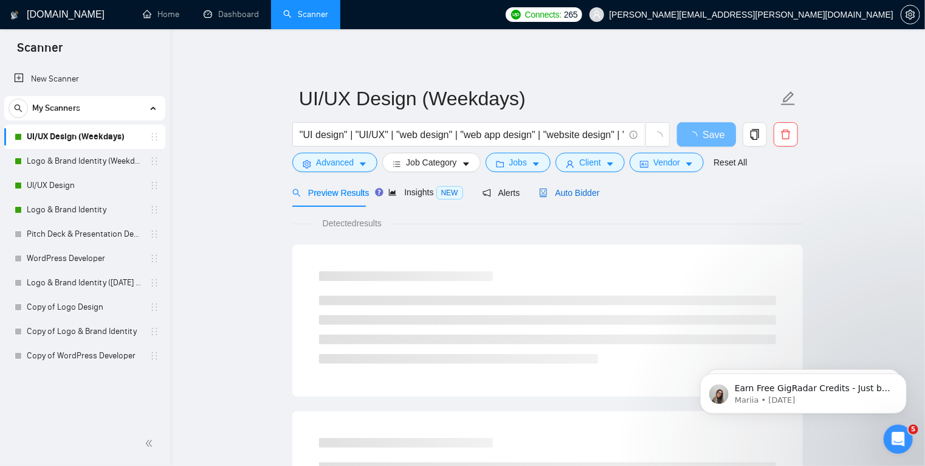
click at [570, 193] on span "Auto Bidder" at bounding box center [569, 193] width 60 height 10
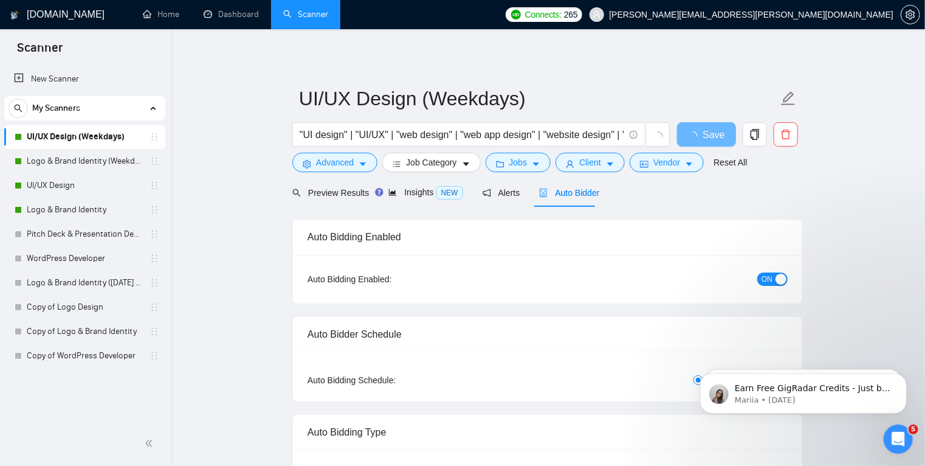
radio input "false"
radio input "true"
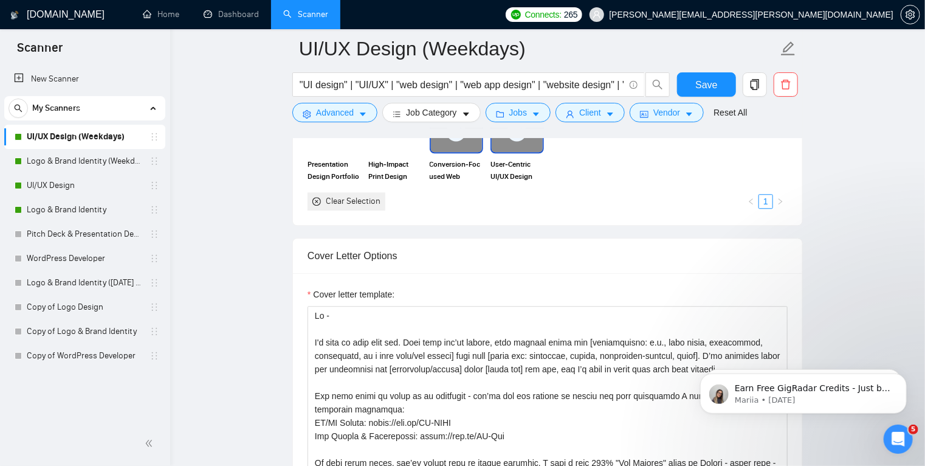
scroll to position [1462, 0]
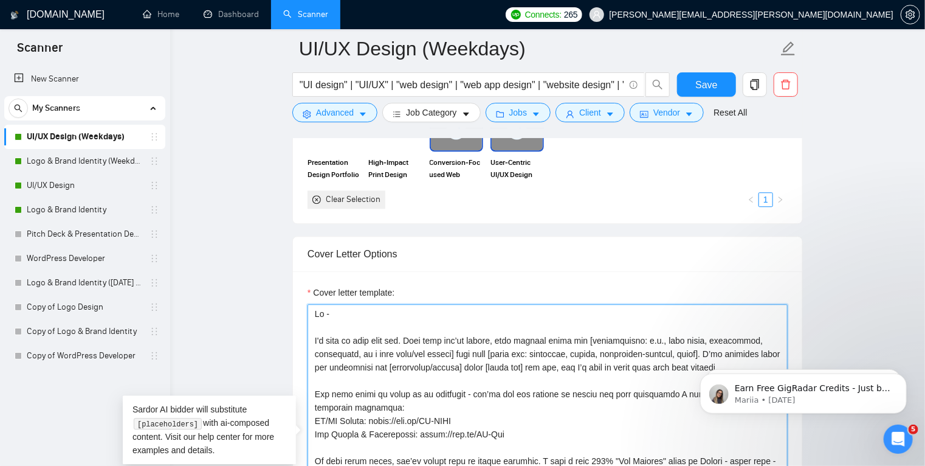
drag, startPoint x: 316, startPoint y: 338, endPoint x: 413, endPoint y: 340, distance: 97.9
click at [413, 340] on textarea "Cover letter template:" at bounding box center [548, 441] width 480 height 274
click at [432, 387] on textarea "Cover letter template:" at bounding box center [548, 441] width 480 height 274
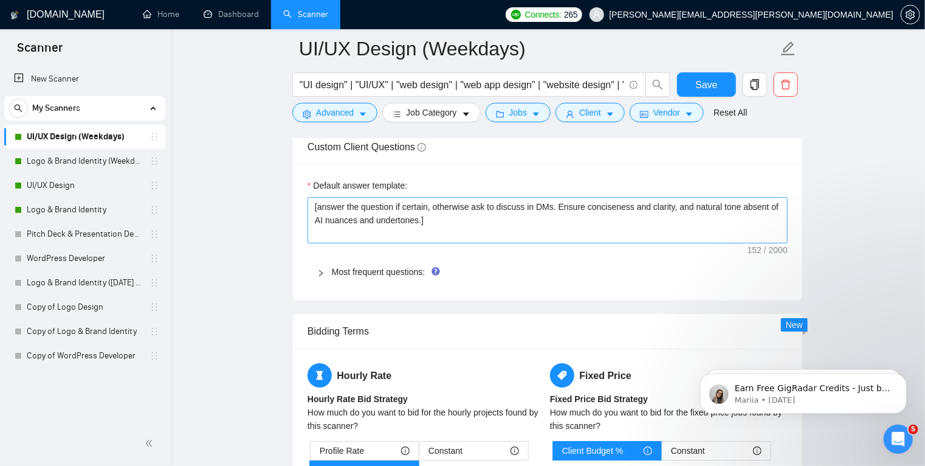
scroll to position [1953, 0]
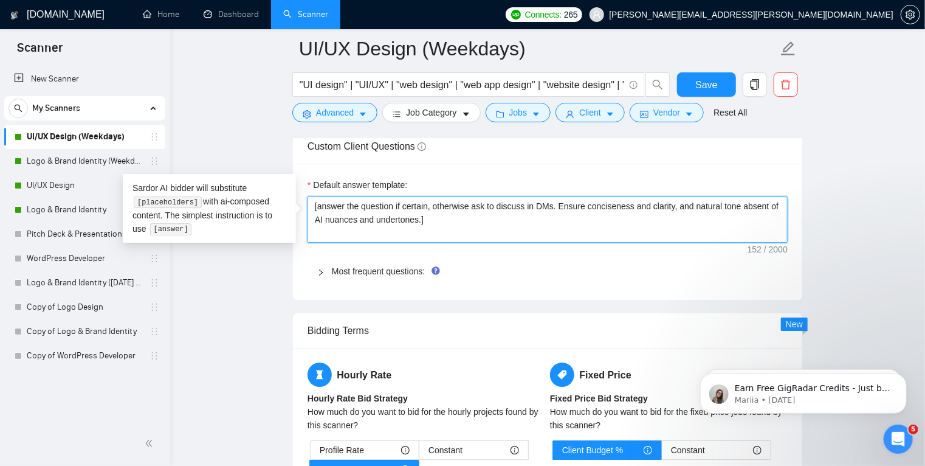
click at [445, 203] on textarea "[answer the question if certain, otherwise ask to discuss in DMs. Ensure concis…" at bounding box center [548, 219] width 480 height 46
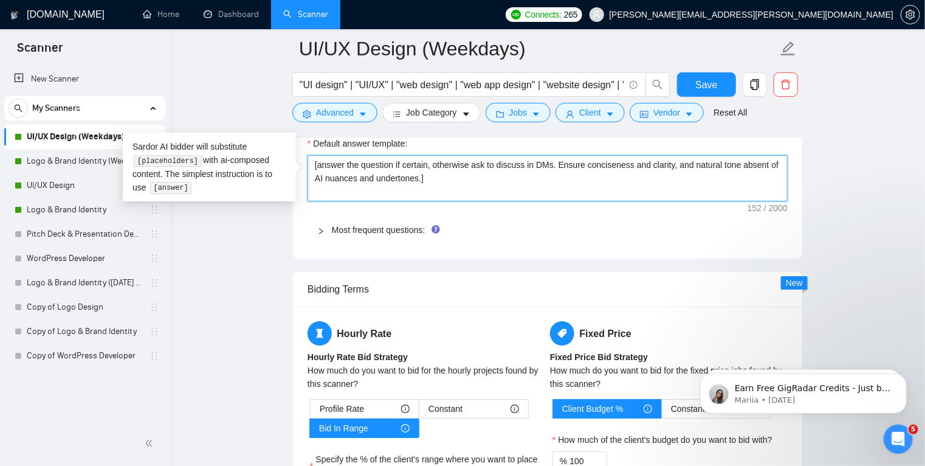
scroll to position [1995, 0]
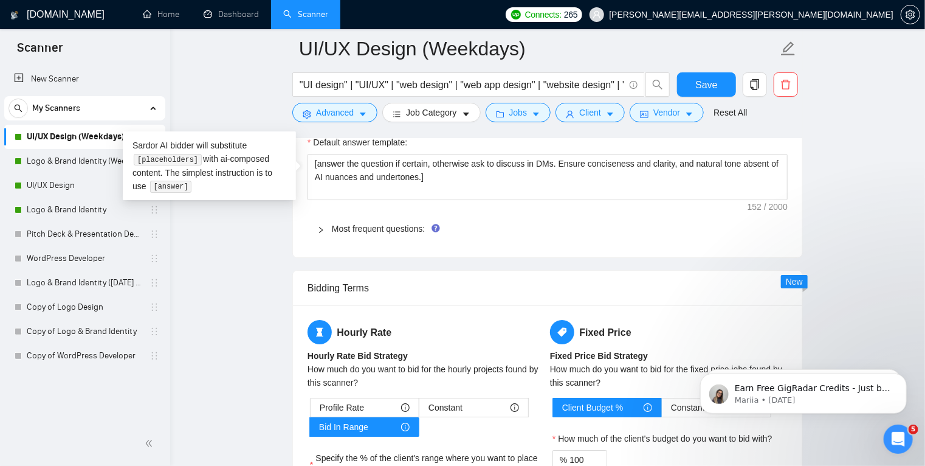
click at [323, 229] on icon "right" at bounding box center [320, 229] width 7 height 7
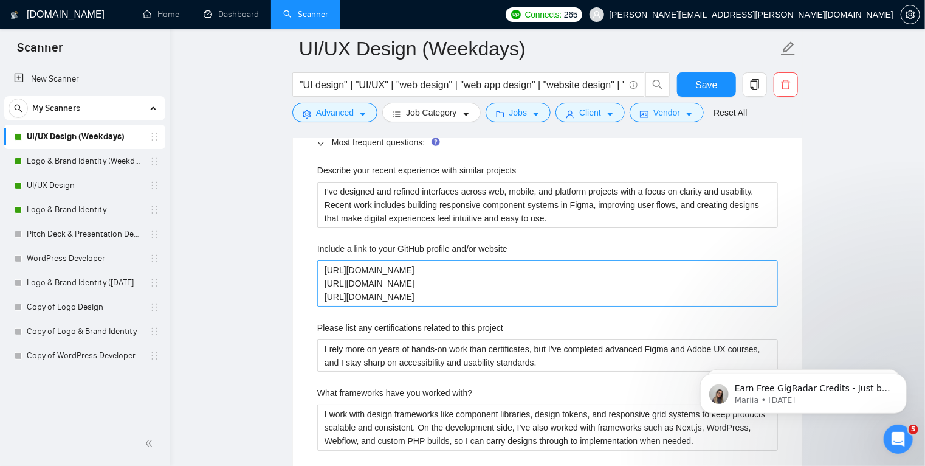
scroll to position [2082, 0]
drag, startPoint x: 457, startPoint y: 293, endPoint x: 305, endPoint y: 295, distance: 151.4
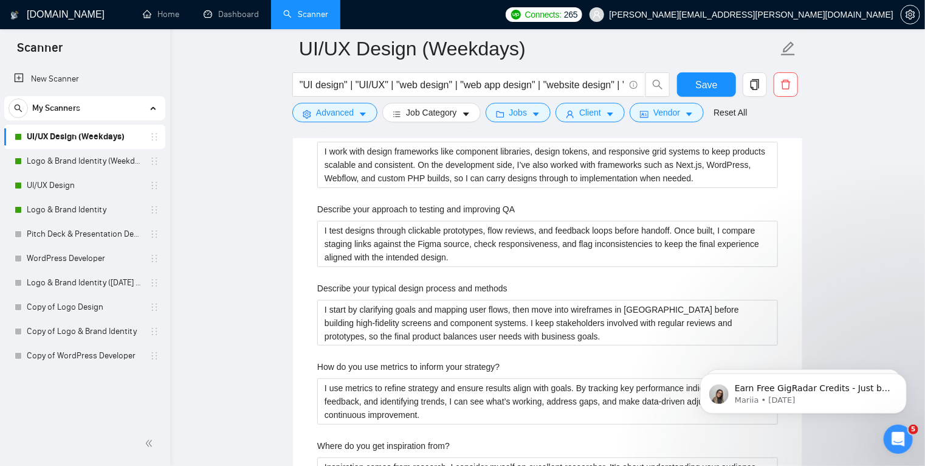
scroll to position [2344, 0]
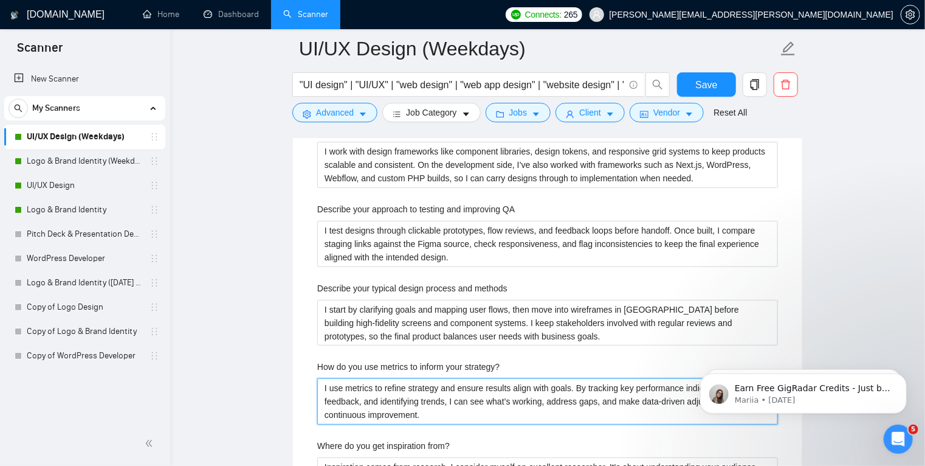
click at [404, 379] on strategy\? "I use metrics to refine strategy and ensure results align with goals. By tracki…" at bounding box center [547, 401] width 461 height 46
